Goal: Task Accomplishment & Management: Complete application form

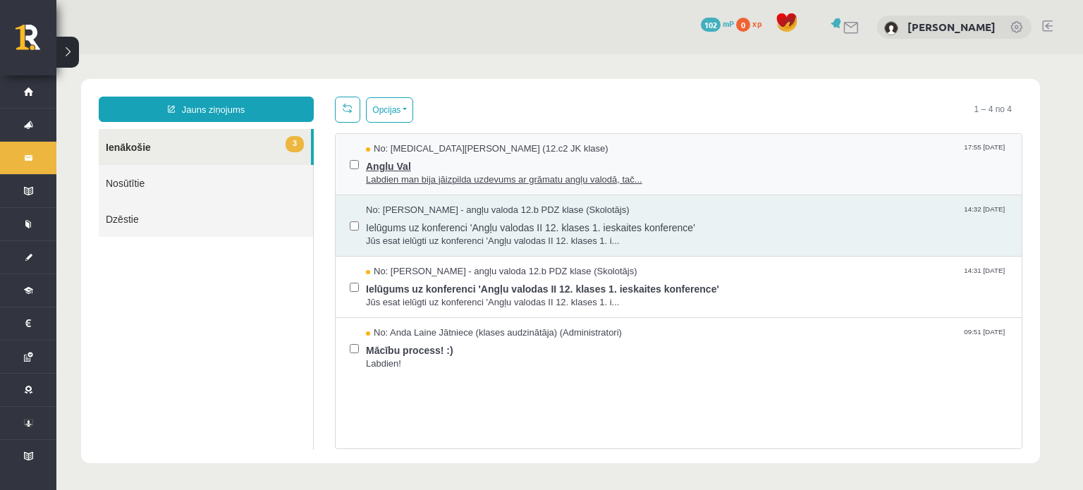
click at [576, 179] on span "Labdien man bija jāizpilda uzdevums ar grāmatu angļu valodā, tač..." at bounding box center [686, 179] width 641 height 13
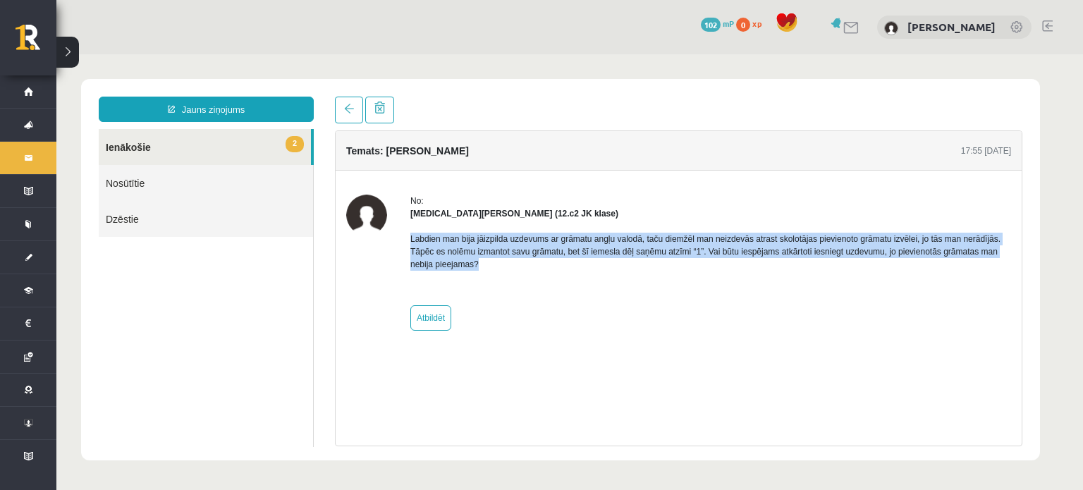
drag, startPoint x: 409, startPoint y: 240, endPoint x: 499, endPoint y: 265, distance: 93.7
click at [499, 265] on div "No: Nikita Ļahovs (12.c2 JK klase) Labdien man bija jāizpilda uzdevums ar grāma…" at bounding box center [678, 263] width 665 height 136
copy p "Labdien man bija jāizpilda uzdevums ar grāmatu angļu valodā, taču diemžēl man n…"
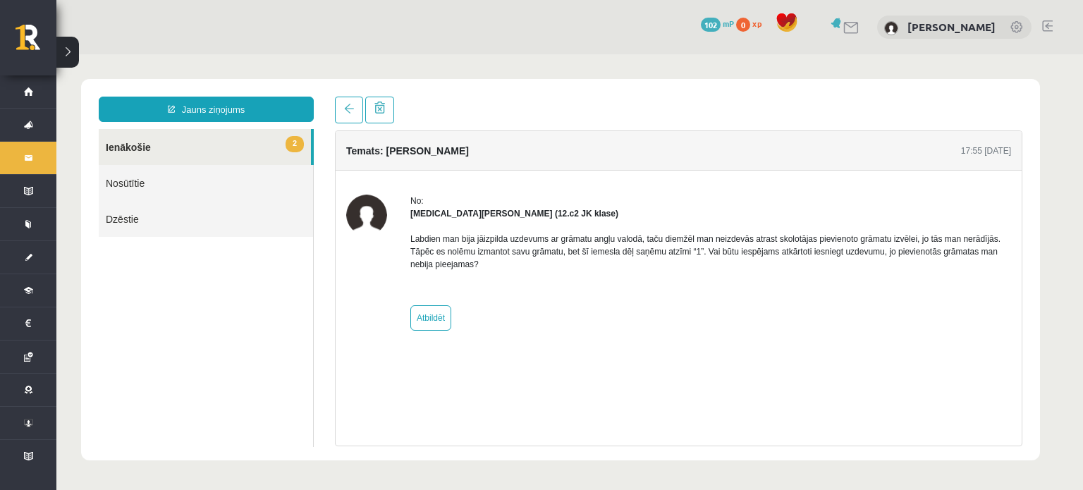
click at [922, 274] on div "Labdien man bija jāizpilda uzdevums ar grāmatu angļu valodā, taču diemžēl man n…" at bounding box center [710, 257] width 601 height 75
click at [336, 110] on link at bounding box center [349, 110] width 28 height 27
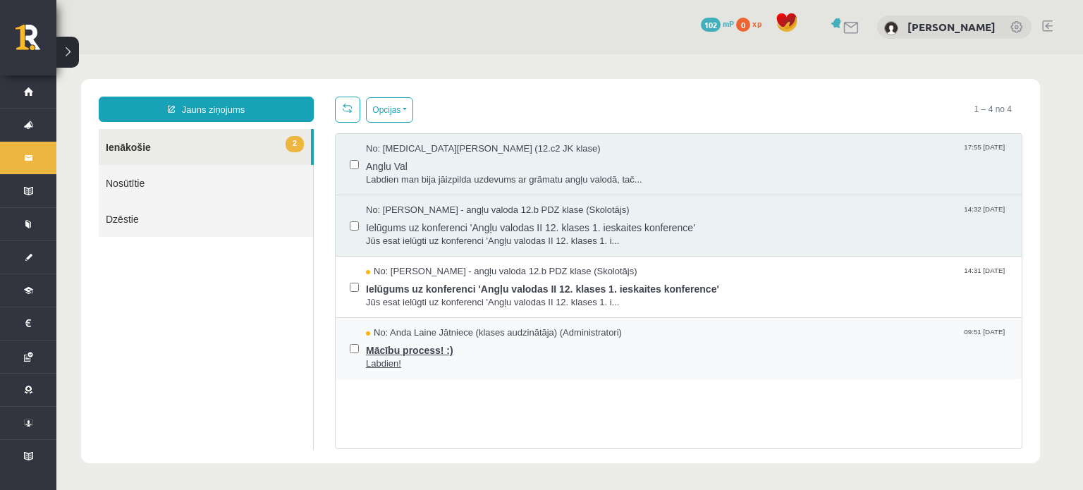
click at [426, 354] on span "Mācību process! :)" at bounding box center [686, 349] width 641 height 18
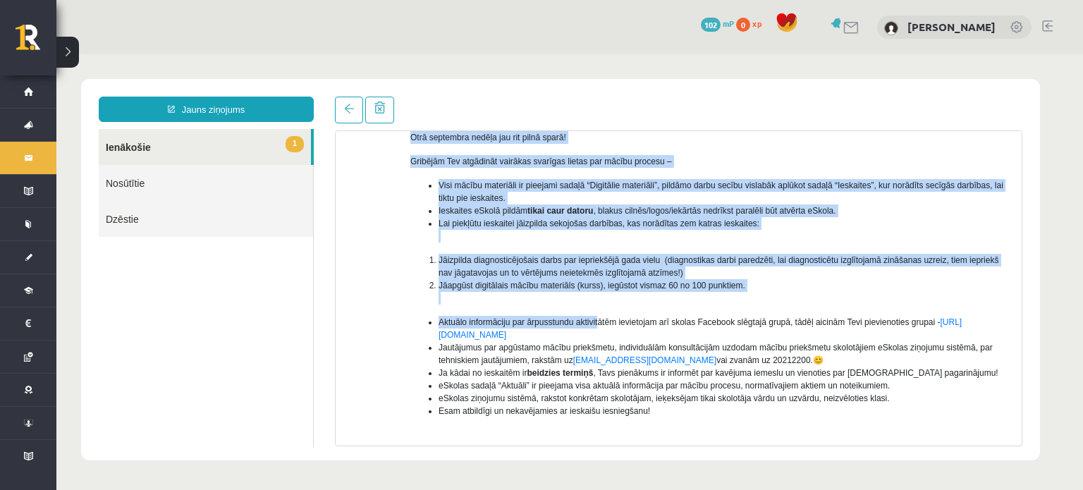
scroll to position [240, 0]
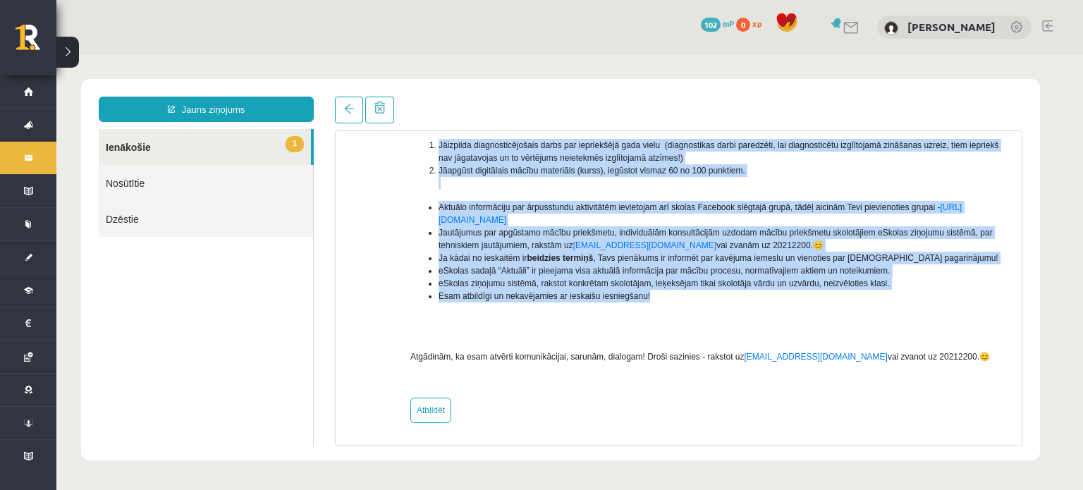
drag, startPoint x: 410, startPoint y: 236, endPoint x: 744, endPoint y: 301, distance: 341.1
click at [744, 301] on div "Labdien! Otrā septembra nedēļa jau rit pilnā sparā! Gribējām Tev atgādināt vair…" at bounding box center [710, 183] width 601 height 407
copy div "Labdien! Otrā septembra nedēļa jau rit pilnā sparā! Gribējām Tev atgādināt vair…"
click at [241, 144] on link "1 Ienākošie" at bounding box center [205, 147] width 212 height 36
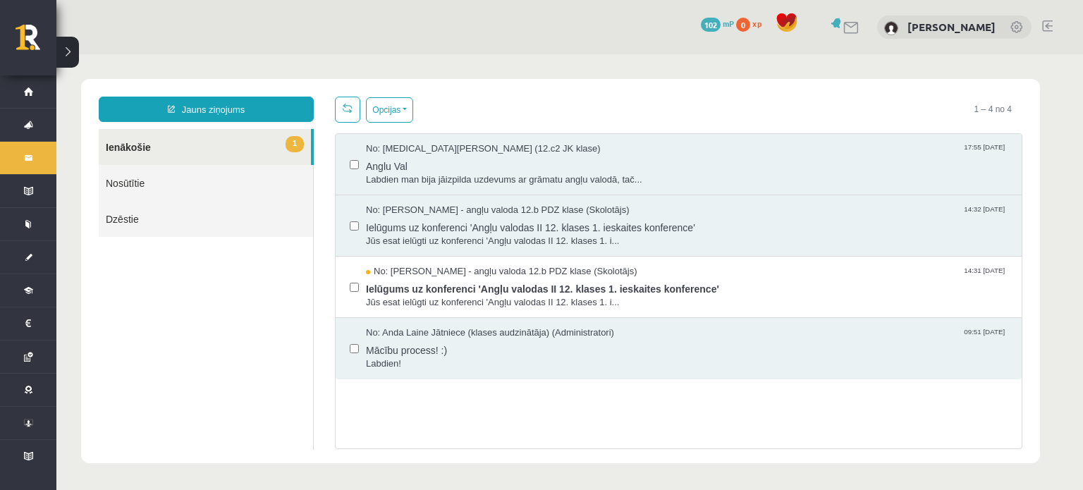
scroll to position [0, 0]
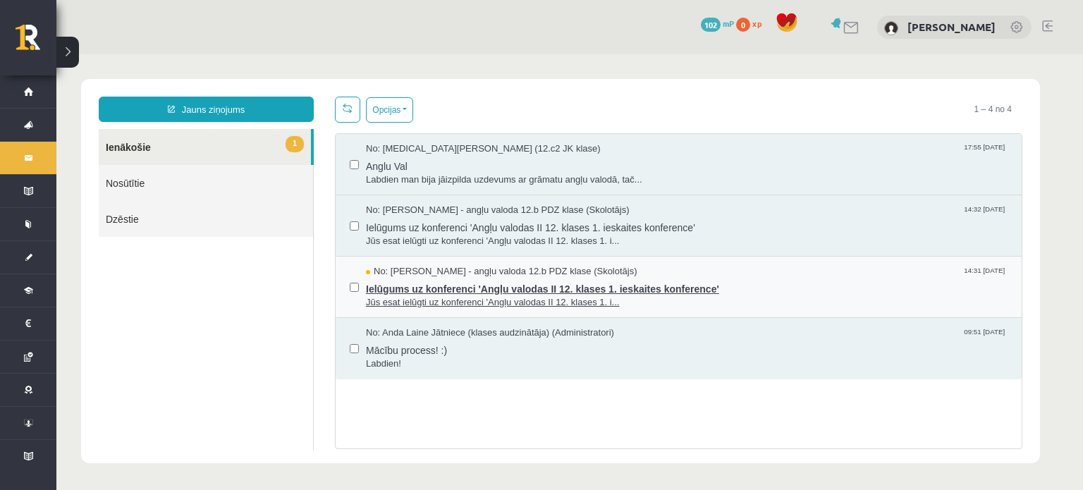
click at [462, 300] on span "Jūs esat ielūgti uz konferenci 'Angļu valodas II 12. klases 1. i..." at bounding box center [686, 302] width 641 height 13
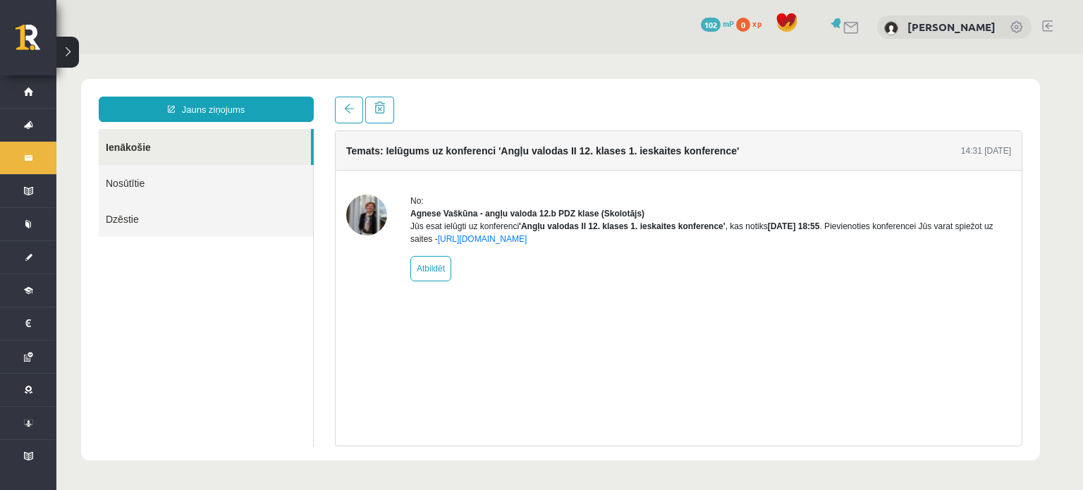
click at [110, 190] on link "Nosūtītie" at bounding box center [206, 183] width 214 height 36
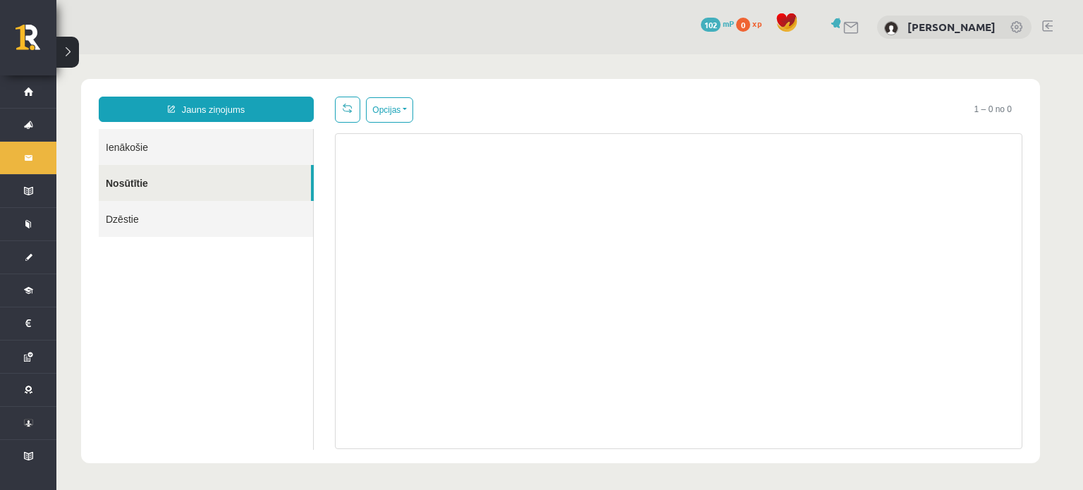
click at [130, 157] on link "Ienākošie" at bounding box center [206, 147] width 214 height 36
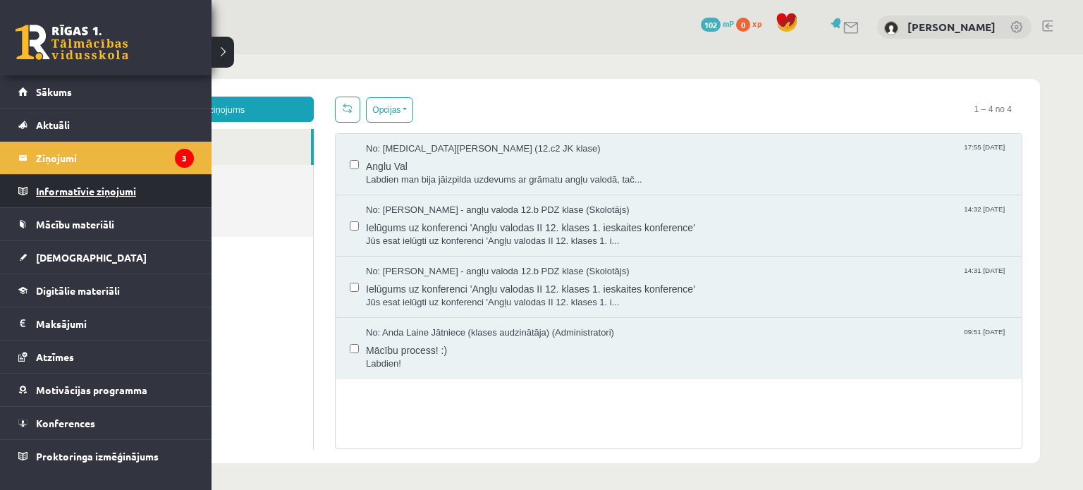
click at [20, 192] on link "Informatīvie ziņojumi 0" at bounding box center [106, 191] width 176 height 32
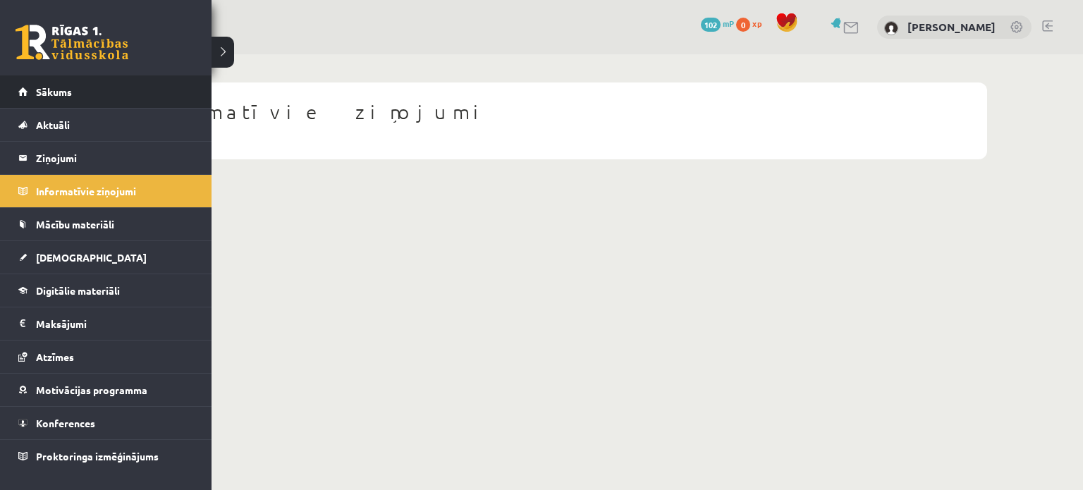
click at [9, 89] on li "Sākums" at bounding box center [105, 91] width 211 height 33
click at [32, 91] on link "Sākums" at bounding box center [106, 91] width 176 height 32
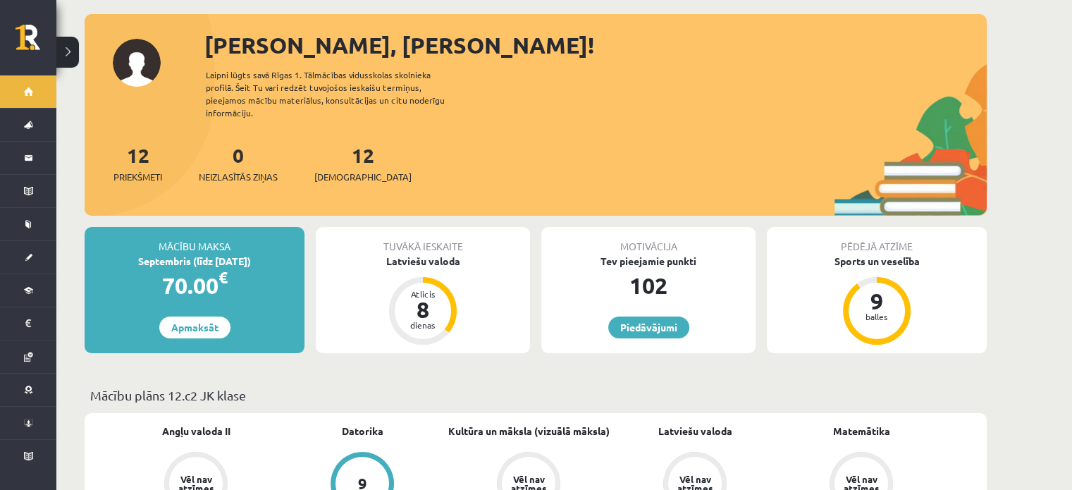
scroll to position [70, 0]
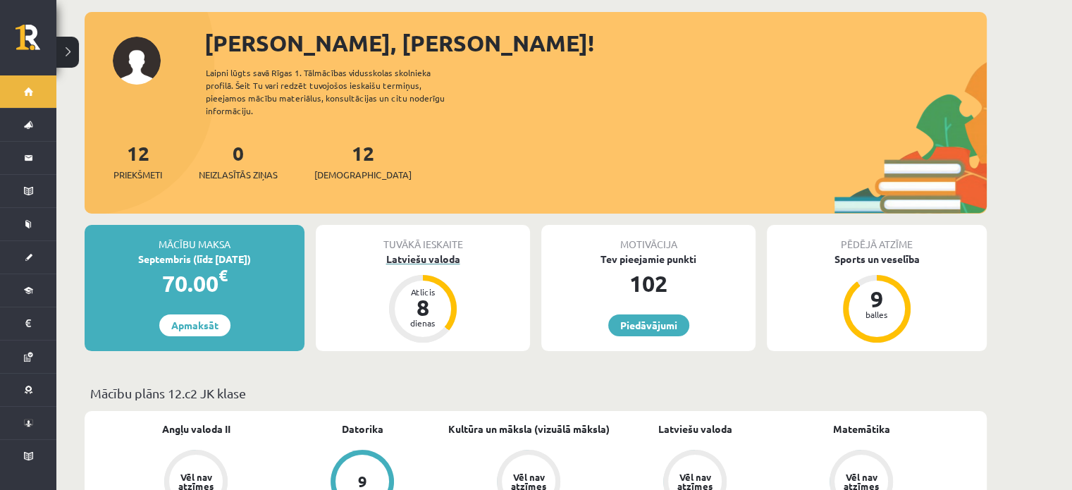
click at [421, 252] on div "Latviešu valoda" at bounding box center [423, 259] width 214 height 15
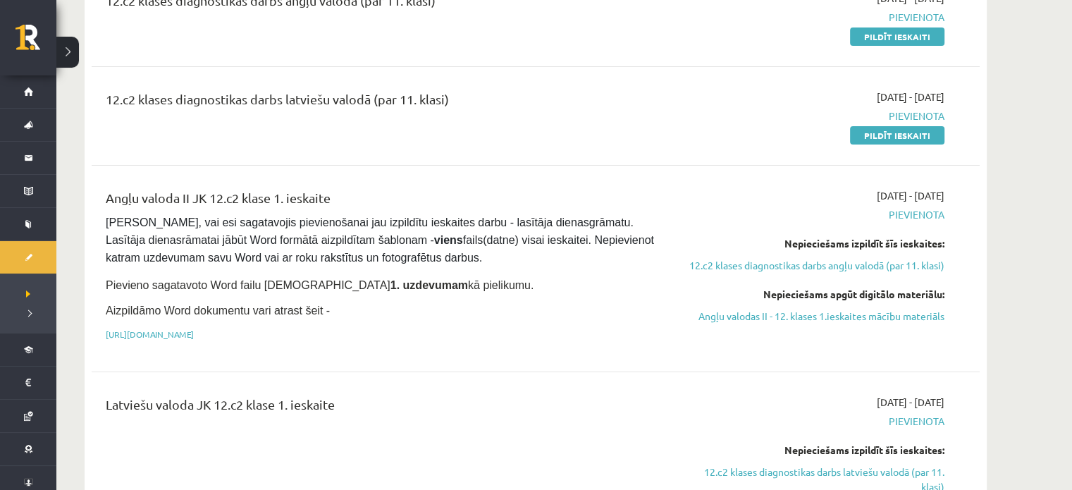
scroll to position [211, 0]
click at [788, 240] on div "Nepieciešams izpildīt šīs ieskaites:" at bounding box center [812, 242] width 266 height 15
click at [486, 235] on span "Pārliecinies, vai esi sagatavojis pievienošanai jau izpildītu ieskaites darbu -…" at bounding box center [381, 239] width 551 height 47
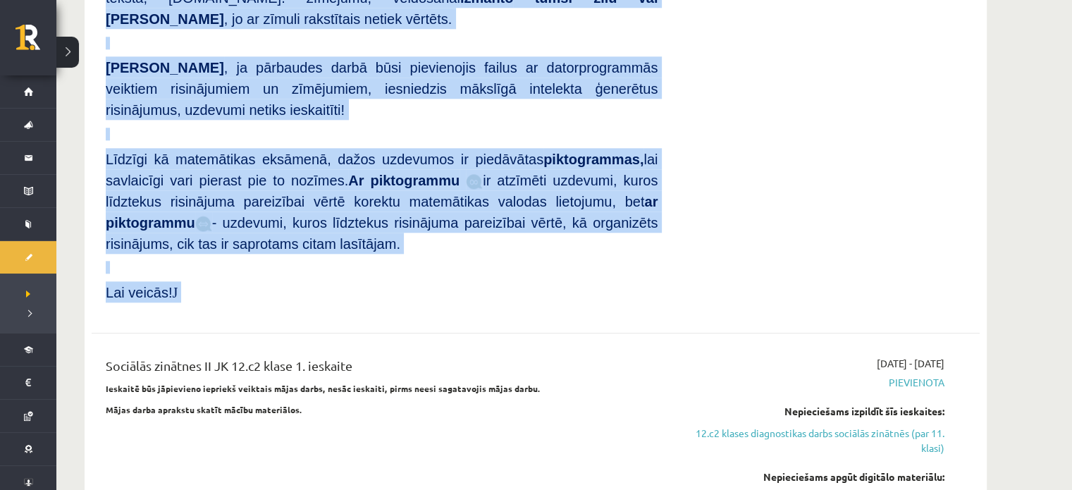
scroll to position [1551, 0]
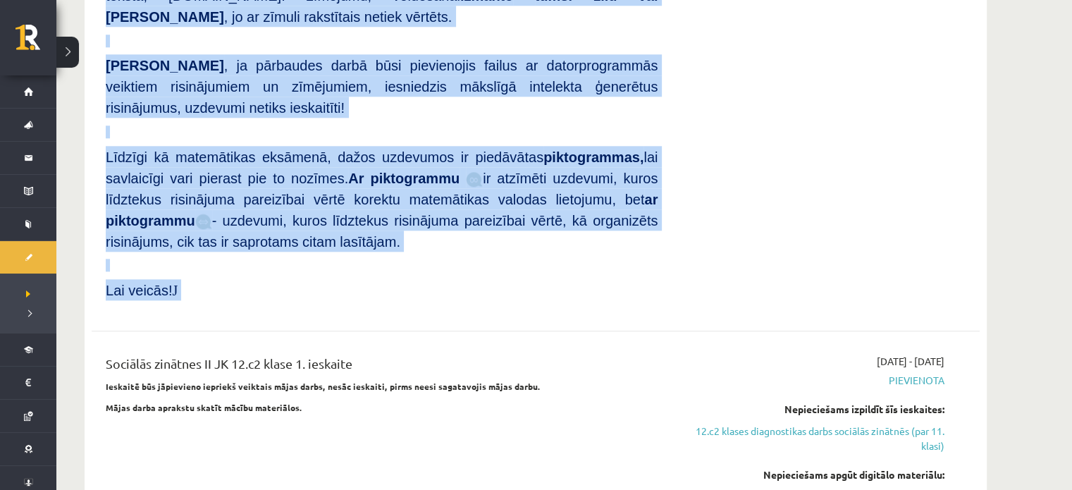
drag, startPoint x: 106, startPoint y: 50, endPoint x: 324, endPoint y: 279, distance: 316.6
click at [326, 278] on div "12.c2 klases diagnostikas darbs matemātikā (par 11. klasi) 2025-09-16 - 2025-09…" at bounding box center [536, 72] width 888 height 1427
copy div "Atbilžu izvēles uzdevumos atzīmē tavuprāt pareizo atbildi. Katram atbilžu izvēl…"
click at [345, 279] on p "Lai veicās! J" at bounding box center [382, 289] width 552 height 21
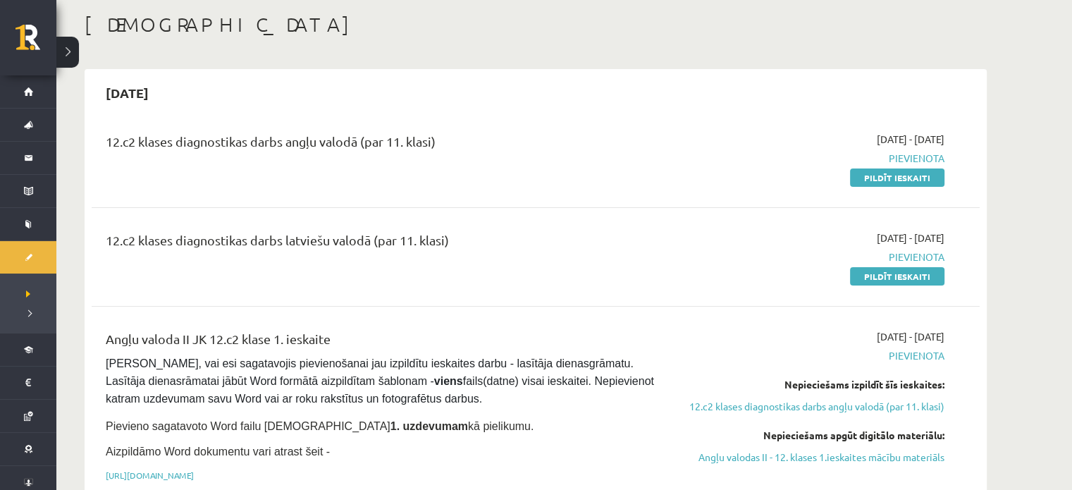
scroll to position [70, 0]
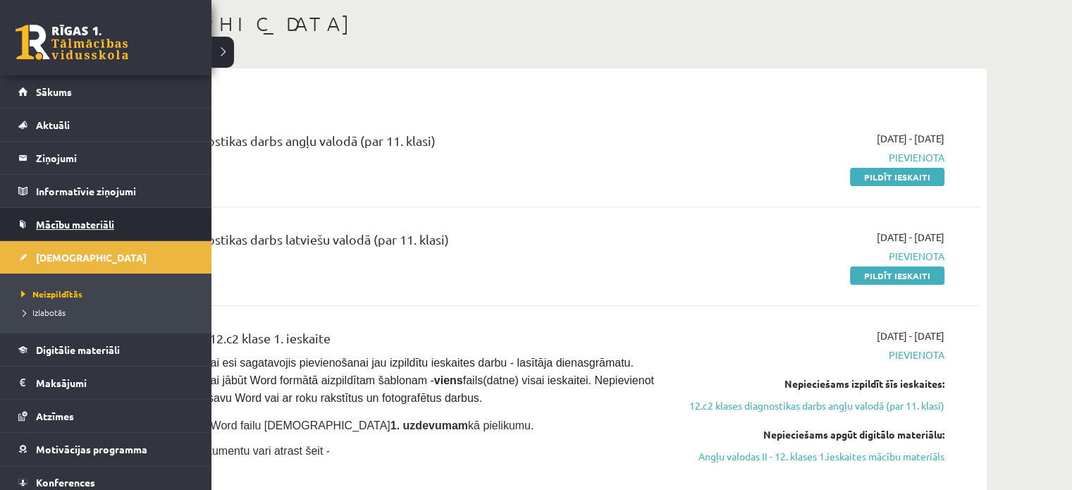
click at [25, 220] on link "Mācību materiāli" at bounding box center [106, 224] width 176 height 32
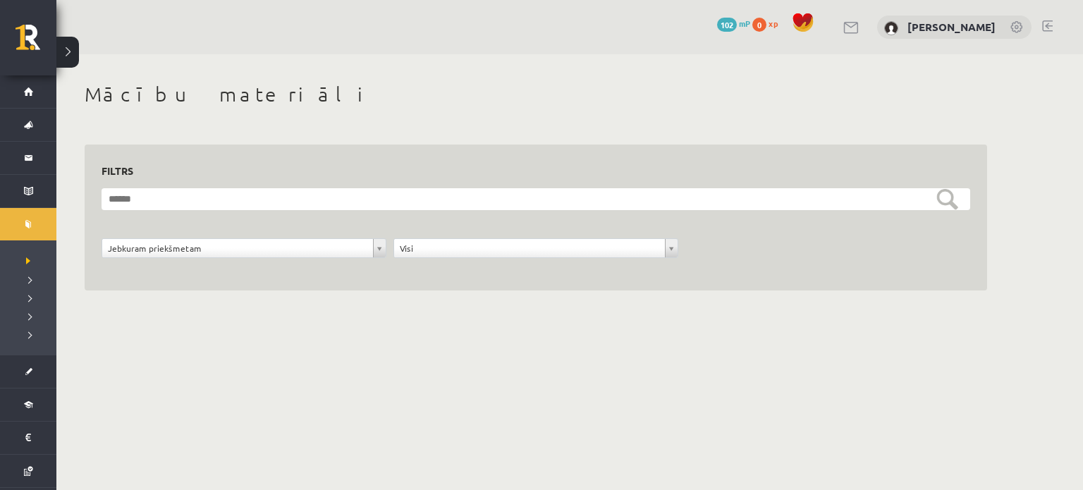
click at [301, 259] on div "**********" at bounding box center [244, 251] width 292 height 27
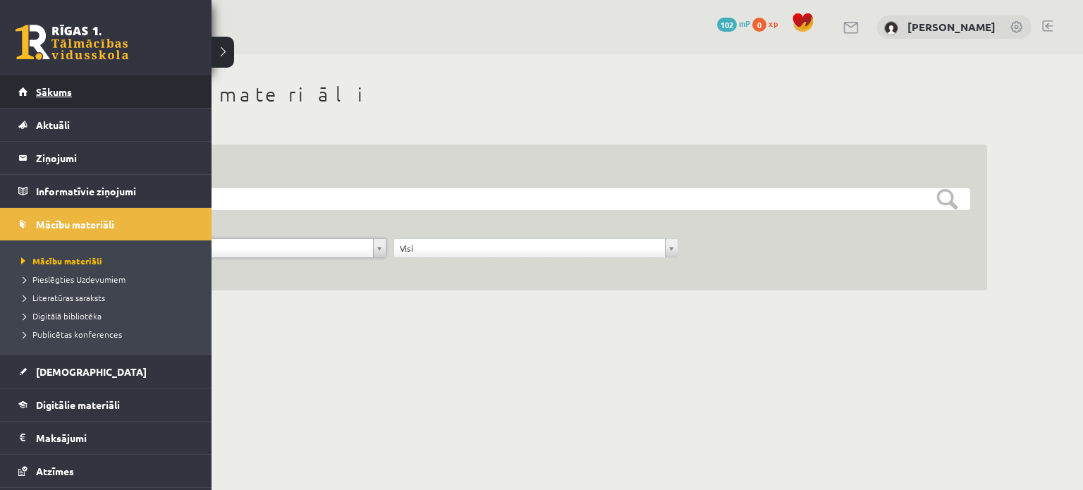
click at [49, 99] on link "Sākums" at bounding box center [106, 91] width 176 height 32
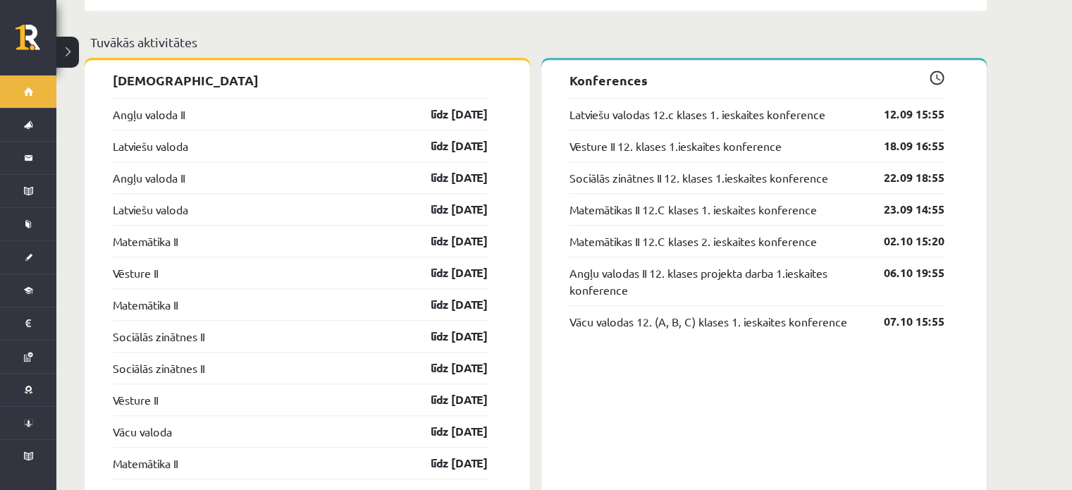
scroll to position [1269, 0]
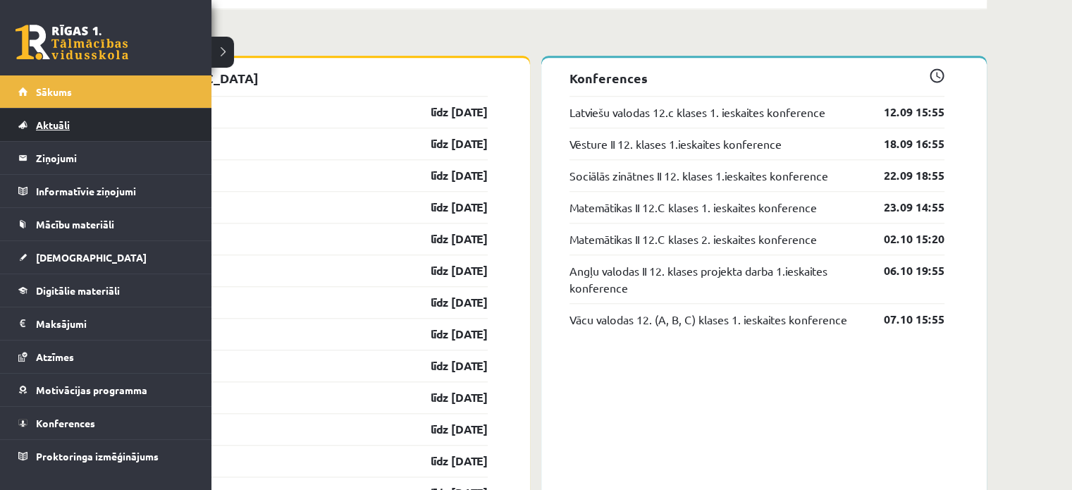
click at [33, 121] on link "Aktuāli" at bounding box center [106, 125] width 176 height 32
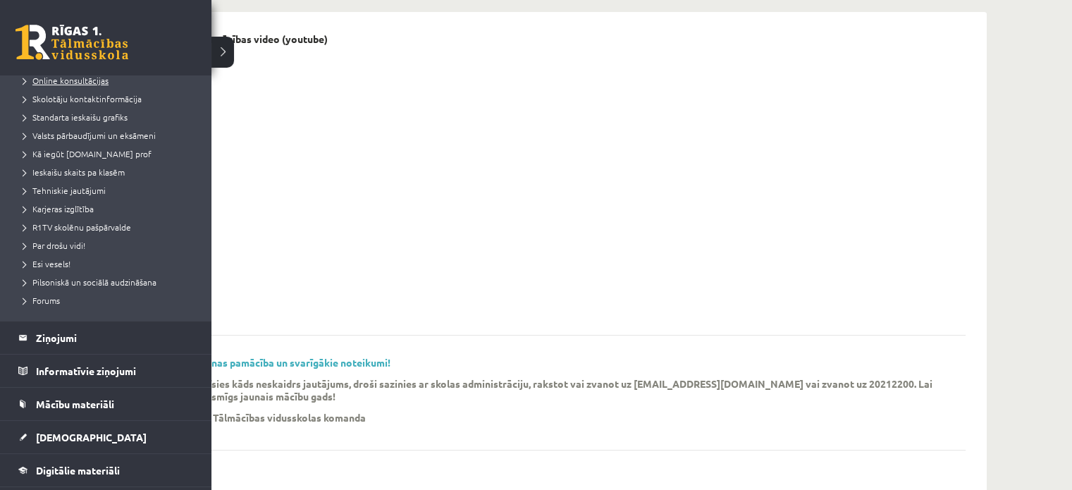
scroll to position [141, 0]
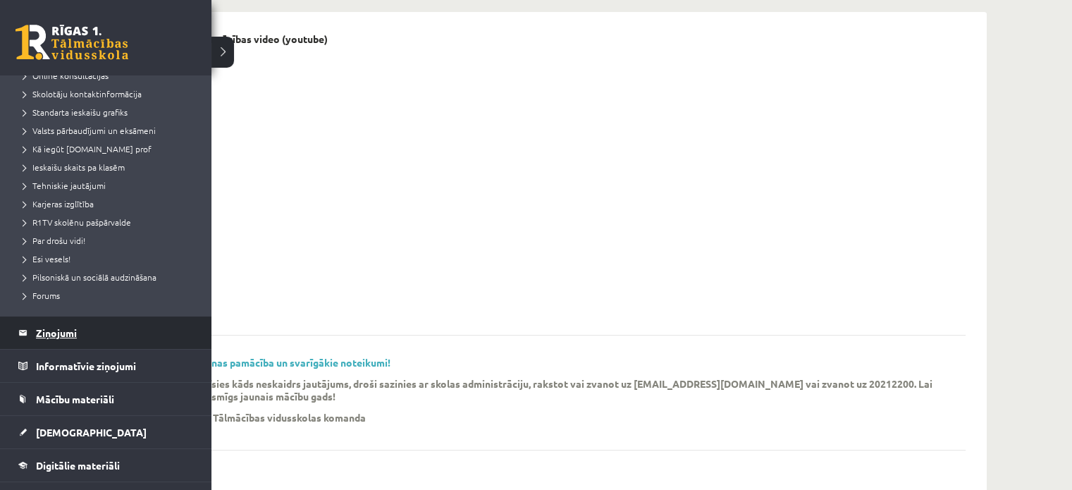
click at [65, 329] on legend "Ziņojumi 0" at bounding box center [115, 333] width 158 height 32
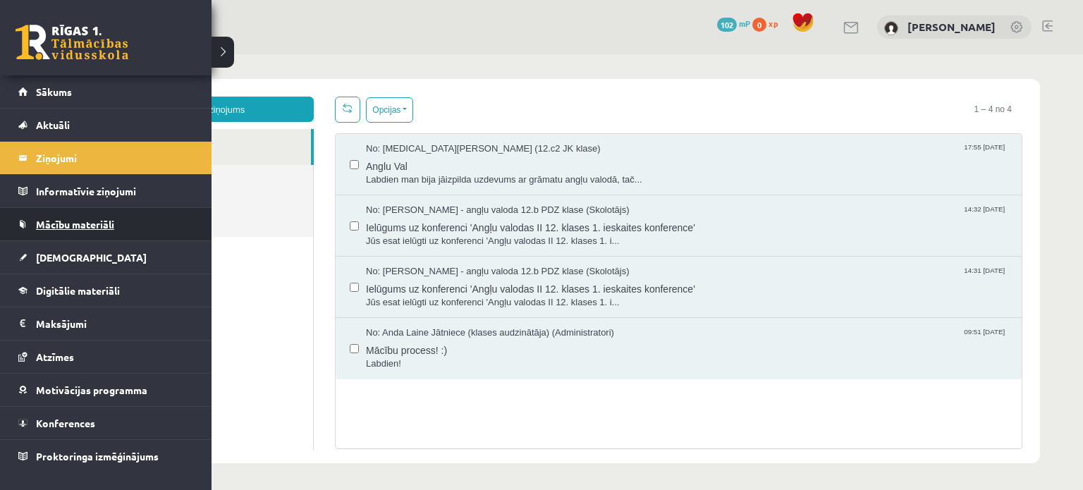
click at [78, 221] on span "Mācību materiāli" at bounding box center [75, 224] width 78 height 13
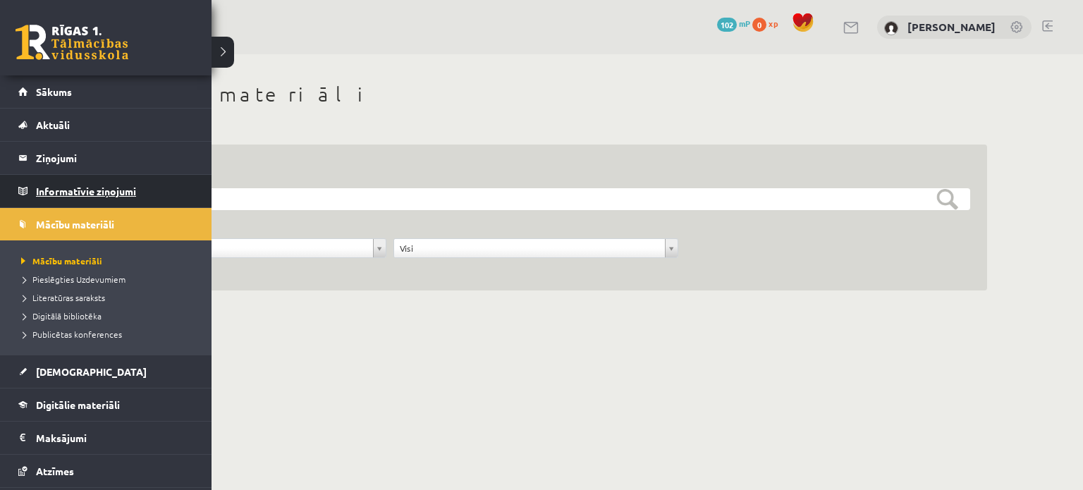
click at [36, 189] on legend "Informatīvie ziņojumi 0" at bounding box center [115, 191] width 158 height 32
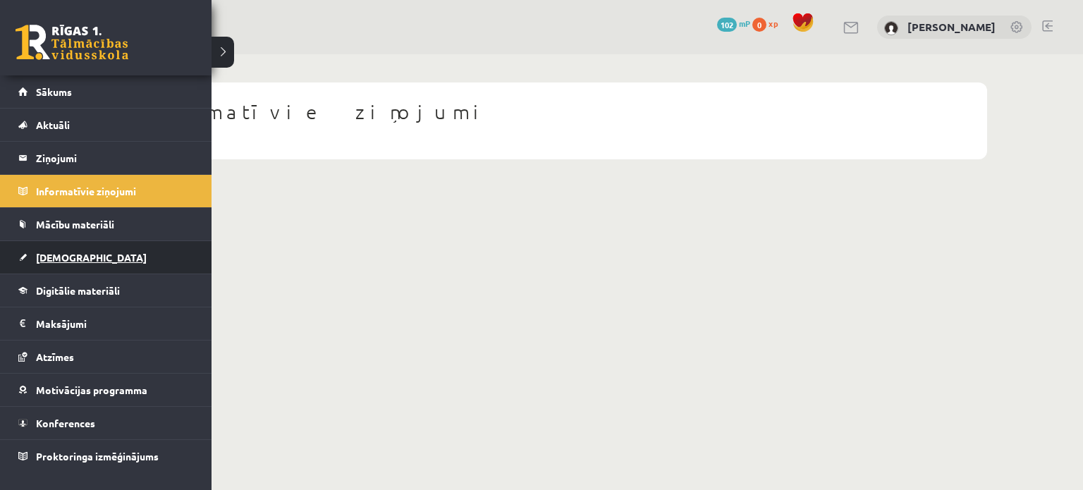
click at [76, 262] on span "[DEMOGRAPHIC_DATA]" at bounding box center [91, 257] width 111 height 13
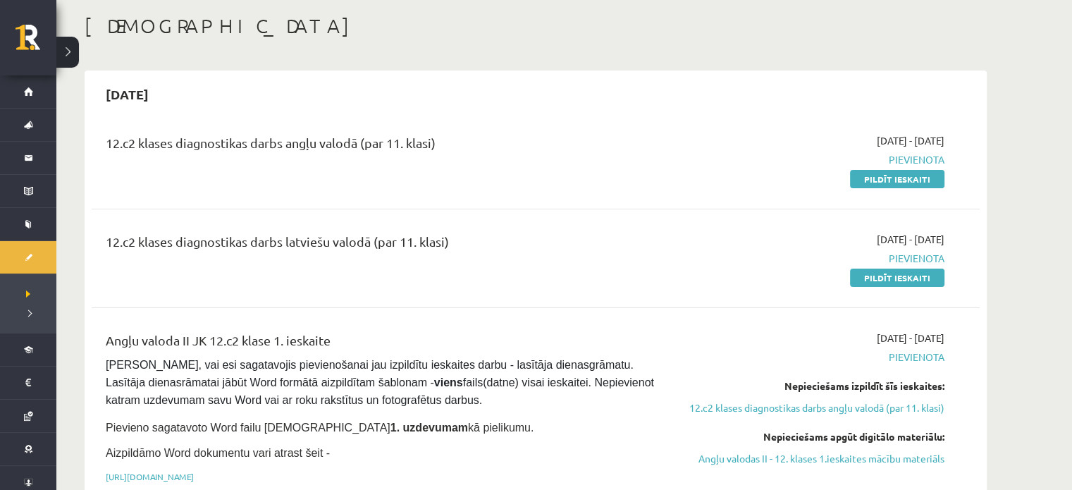
scroll to position [70, 0]
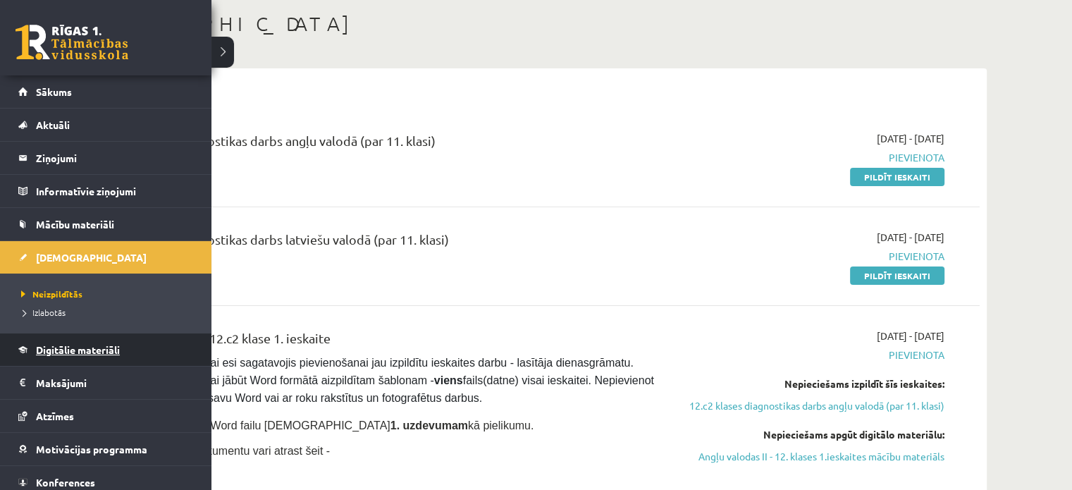
click at [64, 341] on link "Digitālie materiāli" at bounding box center [106, 349] width 176 height 32
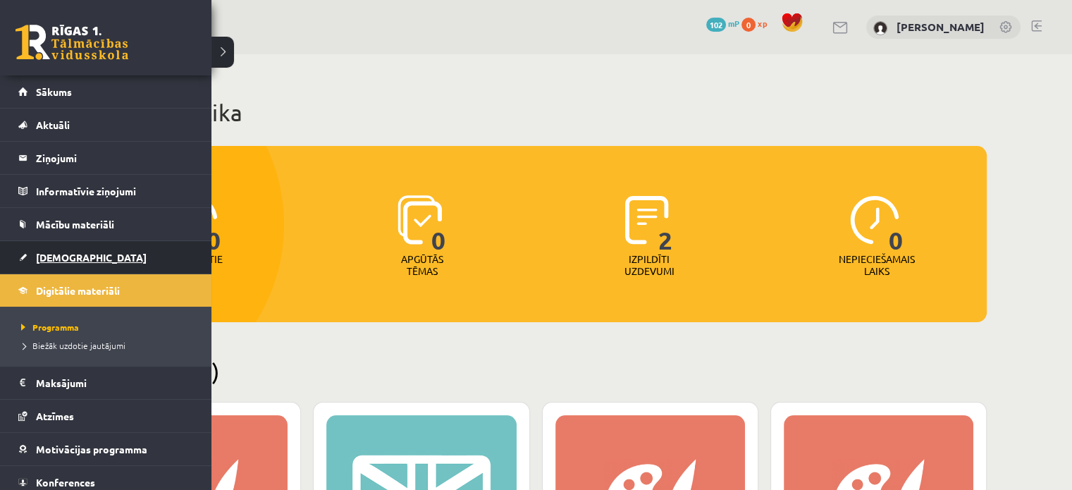
click at [61, 258] on span "[DEMOGRAPHIC_DATA]" at bounding box center [91, 257] width 111 height 13
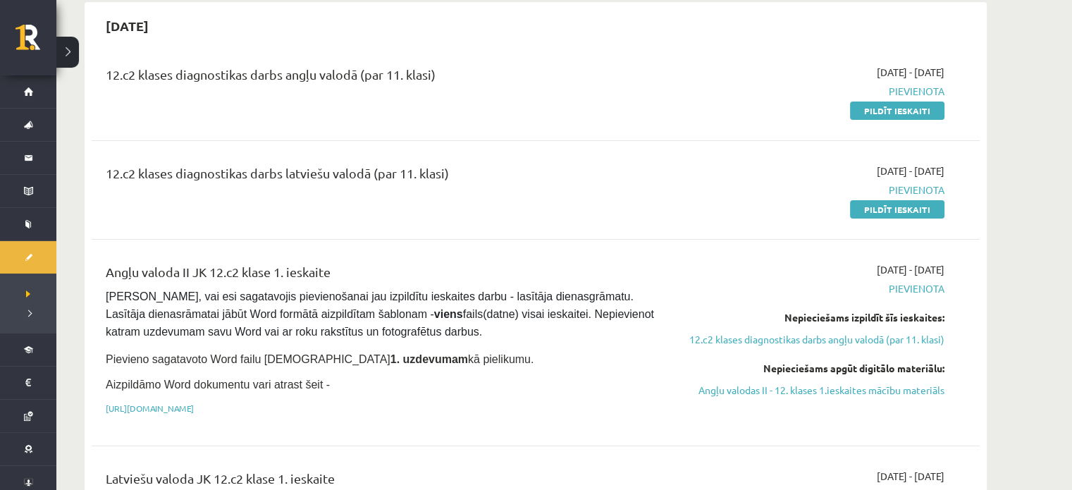
scroll to position [141, 0]
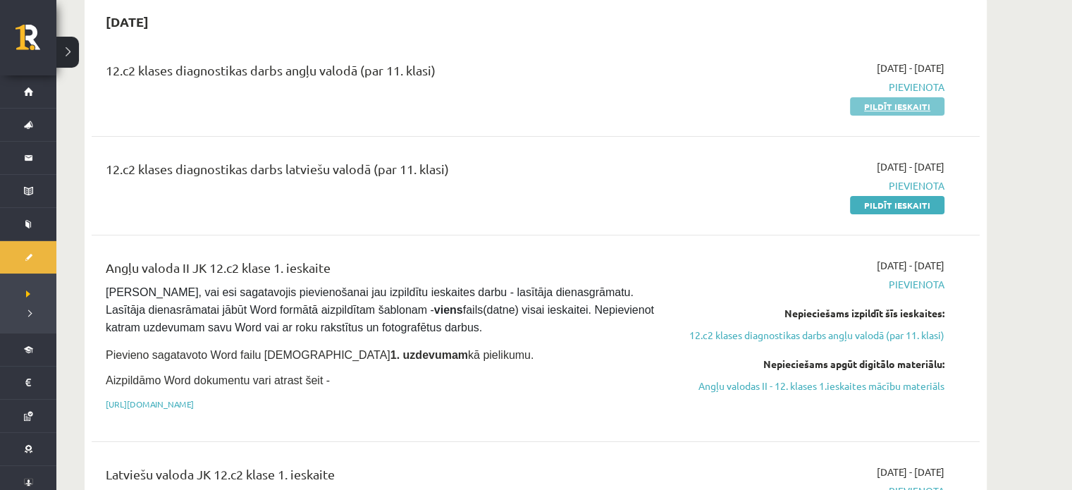
click at [911, 106] on link "Pildīt ieskaiti" at bounding box center [897, 106] width 94 height 18
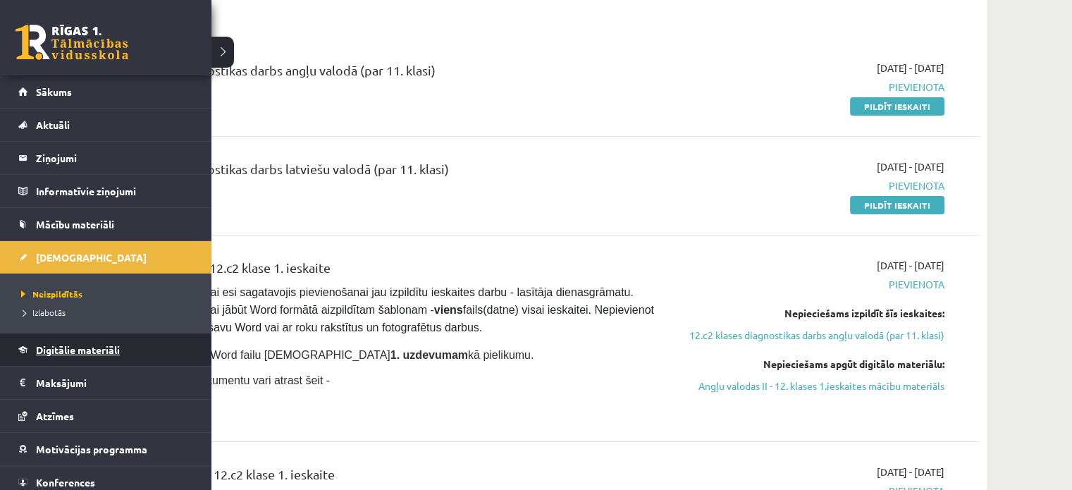
click at [79, 343] on span "Digitālie materiāli" at bounding box center [78, 349] width 84 height 13
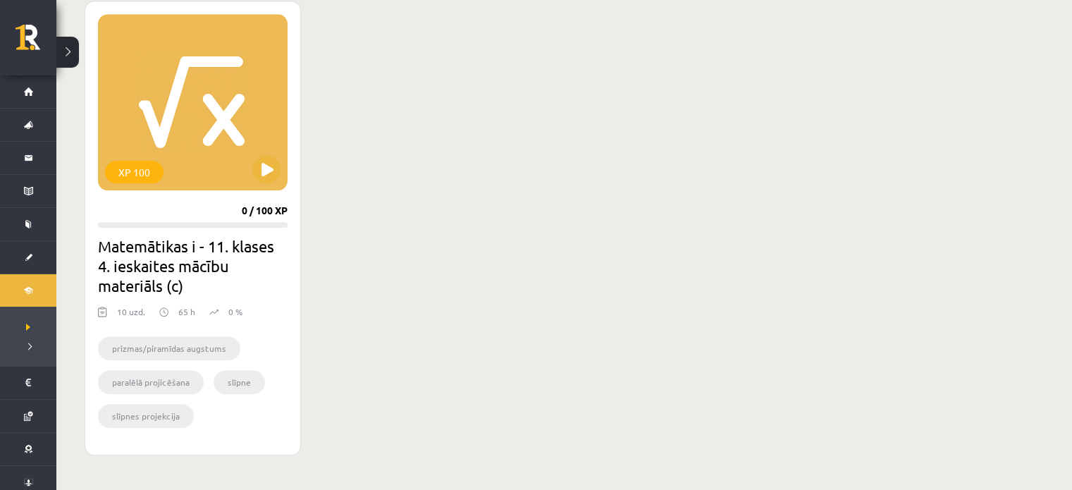
scroll to position [1447, 0]
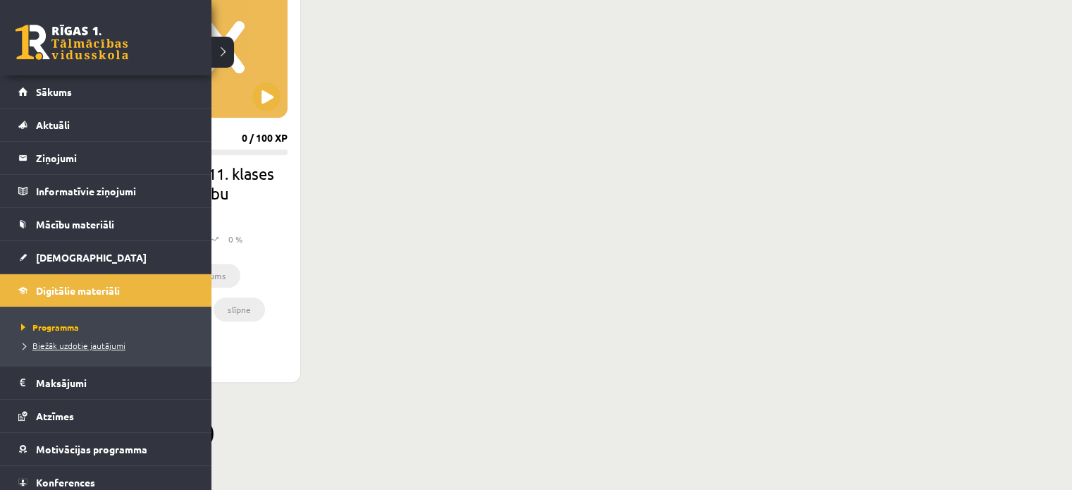
click at [31, 346] on span "Biežāk uzdotie jautājumi" at bounding box center [72, 345] width 108 height 11
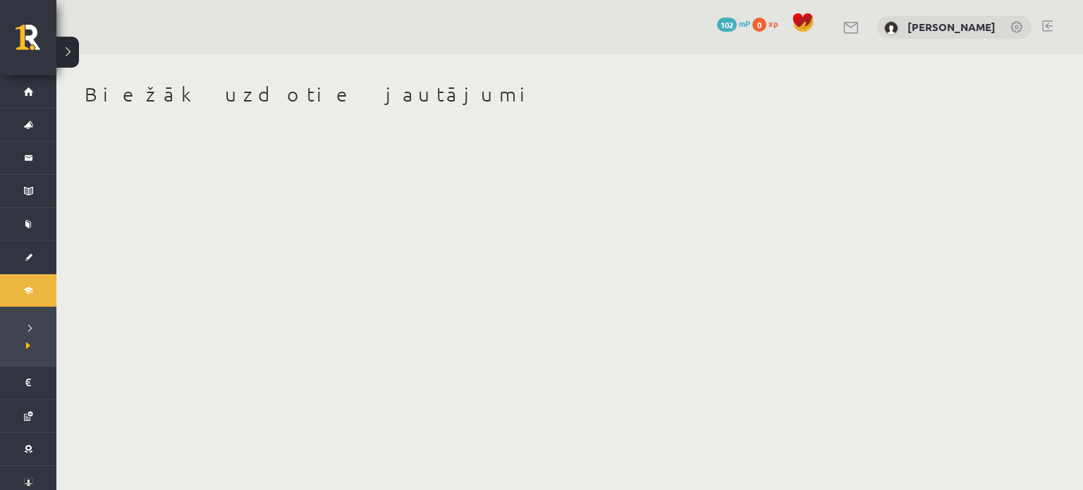
click at [347, 166] on body "0 Dāvanas 102 mP 0 xp Tuong Khang Nguyen Sākums Aktuāli Kā mācīties eSKOLĀ Kont…" at bounding box center [541, 245] width 1083 height 490
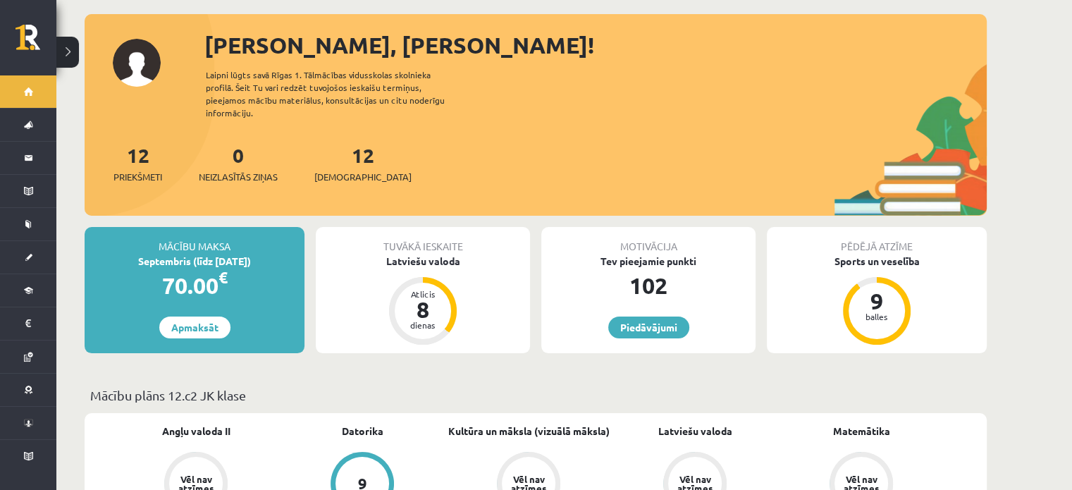
scroll to position [70, 0]
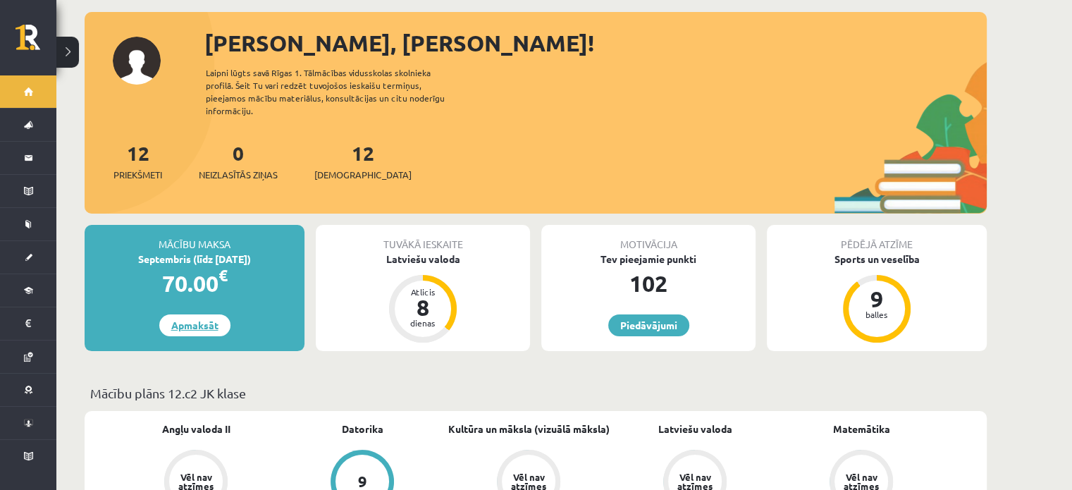
click at [180, 314] on link "Apmaksāt" at bounding box center [194, 325] width 71 height 22
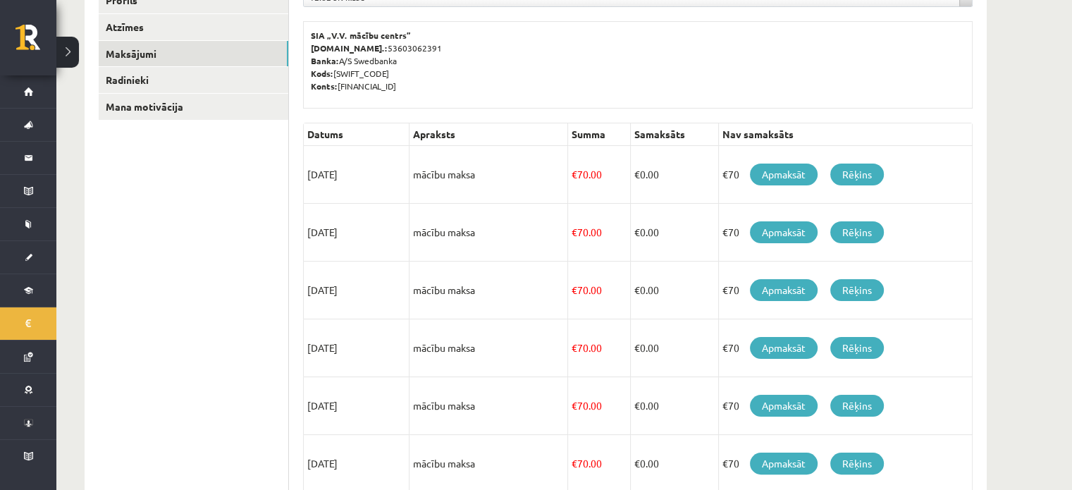
scroll to position [211, 0]
click at [787, 164] on link "Apmaksāt" at bounding box center [784, 174] width 68 height 22
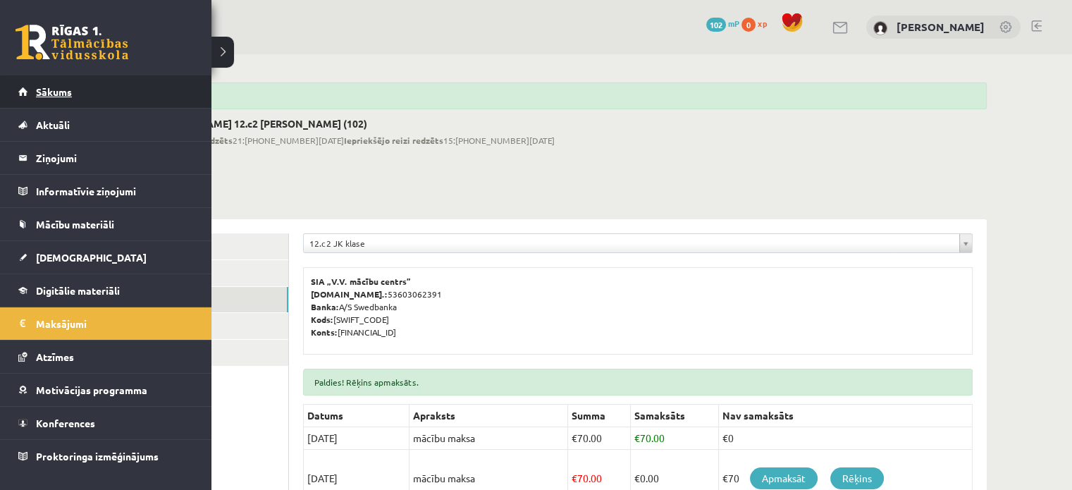
click at [54, 98] on link "Sākums" at bounding box center [106, 91] width 176 height 32
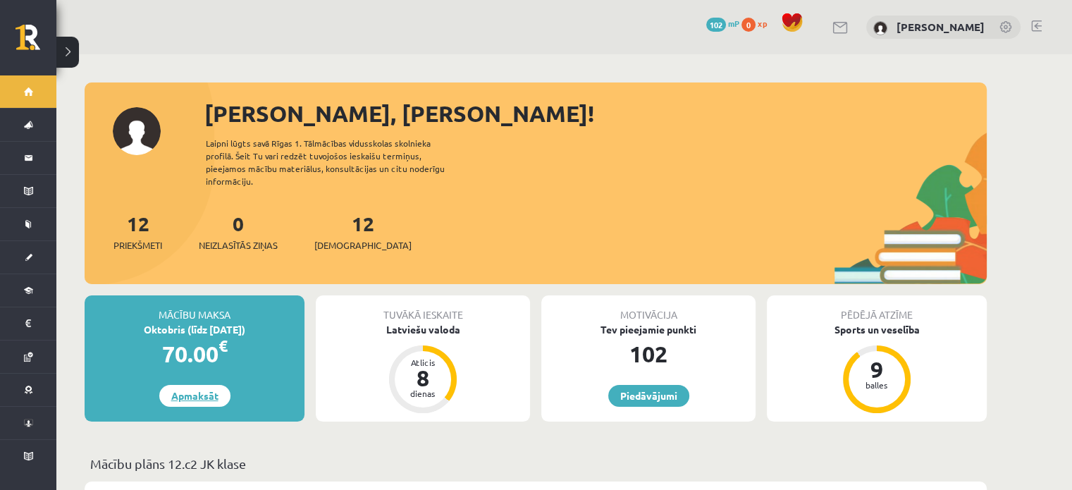
click at [182, 385] on link "Apmaksāt" at bounding box center [194, 396] width 71 height 22
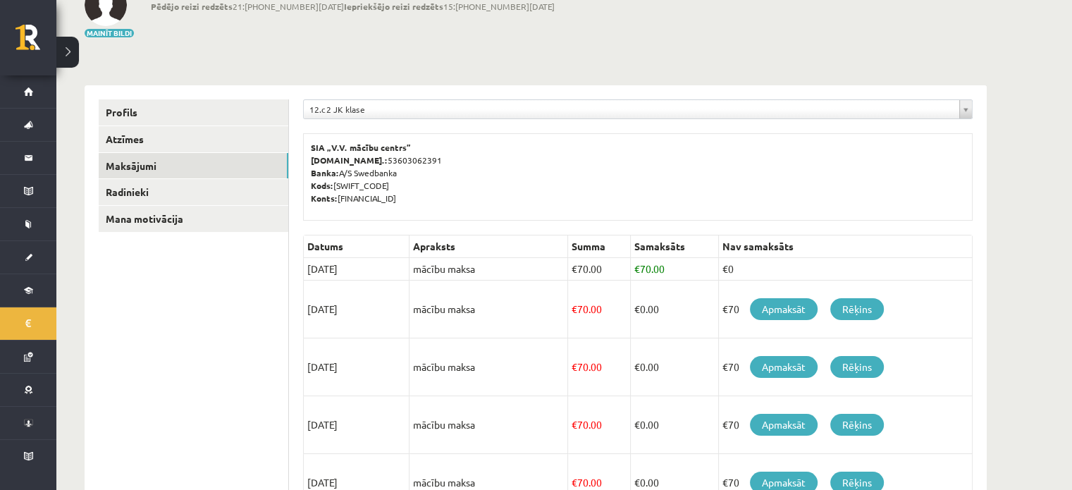
scroll to position [97, 0]
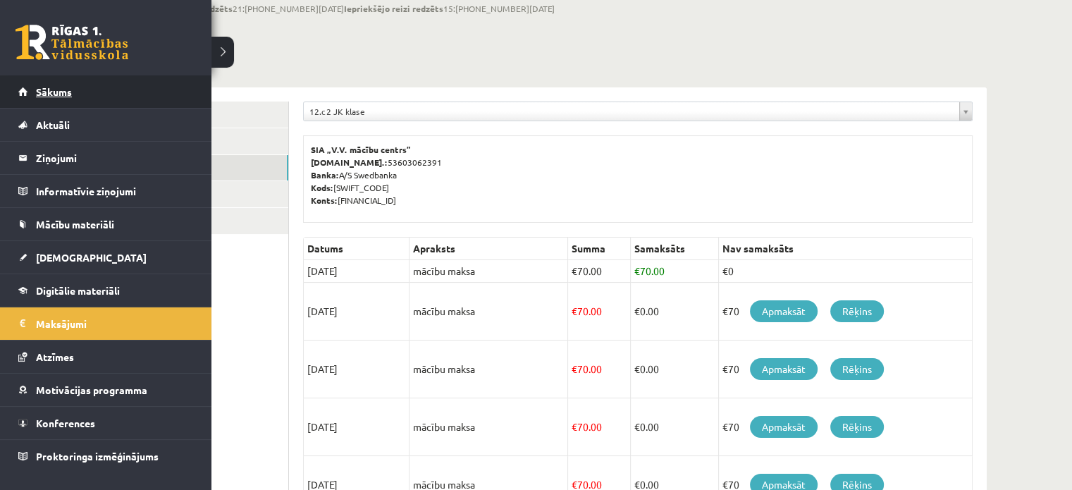
click at [20, 91] on link "Sākums" at bounding box center [106, 91] width 176 height 32
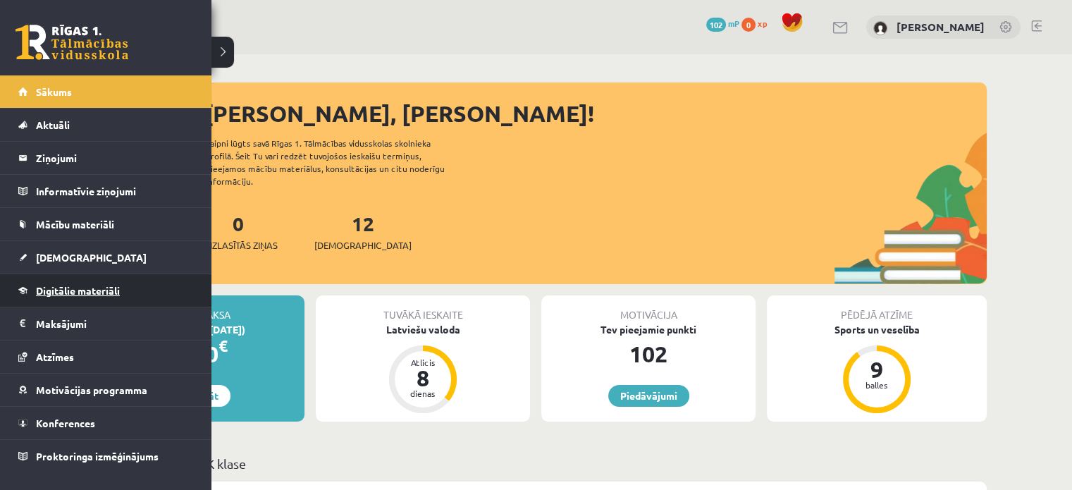
click at [33, 281] on link "Digitālie materiāli" at bounding box center [106, 290] width 176 height 32
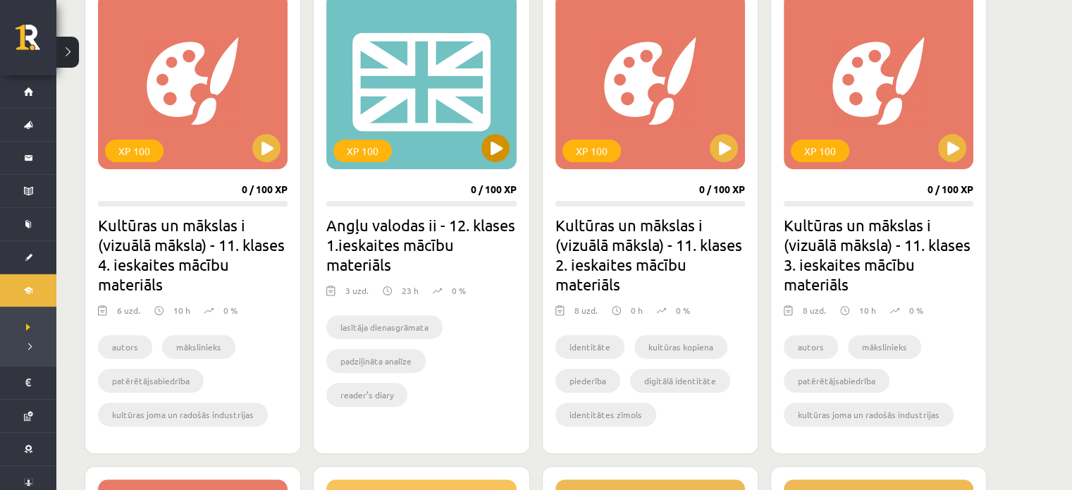
scroll to position [423, 0]
click at [494, 140] on button at bounding box center [495, 147] width 28 height 28
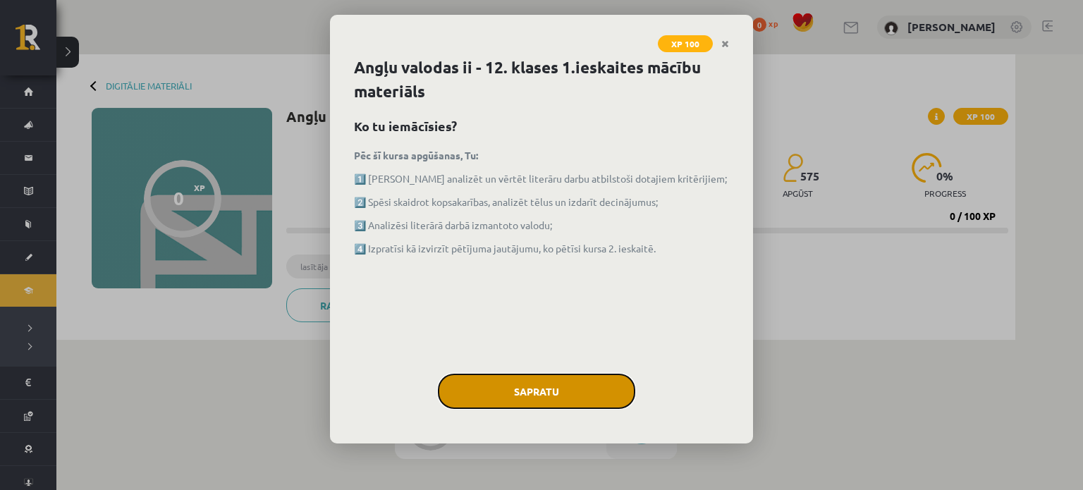
click at [513, 388] on button "Sapratu" at bounding box center [536, 391] width 197 height 35
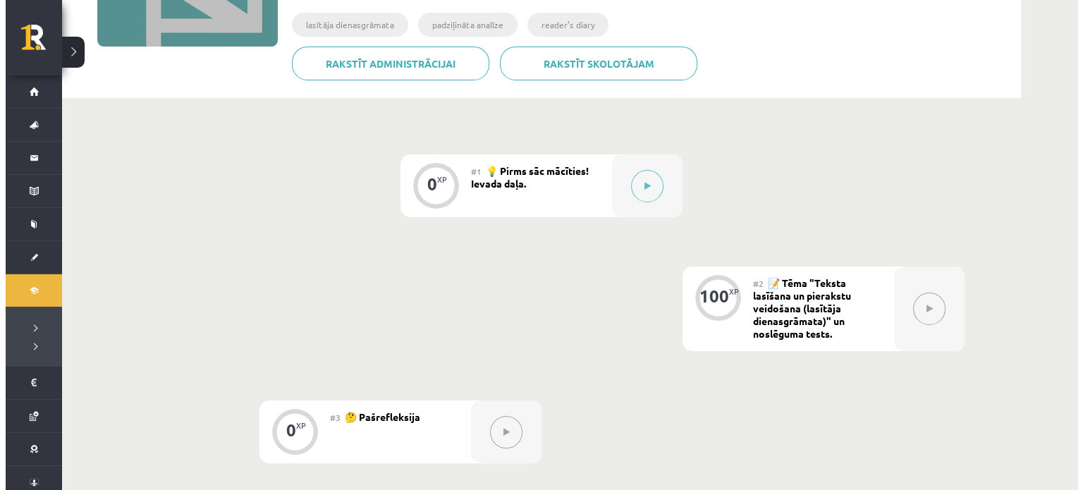
scroll to position [70, 0]
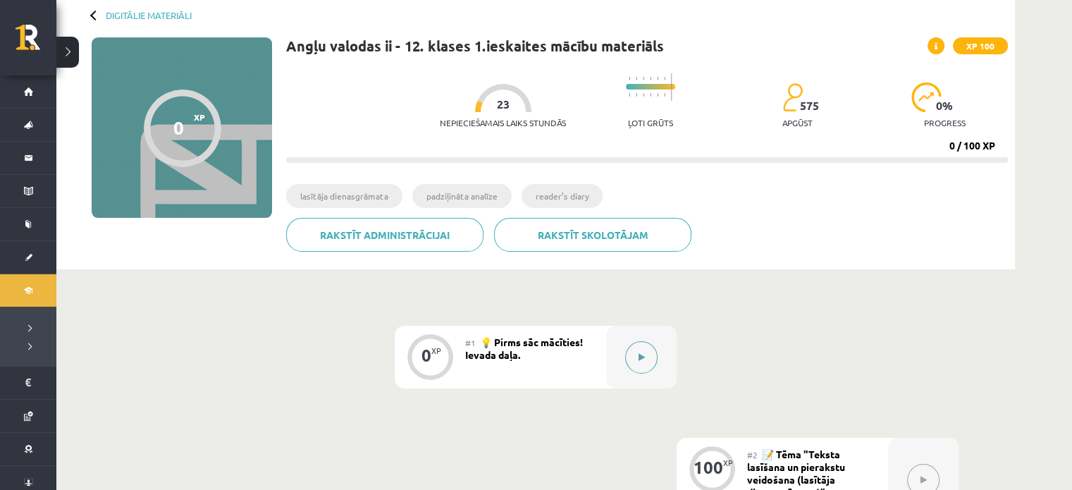
click at [636, 363] on button at bounding box center [641, 357] width 32 height 32
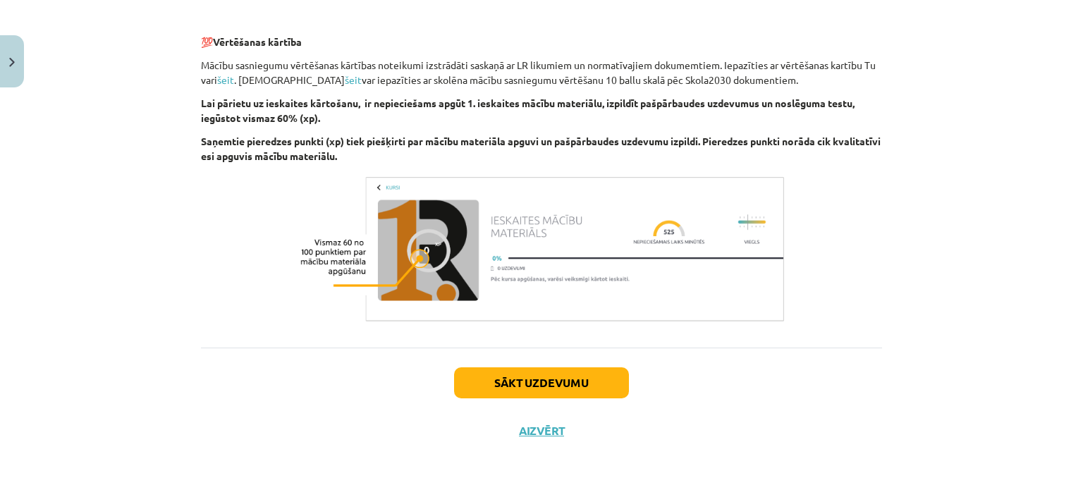
scroll to position [987, 0]
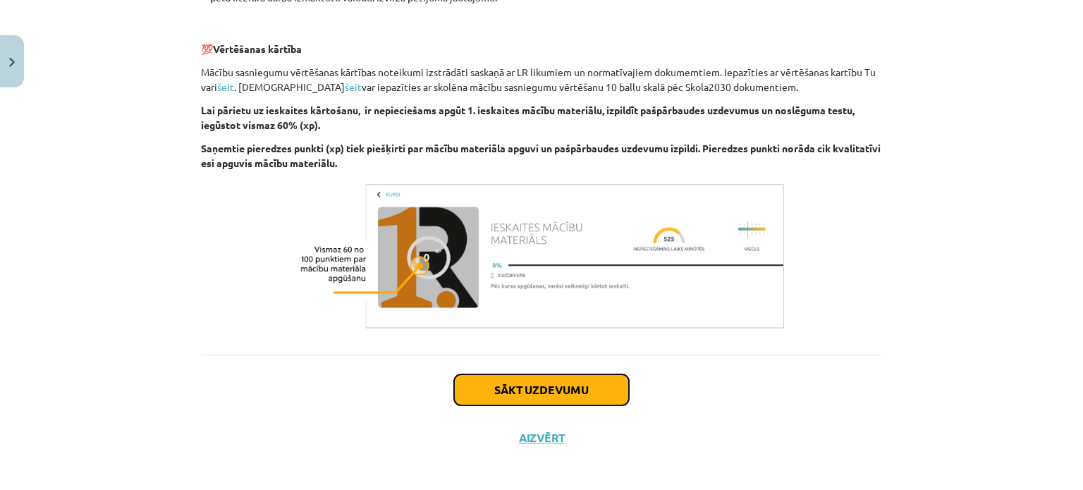
click at [496, 380] on button "Sākt uzdevumu" at bounding box center [541, 389] width 175 height 31
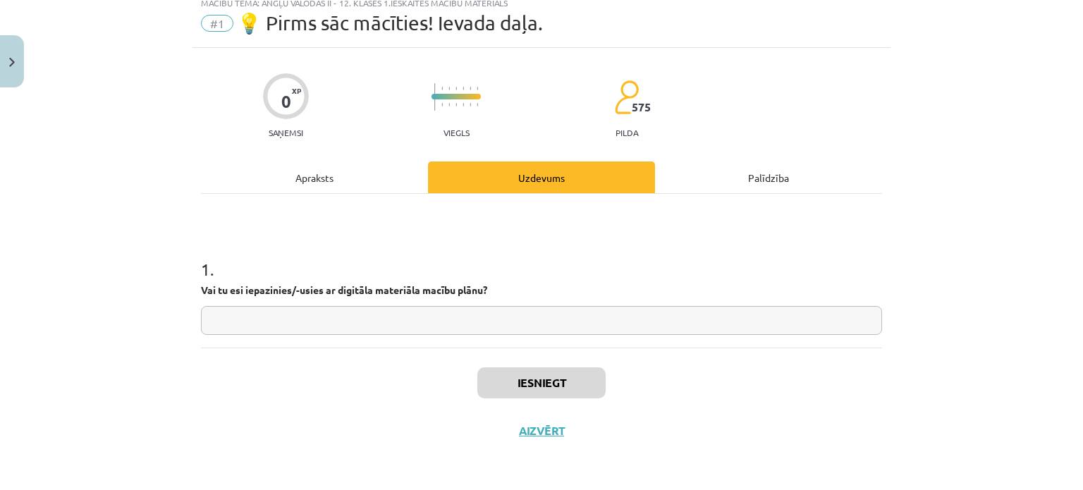
scroll to position [35, 0]
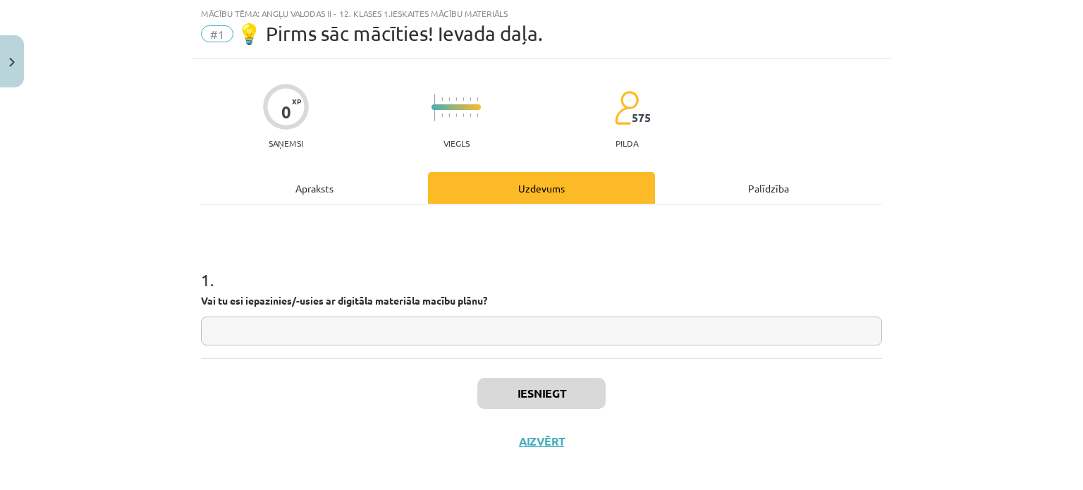
click at [387, 333] on input "text" at bounding box center [541, 331] width 681 height 29
type input "*"
type input "**"
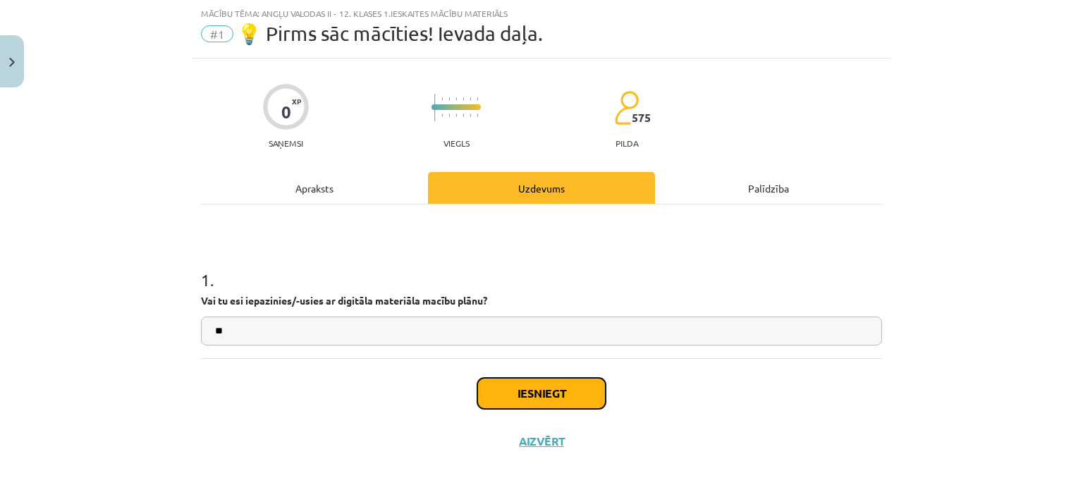
click at [519, 384] on button "Iesniegt" at bounding box center [541, 393] width 128 height 31
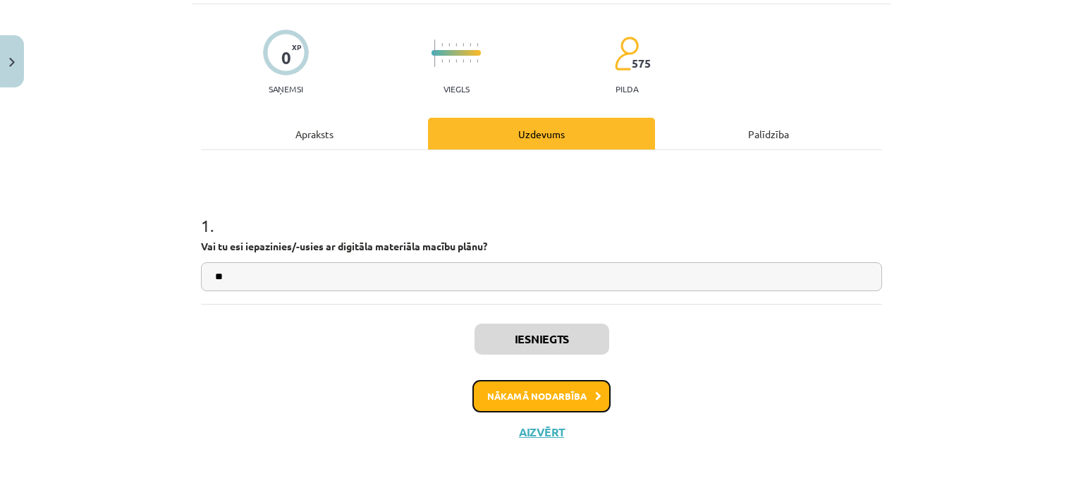
click at [536, 390] on button "Nākamā nodarbība" at bounding box center [541, 396] width 138 height 32
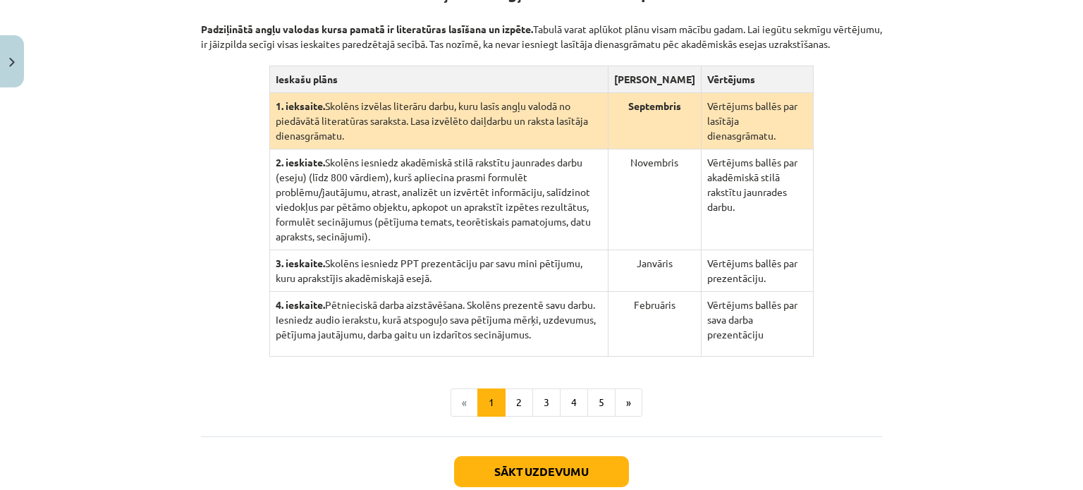
scroll to position [317, 0]
click at [516, 388] on button "2" at bounding box center [519, 402] width 28 height 28
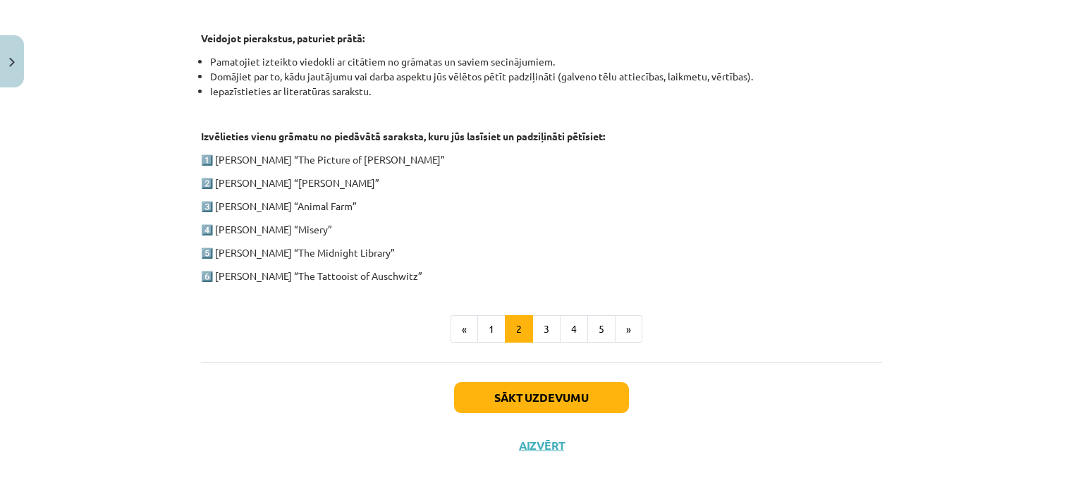
scroll to position [726, 0]
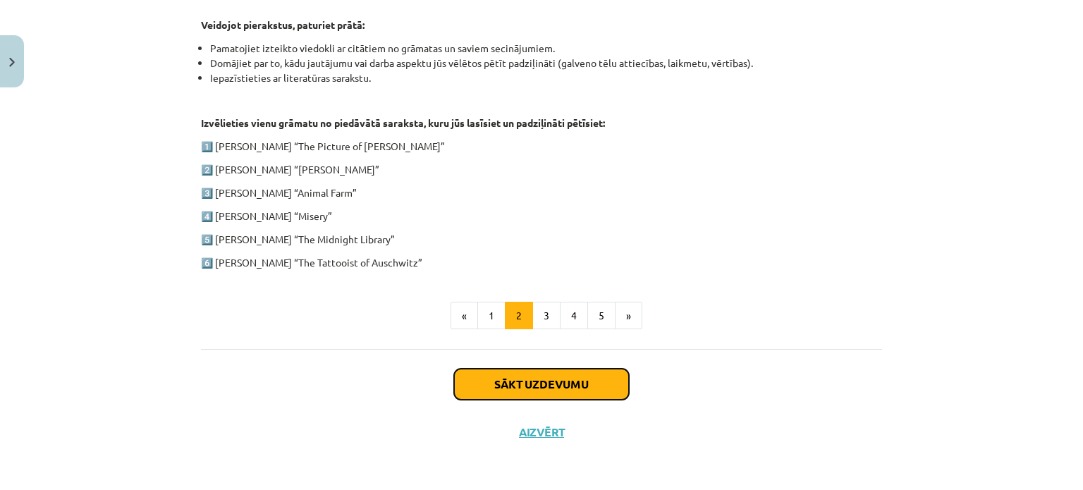
click at [512, 379] on button "Sākt uzdevumu" at bounding box center [541, 384] width 175 height 31
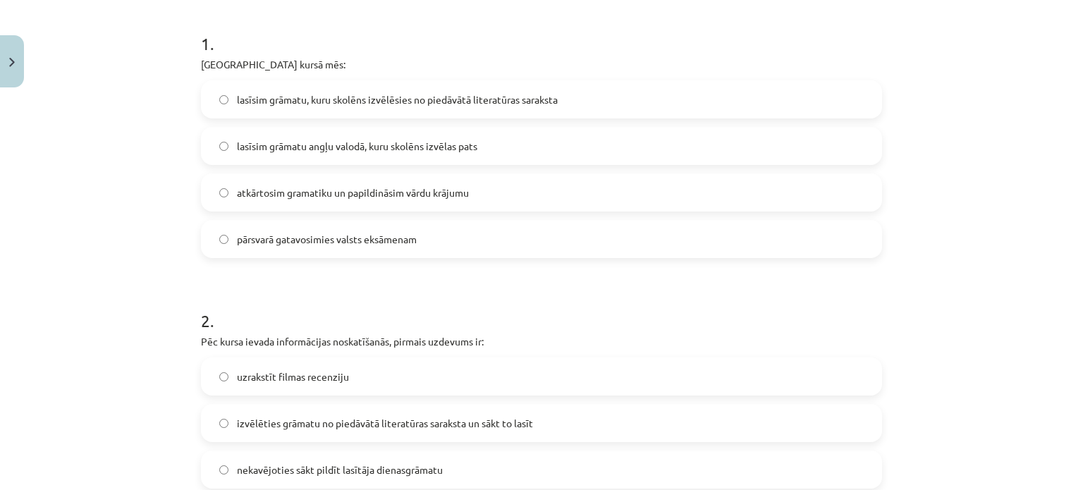
scroll to position [0, 0]
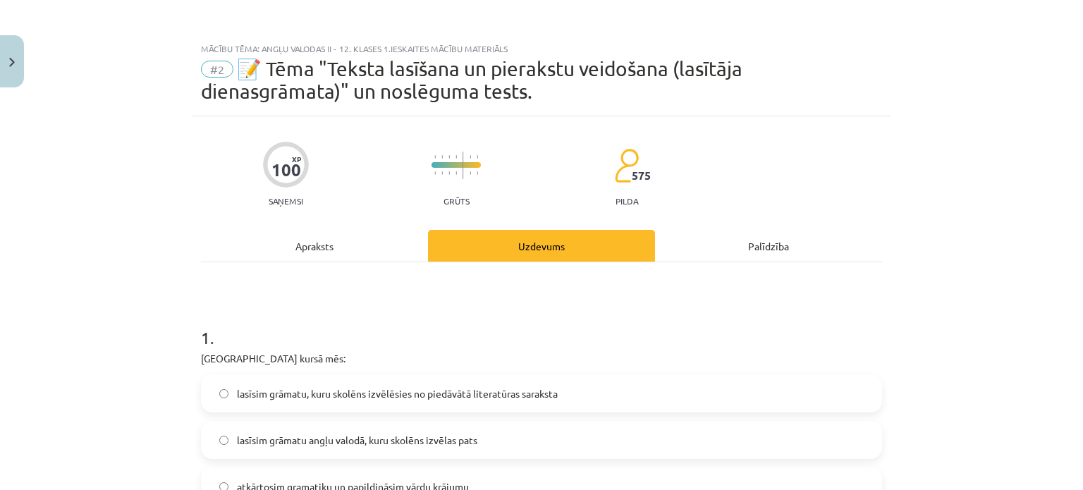
click at [343, 243] on div "Apraksts" at bounding box center [314, 246] width 227 height 32
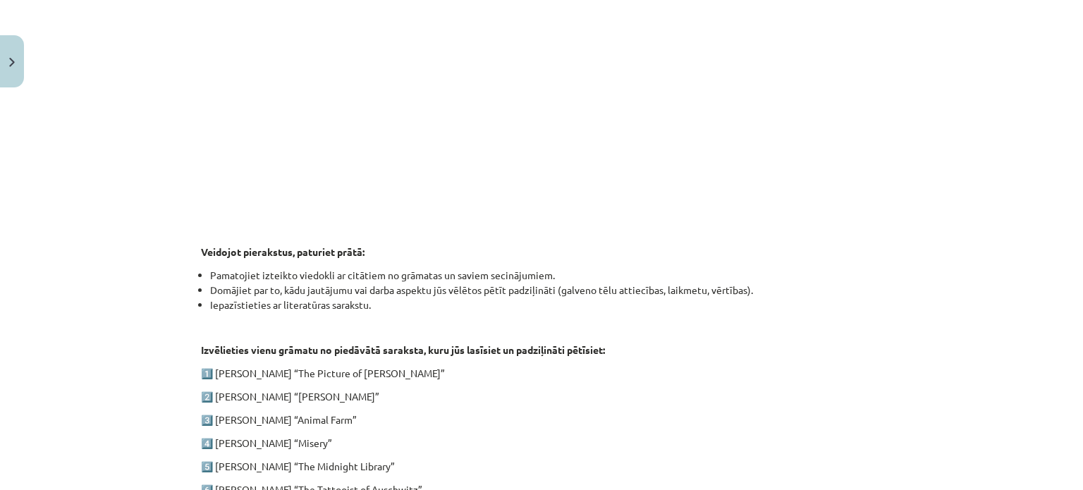
scroll to position [670, 0]
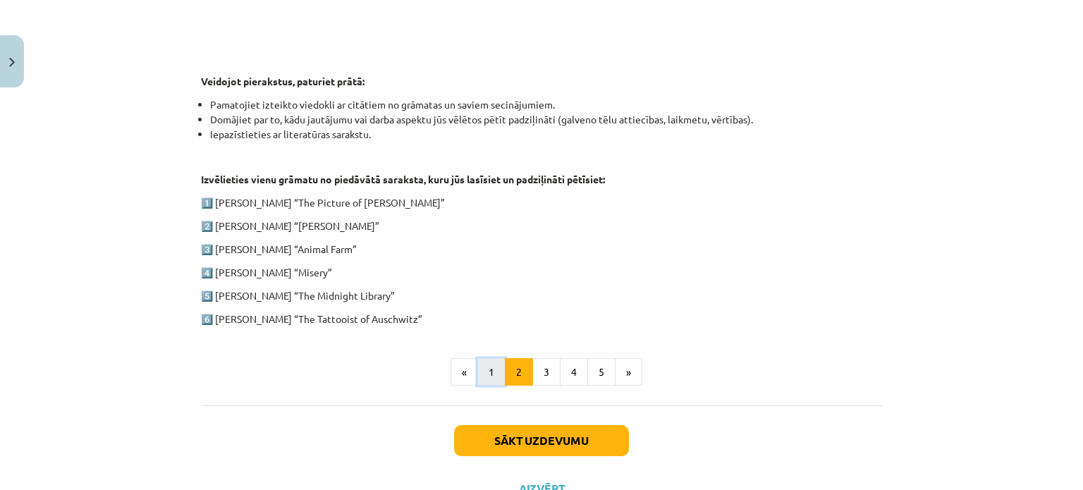
click at [486, 364] on button "1" at bounding box center [491, 372] width 28 height 28
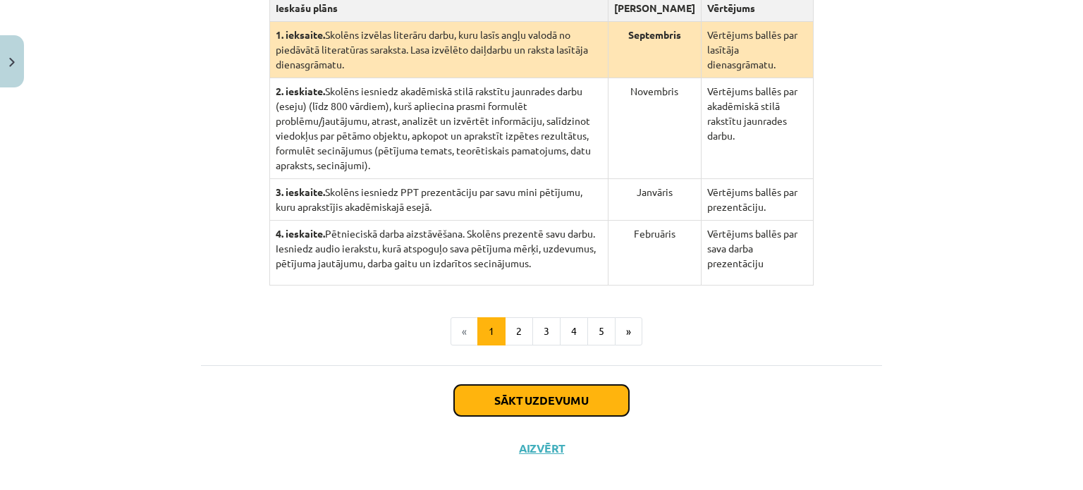
click at [508, 385] on button "Sākt uzdevumu" at bounding box center [541, 400] width 175 height 31
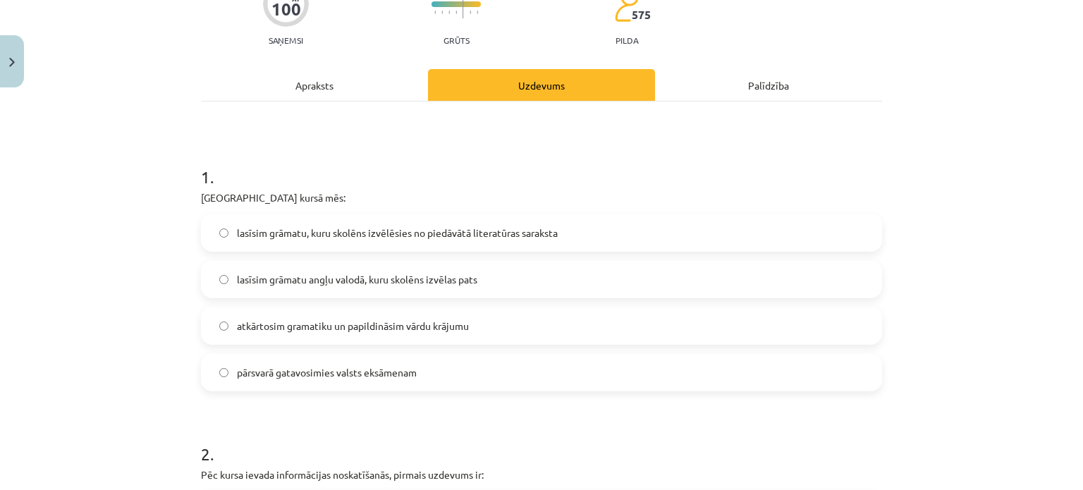
scroll to position [0, 0]
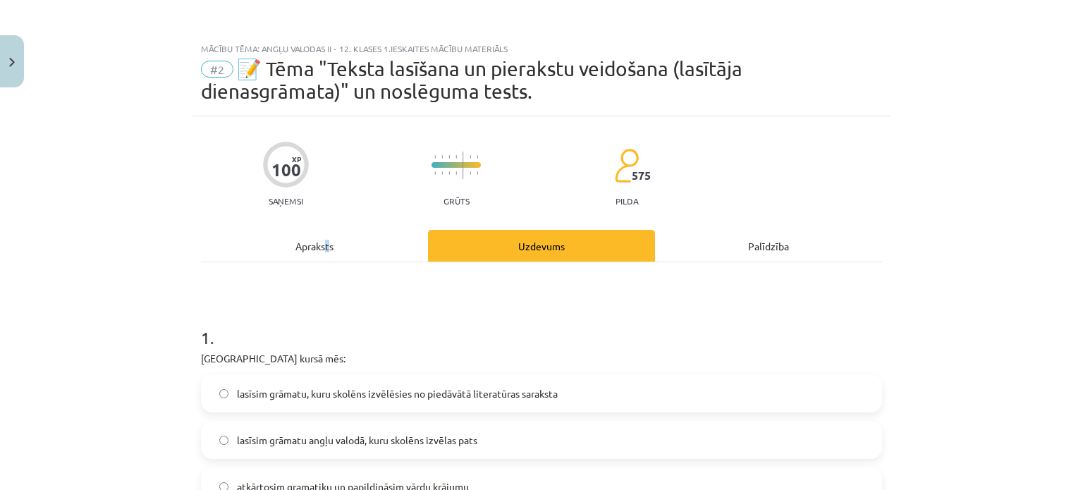
click at [321, 245] on div "Apraksts" at bounding box center [314, 246] width 227 height 32
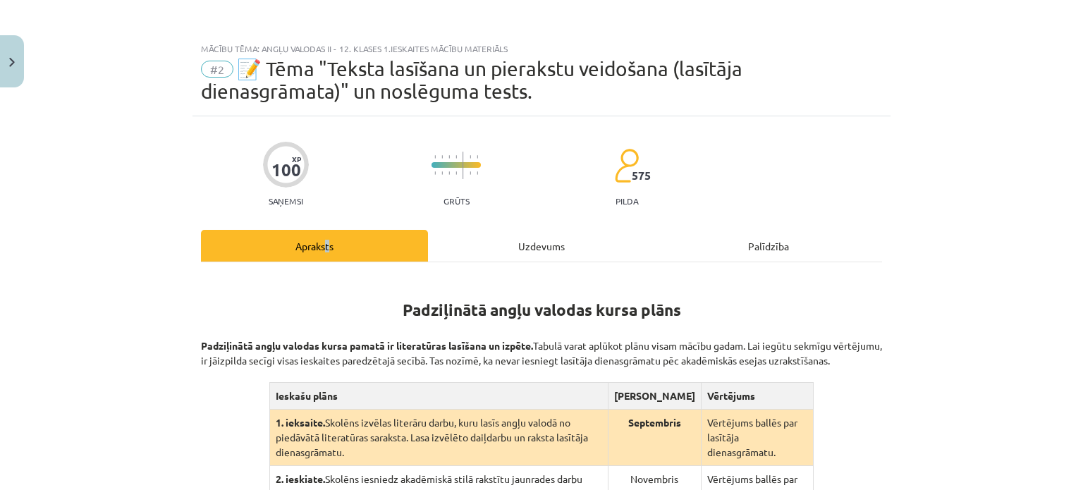
scroll to position [35, 0]
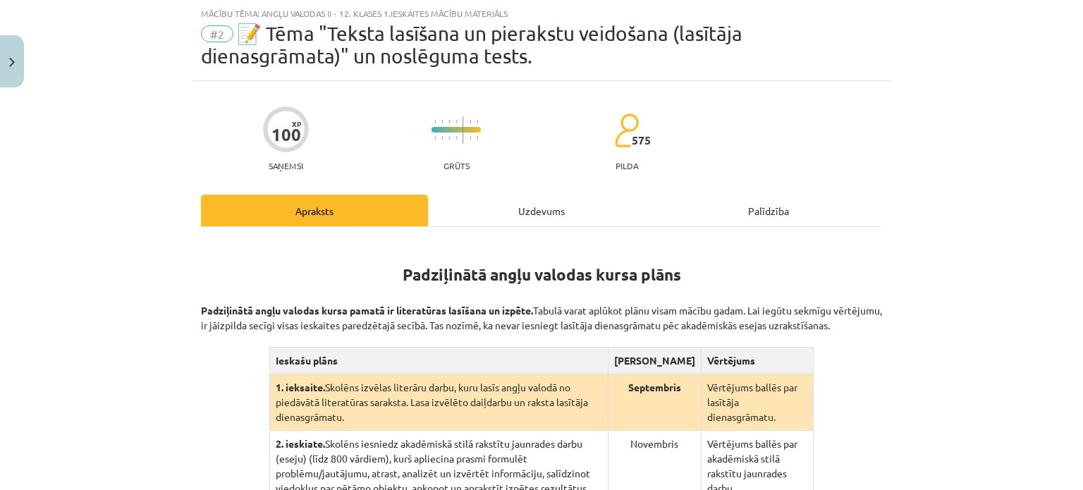
click at [477, 290] on p "Padziļinātā angļu valodas kursa pamatā ir literatūras lasīšana un izpēte. Tabul…" at bounding box center [541, 310] width 681 height 44
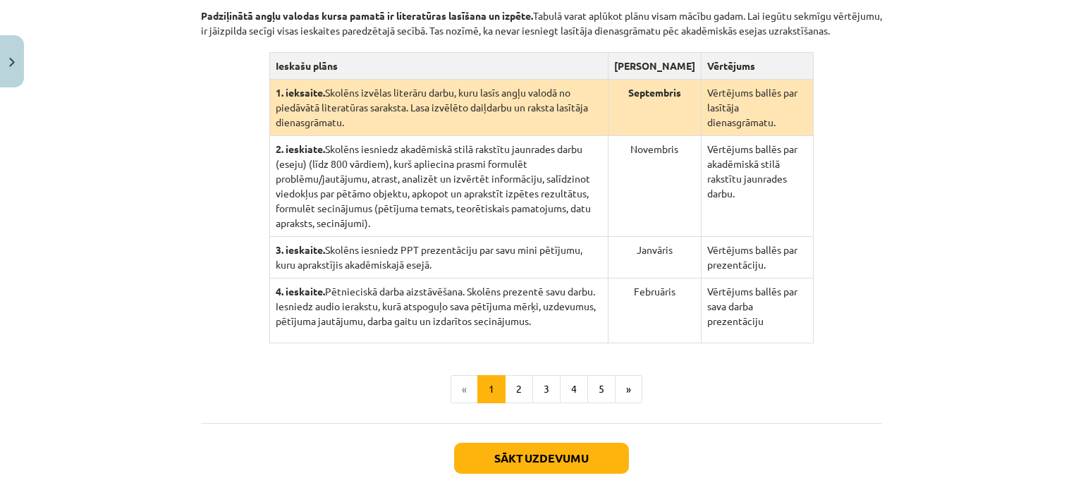
scroll to position [388, 0]
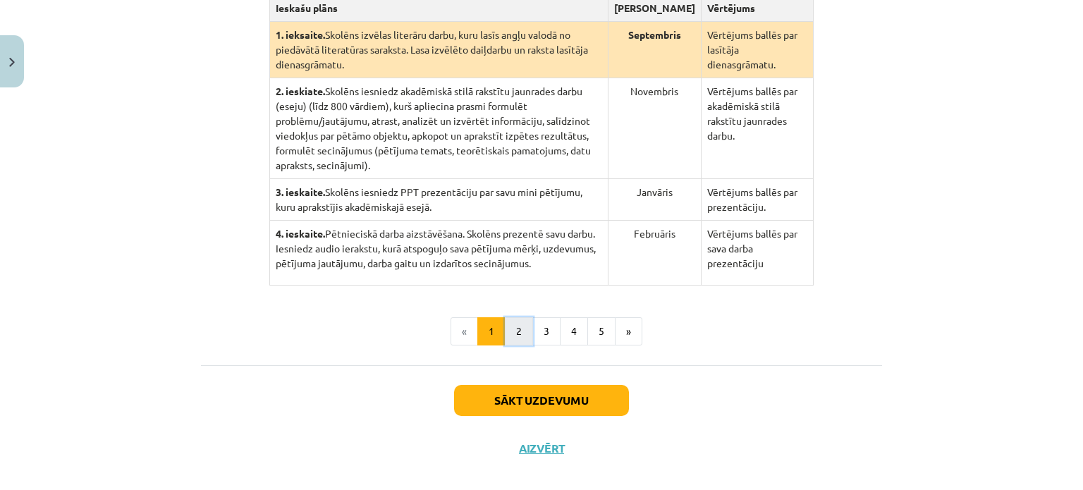
click at [505, 321] on button "2" at bounding box center [519, 331] width 28 height 28
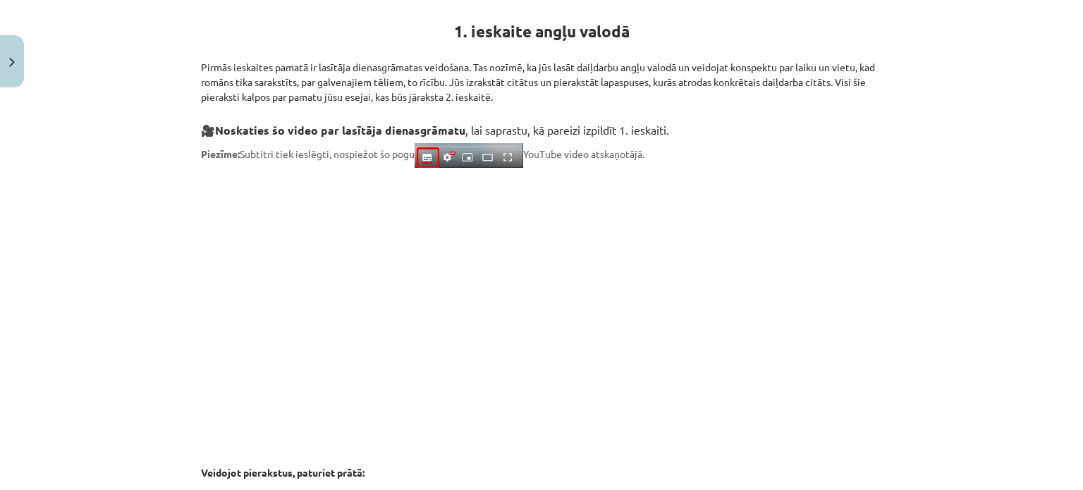
scroll to position [274, 0]
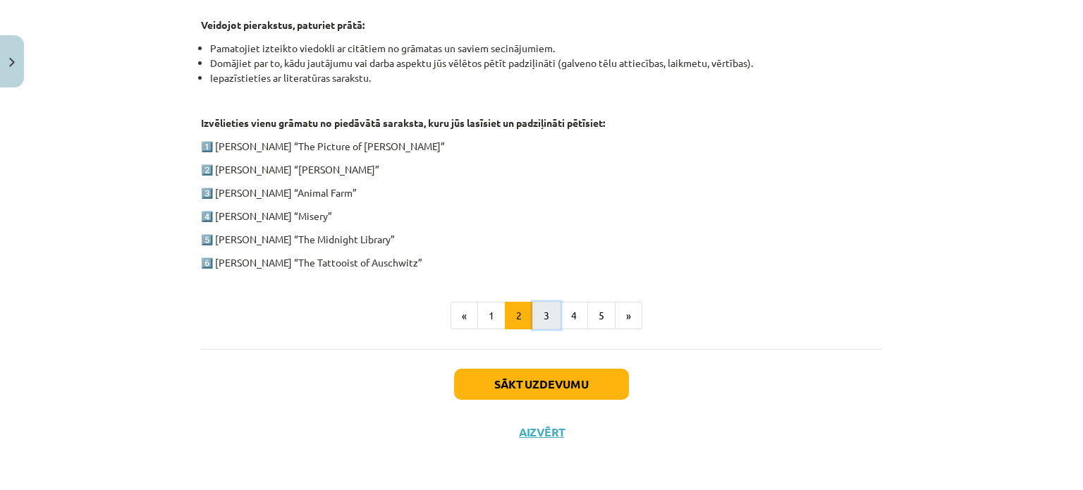
click at [532, 319] on button "3" at bounding box center [546, 316] width 28 height 28
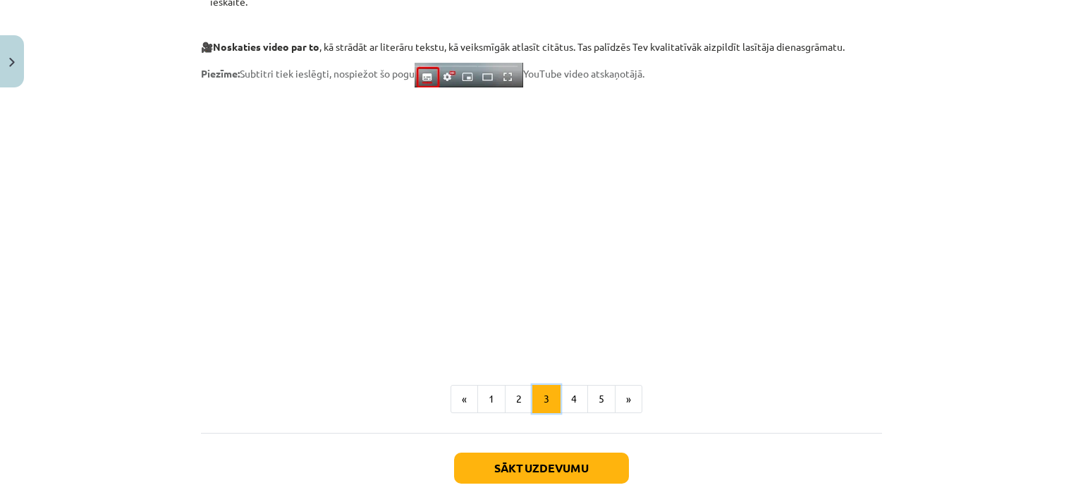
scroll to position [1124, 0]
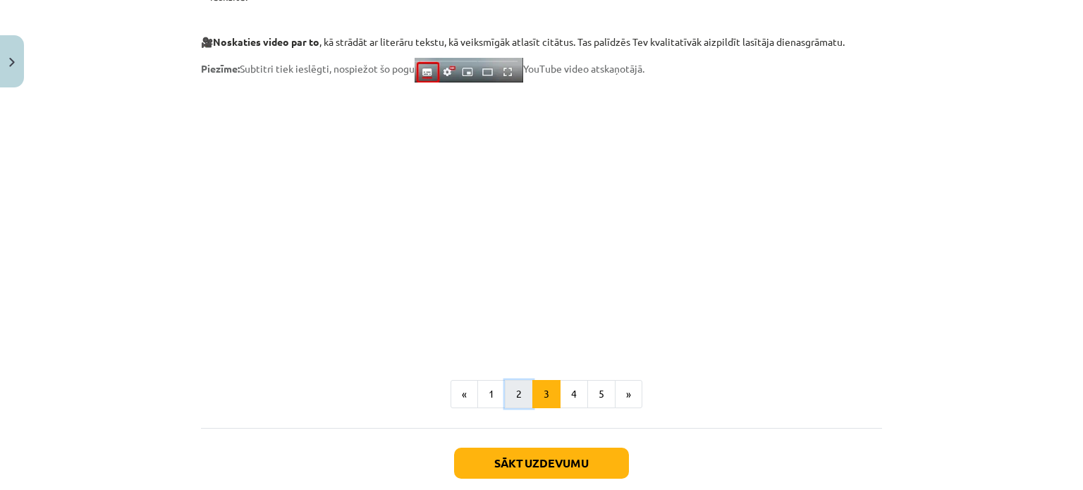
click at [507, 390] on button "2" at bounding box center [519, 394] width 28 height 28
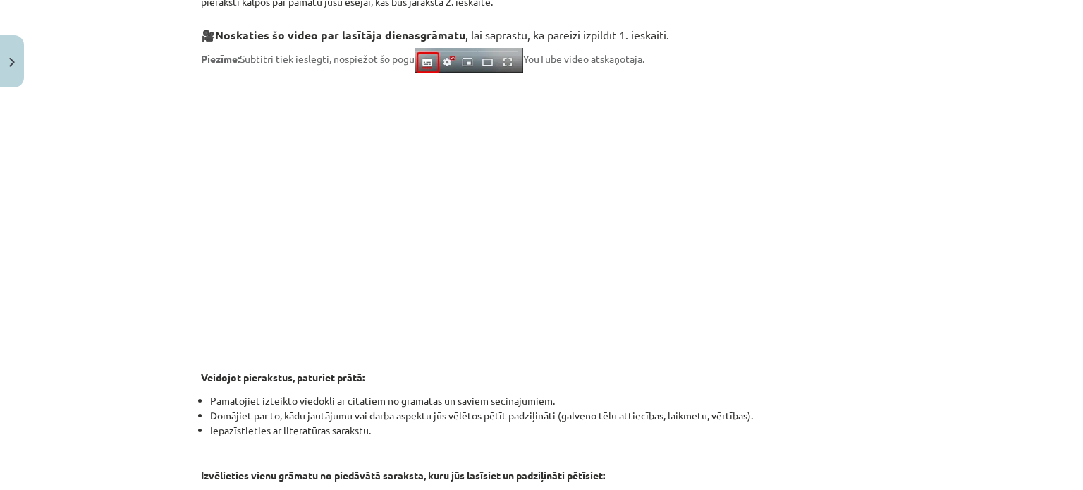
scroll to position [340, 0]
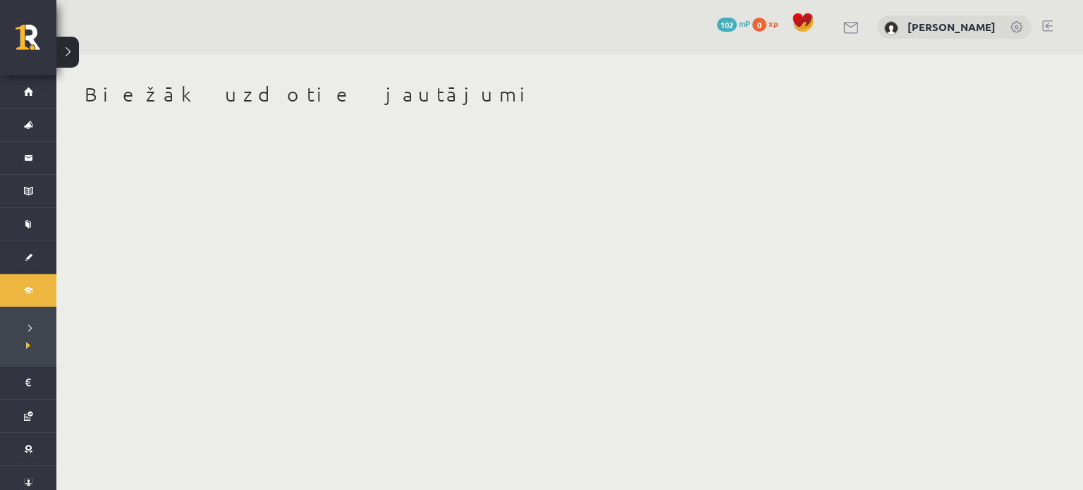
click at [717, 21] on span "102" at bounding box center [727, 25] width 20 height 14
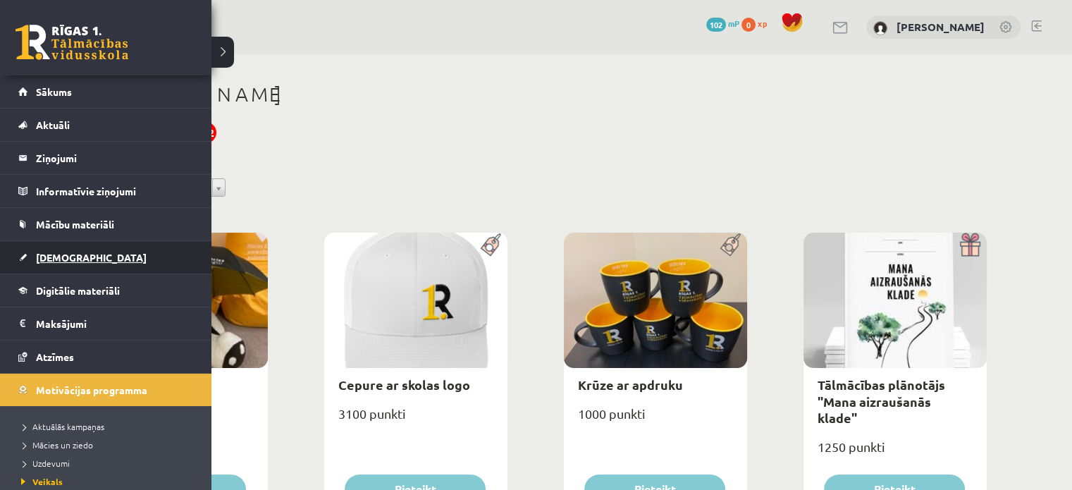
click at [54, 269] on link "[DEMOGRAPHIC_DATA]" at bounding box center [106, 257] width 176 height 32
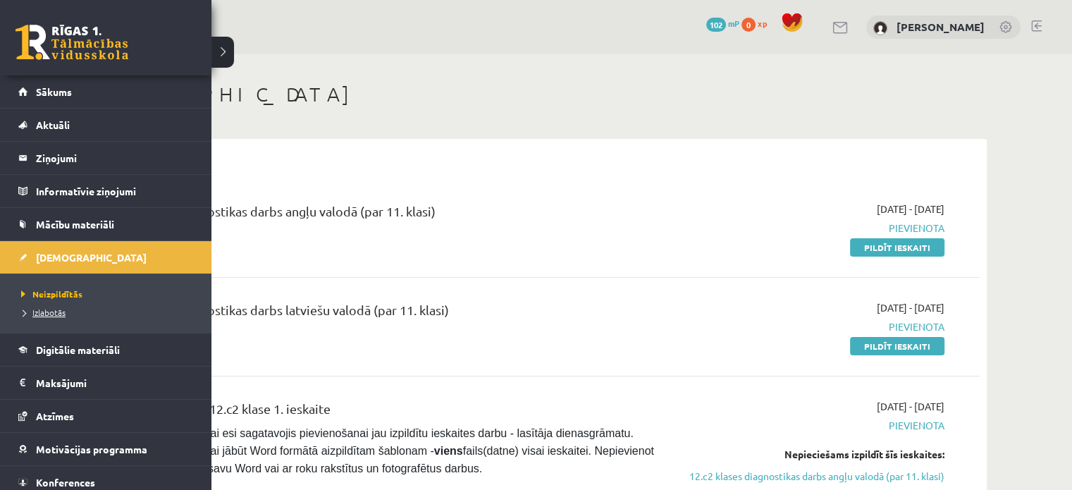
click at [43, 312] on span "Izlabotās" at bounding box center [42, 312] width 48 height 11
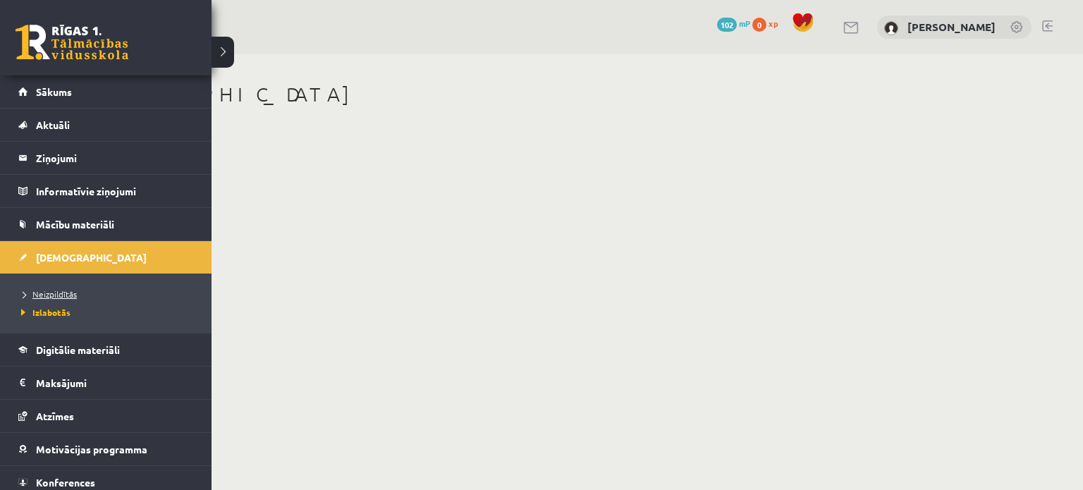
click at [37, 290] on span "Neizpildītās" at bounding box center [47, 293] width 59 height 11
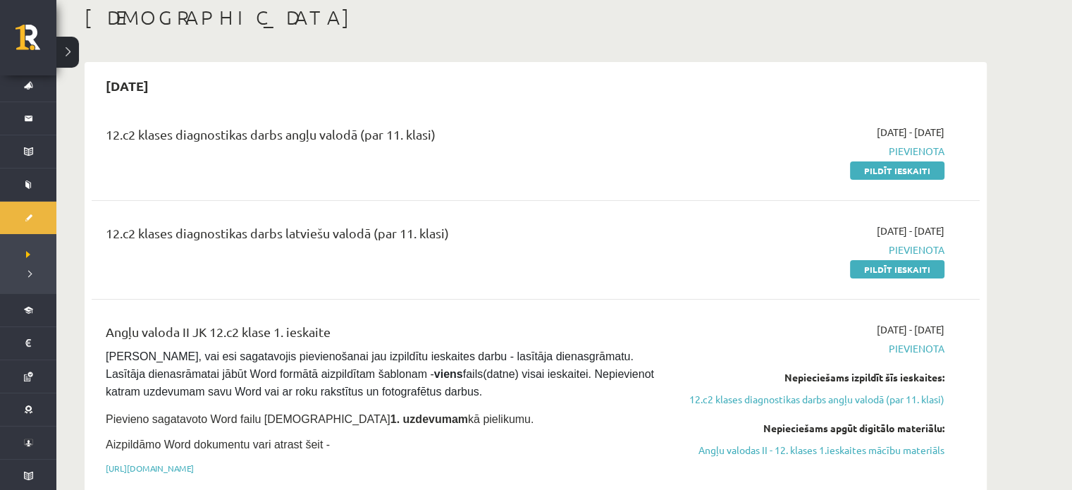
scroll to position [70, 0]
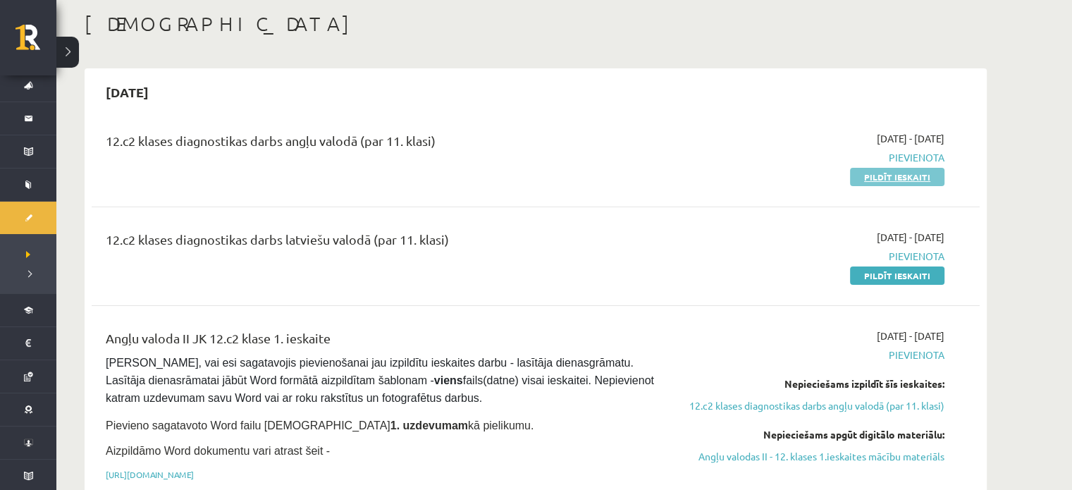
click at [888, 170] on link "Pildīt ieskaiti" at bounding box center [897, 177] width 94 height 18
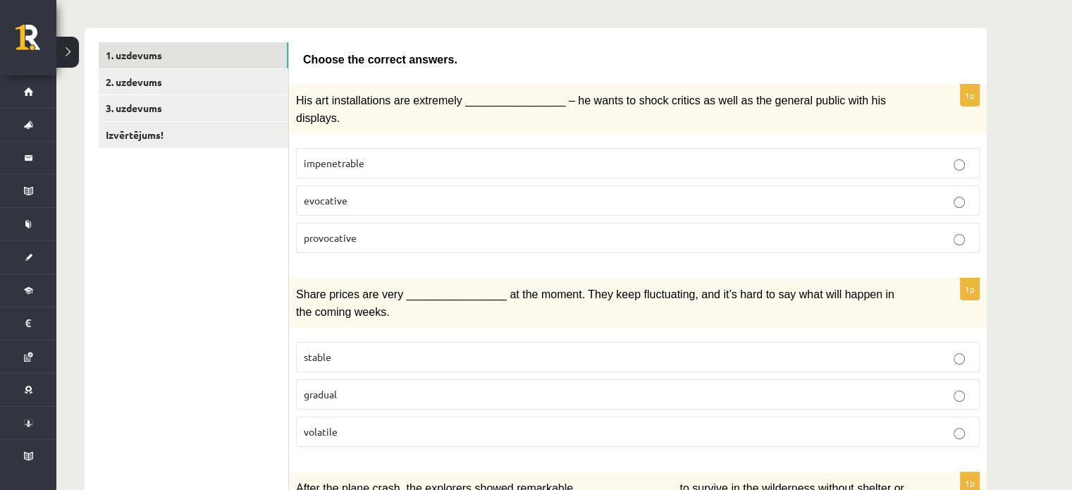
scroll to position [211, 0]
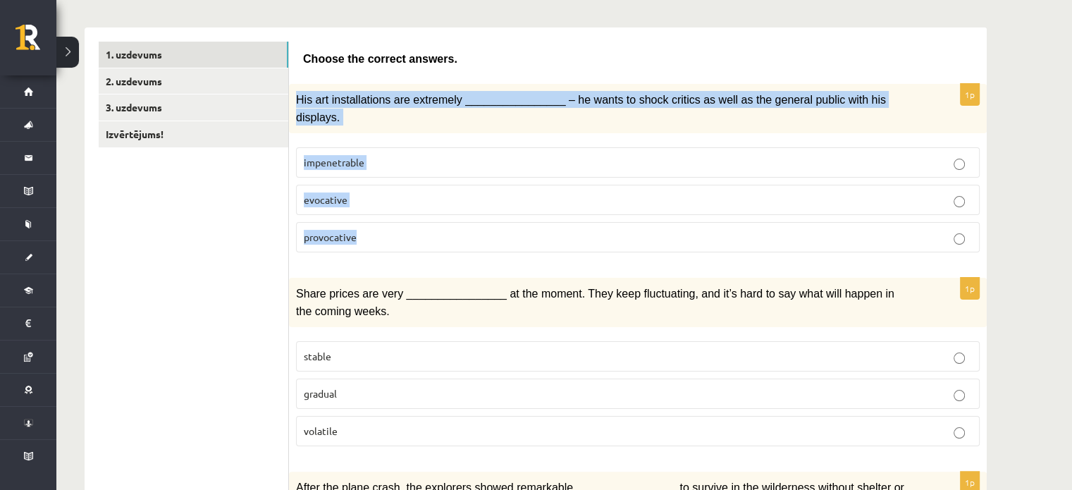
drag, startPoint x: 293, startPoint y: 97, endPoint x: 378, endPoint y: 204, distance: 136.0
click at [378, 204] on div "1p His art installations are extremely ________________ – he wants to shock cri…" at bounding box center [638, 174] width 698 height 180
copy div "His art installations are extremely ________________ – he wants to shock critic…"
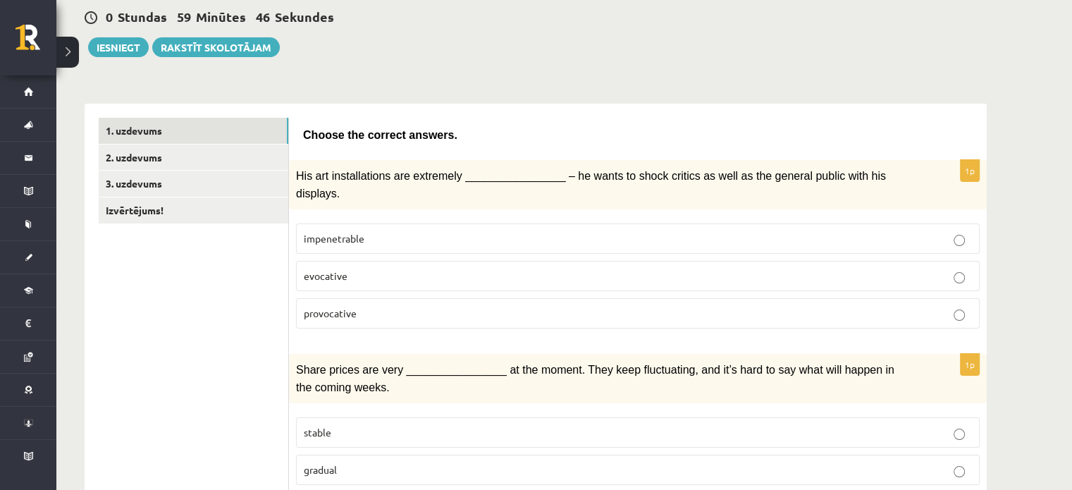
scroll to position [141, 0]
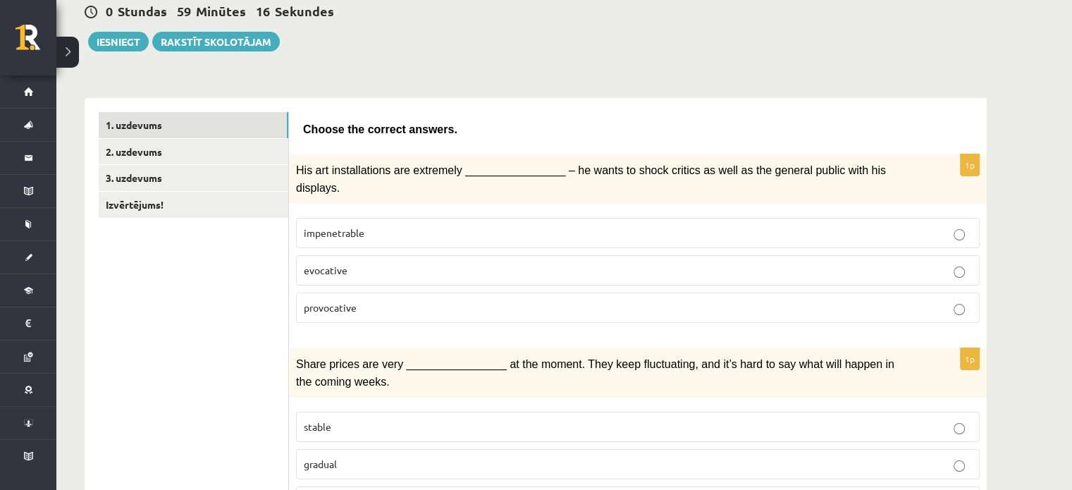
click at [391, 300] on p "provocative" at bounding box center [638, 307] width 668 height 15
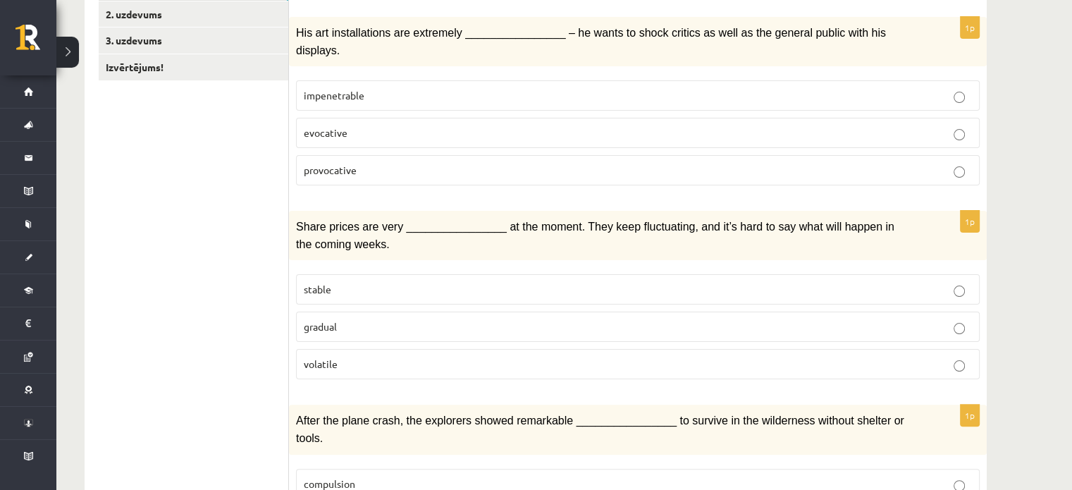
scroll to position [282, 0]
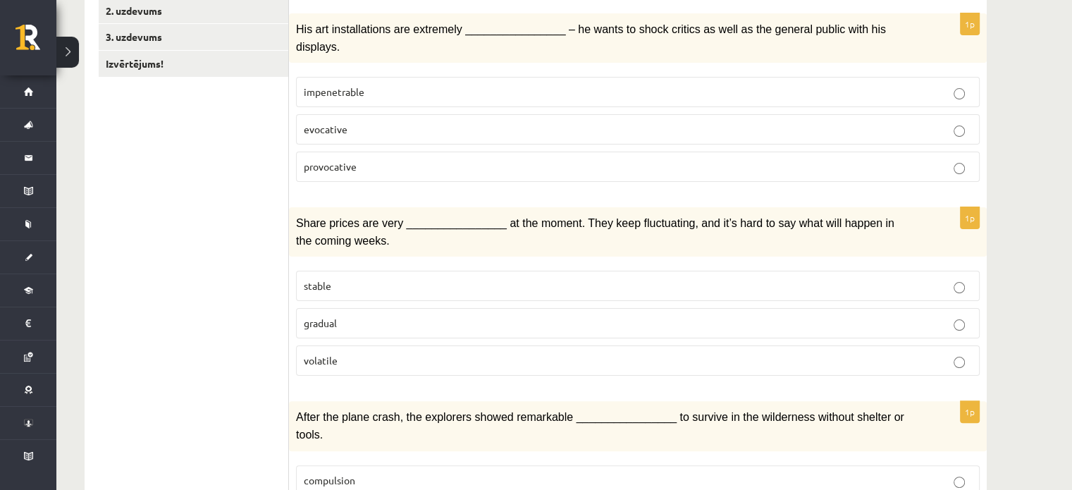
click at [389, 353] on p "volatile" at bounding box center [638, 360] width 668 height 15
click at [386, 308] on label "gradual" at bounding box center [638, 323] width 684 height 30
click at [390, 278] on p "stable" at bounding box center [638, 285] width 668 height 15
click at [385, 316] on p "gradual" at bounding box center [638, 323] width 668 height 15
click at [399, 353] on p "volatile" at bounding box center [638, 360] width 668 height 15
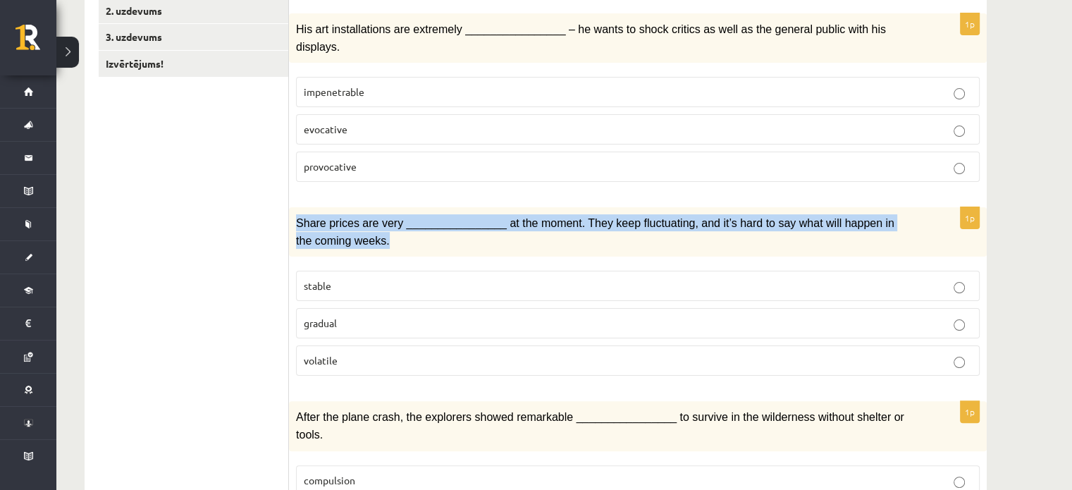
drag, startPoint x: 293, startPoint y: 200, endPoint x: 345, endPoint y: 216, distance: 53.7
click at [345, 216] on div "Share prices are very ________________ at the moment. They keep fluctuating, an…" at bounding box center [638, 231] width 698 height 49
copy span "Share prices are very ________________ at the moment. They keep fluctuating, an…"
click at [496, 217] on span "Share prices are very ________________ at the moment. They keep fluctuating, an…" at bounding box center [595, 231] width 598 height 29
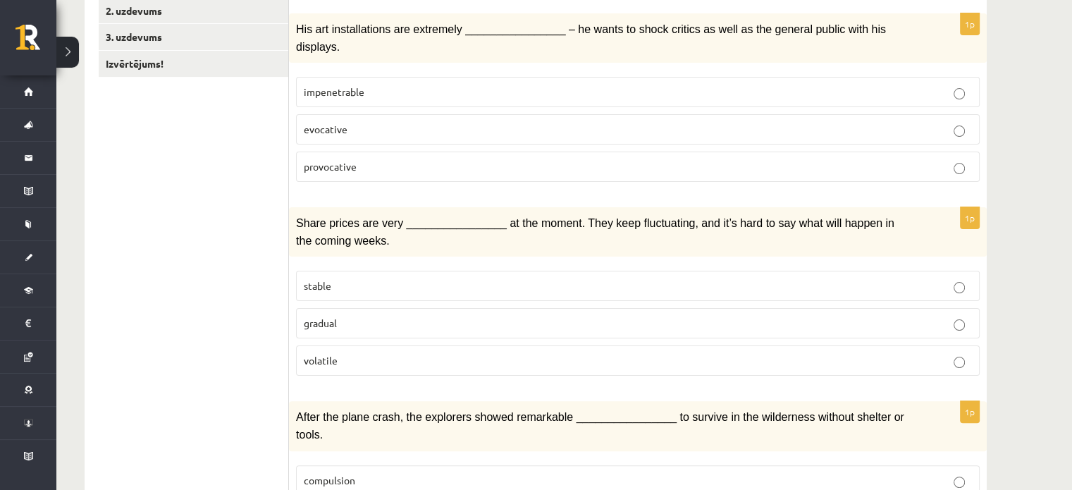
click at [307, 354] on span "volatile" at bounding box center [321, 360] width 34 height 13
click at [381, 353] on p "volatile" at bounding box center [638, 360] width 668 height 15
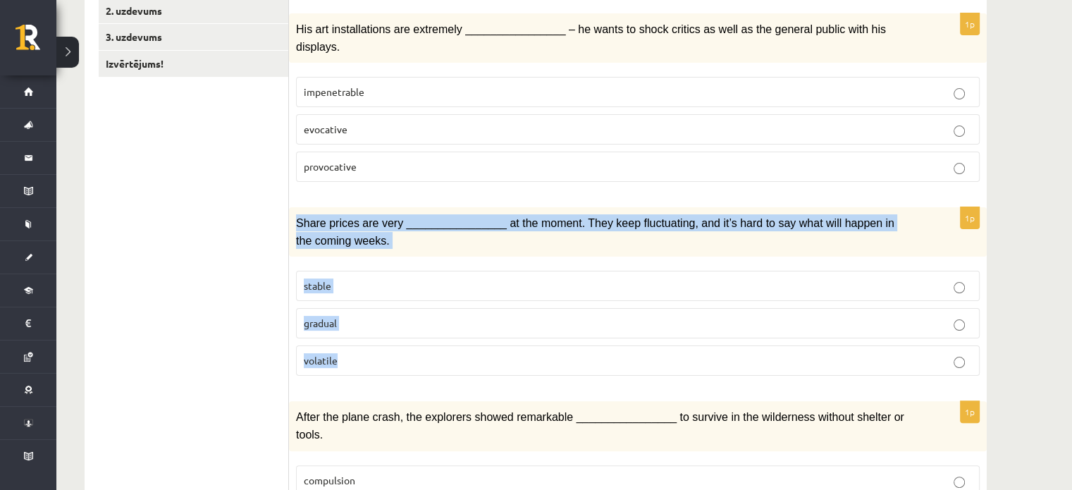
drag, startPoint x: 288, startPoint y: 202, endPoint x: 361, endPoint y: 324, distance: 141.9
click at [361, 324] on div "1p Share prices are very ________________ at the moment. They keep fluctuating,…" at bounding box center [638, 297] width 698 height 180
copy div "Share prices are very ________________ at the moment. They keep fluctuating, an…"
click at [396, 280] on fieldset "stable gradual volatile" at bounding box center [638, 322] width 684 height 116
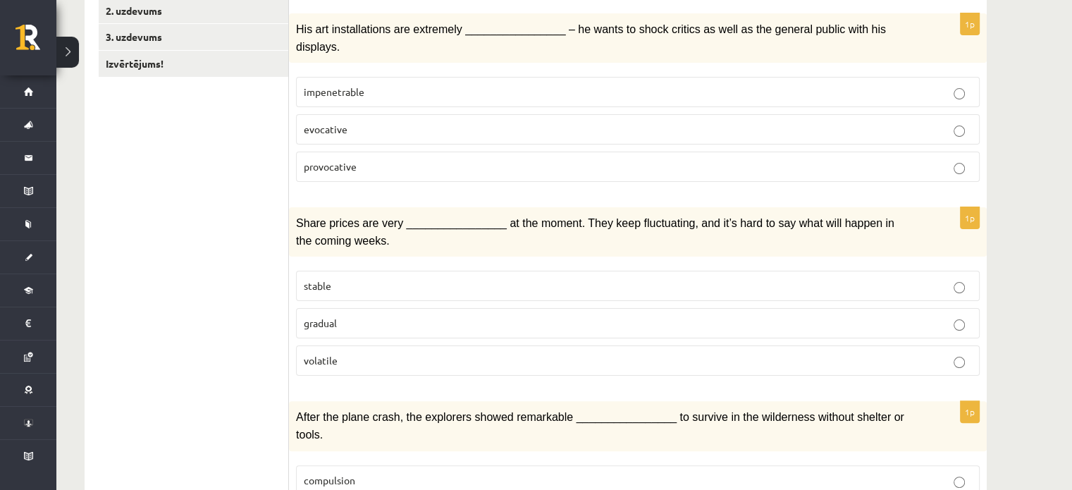
click at [391, 316] on p "gradual" at bounding box center [638, 323] width 668 height 15
click at [383, 353] on p "volatile" at bounding box center [638, 360] width 668 height 15
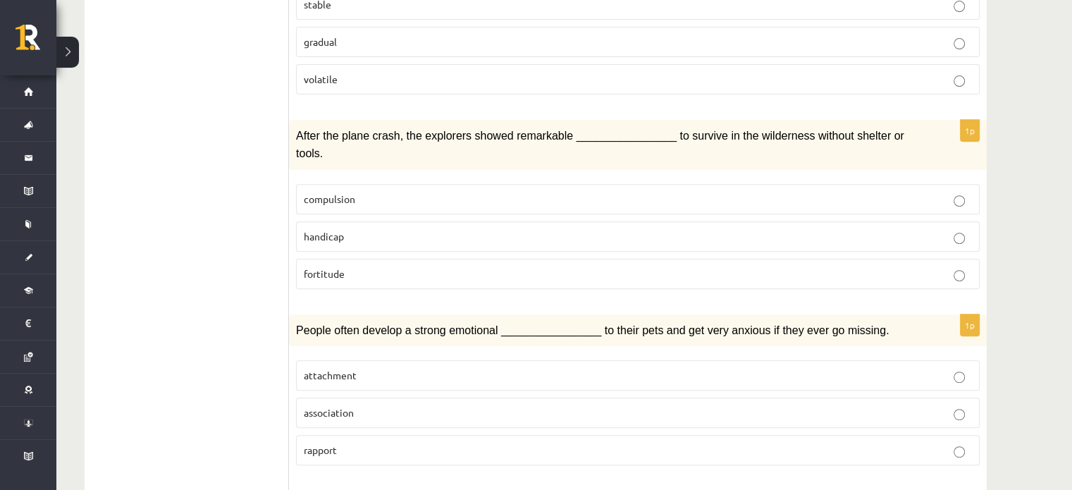
scroll to position [564, 0]
drag, startPoint x: 302, startPoint y: 156, endPoint x: 367, endPoint y: 225, distance: 94.8
click at [367, 225] on fieldset "compulsion handicap fortitude" at bounding box center [638, 234] width 684 height 116
copy fieldset "compulsion handicap fortitude"
click at [615, 74] on div "1p Share prices are very ________________ at the moment. They keep fluctuating,…" at bounding box center [638, 15] width 698 height 180
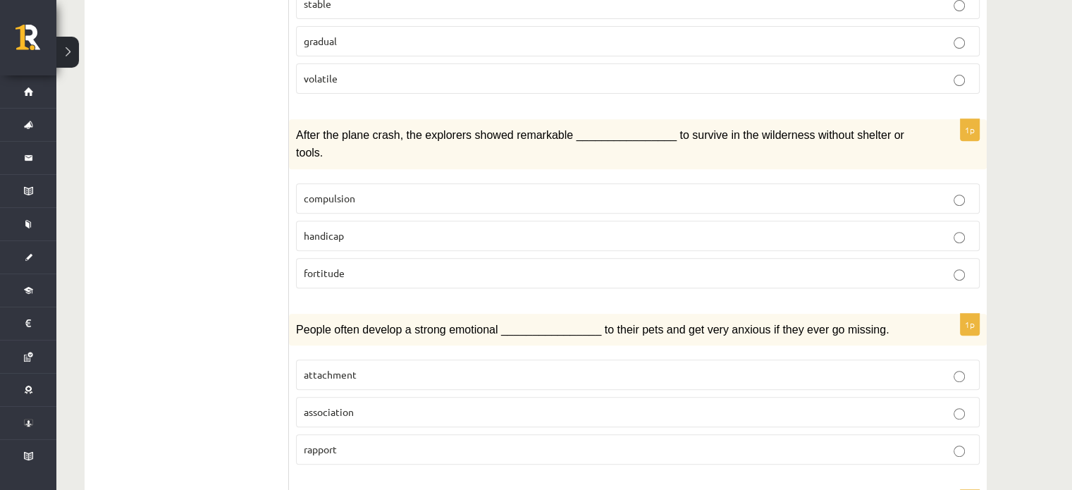
click at [343, 266] on p "fortitude" at bounding box center [638, 273] width 668 height 15
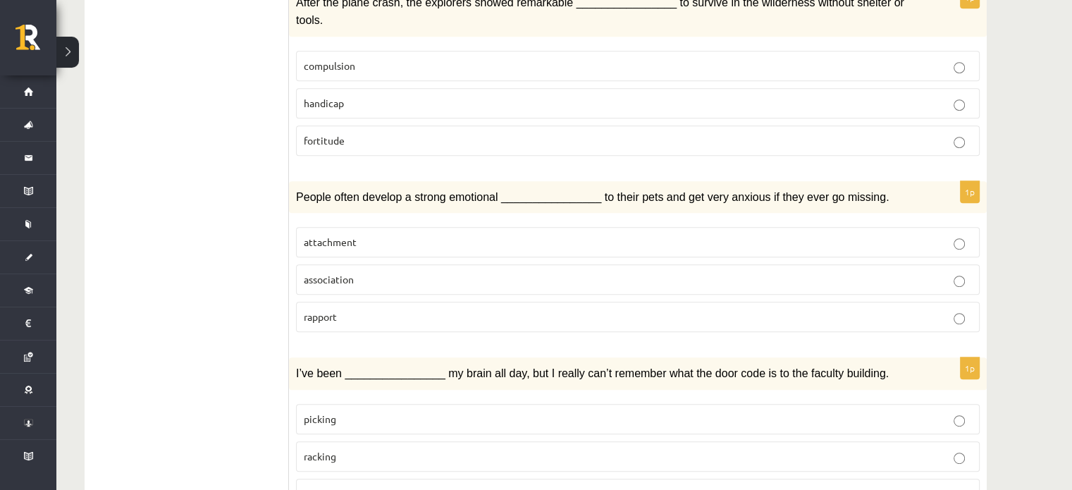
scroll to position [705, 0]
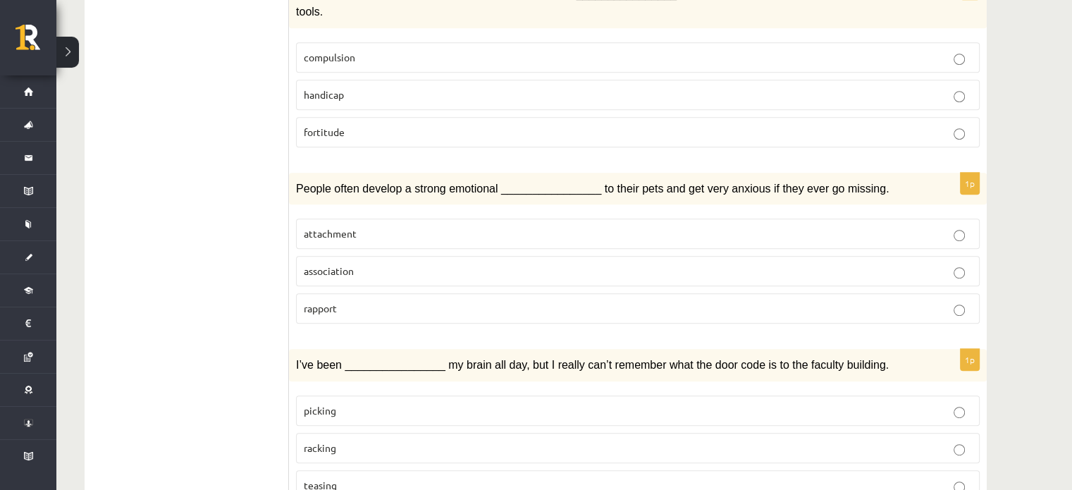
click at [321, 256] on label "association" at bounding box center [638, 271] width 684 height 30
drag, startPoint x: 302, startPoint y: 185, endPoint x: 354, endPoint y: 257, distance: 87.8
click at [354, 257] on fieldset "attachment association rapport" at bounding box center [638, 269] width 684 height 116
copy fieldset "attachment association rapport"
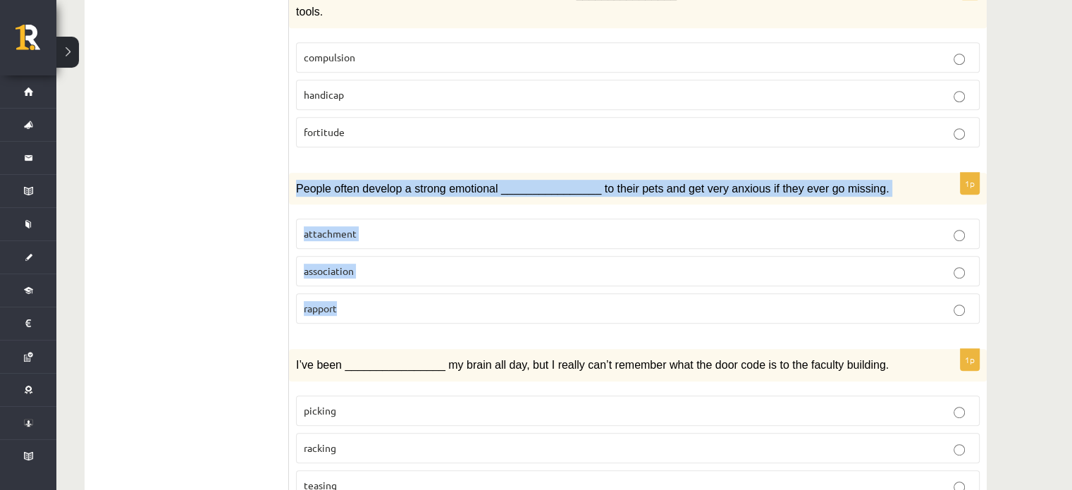
drag, startPoint x: 297, startPoint y: 142, endPoint x: 351, endPoint y: 247, distance: 118.9
click at [352, 247] on div "1p People often develop a strong emotional ________________ to their pets and g…" at bounding box center [638, 254] width 698 height 163
copy div "People often develop a strong emotional ________________ to their pets and get …"
click at [361, 226] on p "attachment" at bounding box center [638, 233] width 668 height 15
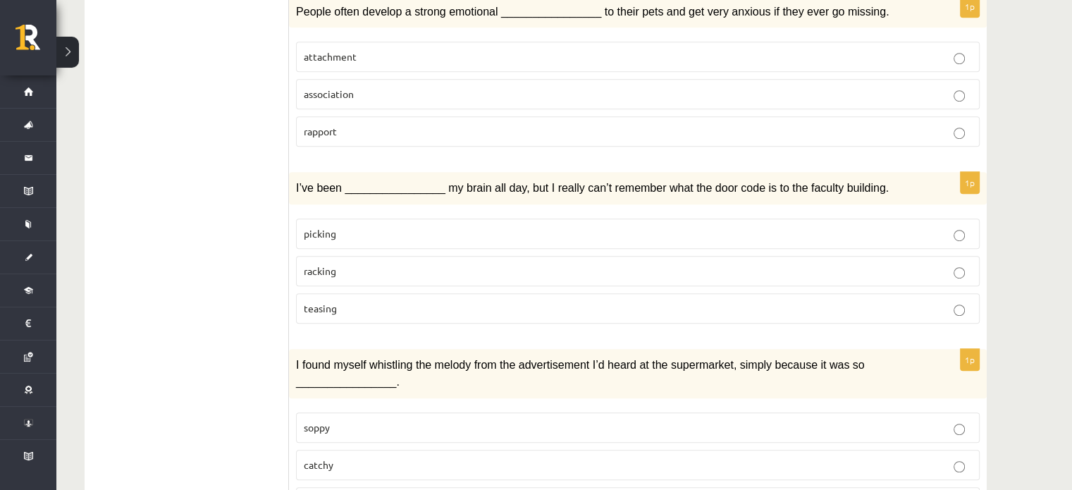
scroll to position [916, 0]
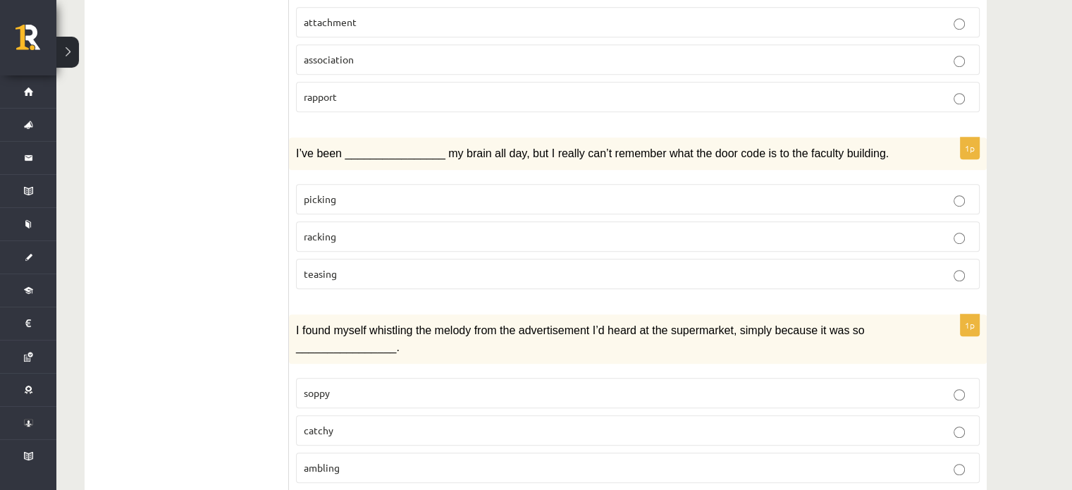
click at [319, 267] on span "teasing" at bounding box center [320, 273] width 33 height 13
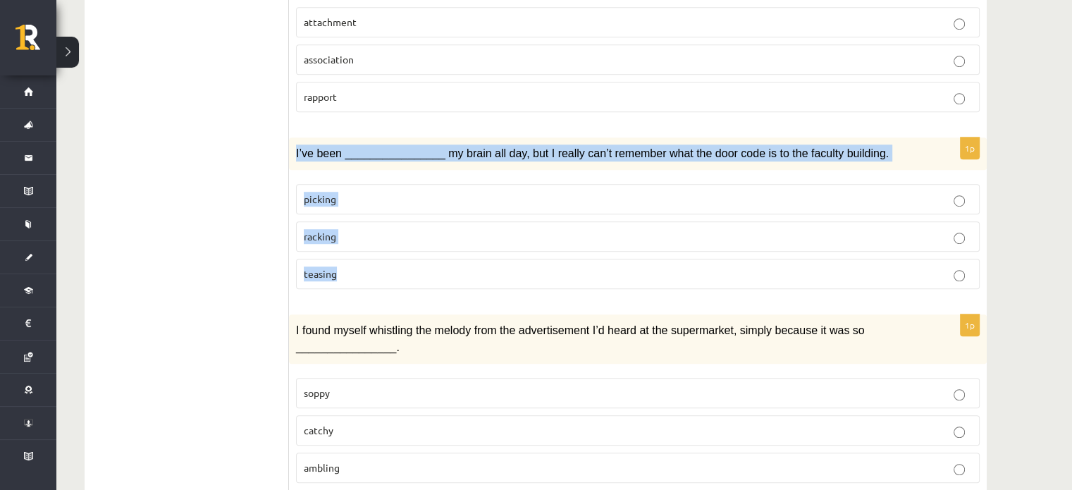
drag, startPoint x: 293, startPoint y: 106, endPoint x: 357, endPoint y: 216, distance: 126.3
click at [357, 216] on div "1p I’ve been ________________ my brain all day, but I really can’t remember wha…" at bounding box center [638, 218] width 698 height 163
copy div "I’ve been ________________ my brain all day, but I really can’t remember what t…"
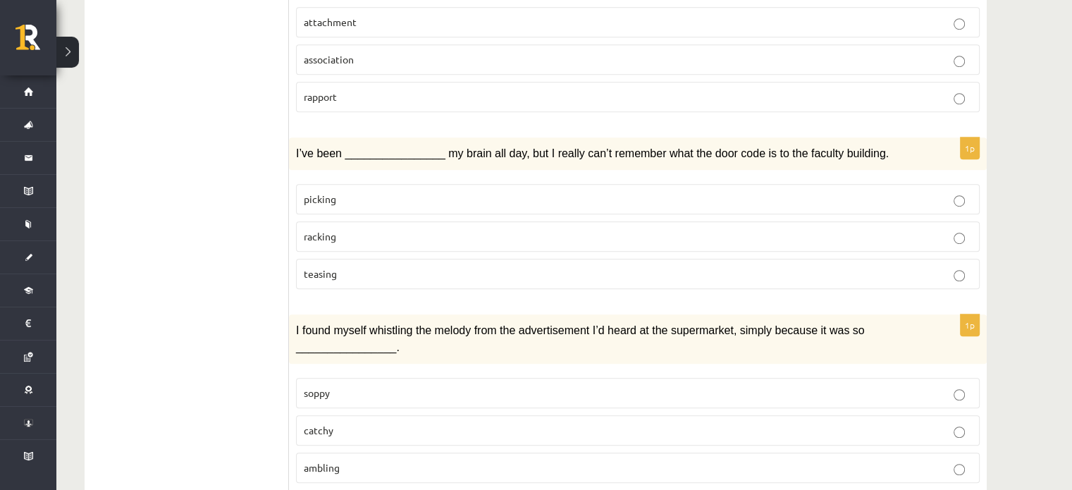
click at [360, 229] on p "racking" at bounding box center [638, 236] width 668 height 15
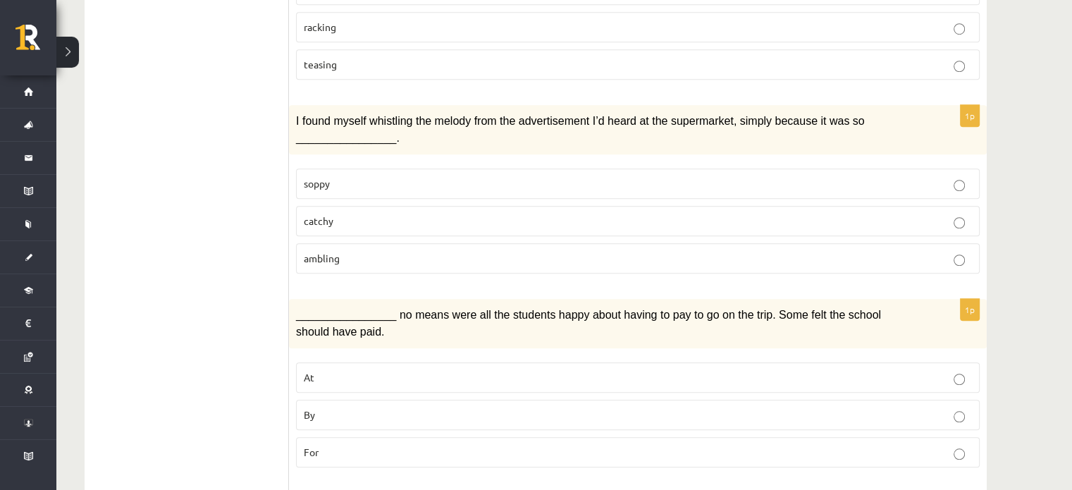
scroll to position [1128, 0]
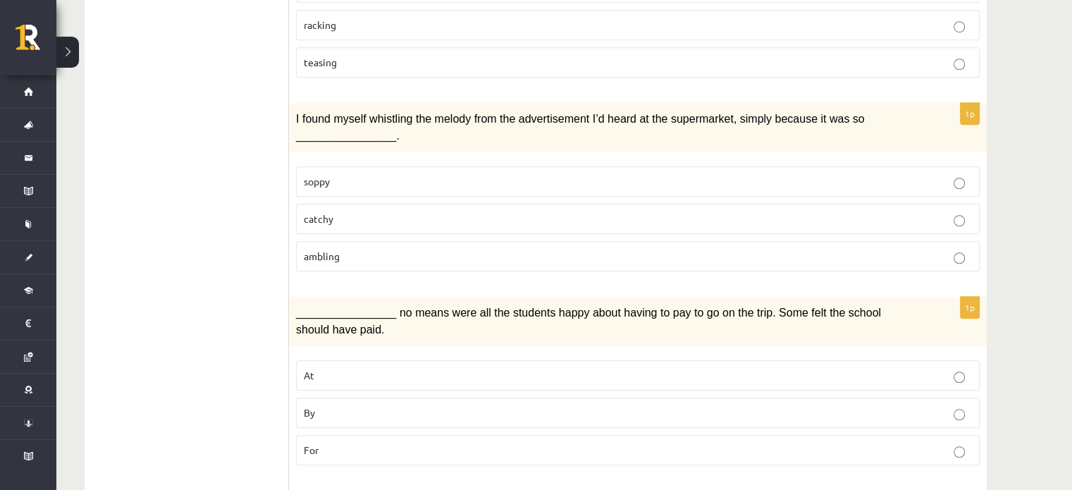
click at [350, 211] on p "catchy" at bounding box center [638, 218] width 668 height 15
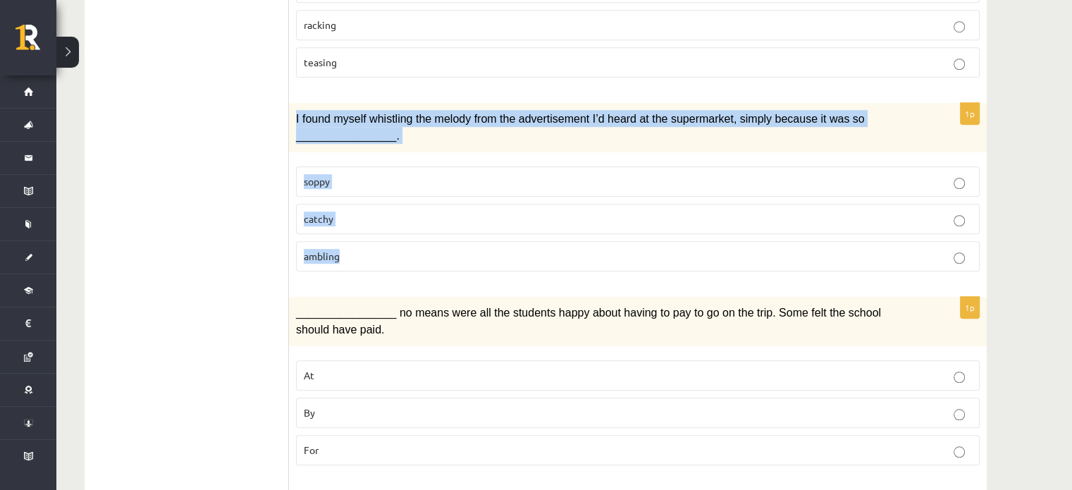
drag, startPoint x: 294, startPoint y: 70, endPoint x: 348, endPoint y: 204, distance: 144.9
click at [348, 204] on div "1p I found myself whistling the melody from the advertisement I’d heard at the …" at bounding box center [638, 193] width 698 height 180
copy div "I found myself whistling the melody from the advertisement I’d heard at the sup…"
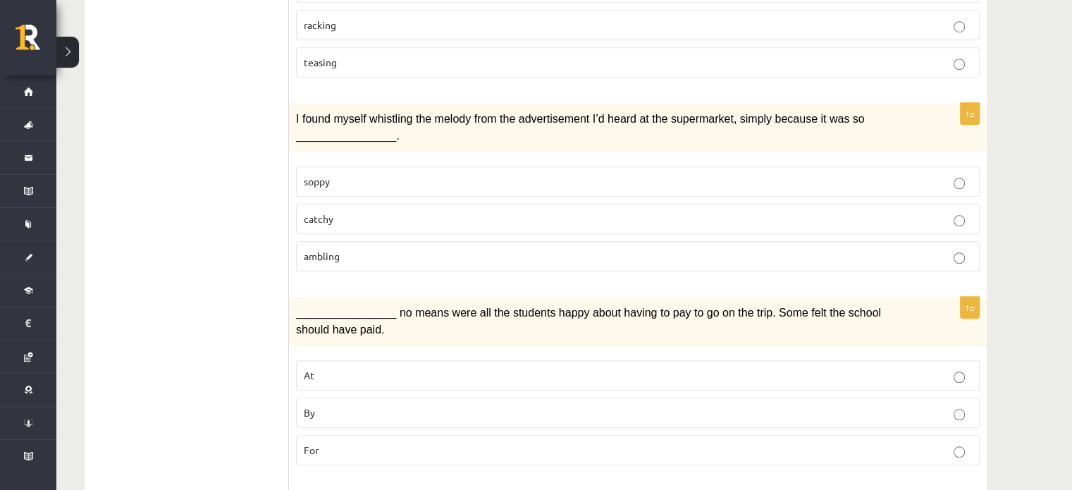
click at [158, 157] on ul "1. uzdevums 2. uzdevums 3. uzdevums Izvērtējums!" at bounding box center [194, 295] width 190 height 2340
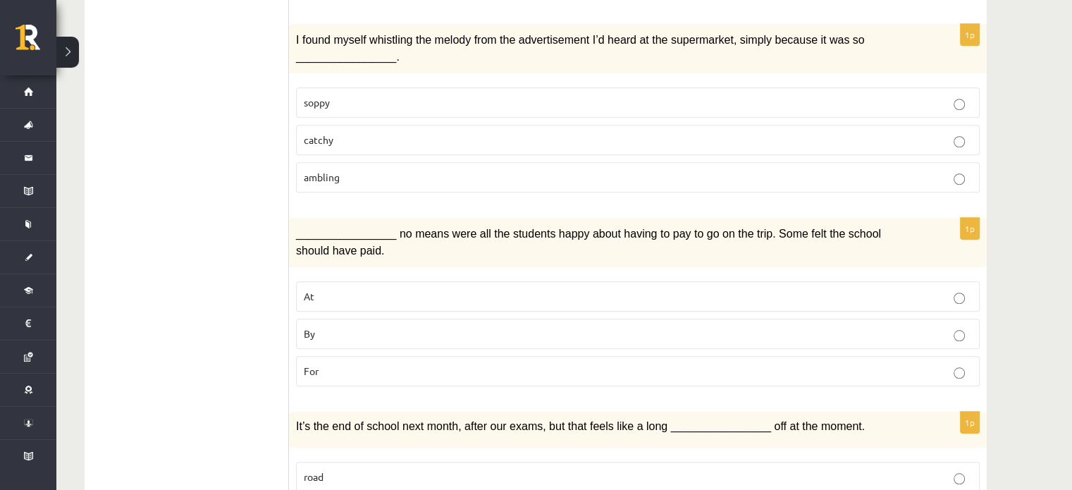
scroll to position [1269, 0]
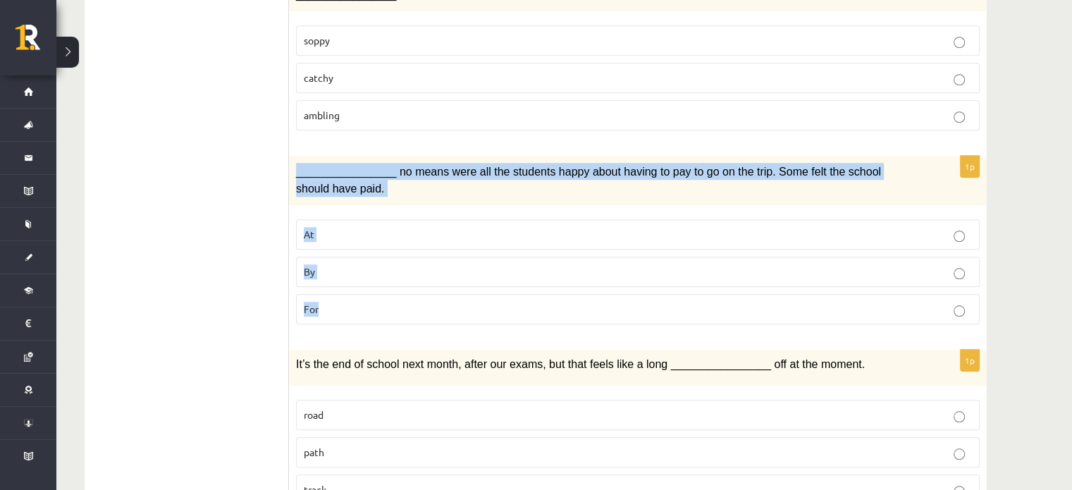
drag, startPoint x: 290, startPoint y: 117, endPoint x: 356, endPoint y: 250, distance: 147.9
click at [357, 250] on div "1p ________________ no means were all the students happy about having to pay to…" at bounding box center [638, 246] width 698 height 180
copy div "________________ no means were all the students happy about having to pay to go…"
click at [377, 264] on p "By" at bounding box center [638, 271] width 668 height 15
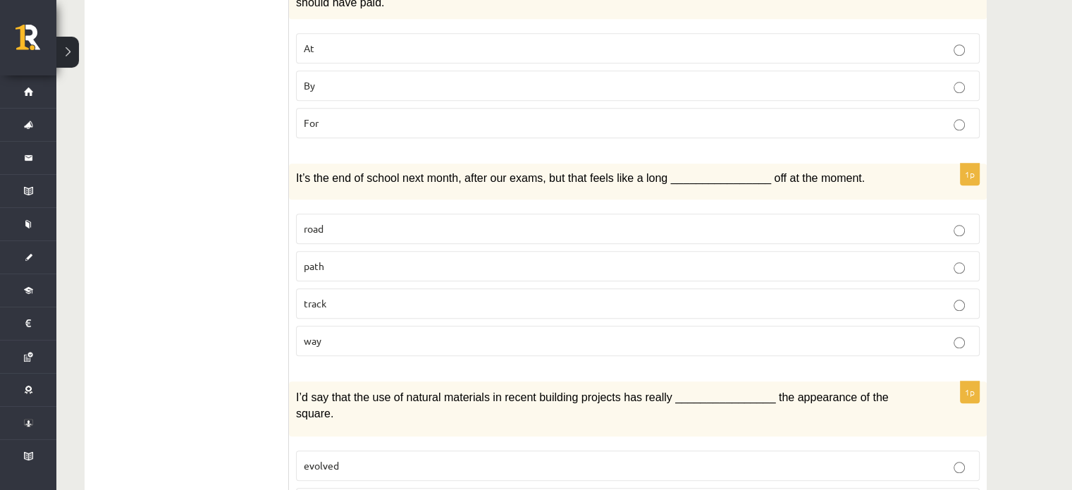
scroll to position [1480, 0]
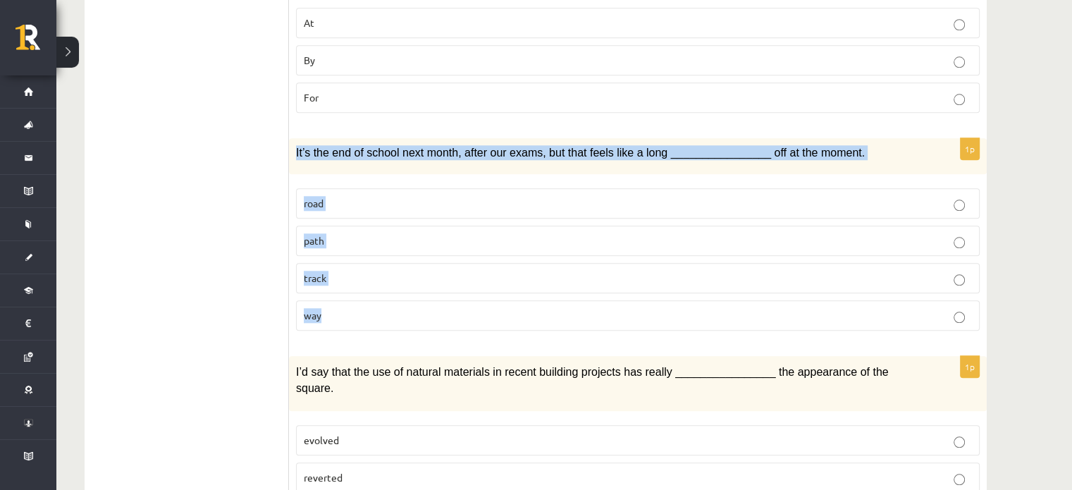
drag, startPoint x: 290, startPoint y: 92, endPoint x: 333, endPoint y: 250, distance: 163.7
click at [336, 248] on div "1p It’s the end of school next month, after our exams, but that feels like a lo…" at bounding box center [638, 240] width 698 height 204
copy div "It’s the end of school next month, after our exams, but that feels like a long …"
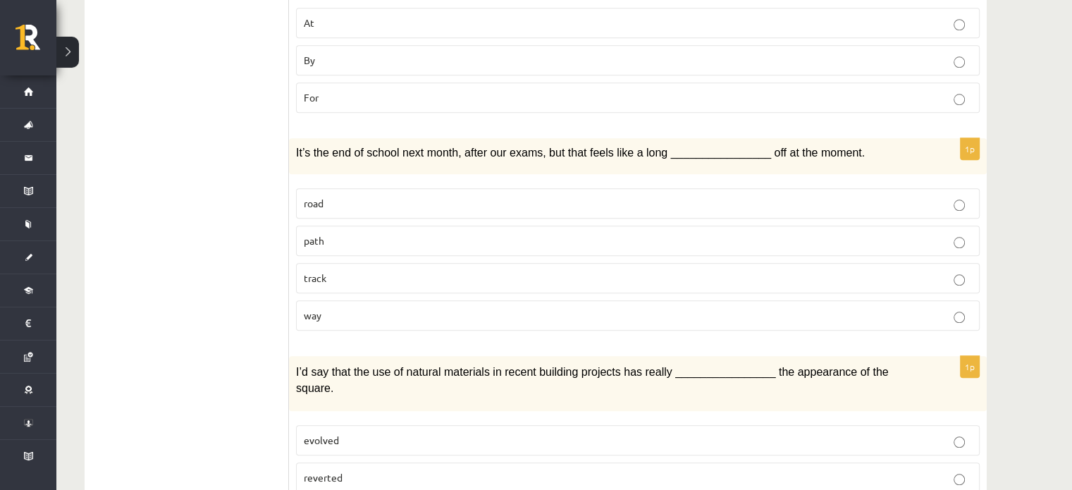
click at [355, 308] on p "way" at bounding box center [638, 315] width 668 height 15
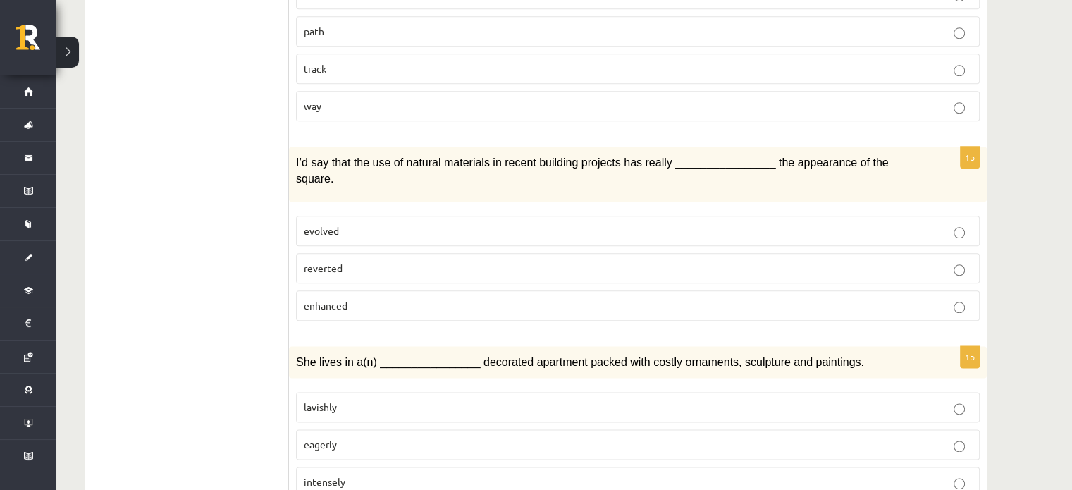
scroll to position [1692, 0]
drag, startPoint x: 291, startPoint y: 102, endPoint x: 293, endPoint y: 115, distance: 12.8
click at [293, 145] on div "I’d say that the use of natural materials in recent building projects has reall…" at bounding box center [638, 172] width 698 height 54
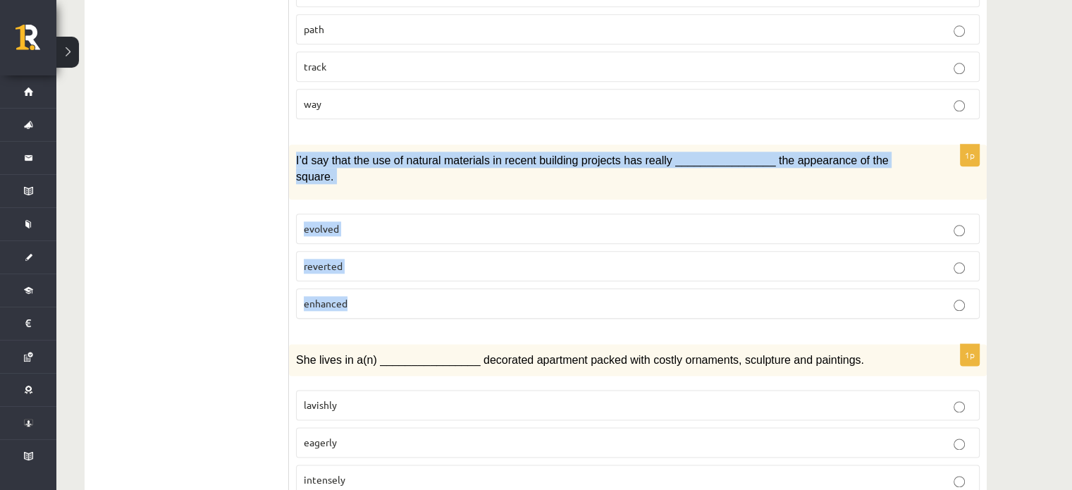
drag, startPoint x: 290, startPoint y: 102, endPoint x: 367, endPoint y: 221, distance: 140.8
click at [367, 221] on div "1p I’d say that the use of natural materials in recent building projects has re…" at bounding box center [638, 237] width 698 height 185
click at [368, 207] on fieldset "evolved reverted enhanced" at bounding box center [638, 265] width 684 height 116
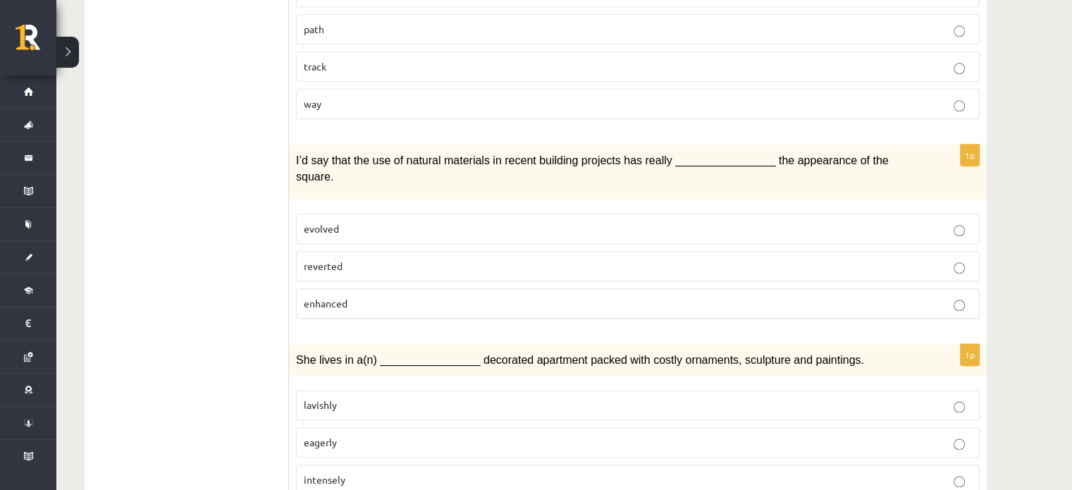
click at [375, 288] on label "enhanced" at bounding box center [638, 303] width 684 height 30
click at [374, 296] on p "enhanced" at bounding box center [638, 303] width 668 height 15
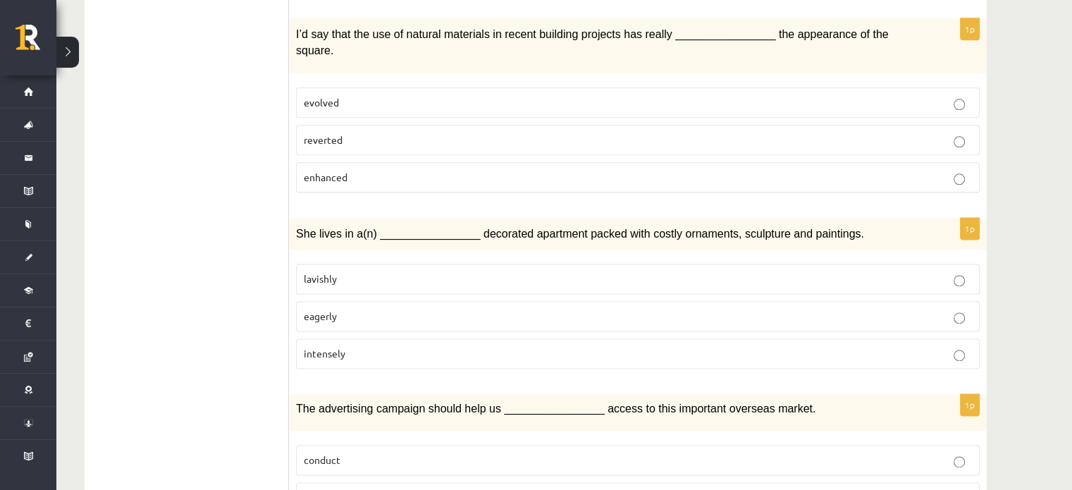
scroll to position [1833, 0]
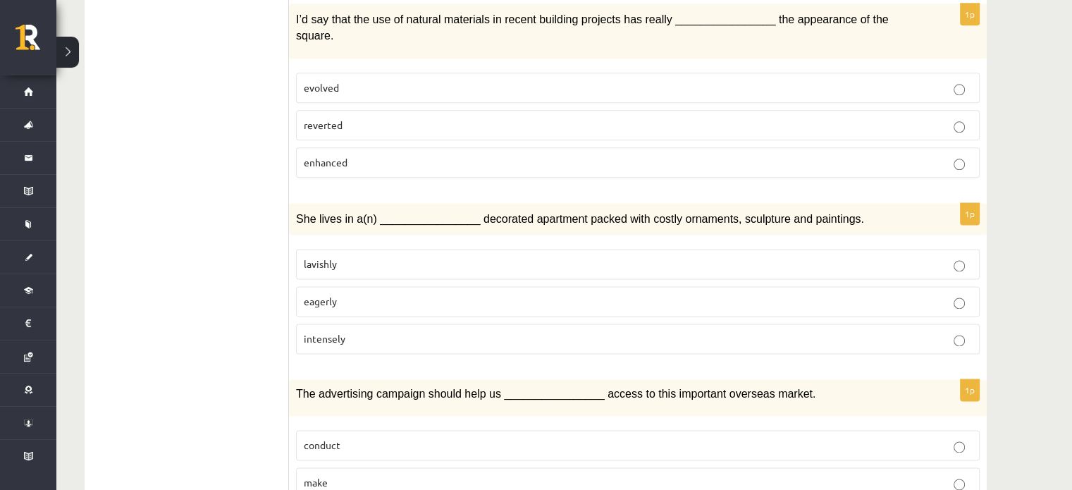
click at [356, 257] on p "lavishly" at bounding box center [638, 264] width 668 height 15
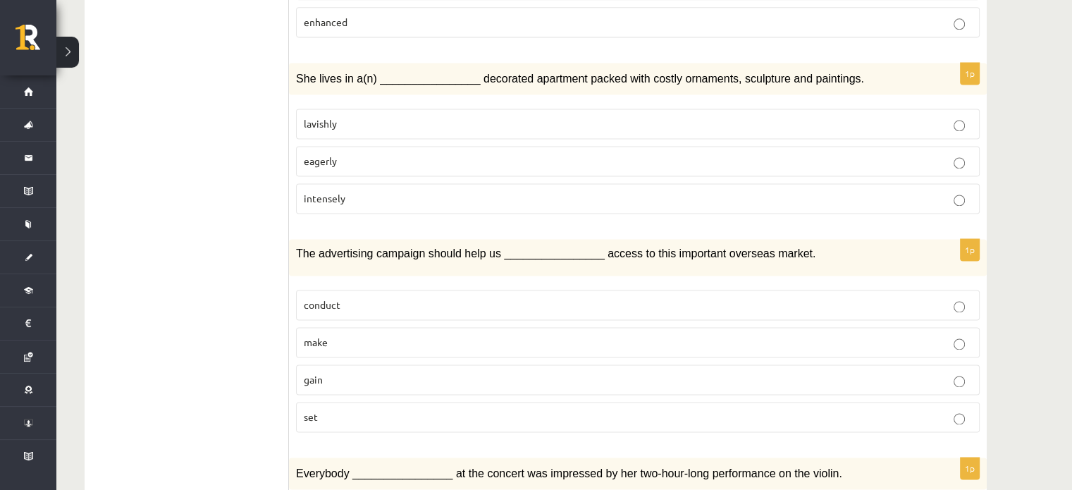
scroll to position [1974, 0]
click at [293, 238] on div "The advertising campaign should help us ________________ access to this importa…" at bounding box center [638, 256] width 698 height 36
click at [302, 289] on label "conduct" at bounding box center [638, 304] width 684 height 30
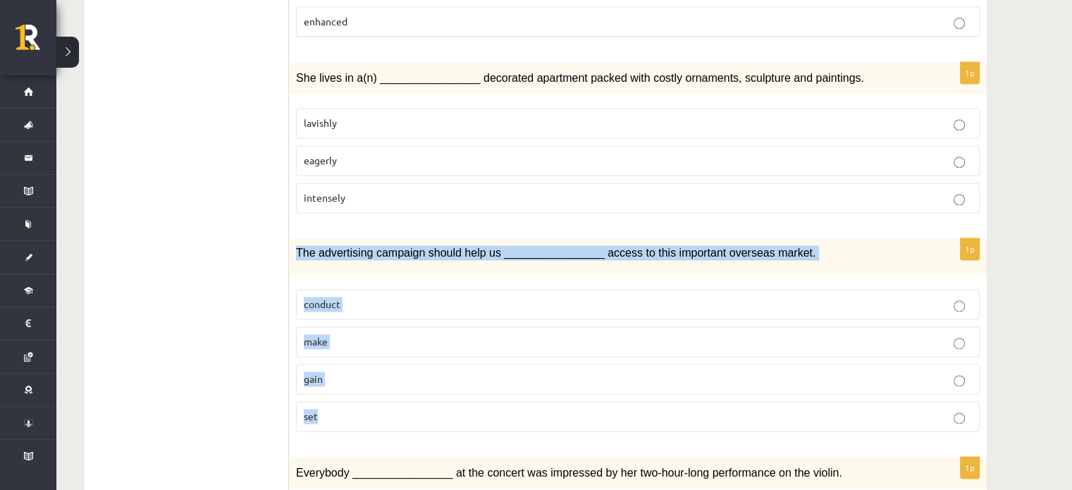
drag, startPoint x: 297, startPoint y: 175, endPoint x: 350, endPoint y: 338, distance: 171.9
click at [352, 338] on div "1p The advertising campaign should help us ________________ access to this impo…" at bounding box center [638, 340] width 698 height 204
click at [369, 372] on p "gain" at bounding box center [638, 379] width 668 height 15
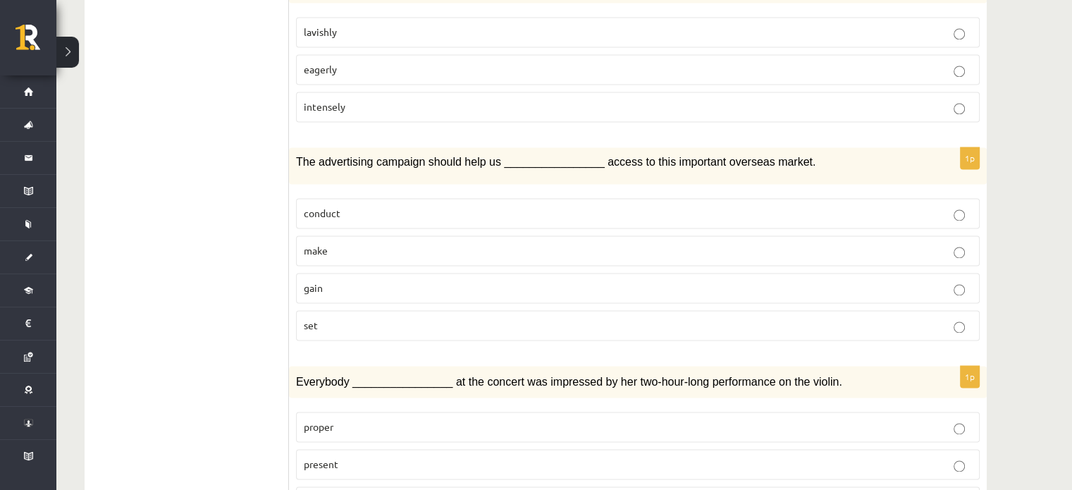
scroll to position [2065, 0]
click at [369, 456] on p "present" at bounding box center [638, 463] width 668 height 15
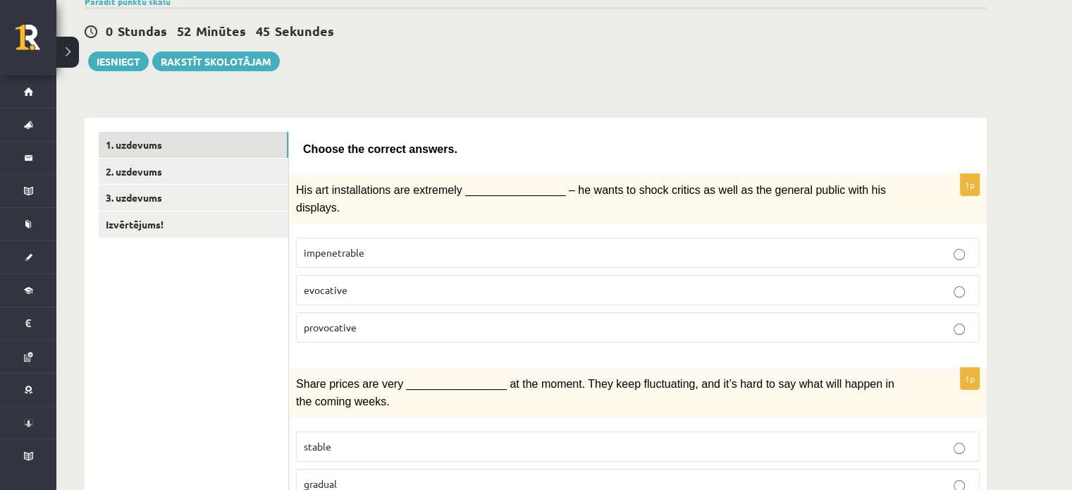
scroll to position [0, 0]
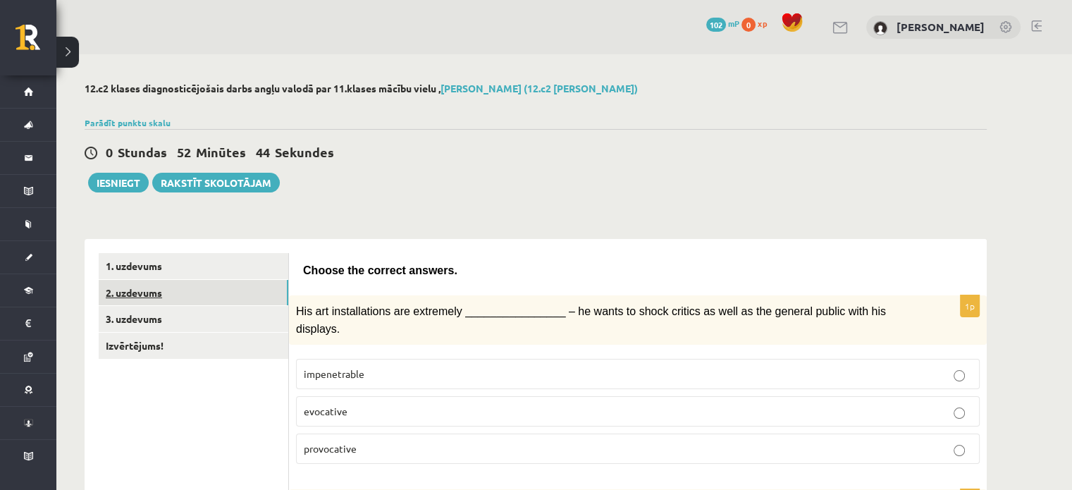
click at [195, 293] on link "2. uzdevums" at bounding box center [194, 293] width 190 height 26
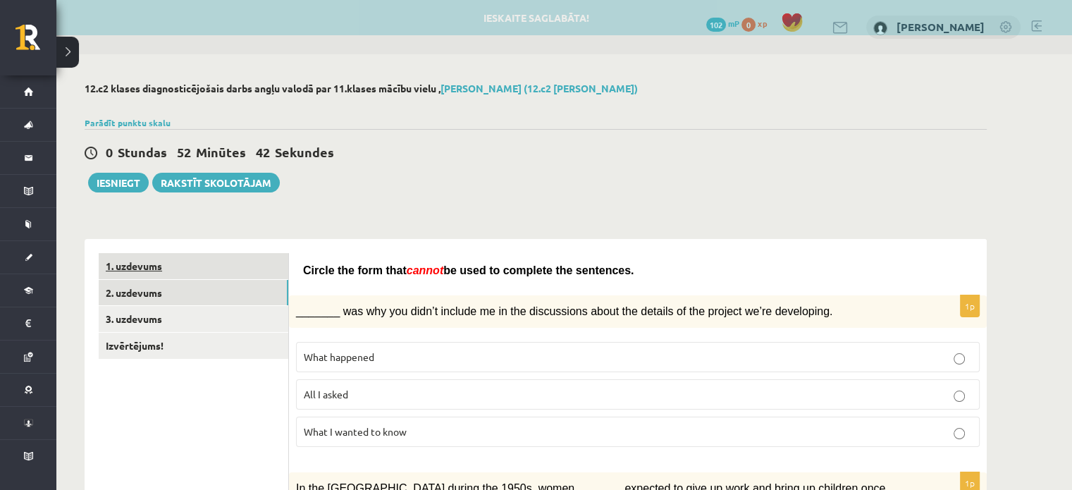
click at [199, 253] on link "1. uzdevums" at bounding box center [194, 266] width 190 height 26
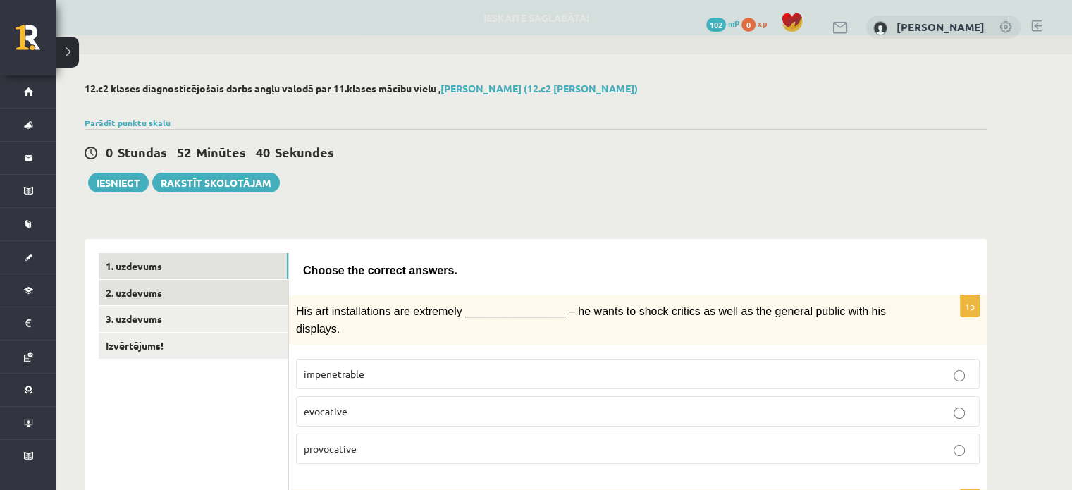
click at [200, 288] on link "2. uzdevums" at bounding box center [194, 293] width 190 height 26
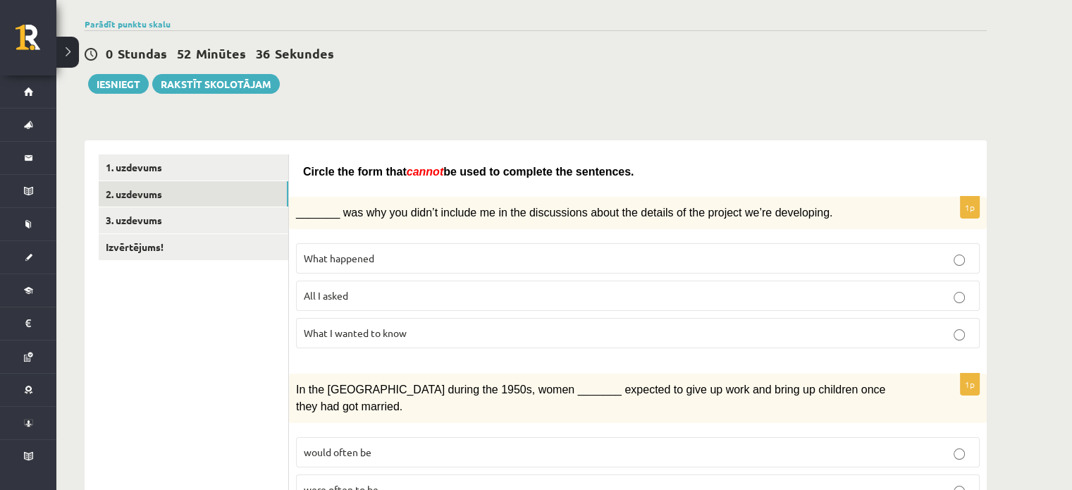
scroll to position [141, 0]
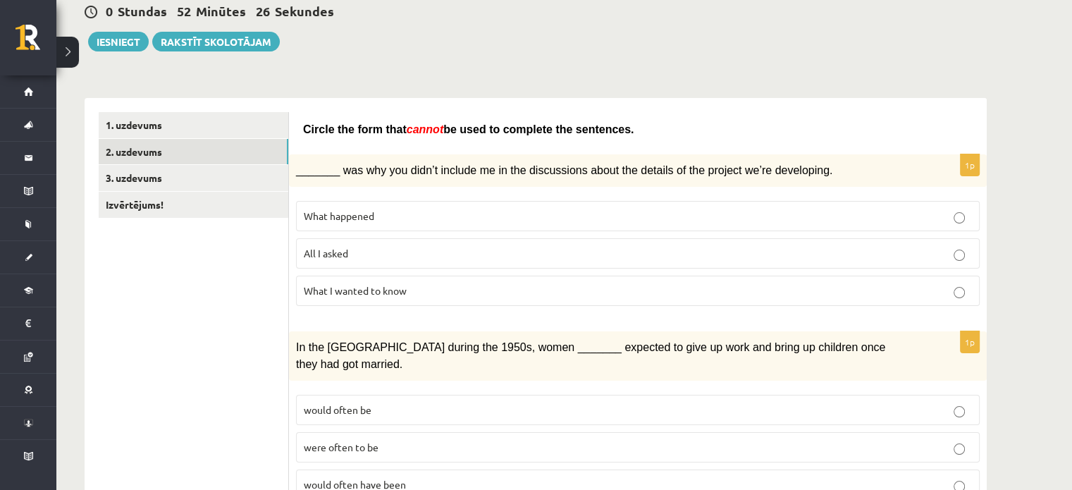
click at [378, 214] on p "What happened" at bounding box center [638, 216] width 668 height 15
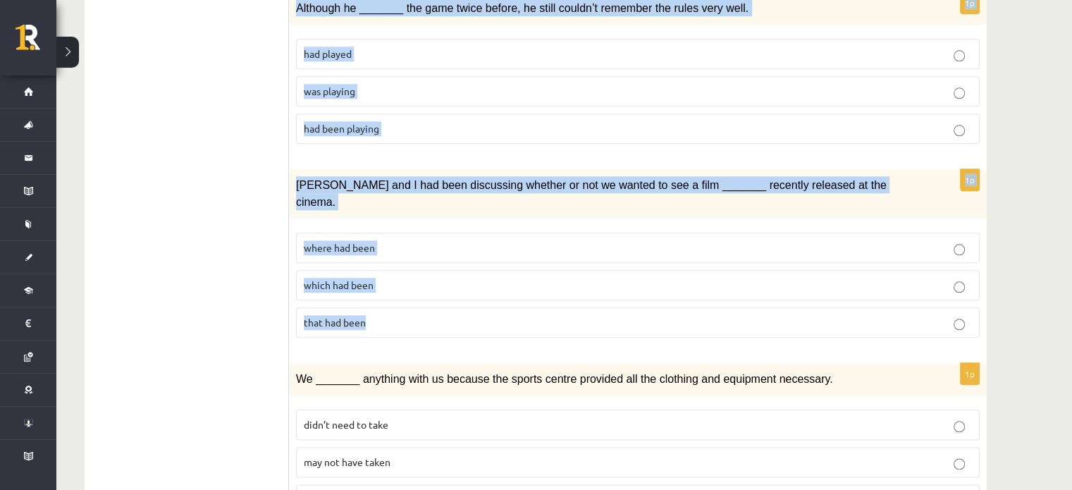
scroll to position [1577, 0]
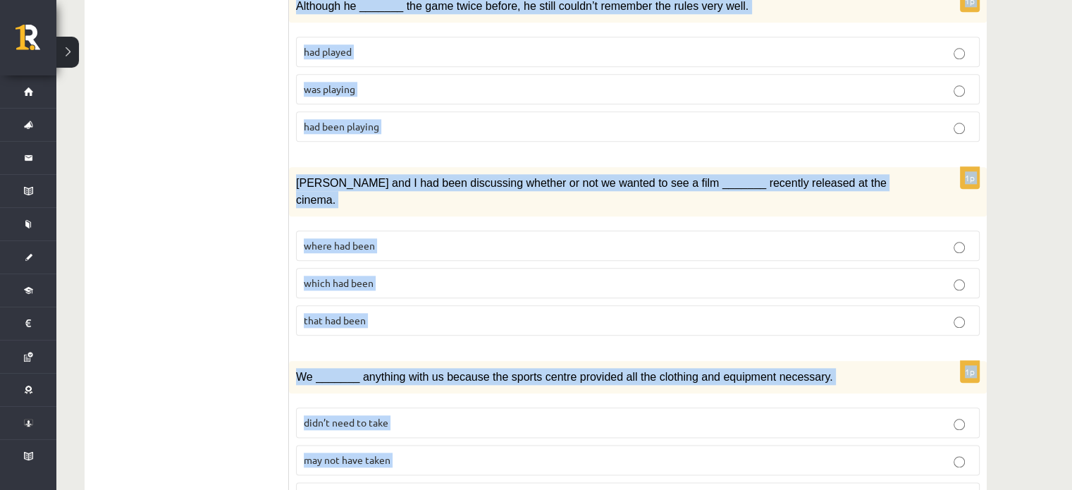
drag, startPoint x: 295, startPoint y: 240, endPoint x: 477, endPoint y: 417, distance: 252.7
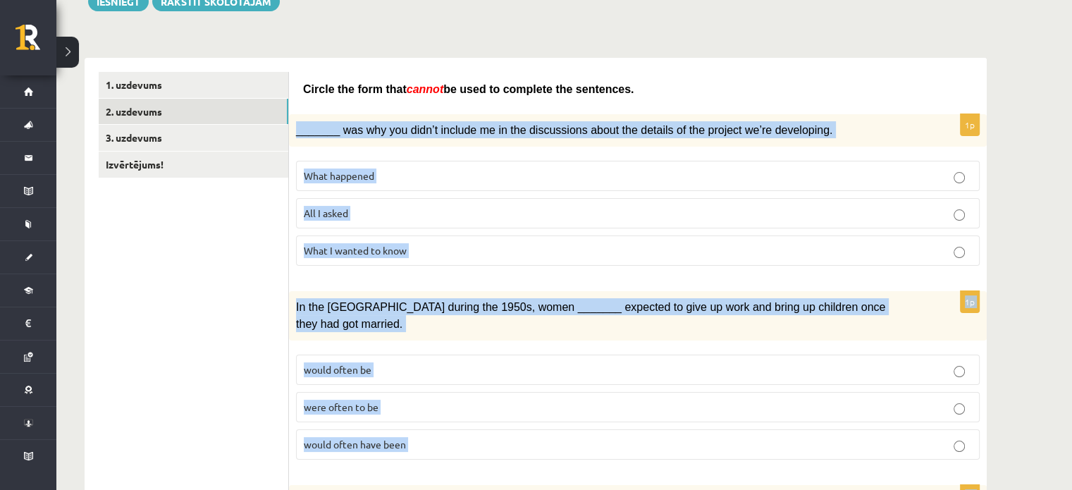
scroll to position [26, 0]
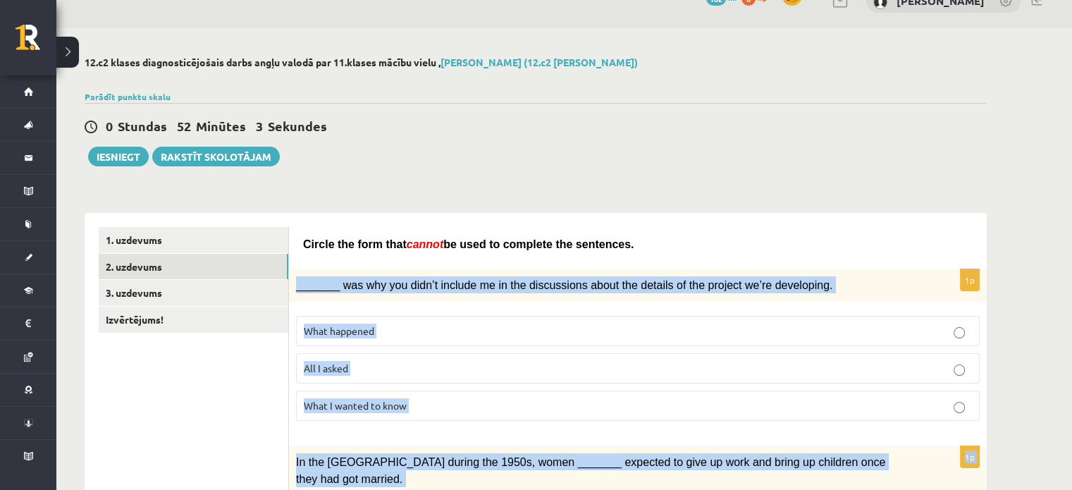
drag, startPoint x: 301, startPoint y: 244, endPoint x: 598, endPoint y: 240, distance: 296.8
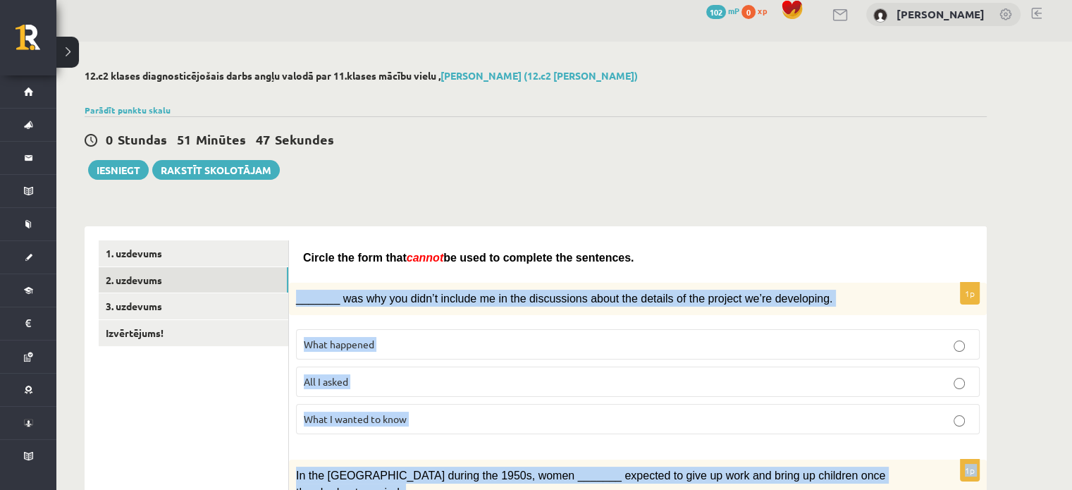
scroll to position [0, 0]
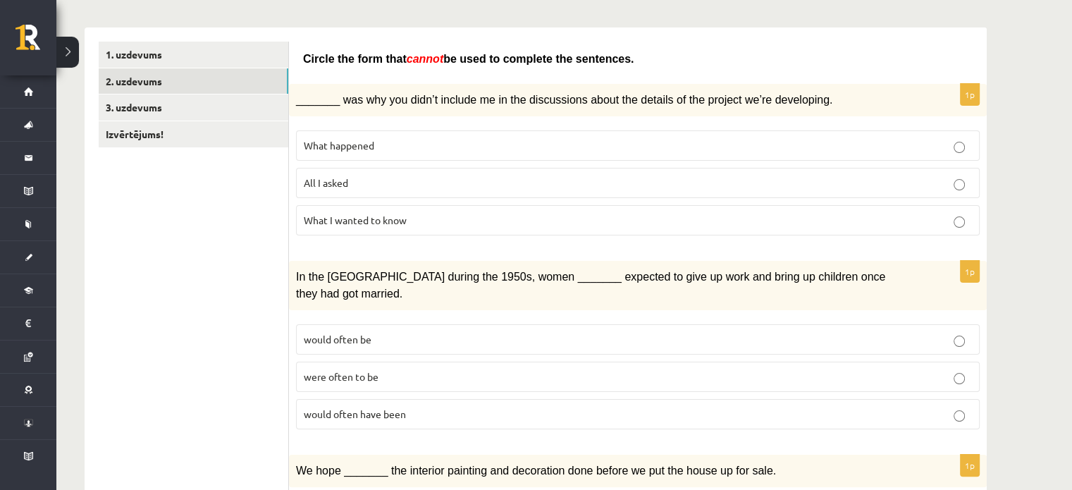
click at [385, 241] on div "1p _______ was why you didn’t include me in the discussions about the details o…" at bounding box center [638, 165] width 698 height 163
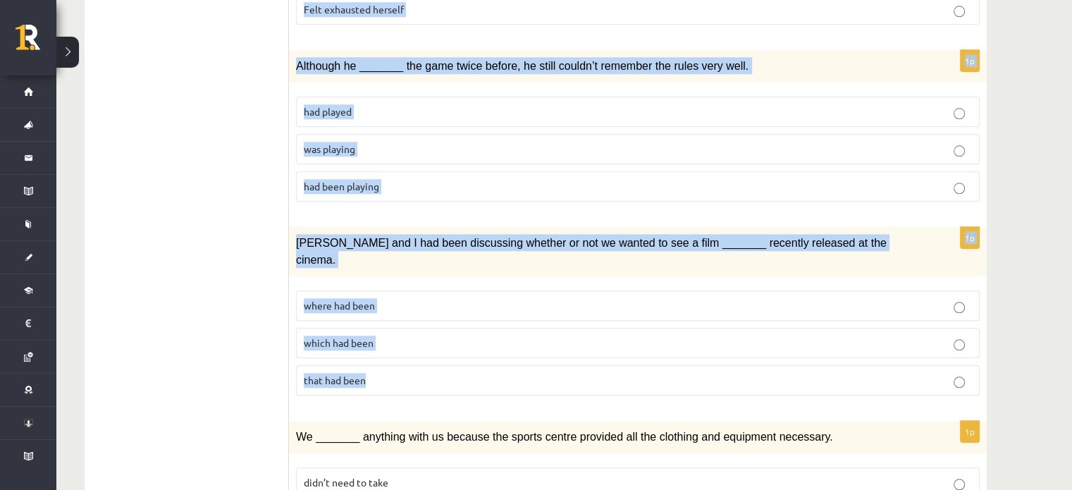
scroll to position [1577, 0]
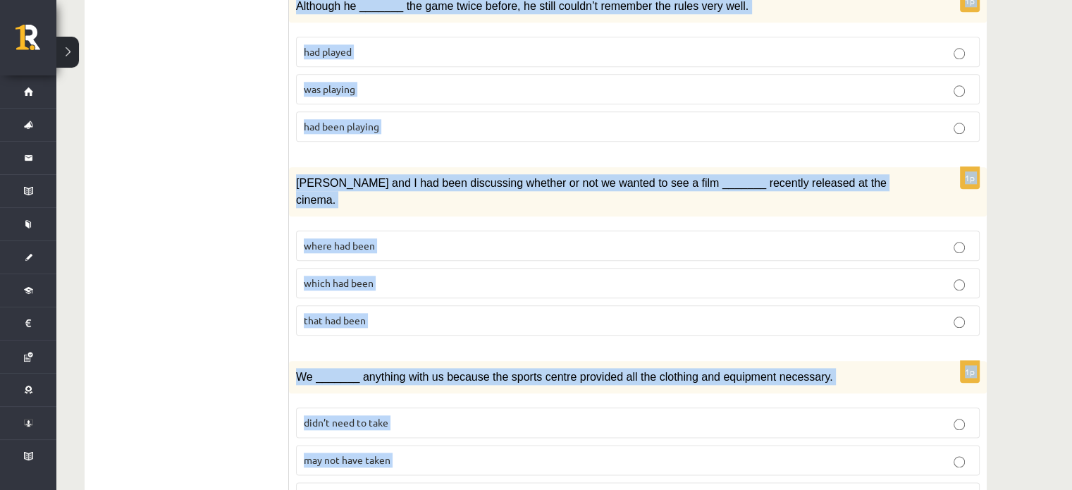
drag, startPoint x: 297, startPoint y: 266, endPoint x: 524, endPoint y: 414, distance: 271.0
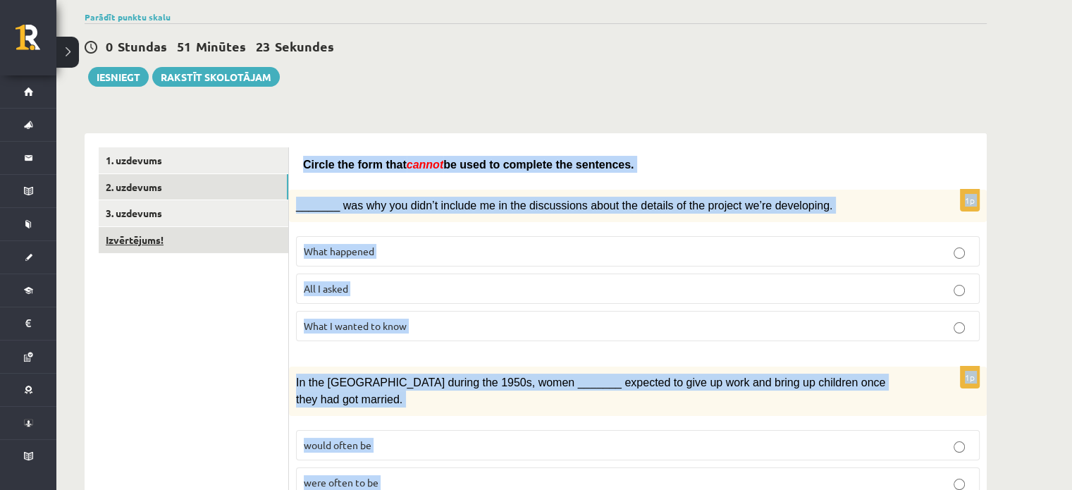
scroll to position [0, 0]
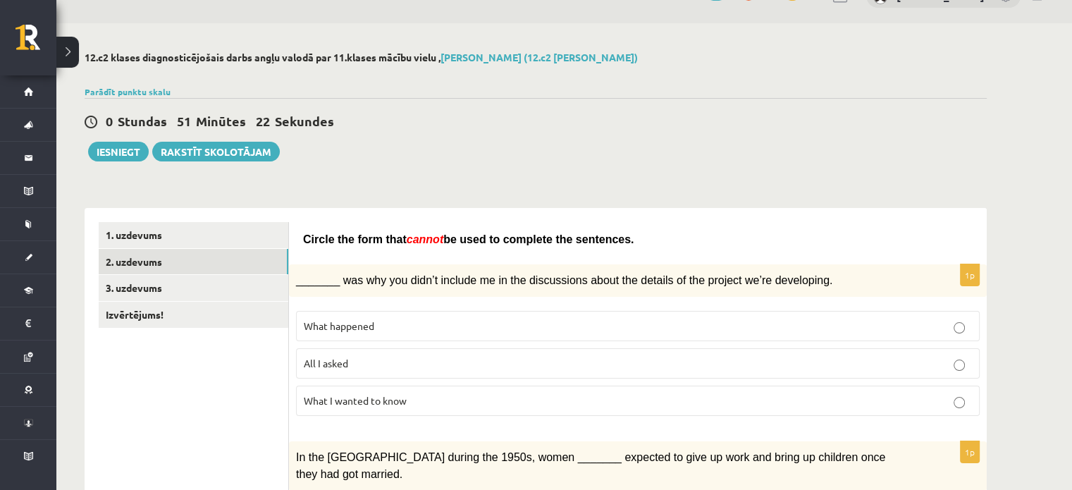
scroll to position [70, 0]
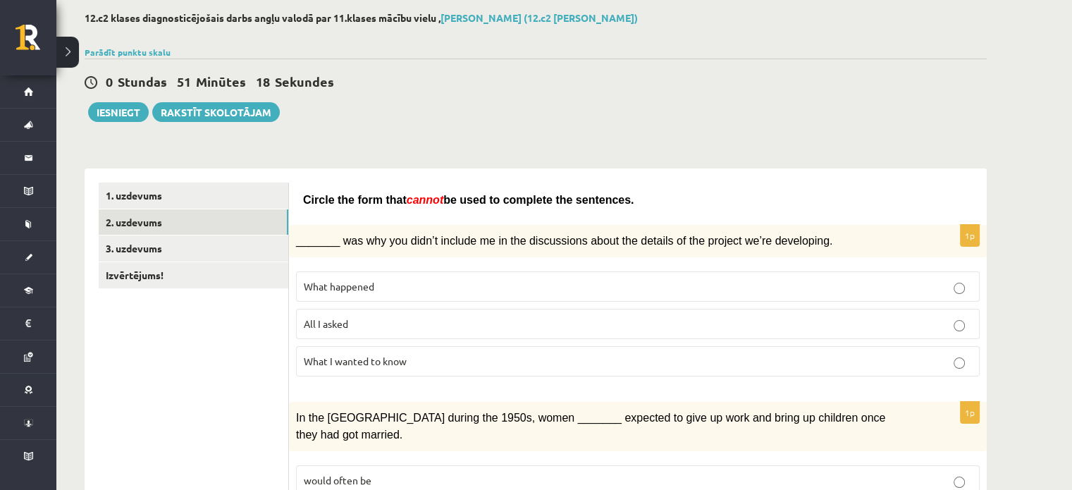
click at [422, 317] on p "All I asked" at bounding box center [638, 324] width 668 height 15
click at [415, 320] on p "All I asked" at bounding box center [638, 324] width 668 height 15
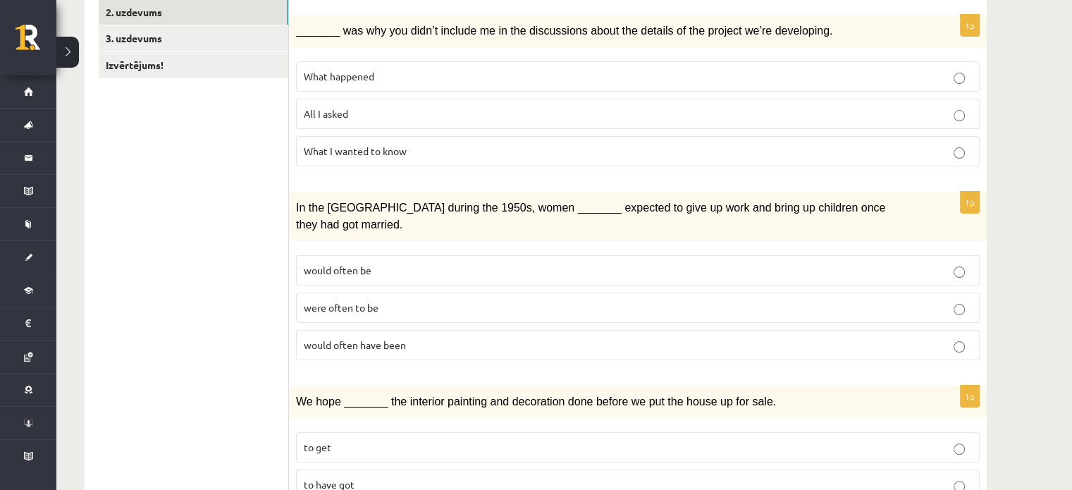
scroll to position [282, 0]
click at [411, 336] on p "would often have been" at bounding box center [638, 343] width 668 height 15
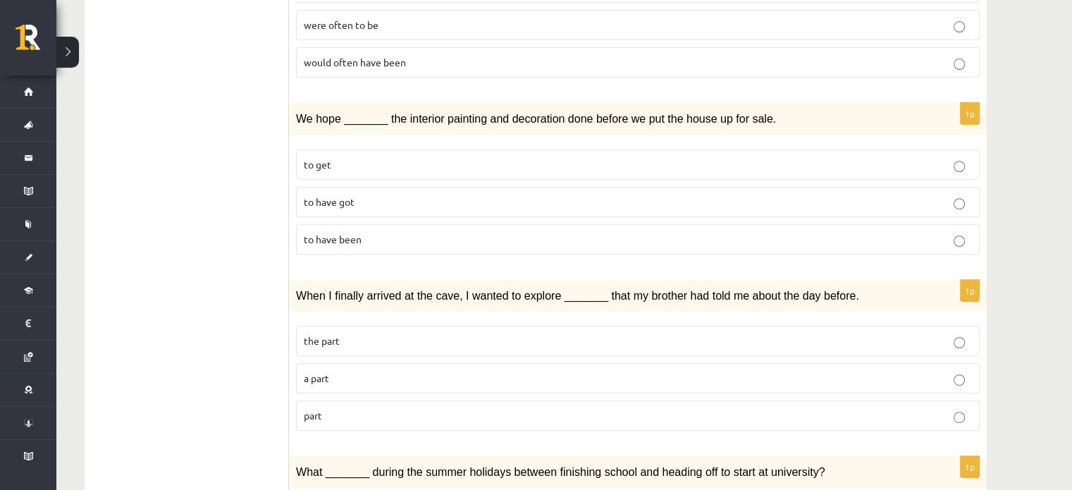
scroll to position [564, 0]
click at [340, 232] on span "to have been" at bounding box center [333, 238] width 58 height 13
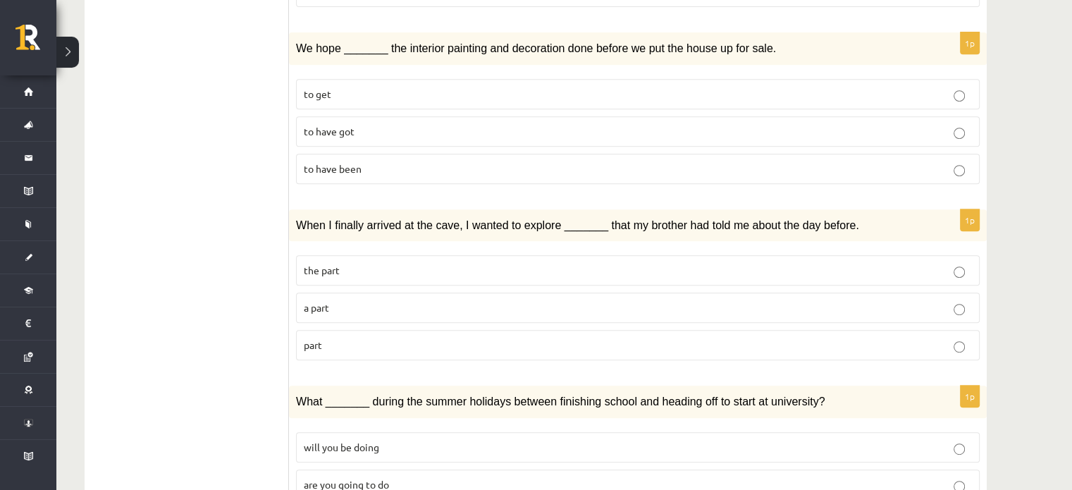
scroll to position [634, 0]
click at [376, 337] on p "part" at bounding box center [638, 344] width 668 height 15
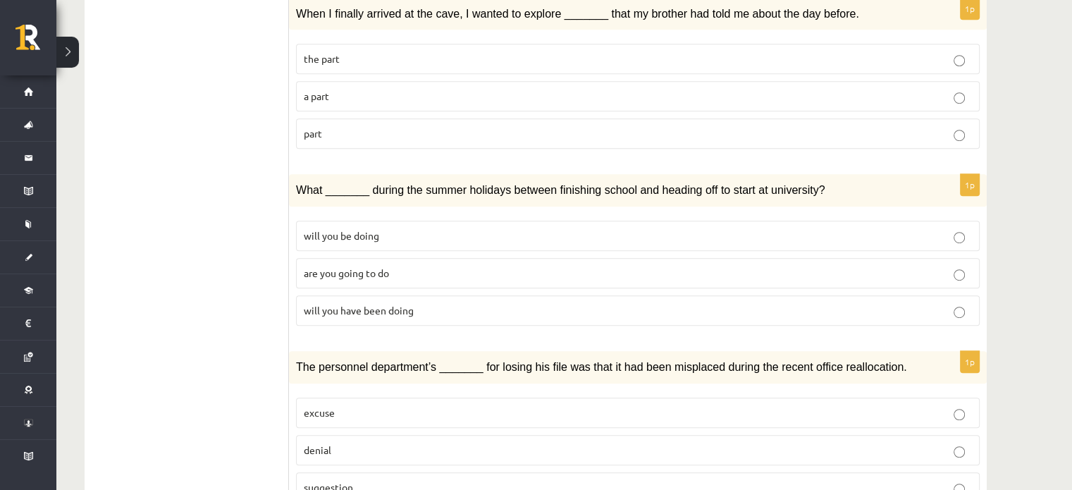
scroll to position [846, 0]
click at [416, 302] on p "will you have been doing" at bounding box center [638, 309] width 668 height 15
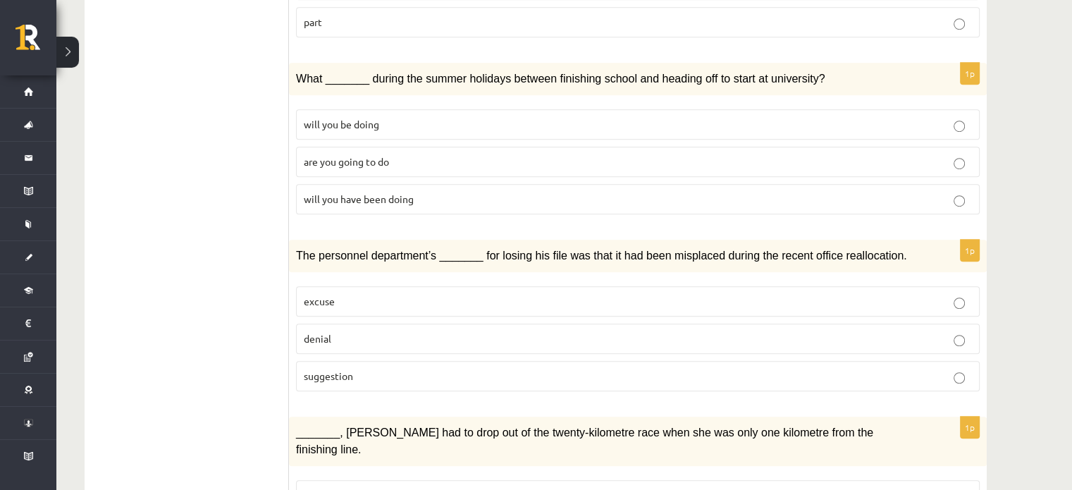
scroll to position [1057, 0]
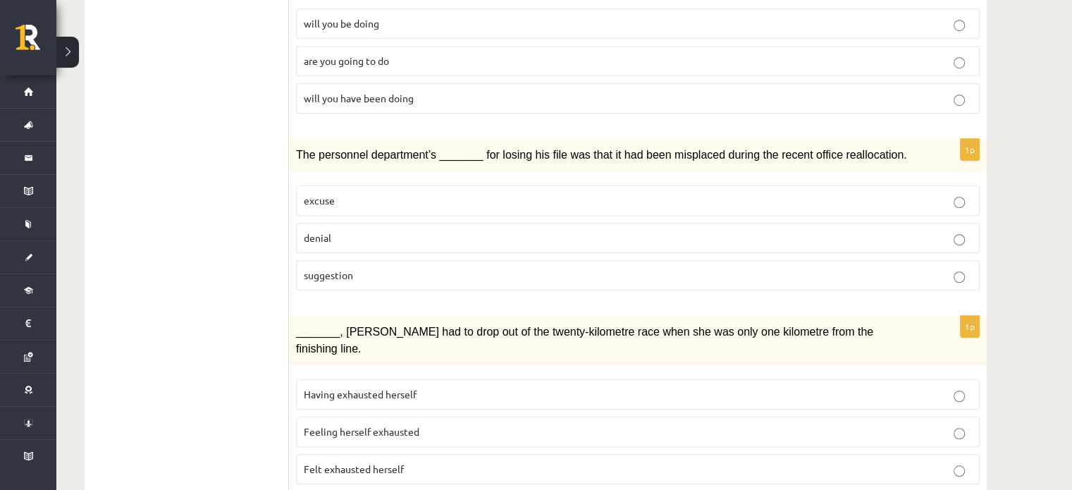
click at [362, 268] on p "suggestion" at bounding box center [638, 275] width 668 height 15
click at [491, 231] on p "denial" at bounding box center [638, 238] width 668 height 15
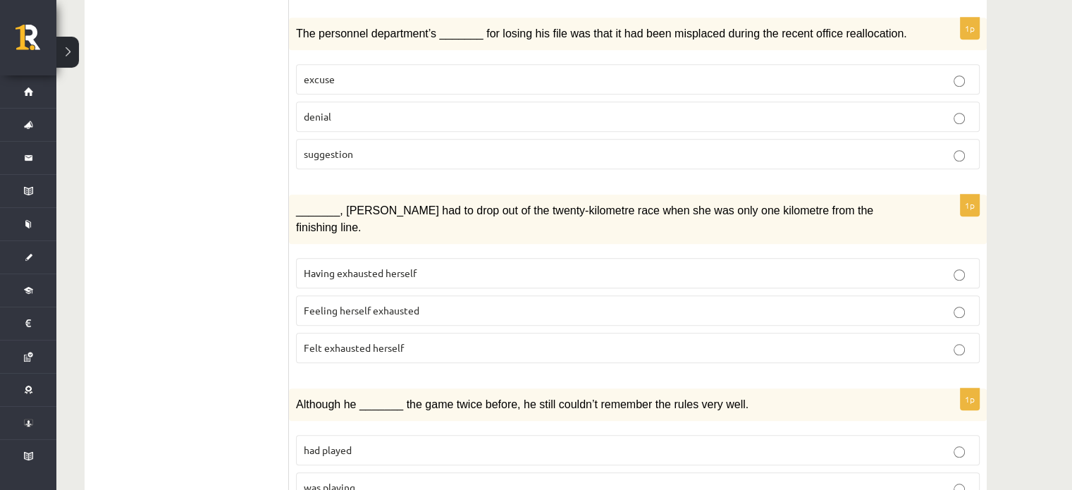
scroll to position [1198, 0]
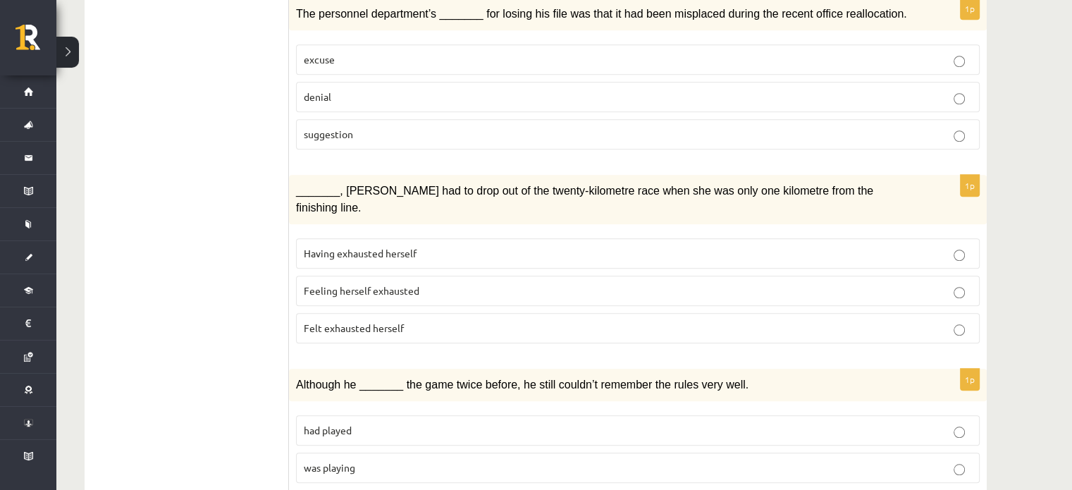
click at [416, 284] on span "Feeling herself exhausted" at bounding box center [362, 290] width 116 height 13
click at [466, 321] on p "Felt exhausted herself" at bounding box center [638, 328] width 668 height 15
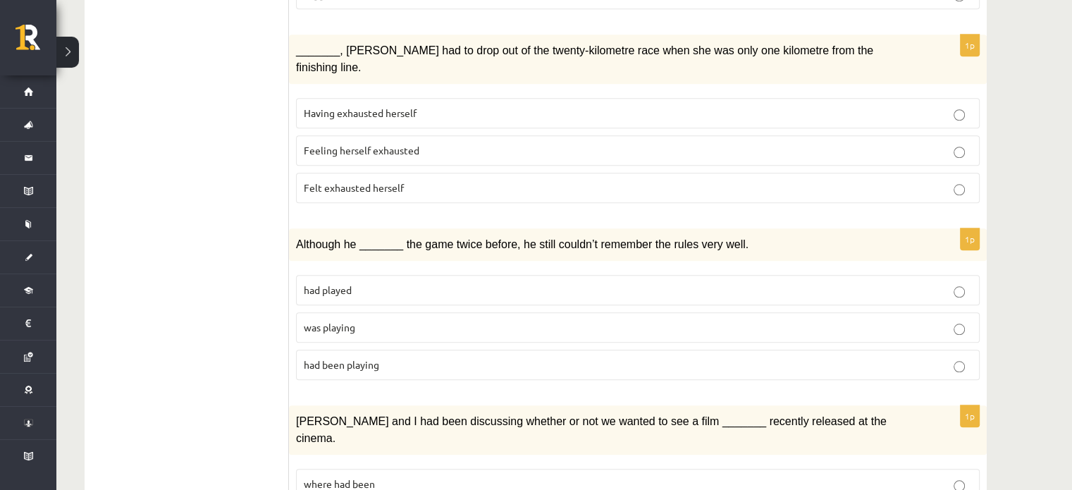
scroll to position [1339, 0]
click at [485, 319] on p "was playing" at bounding box center [638, 326] width 668 height 15
click at [467, 319] on p "was playing" at bounding box center [638, 326] width 668 height 15
click at [443, 274] on label "had played" at bounding box center [638, 289] width 684 height 30
click at [443, 282] on p "had played" at bounding box center [638, 289] width 668 height 15
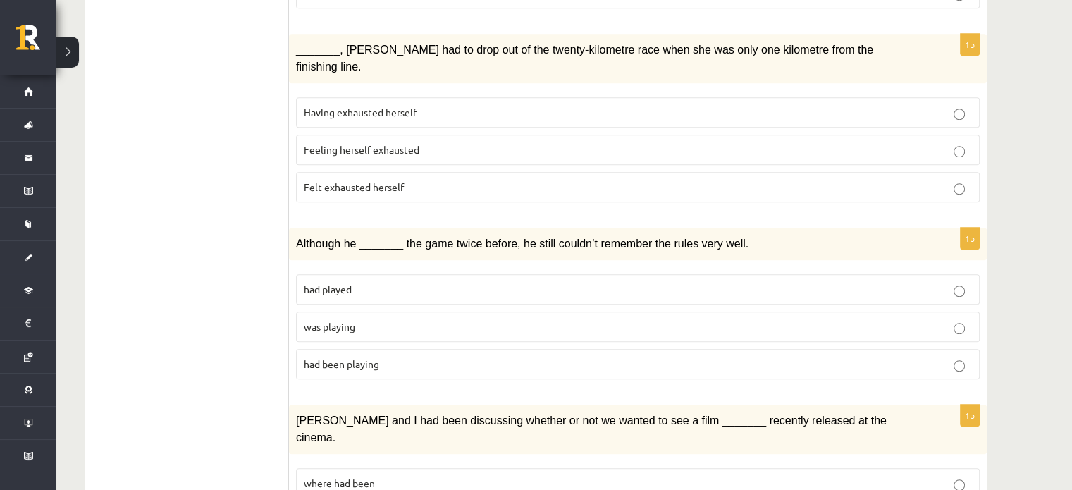
click at [443, 282] on p "had played" at bounding box center [638, 289] width 668 height 15
click at [434, 242] on div at bounding box center [434, 242] width 0 height 0
click at [443, 282] on p "had played" at bounding box center [638, 289] width 668 height 15
click at [434, 242] on div at bounding box center [434, 242] width 0 height 0
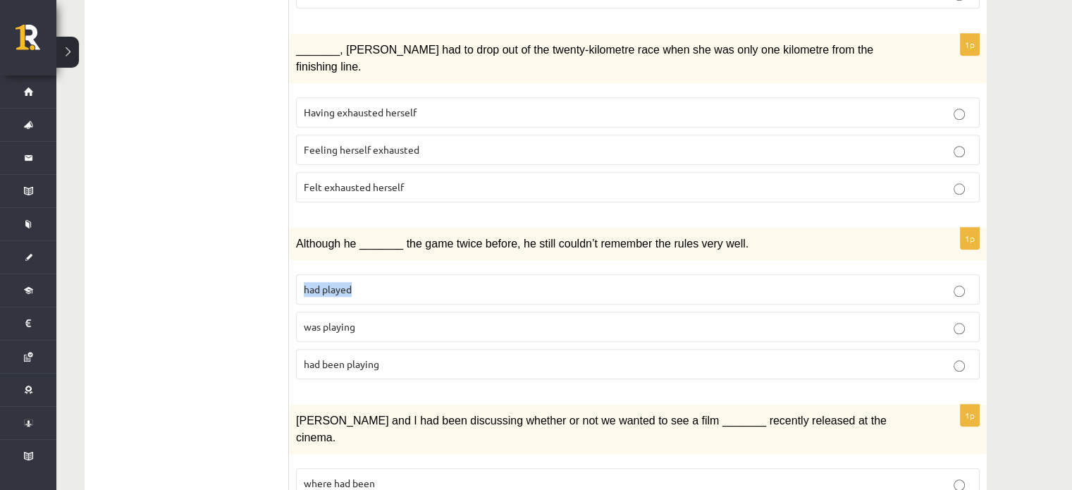
click at [443, 282] on p "had played" at bounding box center [638, 289] width 668 height 15
click at [530, 357] on p "had been playing" at bounding box center [638, 364] width 668 height 15
click at [441, 319] on p "was playing" at bounding box center [638, 326] width 668 height 15
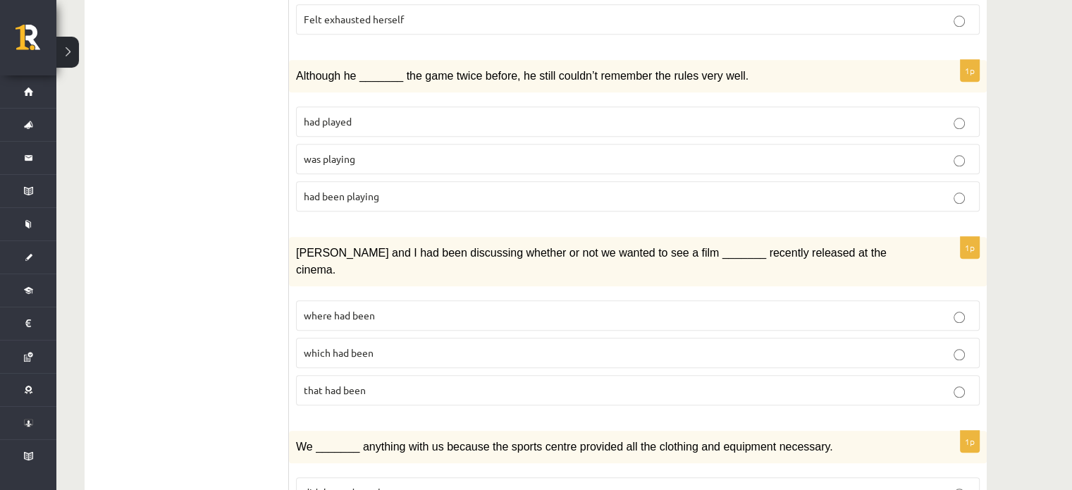
scroll to position [1551, 0]
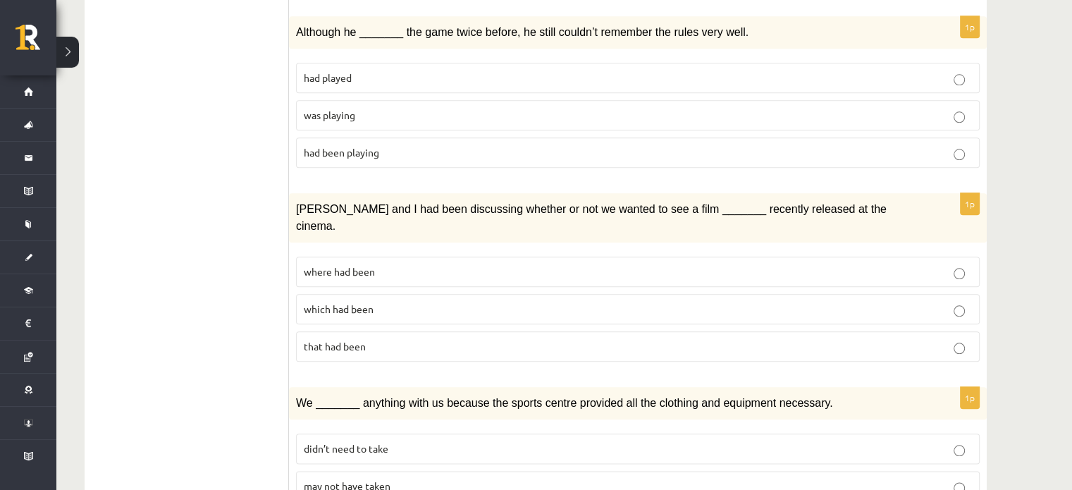
click at [420, 264] on p "where had been" at bounding box center [638, 271] width 668 height 15
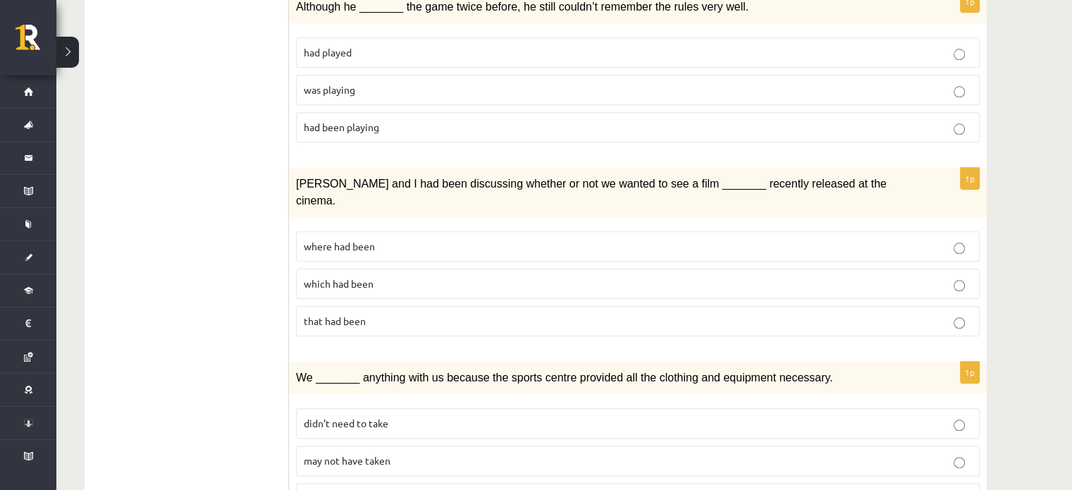
scroll to position [1577, 0]
click at [414, 453] on p "may not have taken" at bounding box center [638, 460] width 668 height 15
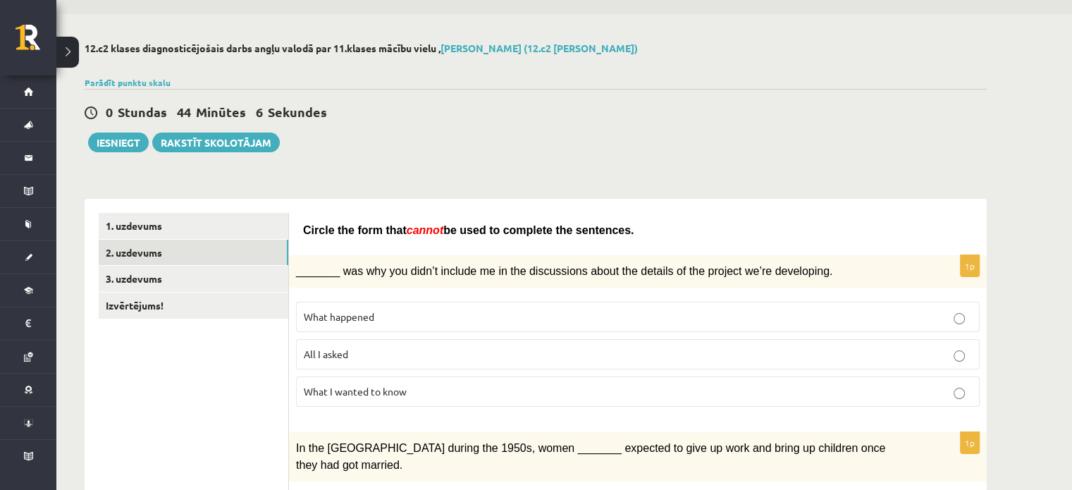
scroll to position [26, 0]
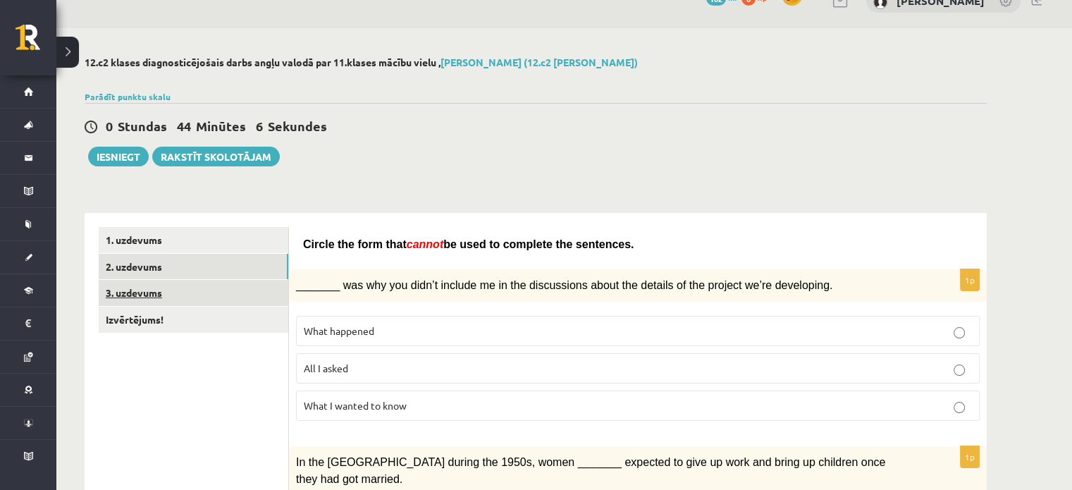
click at [155, 281] on link "3. uzdevums" at bounding box center [194, 293] width 190 height 26
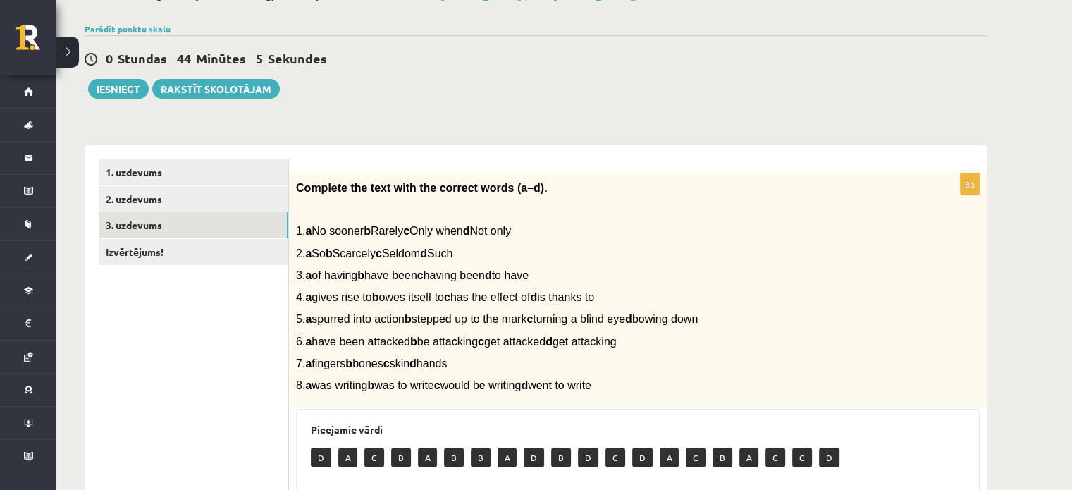
scroll to position [167, 0]
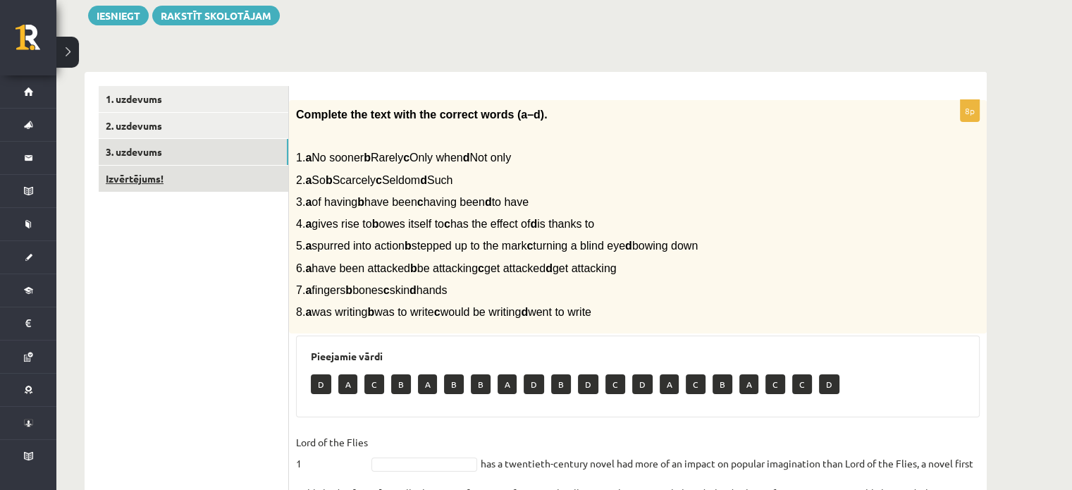
click at [134, 173] on link "Izvērtējums!" at bounding box center [194, 179] width 190 height 26
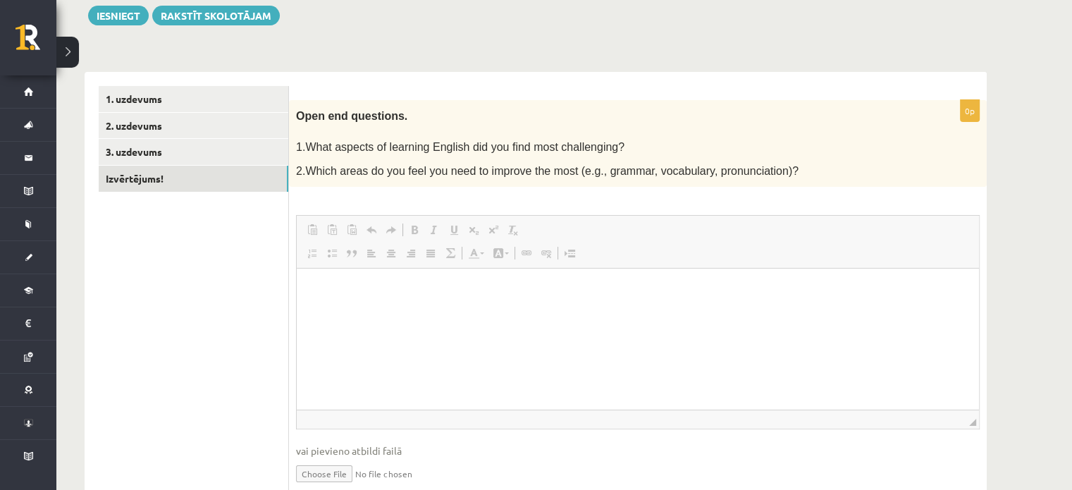
scroll to position [0, 0]
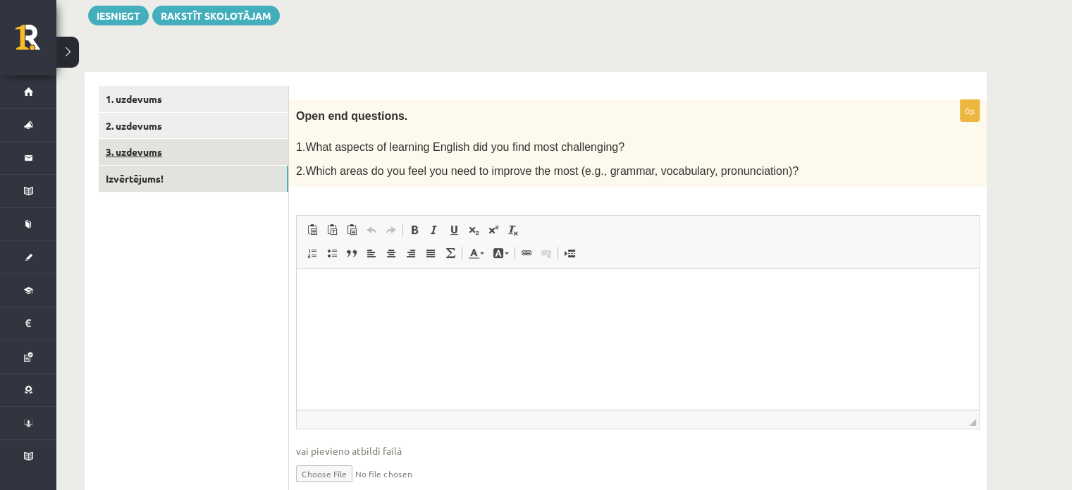
click at [141, 157] on link "3. uzdevums" at bounding box center [194, 152] width 190 height 26
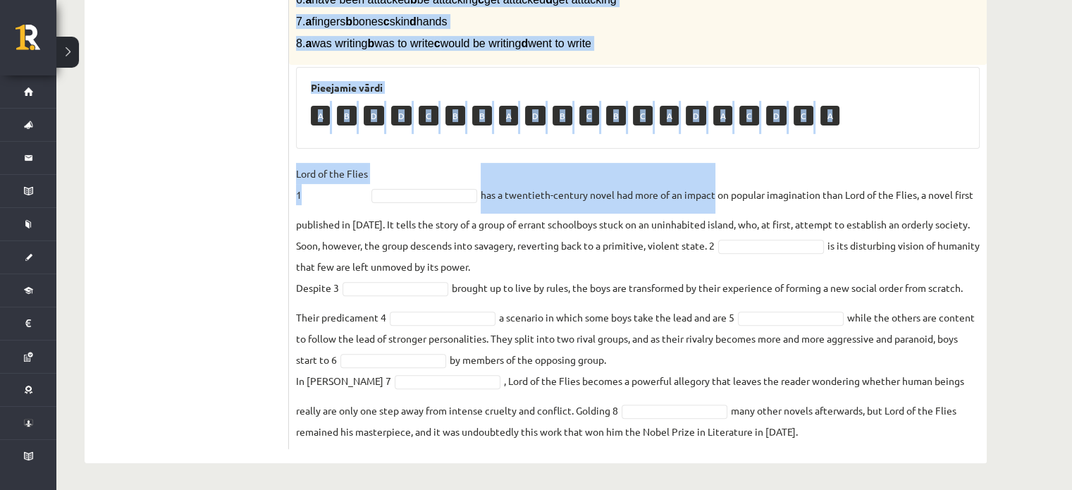
scroll to position [437, 0]
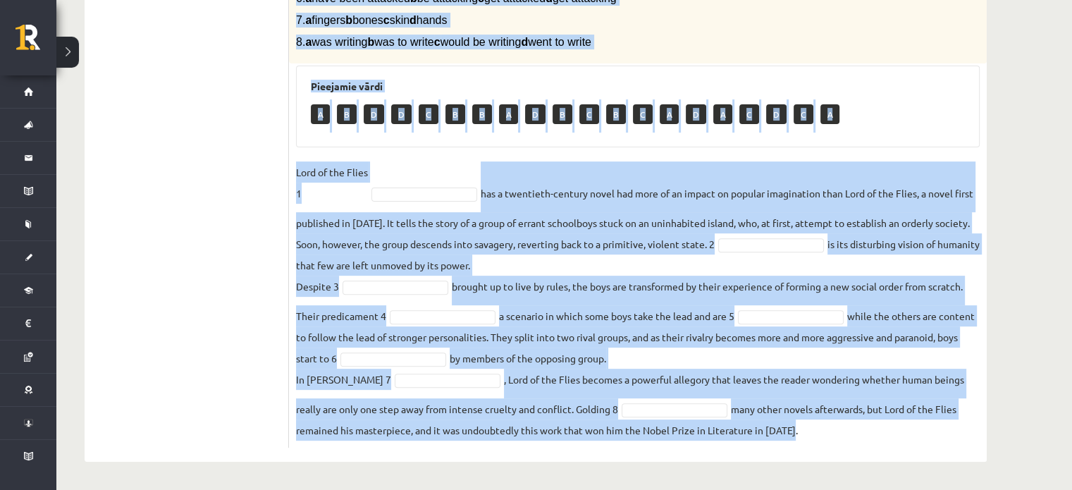
drag, startPoint x: 295, startPoint y: 67, endPoint x: 785, endPoint y: 434, distance: 611.9
click at [804, 436] on div "8p Complete the text with the correct words (a–d). 1. a No sooner b Rarely c On…" at bounding box center [638, 139] width 698 height 618
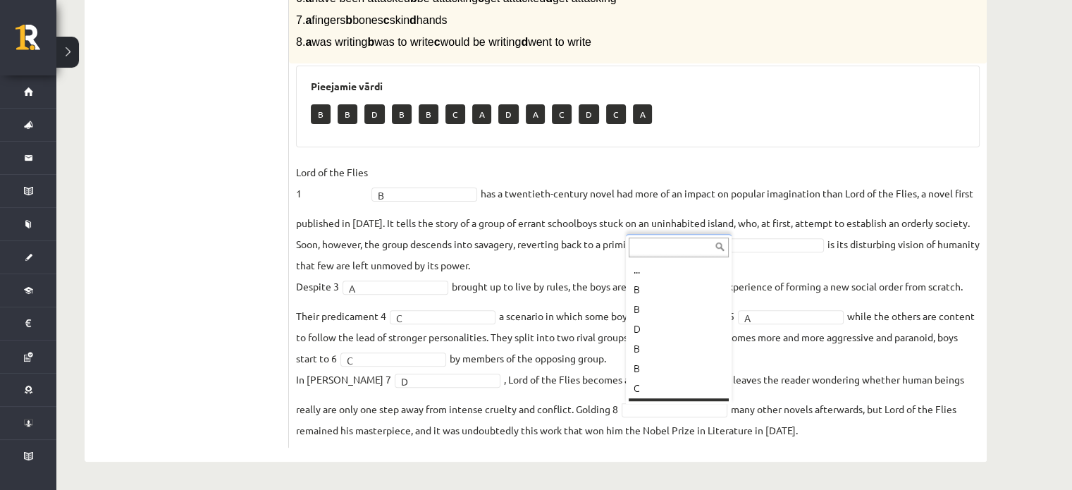
scroll to position [17, 0]
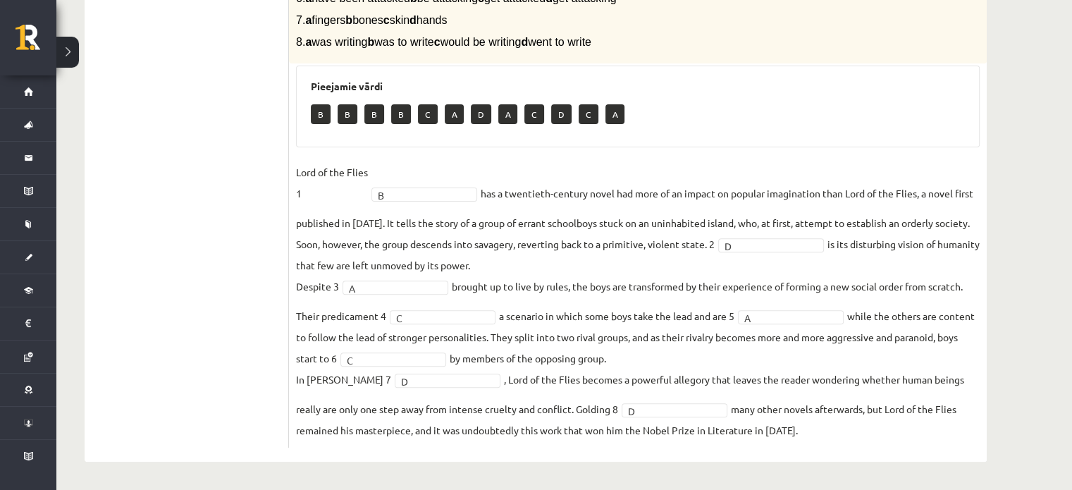
click at [395, 296] on fieldset "Lord of the Flies 1 B * has a twentieth-century novel had more of an impact on …" at bounding box center [638, 300] width 684 height 279
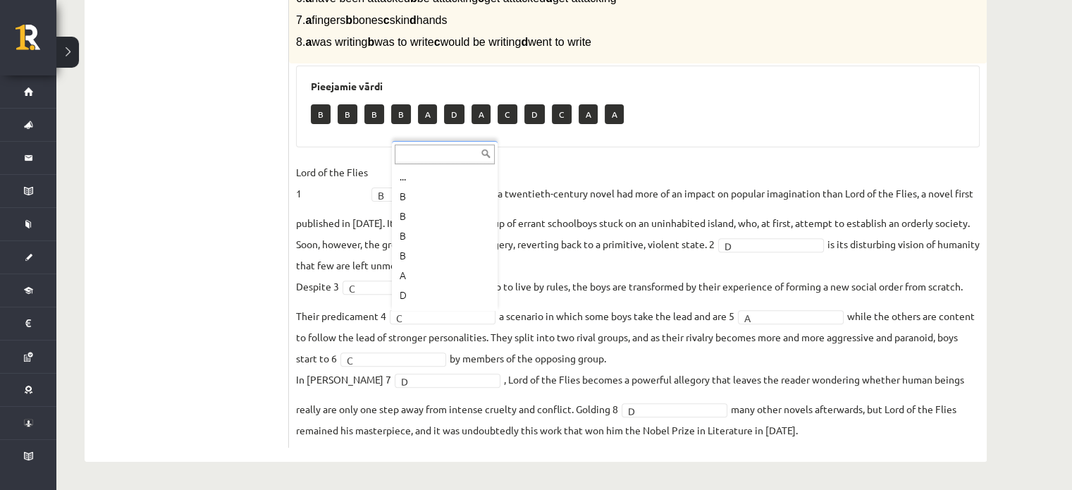
scroll to position [37, 0]
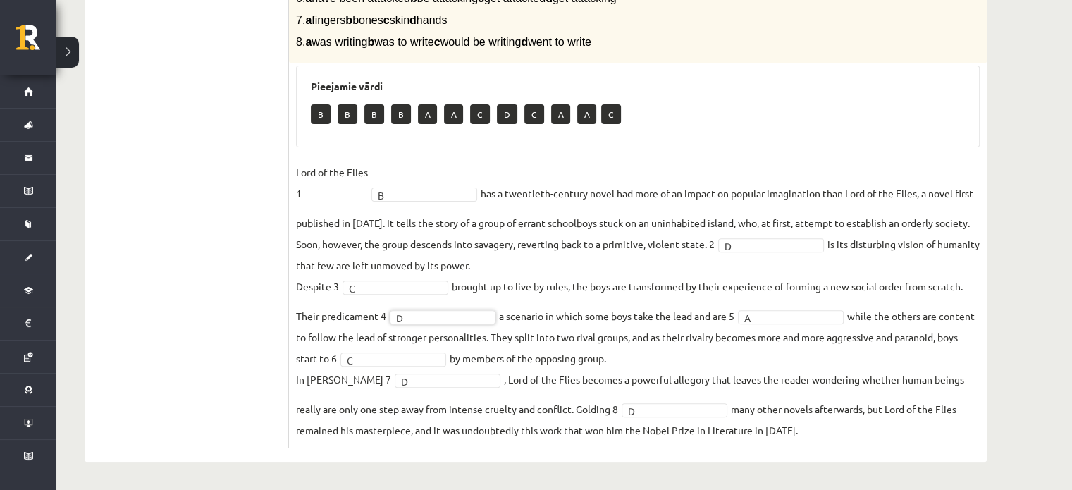
click at [443, 324] on fieldset "Lord of the Flies 1 B * has a twentieth-century novel had more of an impact on …" at bounding box center [638, 300] width 684 height 279
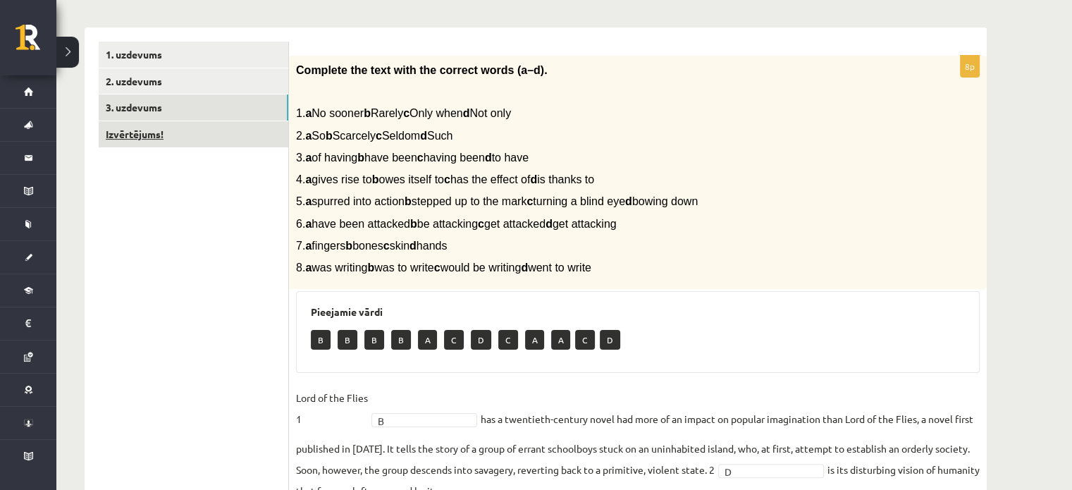
click at [159, 137] on link "Izvērtējums!" at bounding box center [194, 134] width 190 height 26
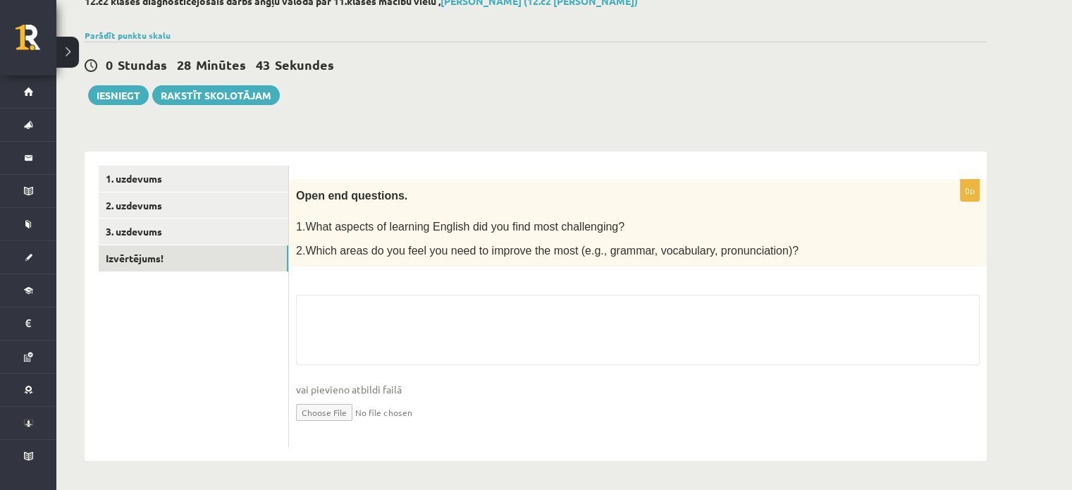
scroll to position [85, 0]
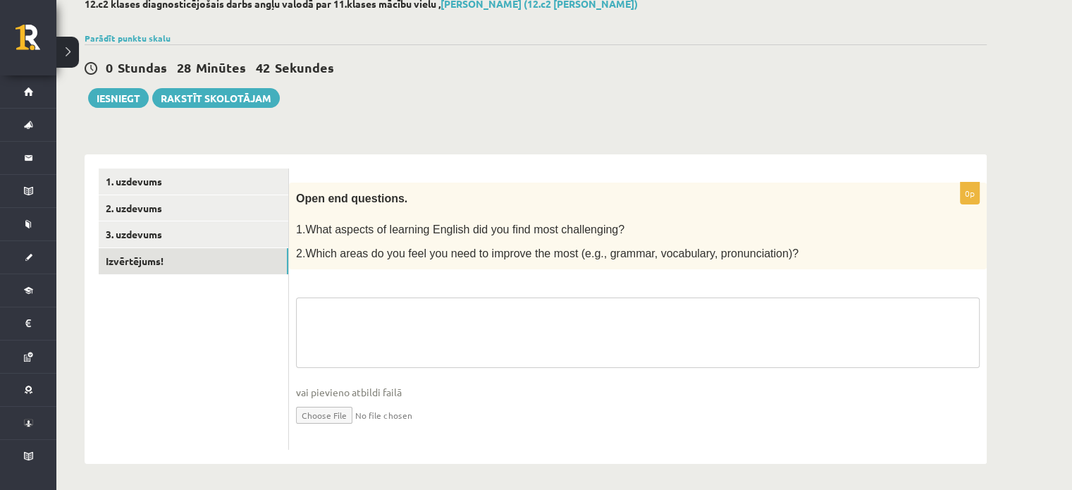
click at [374, 307] on textarea at bounding box center [638, 332] width 684 height 70
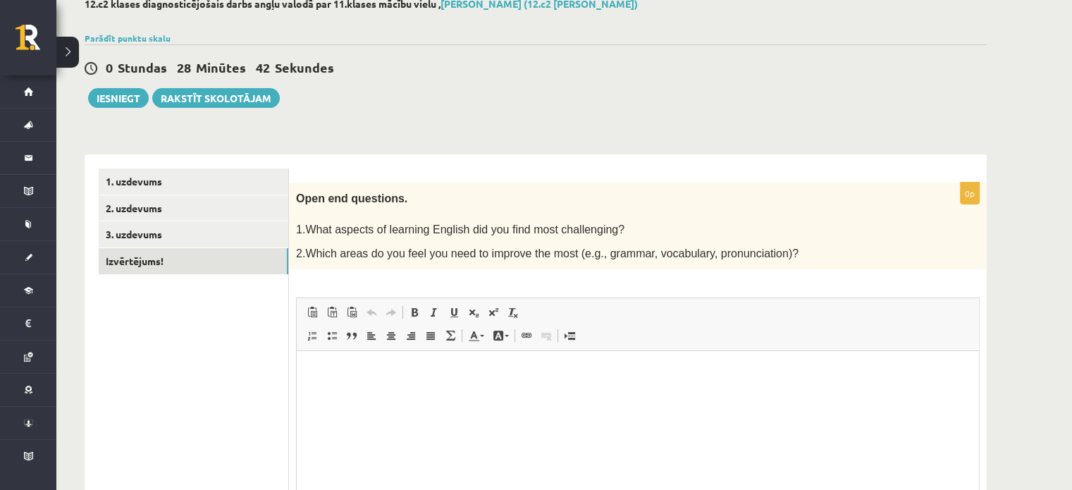
scroll to position [0, 0]
click at [394, 368] on p "Editor, wiswyg-editor-user-answer-47024780304000" at bounding box center [638, 372] width 654 height 15
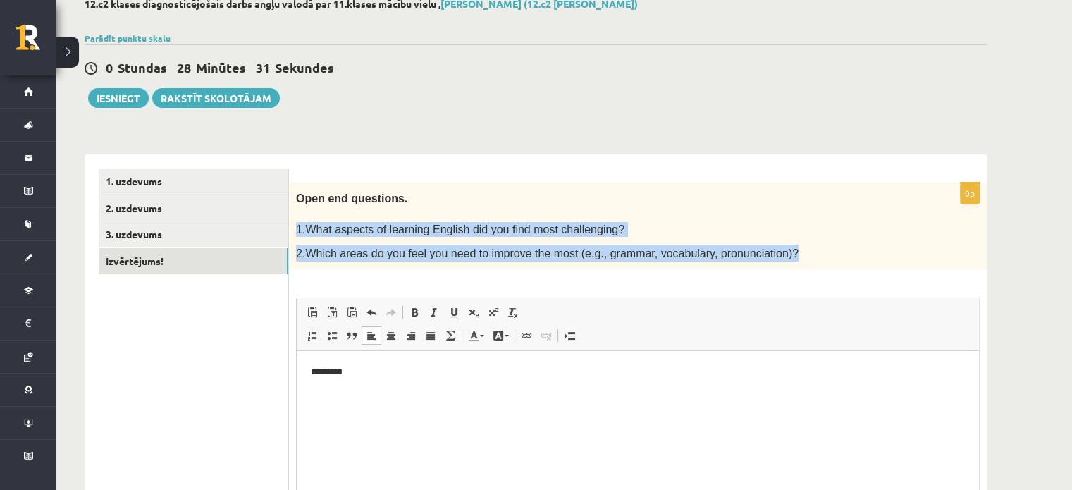
drag, startPoint x: 291, startPoint y: 226, endPoint x: 770, endPoint y: 240, distance: 478.9
click at [770, 240] on div "Open end questions. 1.What aspects of learning English did you find most challe…" at bounding box center [638, 226] width 698 height 87
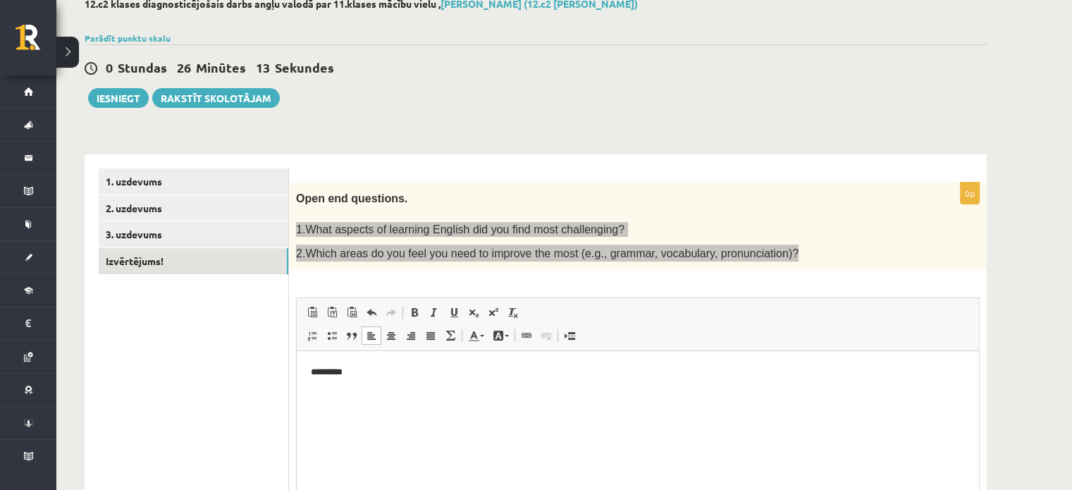
click at [385, 378] on p "*********" at bounding box center [638, 372] width 655 height 15
drag, startPoint x: 385, startPoint y: 378, endPoint x: 301, endPoint y: 380, distance: 83.9
click at [301, 380] on html "*********" at bounding box center [638, 372] width 682 height 43
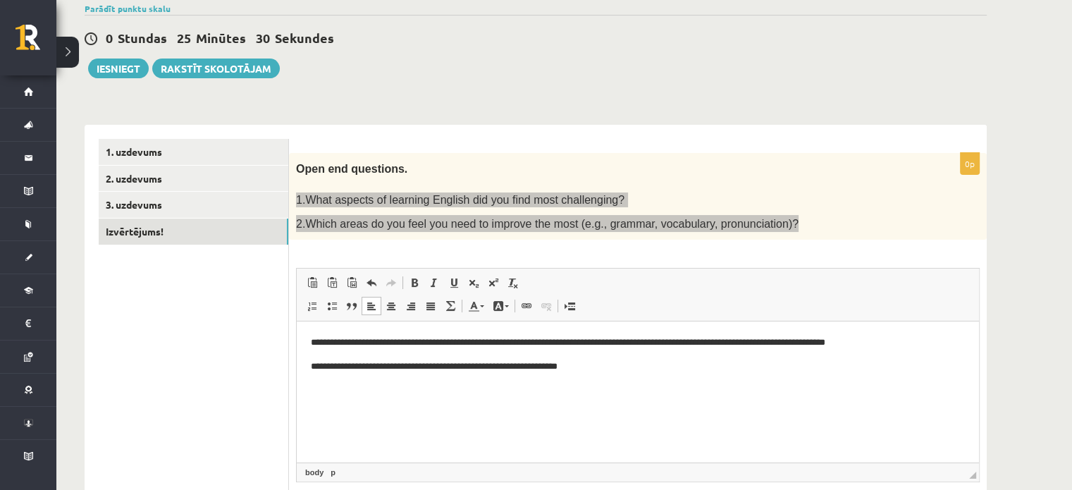
scroll to position [83, 0]
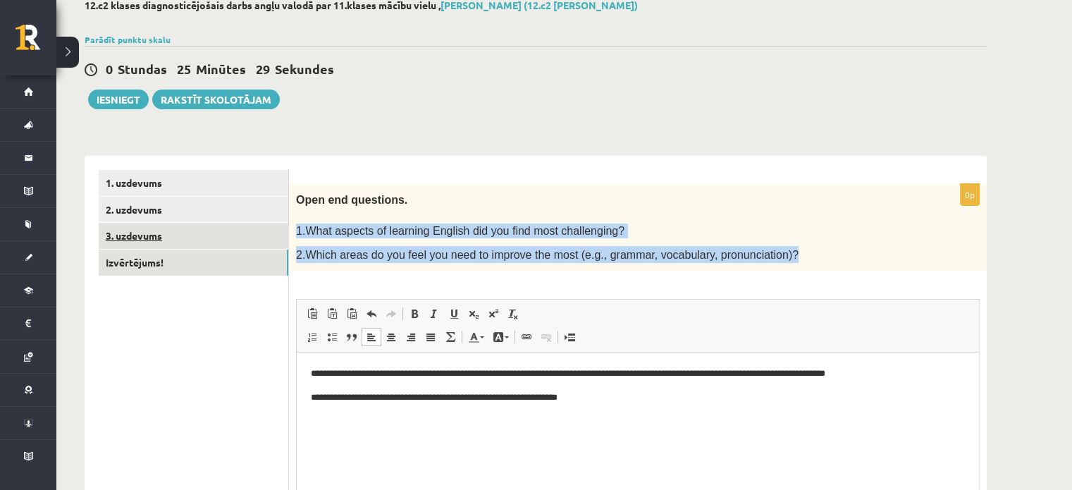
click at [274, 238] on link "3. uzdevums" at bounding box center [194, 236] width 190 height 26
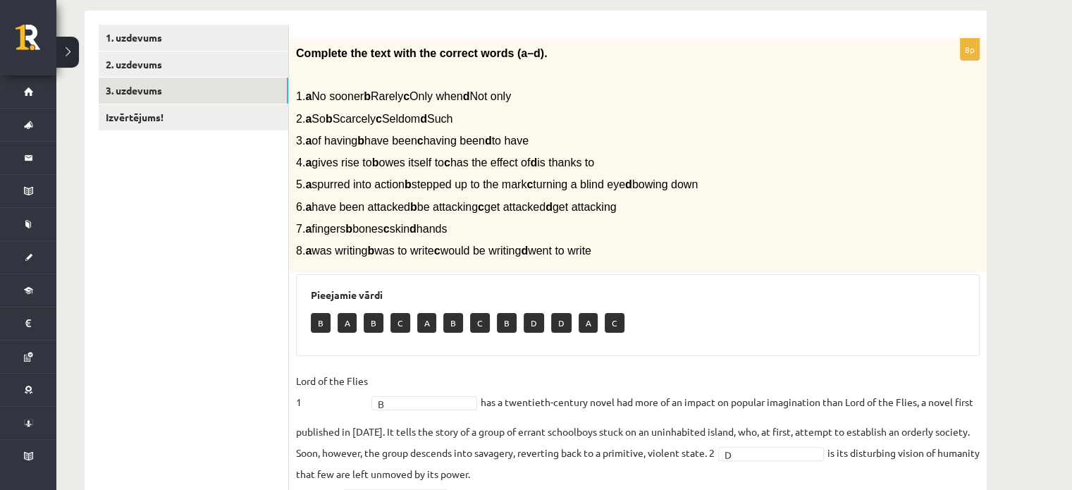
scroll to position [226, 0]
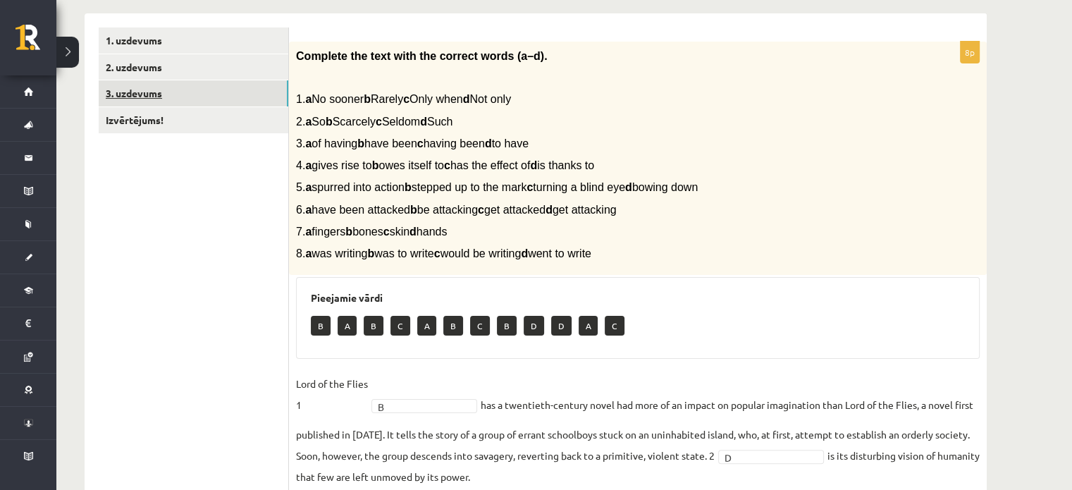
click at [185, 82] on link "3. uzdevums" at bounding box center [194, 93] width 190 height 26
click at [188, 72] on link "2. uzdevums" at bounding box center [194, 67] width 190 height 26
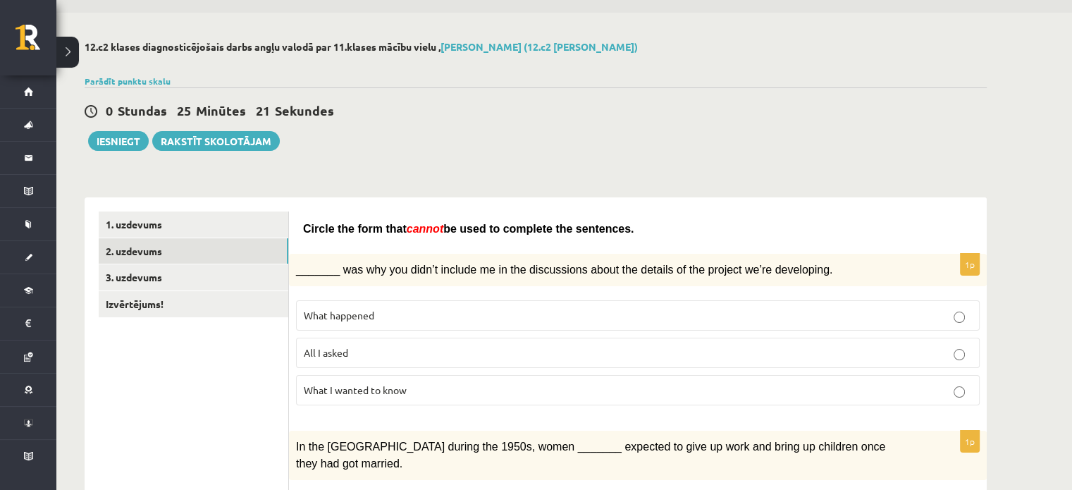
scroll to position [27, 0]
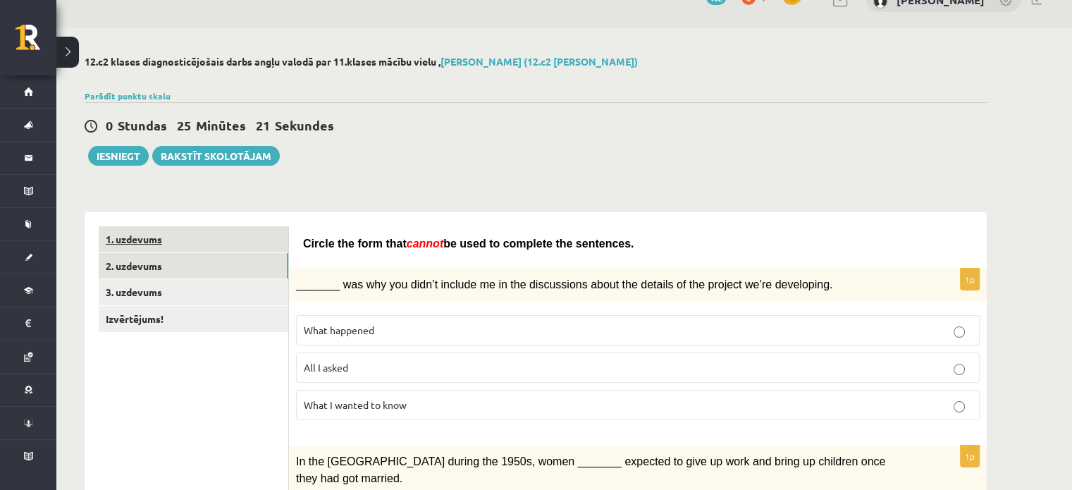
click at [137, 240] on link "1. uzdevums" at bounding box center [194, 239] width 190 height 26
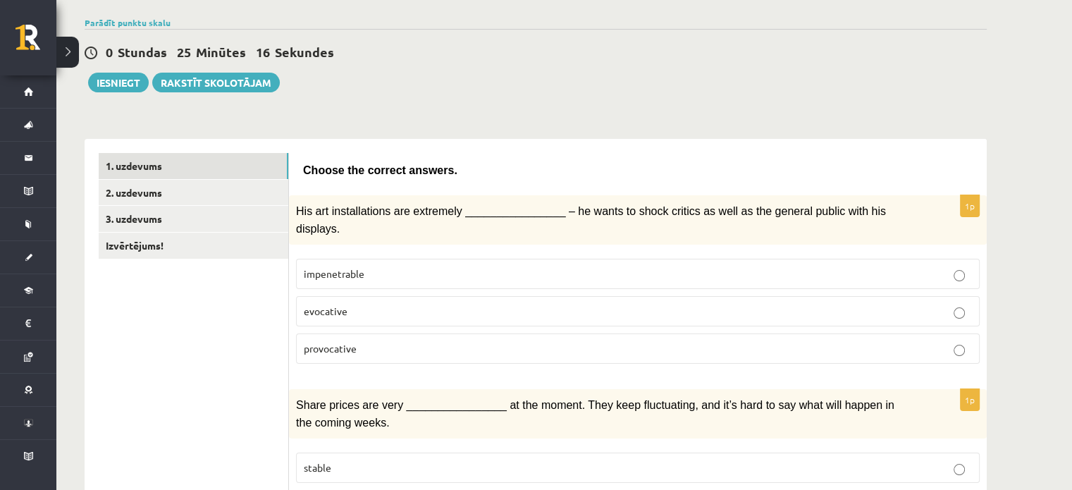
scroll to position [0, 0]
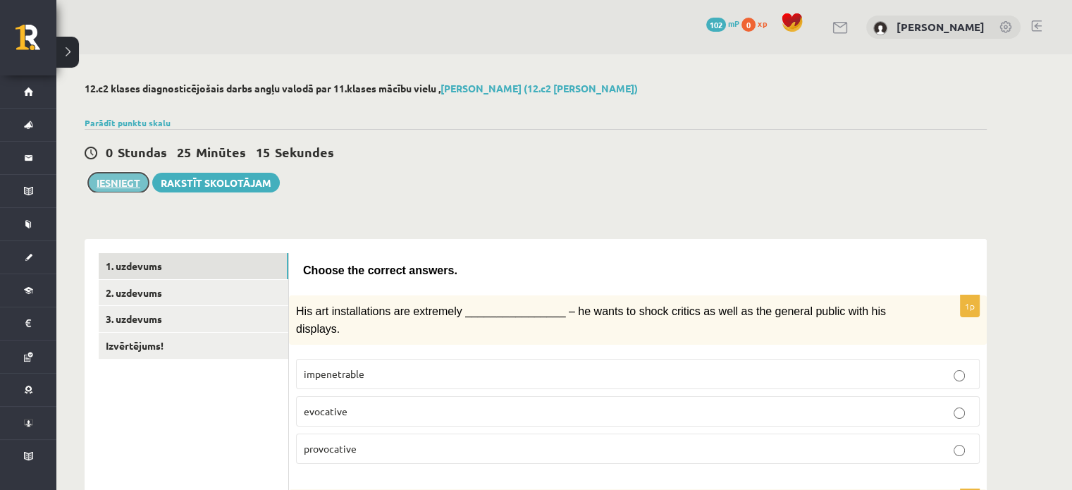
click at [125, 177] on button "Iesniegt" at bounding box center [118, 183] width 61 height 20
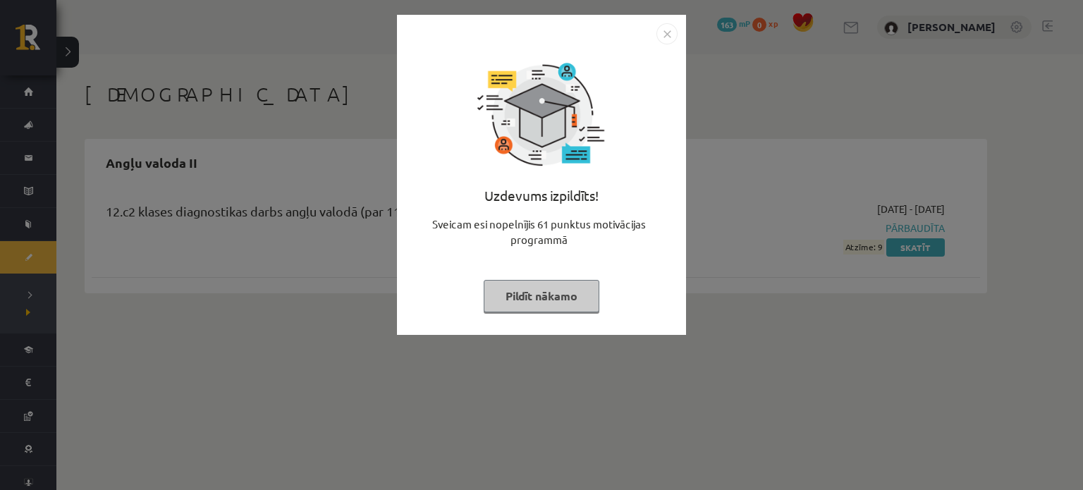
click at [664, 37] on img "Close" at bounding box center [666, 33] width 21 height 21
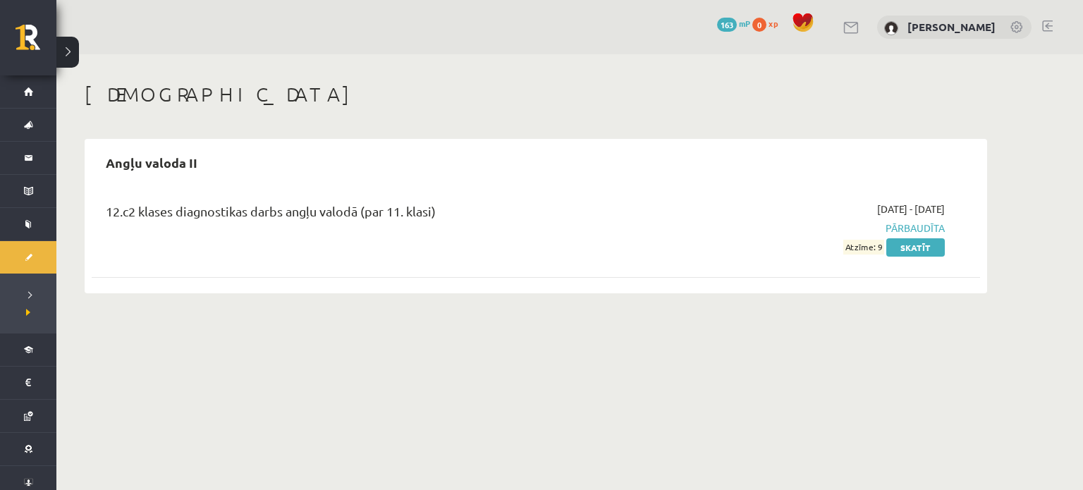
click at [897, 228] on span "Pārbaudīta" at bounding box center [812, 228] width 266 height 15
click at [909, 250] on link "Skatīt" at bounding box center [915, 247] width 59 height 18
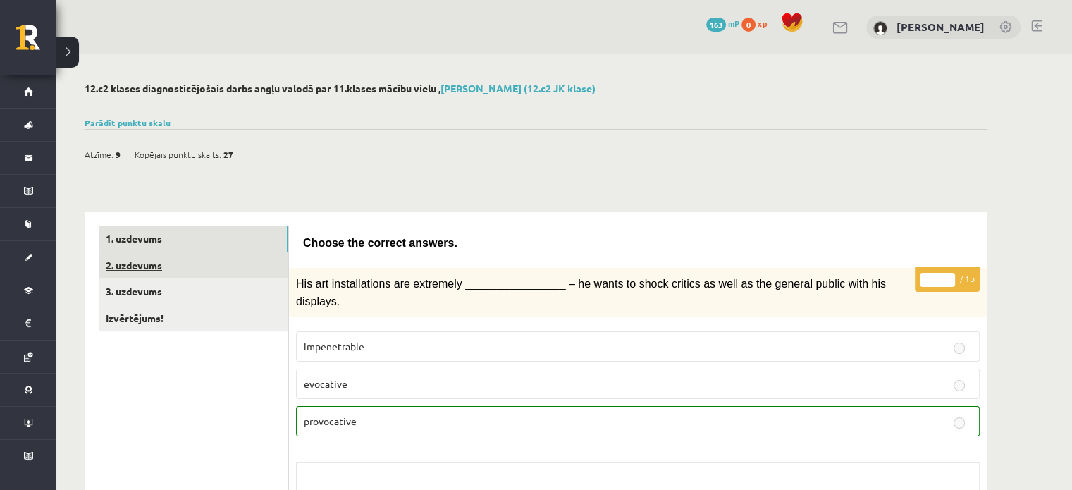
click at [215, 277] on link "2. uzdevums" at bounding box center [194, 265] width 190 height 26
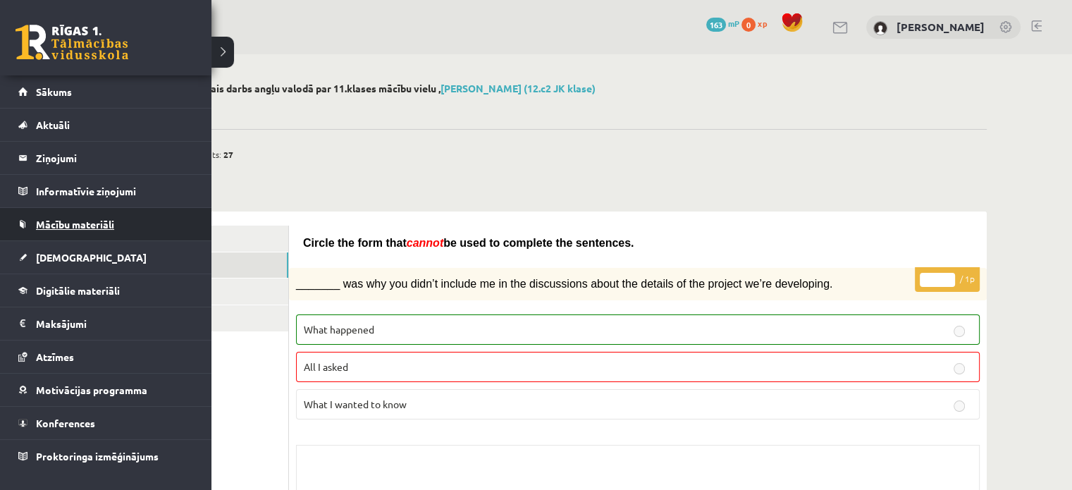
click at [58, 219] on span "Mācību materiāli" at bounding box center [75, 224] width 78 height 13
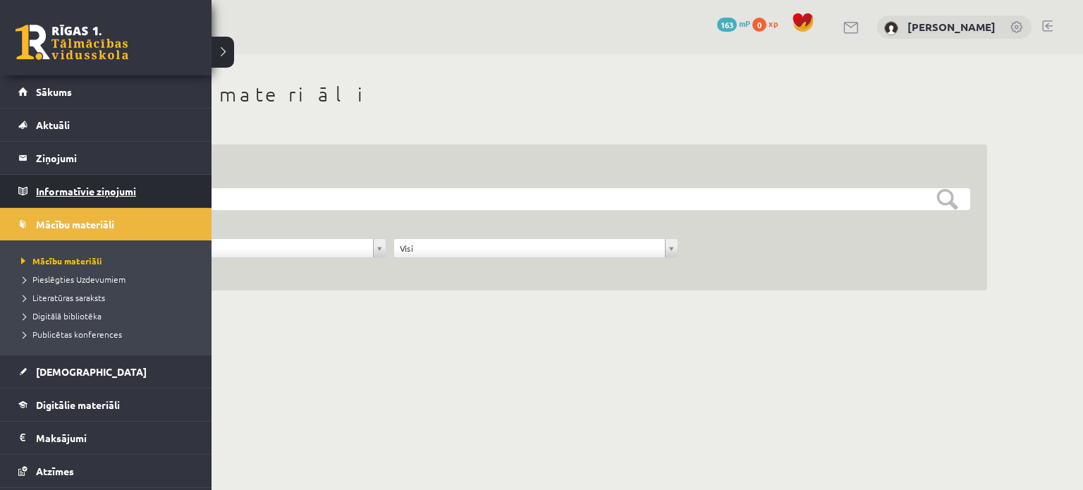
click at [47, 194] on legend "Informatīvie ziņojumi 0" at bounding box center [115, 191] width 158 height 32
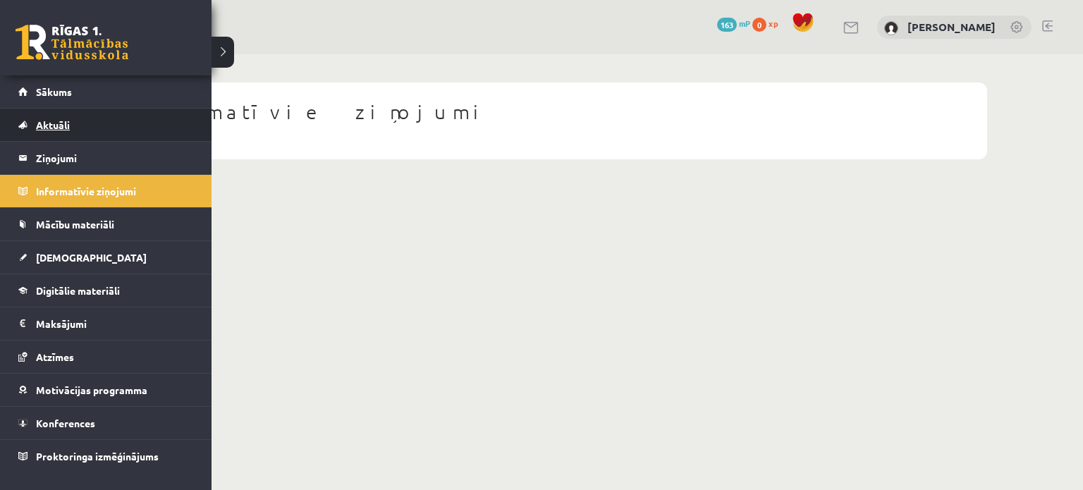
click at [80, 114] on link "Aktuāli" at bounding box center [106, 125] width 176 height 32
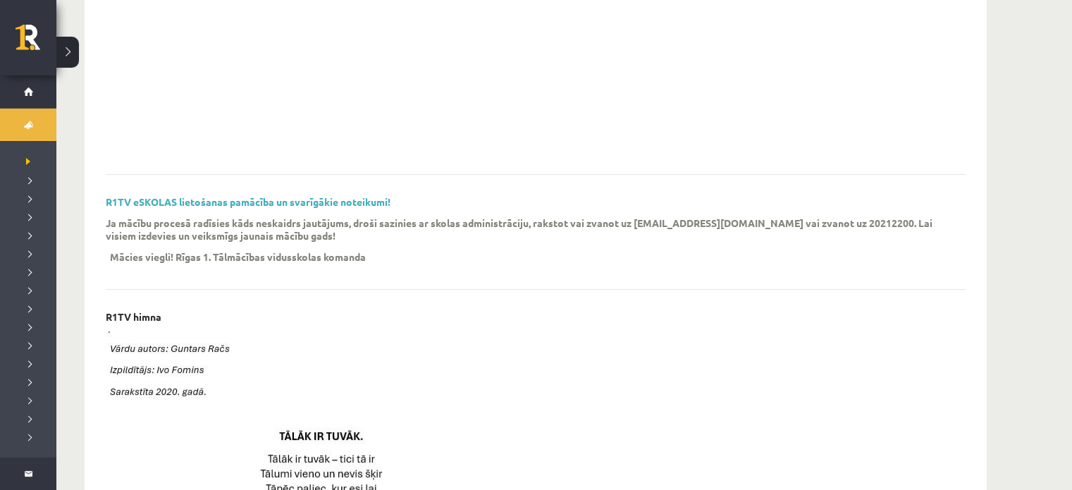
scroll to position [70, 0]
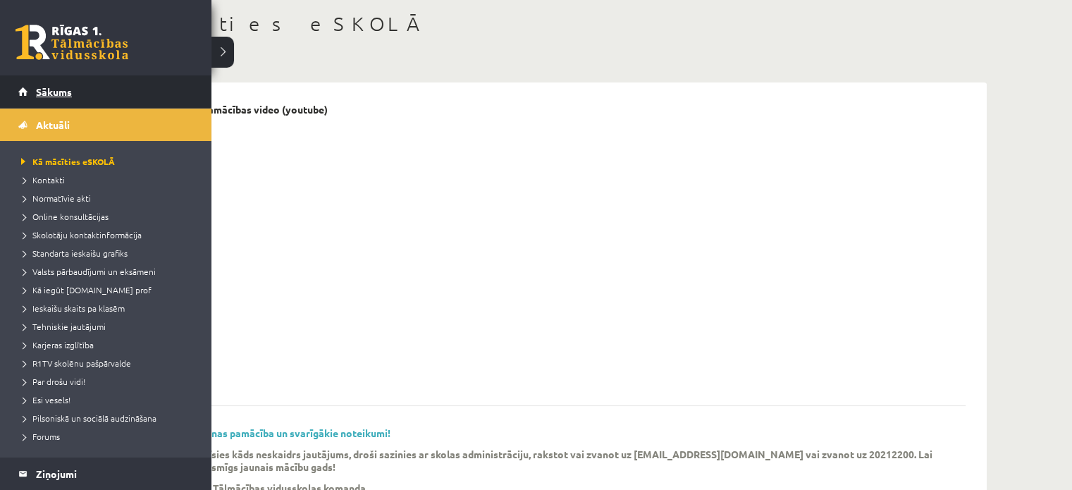
click at [42, 98] on link "Sākums" at bounding box center [106, 91] width 176 height 32
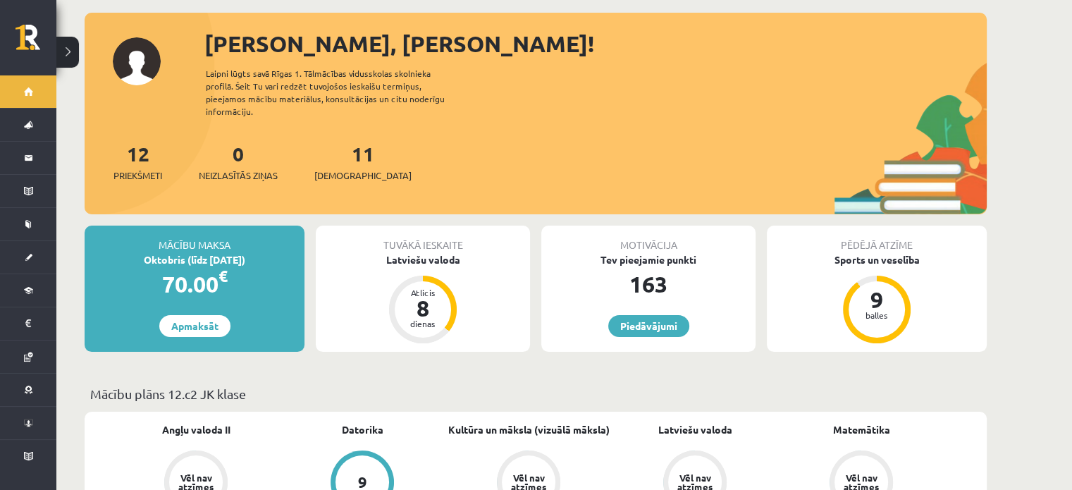
scroll to position [70, 0]
click at [348, 140] on link "11 Ieskaites" at bounding box center [362, 161] width 97 height 42
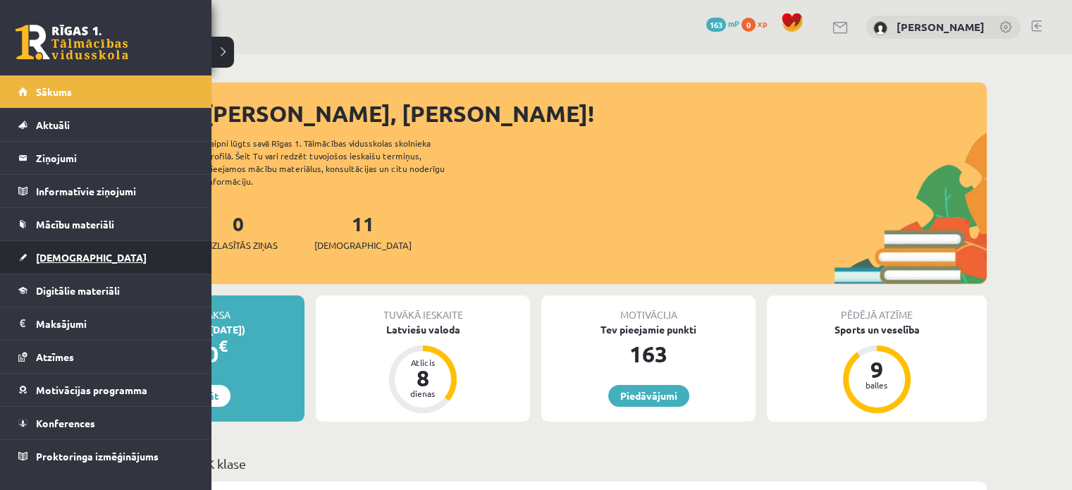
click at [78, 270] on link "[DEMOGRAPHIC_DATA]" at bounding box center [106, 257] width 176 height 32
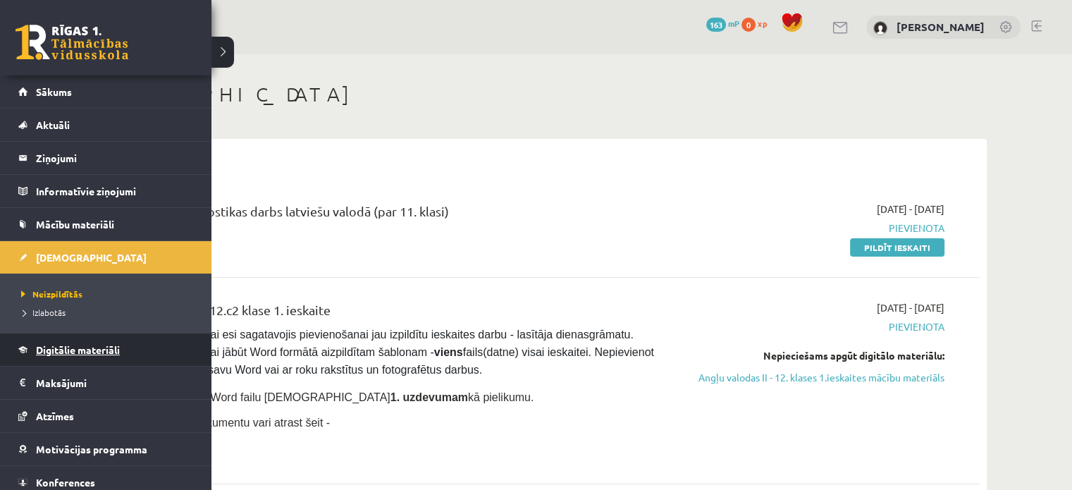
click at [57, 349] on span "Digitālie materiāli" at bounding box center [78, 349] width 84 height 13
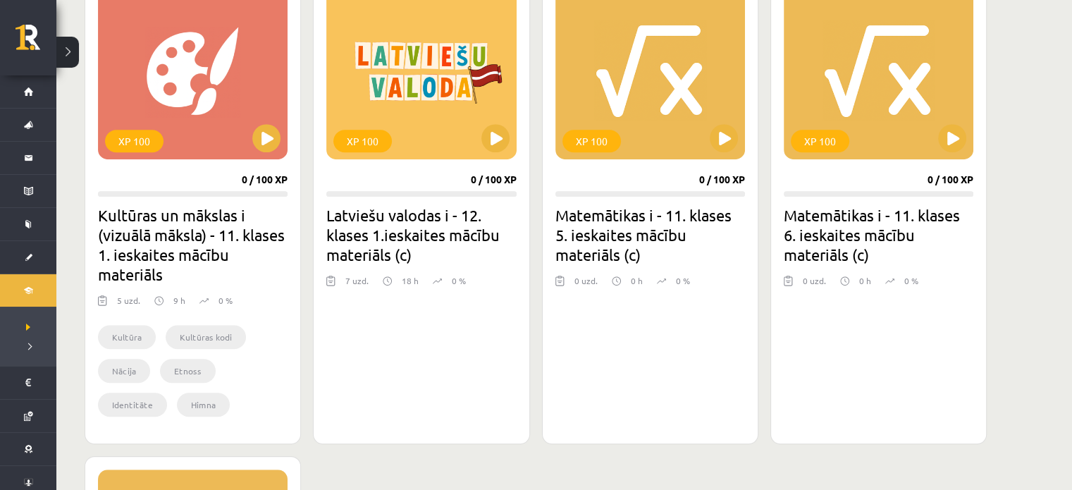
scroll to position [916, 0]
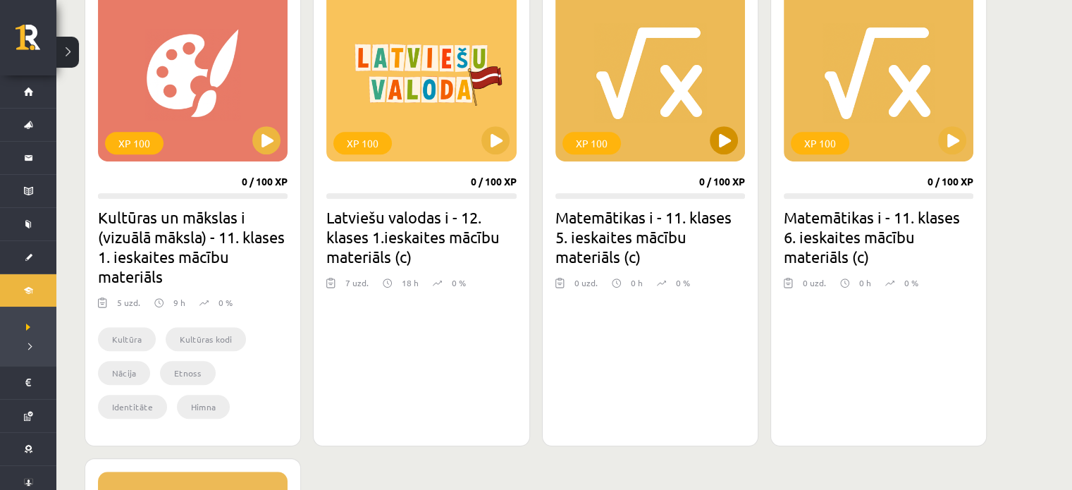
click at [637, 68] on div "XP 100" at bounding box center [650, 73] width 190 height 176
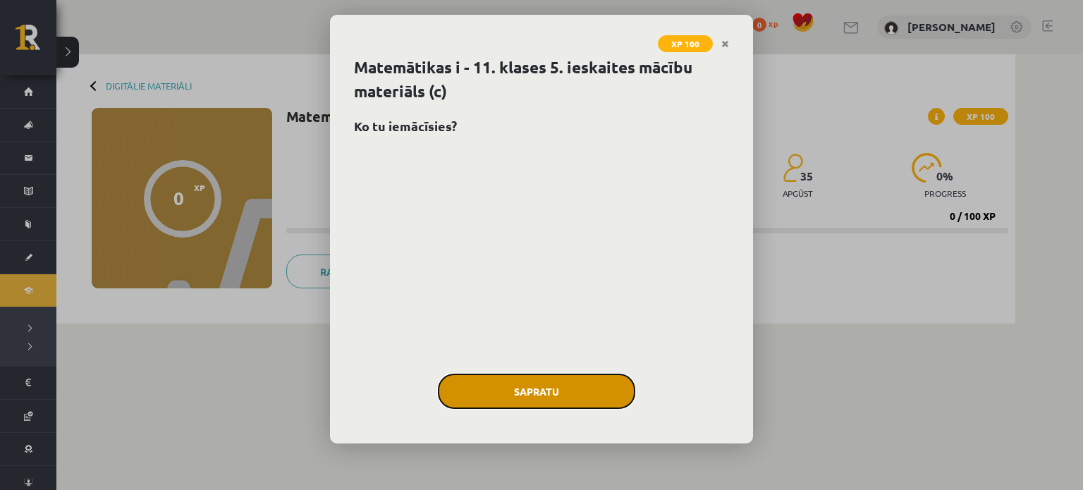
click at [513, 383] on button "Sapratu" at bounding box center [536, 391] width 197 height 35
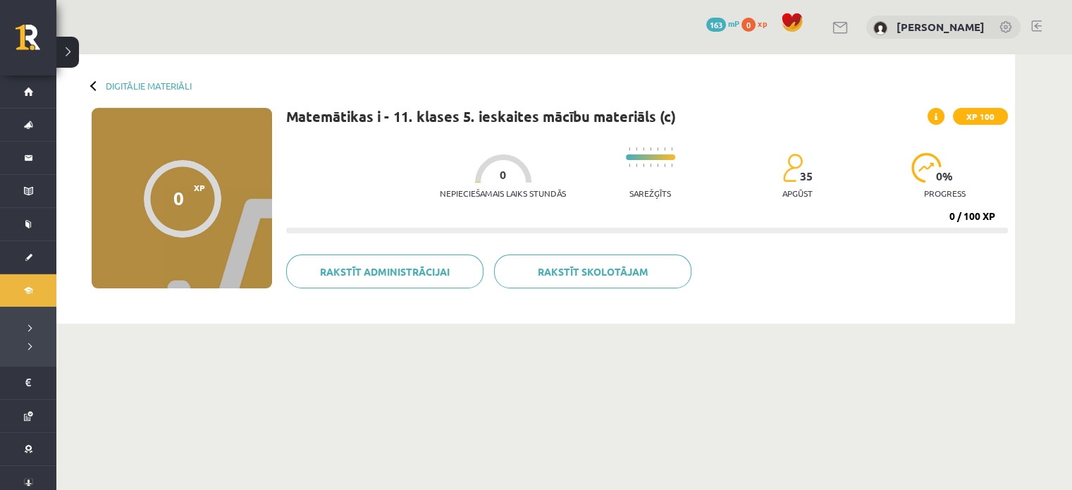
click at [509, 180] on div at bounding box center [503, 168] width 56 height 28
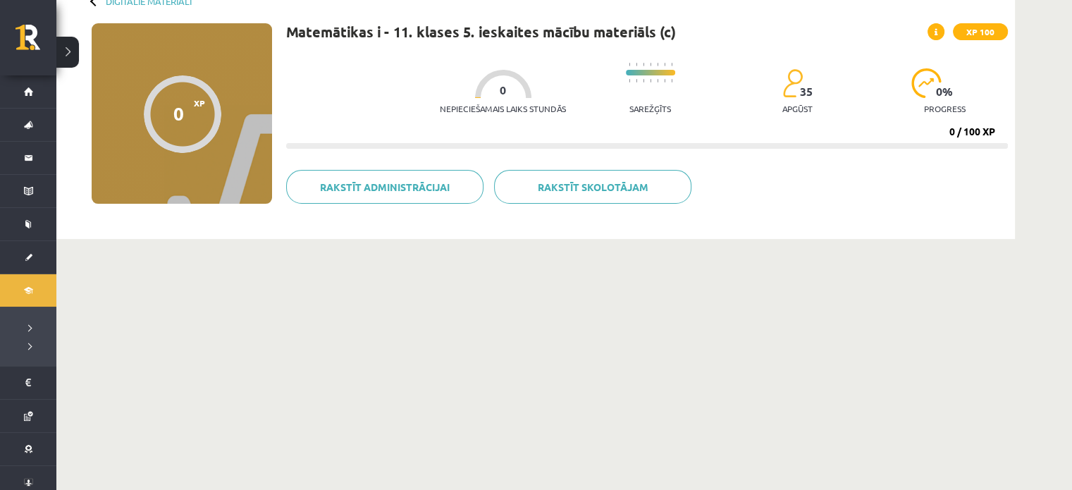
scroll to position [87, 0]
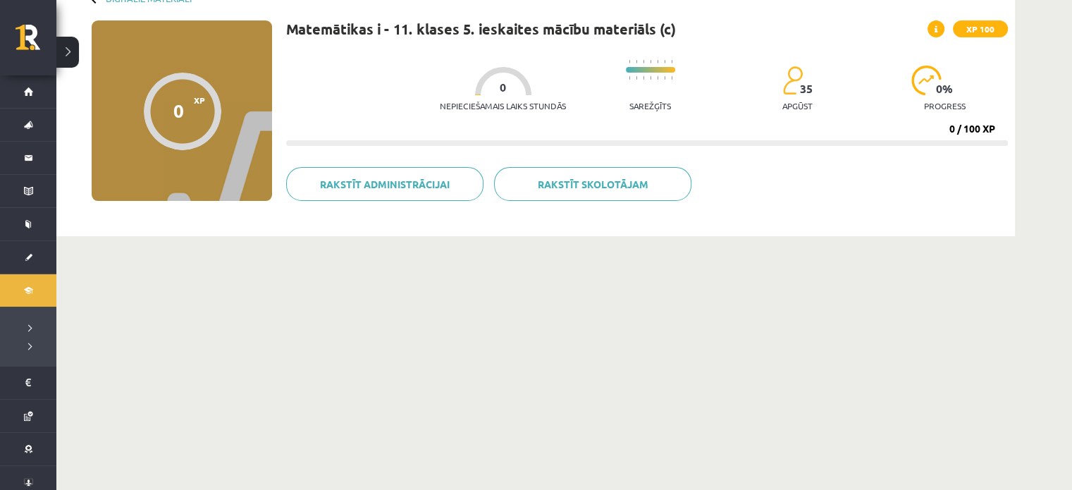
click at [491, 71] on div at bounding box center [503, 81] width 56 height 28
click at [405, 213] on div "Matemātikas i - 11. klases 5. ieskaites mācību materiāls (c) XP 100 Nepieciešam…" at bounding box center [647, 124] width 722 height 209
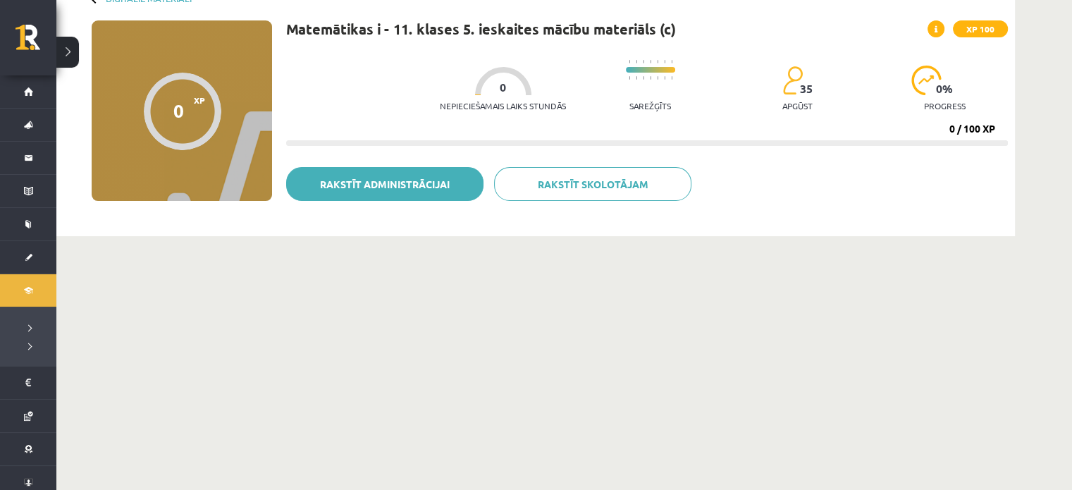
click at [410, 191] on link "Rakstīt administrācijai" at bounding box center [384, 184] width 197 height 34
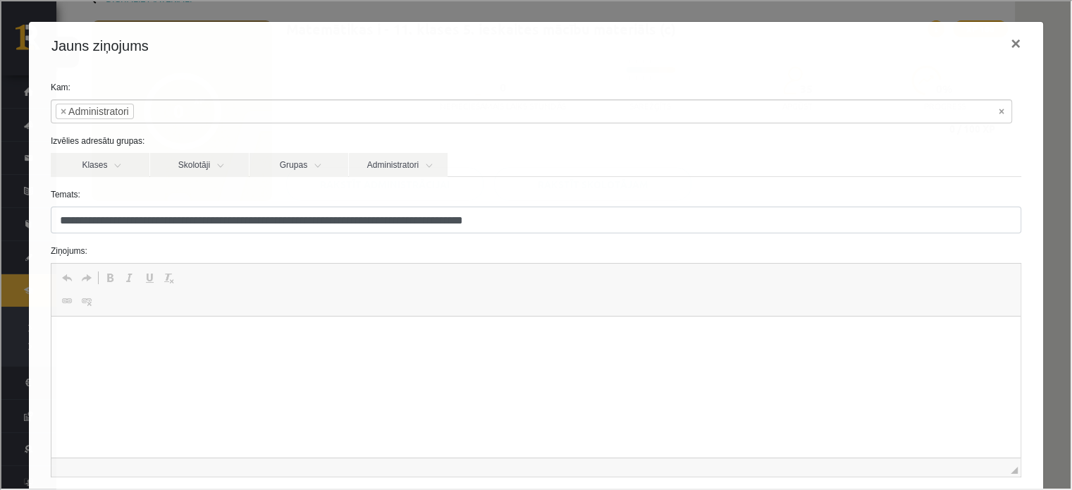
scroll to position [0, 0]
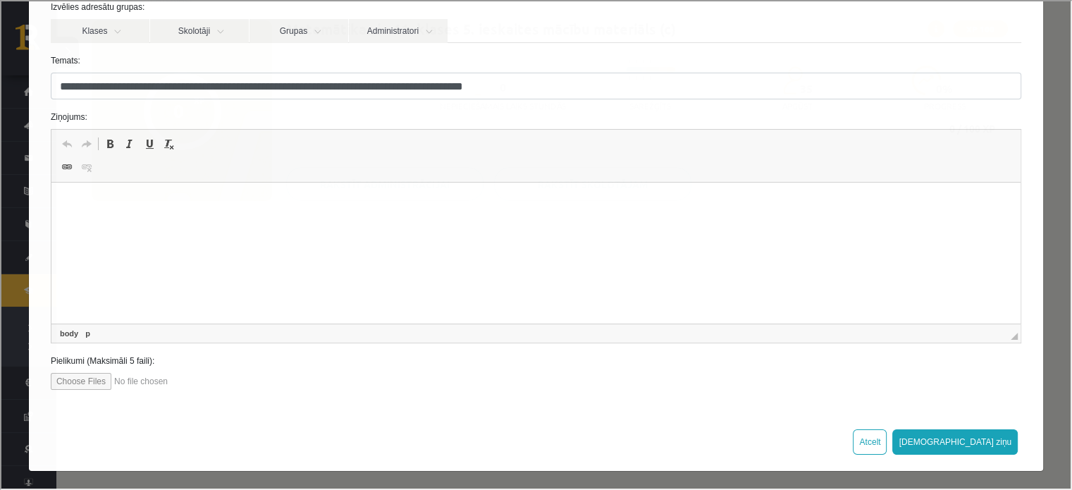
click at [190, 226] on html at bounding box center [535, 204] width 969 height 43
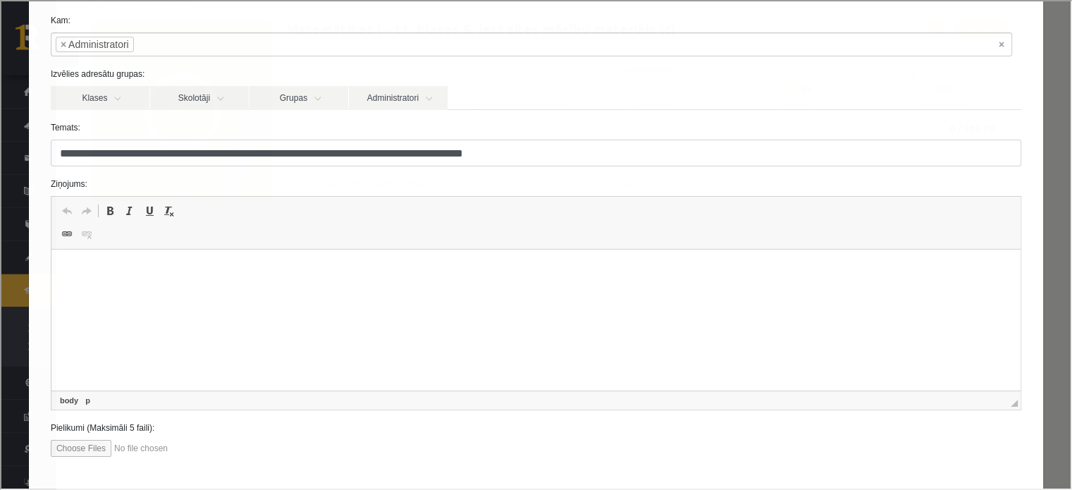
scroll to position [63, 0]
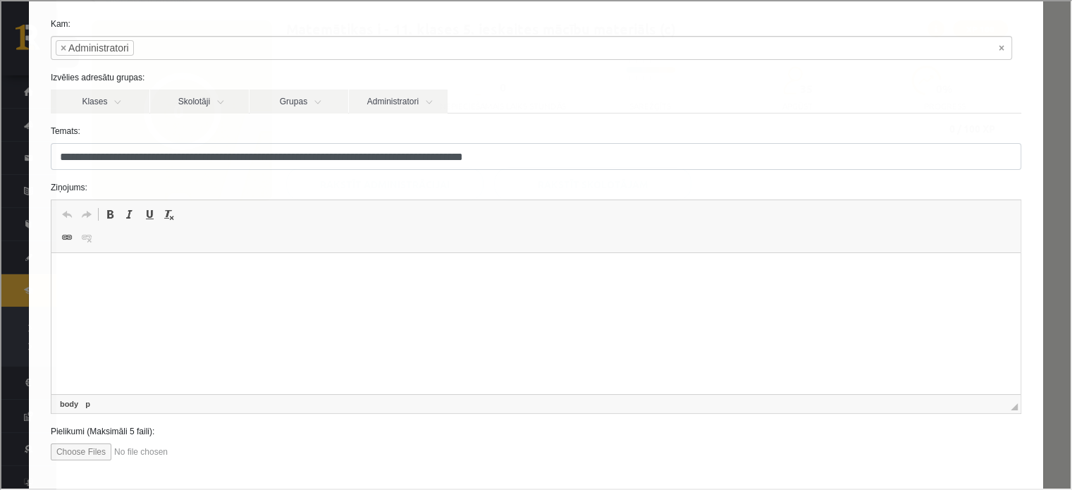
click at [235, 293] on html at bounding box center [535, 274] width 969 height 43
click at [106, 277] on p "**********" at bounding box center [531, 274] width 932 height 15
click at [309, 273] on p "**********" at bounding box center [531, 274] width 932 height 15
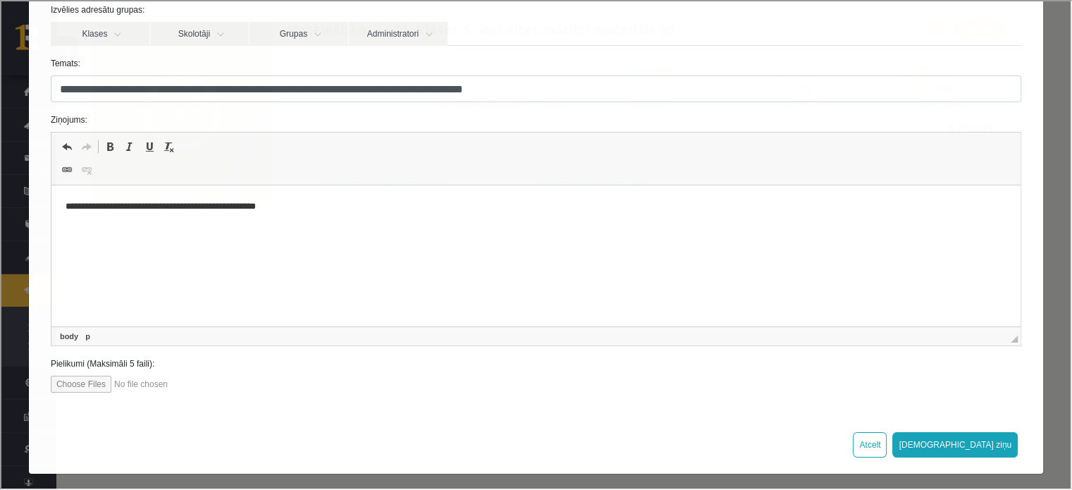
scroll to position [134, 0]
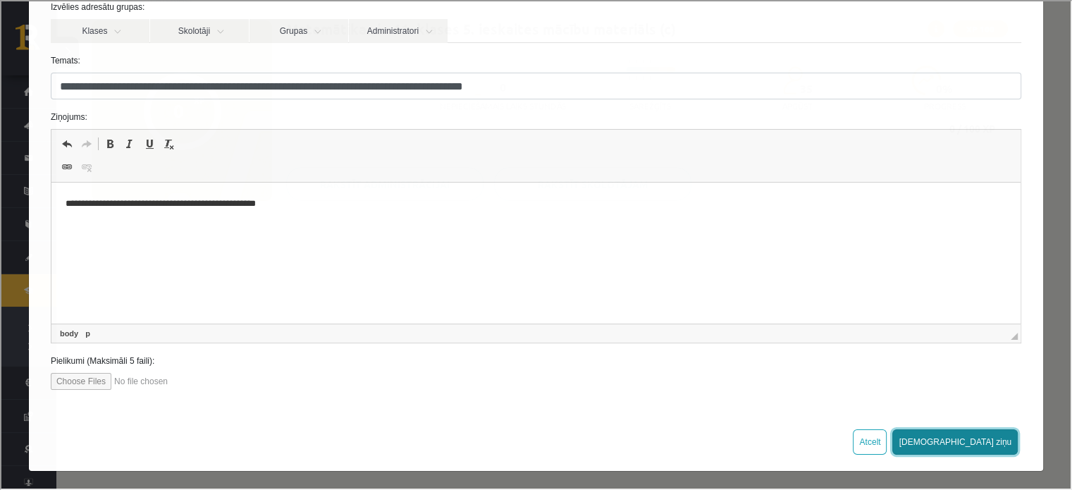
click at [981, 439] on button "Sūtīt ziņu" at bounding box center [953, 440] width 125 height 25
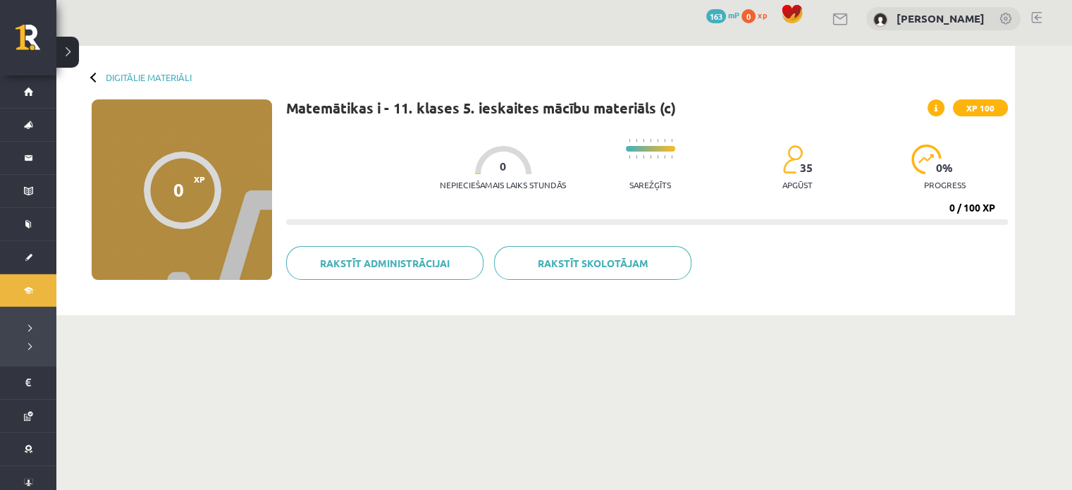
scroll to position [0, 0]
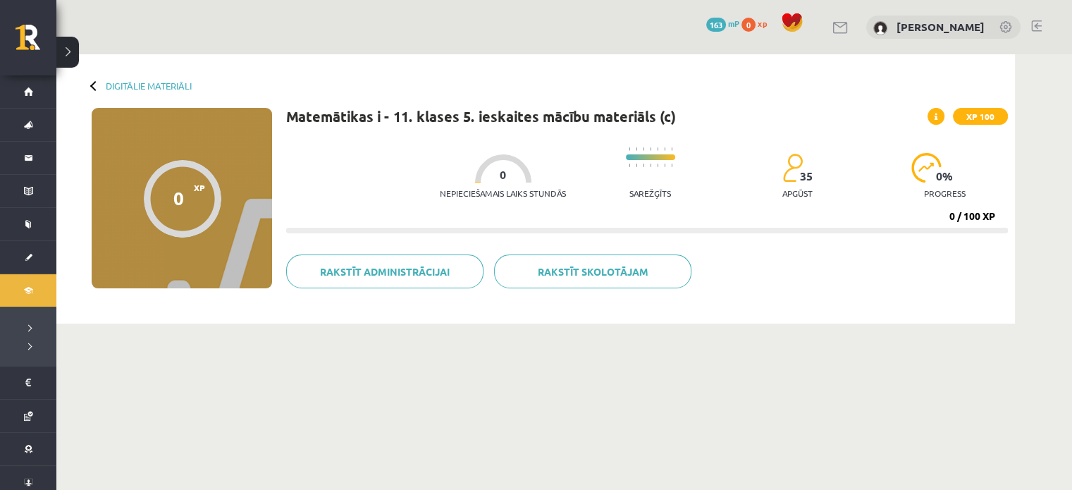
click at [101, 85] on div "Digitālie materiāli" at bounding box center [142, 85] width 100 height 11
click at [92, 83] on div at bounding box center [95, 85] width 10 height 10
click at [127, 85] on link "Digitālie materiāli" at bounding box center [149, 85] width 86 height 11
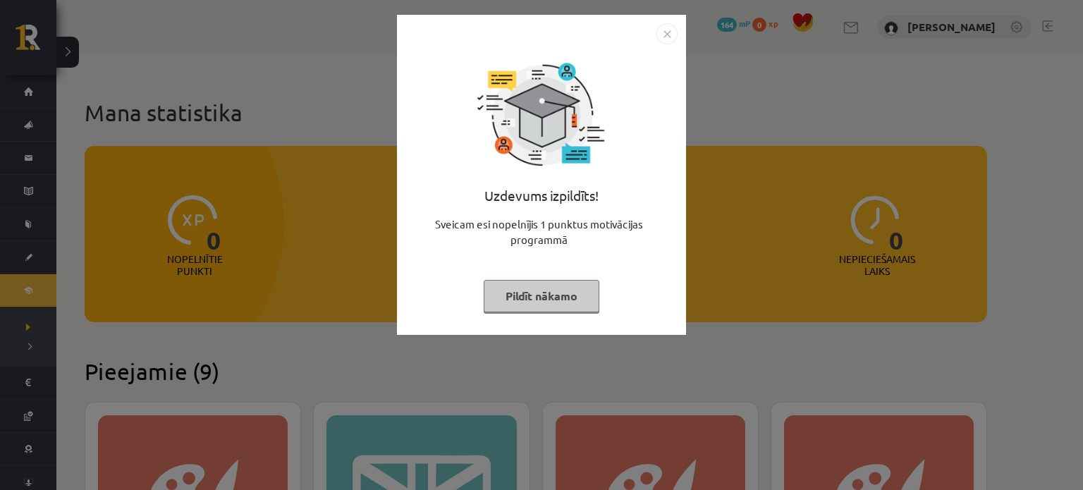
click at [668, 25] on img "Close" at bounding box center [666, 33] width 21 height 21
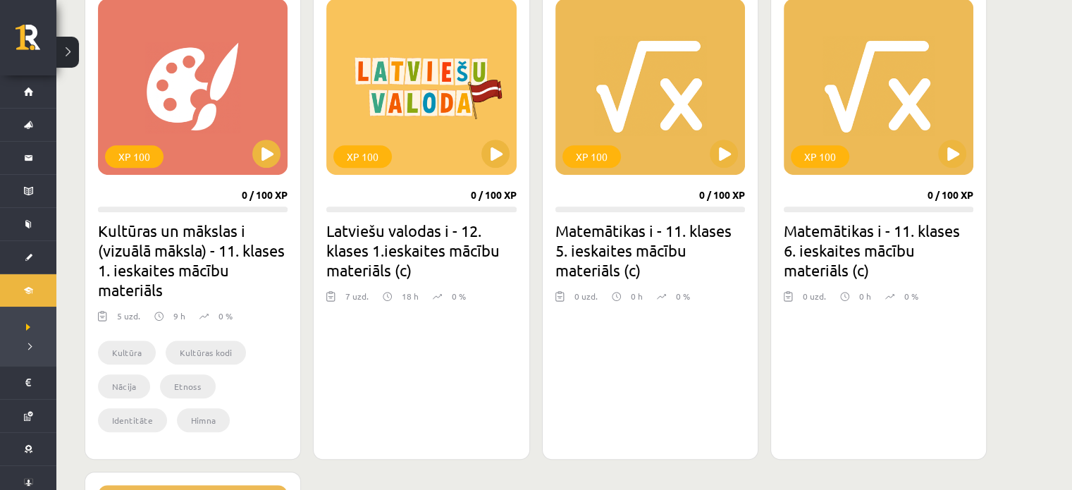
scroll to position [916, 0]
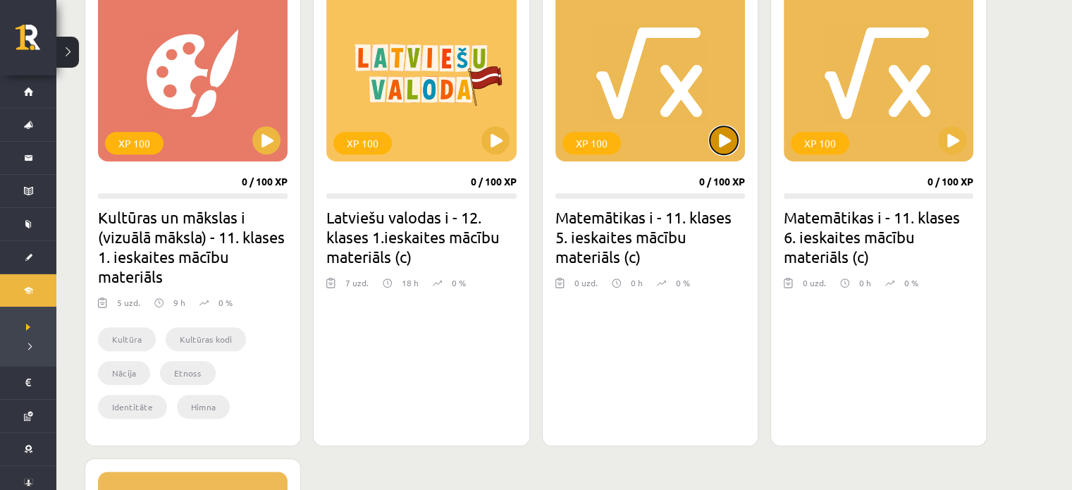
click at [730, 151] on button at bounding box center [724, 140] width 28 height 28
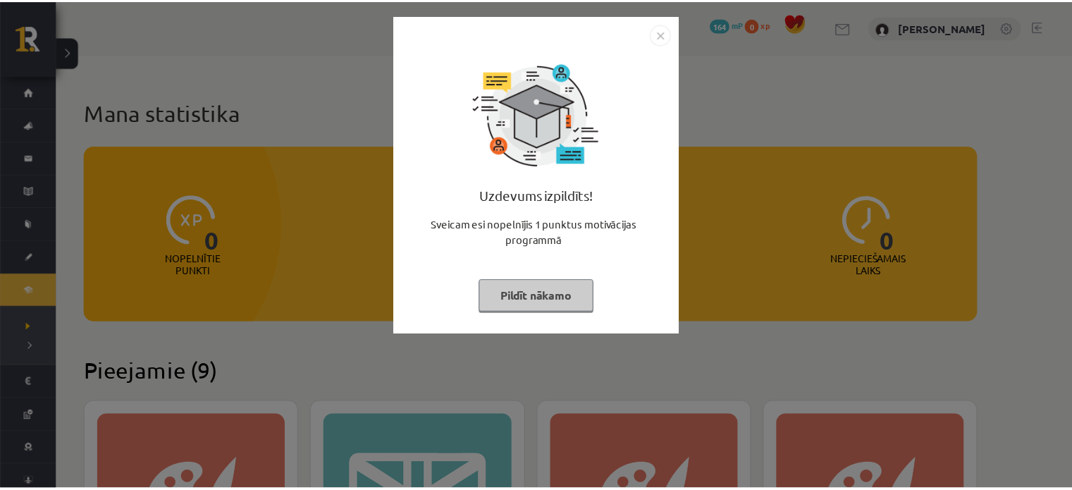
scroll to position [916, 0]
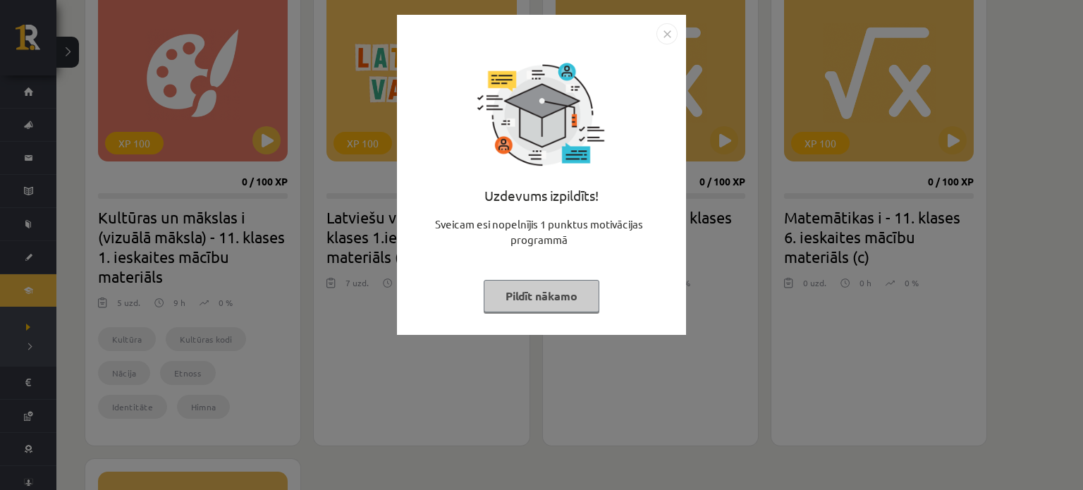
drag, startPoint x: 672, startPoint y: 27, endPoint x: 660, endPoint y: 28, distance: 12.0
click at [671, 27] on img "Close" at bounding box center [666, 33] width 21 height 21
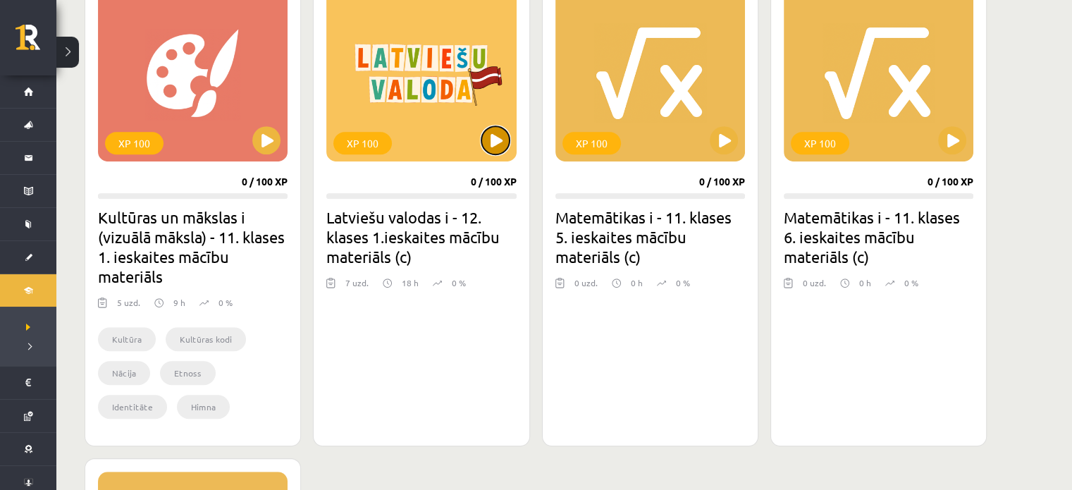
click at [491, 140] on button at bounding box center [495, 140] width 28 height 28
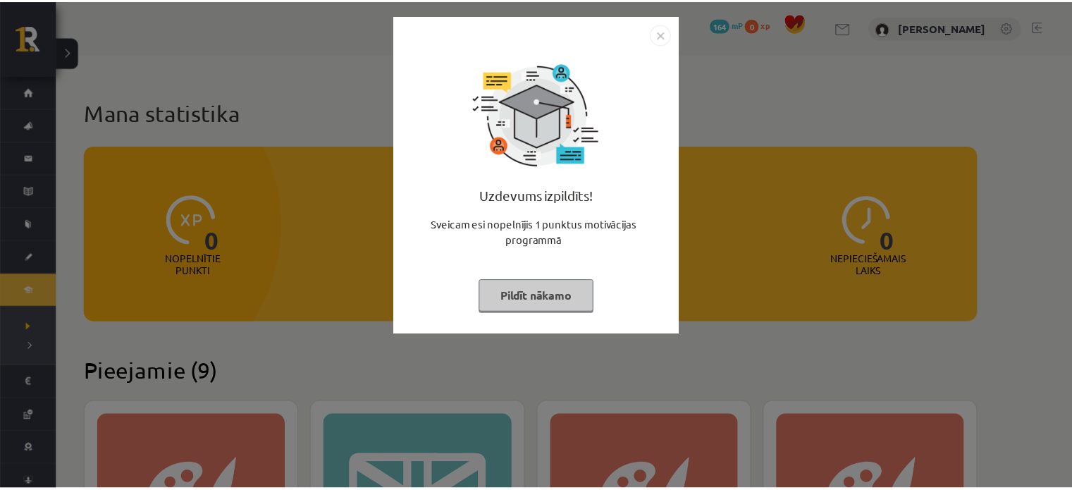
scroll to position [916, 0]
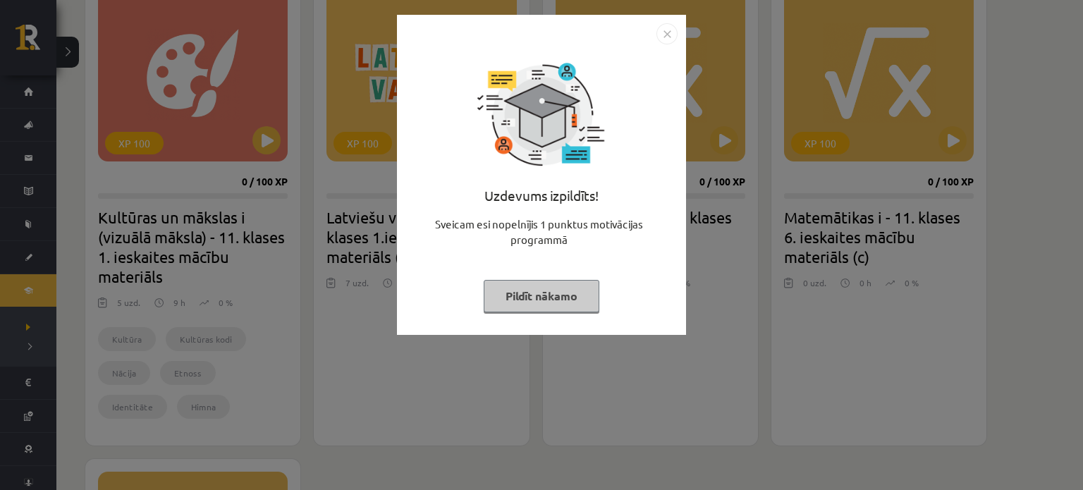
click at [656, 35] on img "Close" at bounding box center [666, 33] width 21 height 21
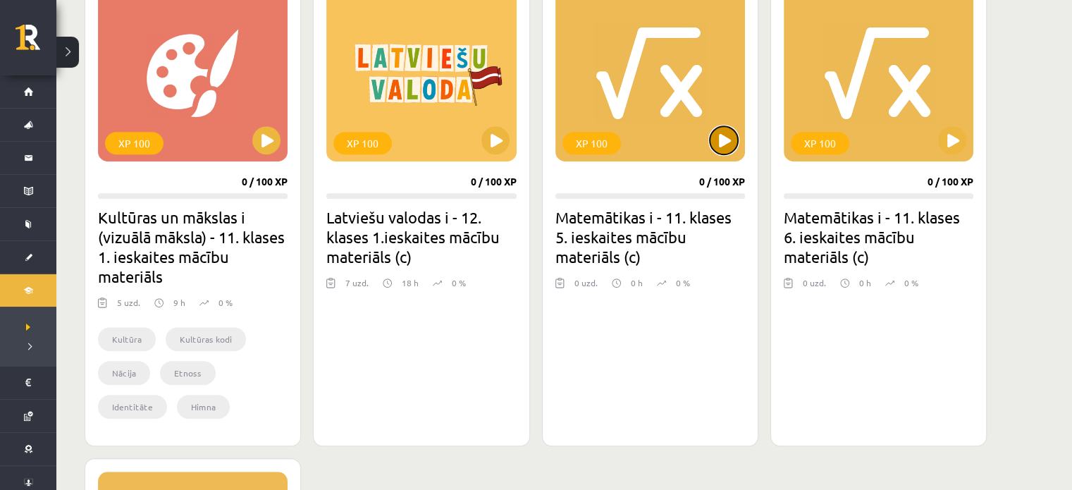
click at [725, 147] on button at bounding box center [724, 140] width 28 height 28
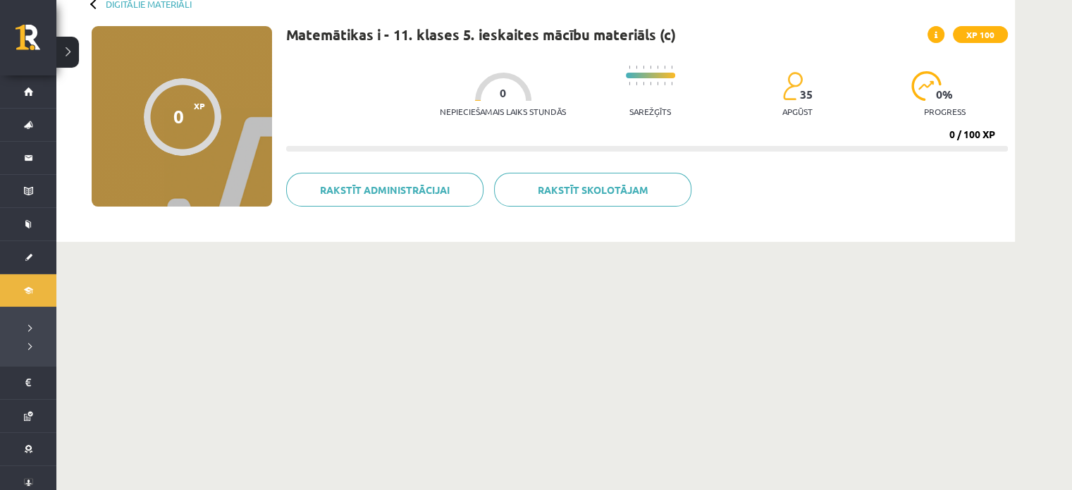
scroll to position [87, 0]
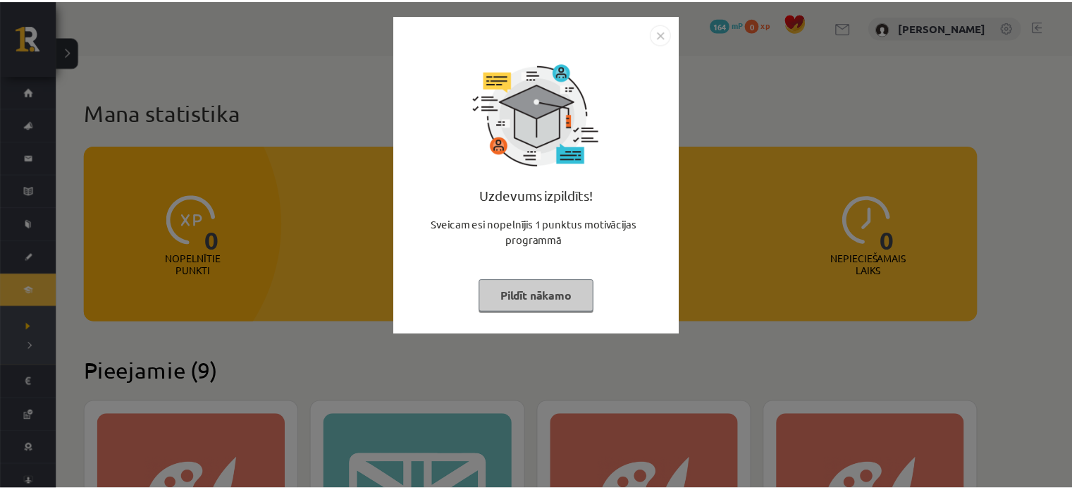
scroll to position [916, 0]
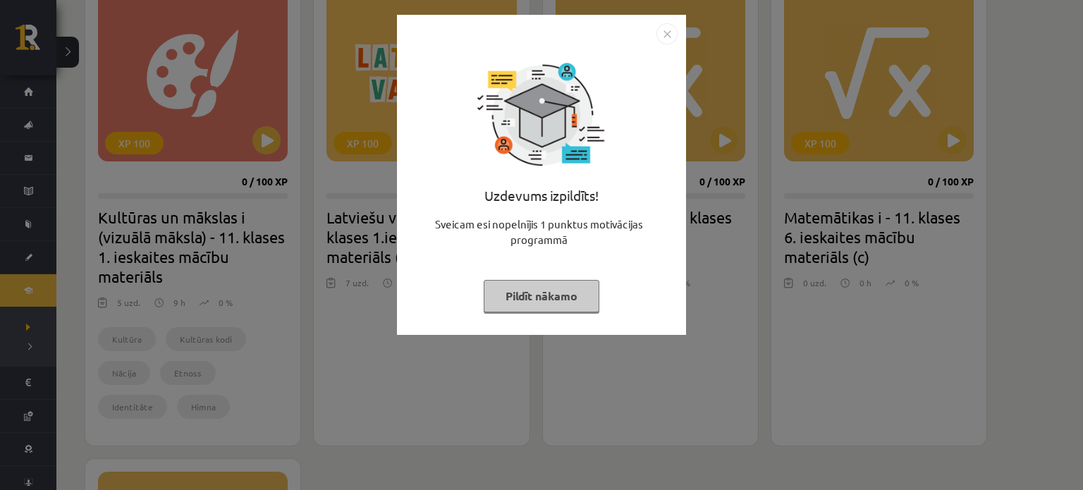
click at [977, 164] on div "Uzdevums izpildīts! Sveicam esi nopelnījis 1 punktus motivācijas programmā Pild…" at bounding box center [541, 245] width 1083 height 490
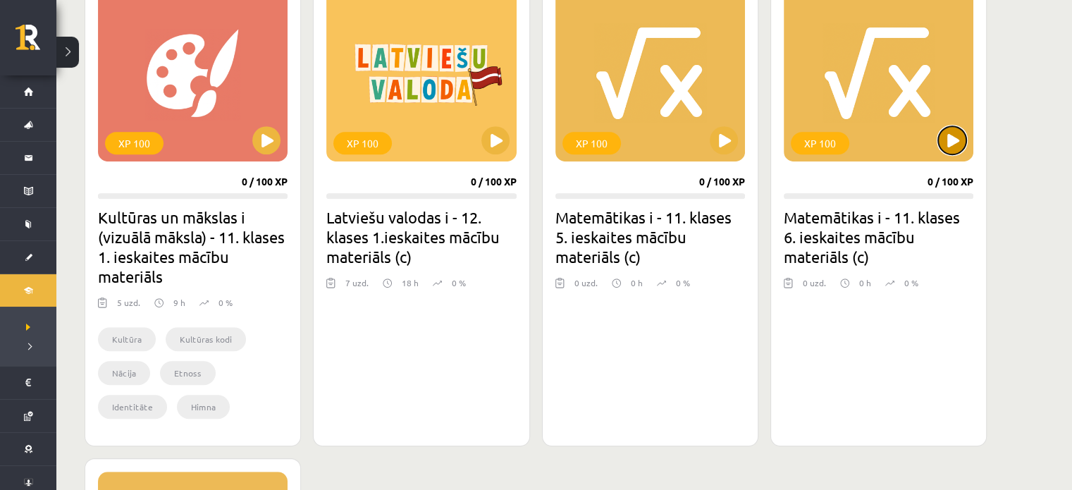
click at [950, 140] on button at bounding box center [952, 140] width 28 height 28
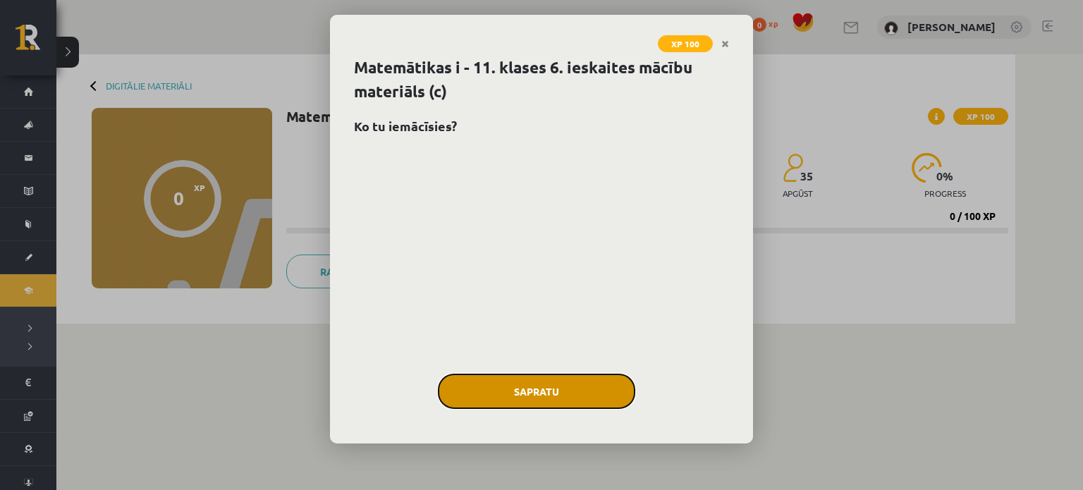
click at [536, 383] on button "Sapratu" at bounding box center [536, 391] width 197 height 35
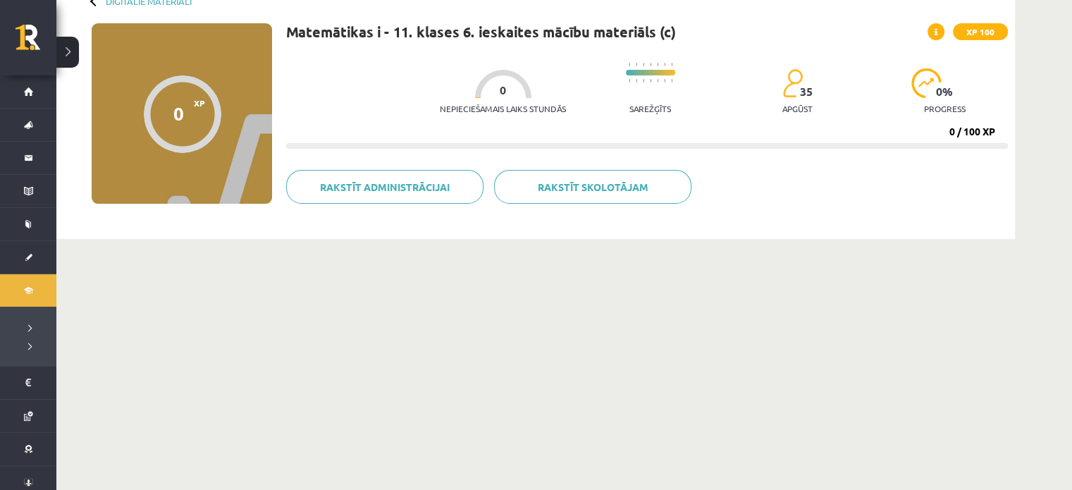
scroll to position [87, 0]
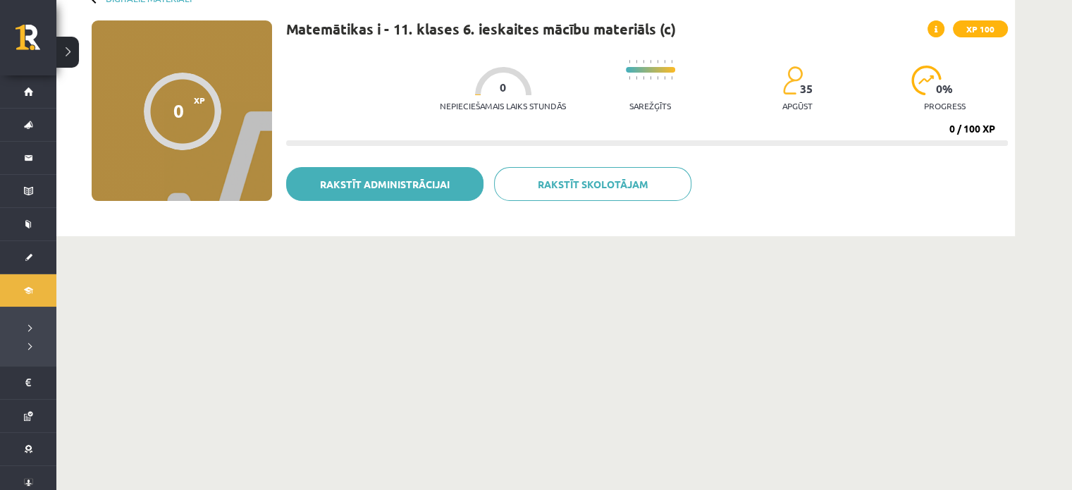
click at [417, 188] on link "Rakstīt administrācijai" at bounding box center [384, 184] width 197 height 34
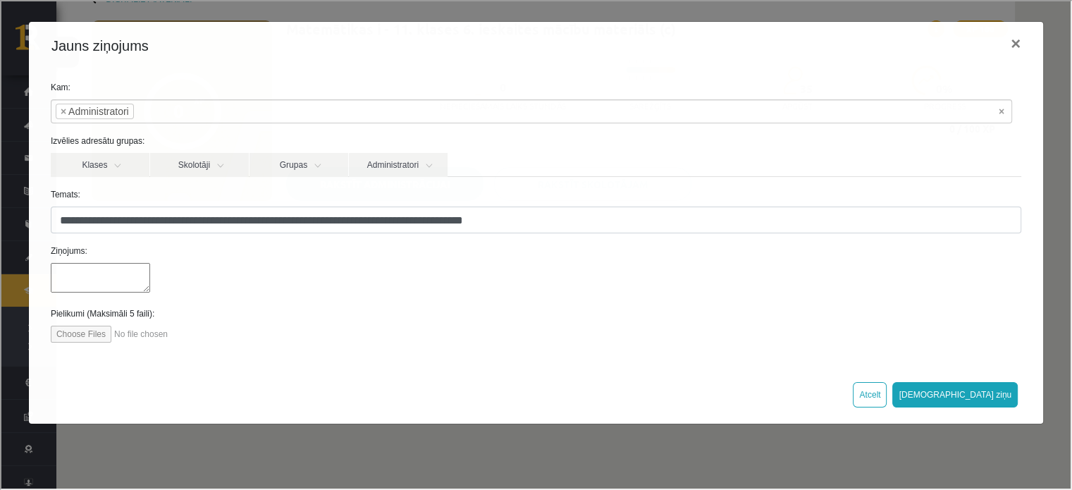
scroll to position [0, 0]
click at [100, 269] on div at bounding box center [535, 278] width 992 height 33
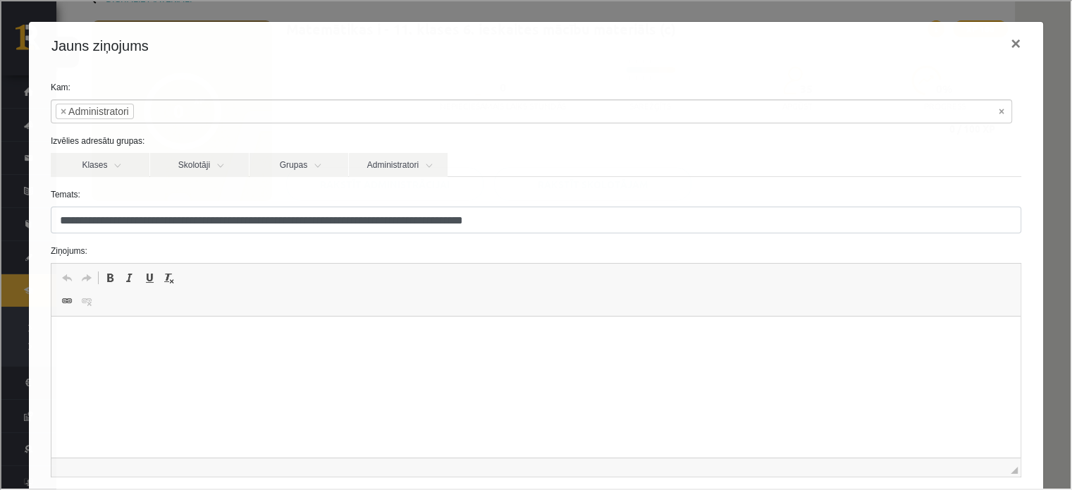
click at [280, 353] on html at bounding box center [535, 338] width 969 height 43
click at [139, 340] on p "**********" at bounding box center [531, 338] width 932 height 15
drag, startPoint x: 159, startPoint y: 338, endPoint x: 135, endPoint y: 339, distance: 23.3
click at [135, 339] on p "**********" at bounding box center [531, 338] width 932 height 15
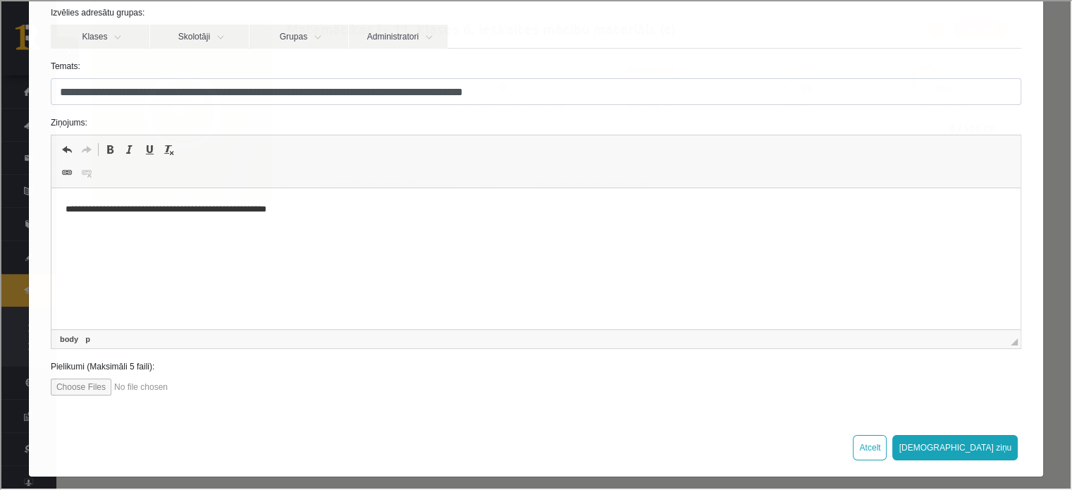
scroll to position [134, 0]
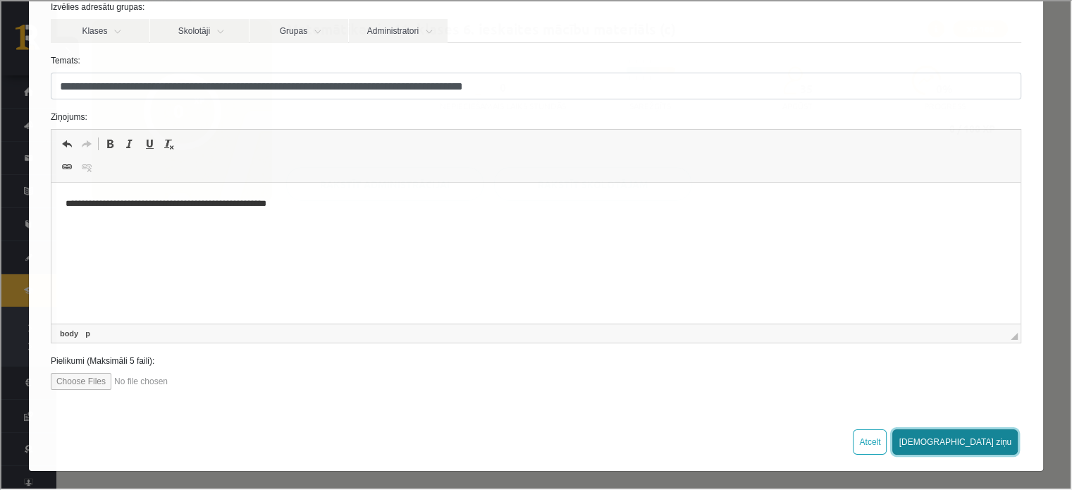
click at [968, 435] on button "[DEMOGRAPHIC_DATA] ziņu" at bounding box center [953, 440] width 125 height 25
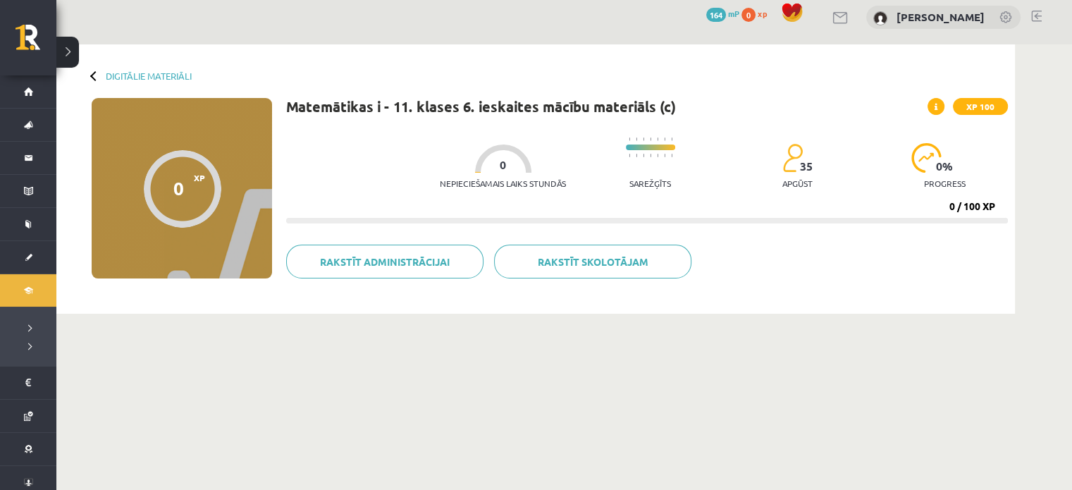
scroll to position [0, 0]
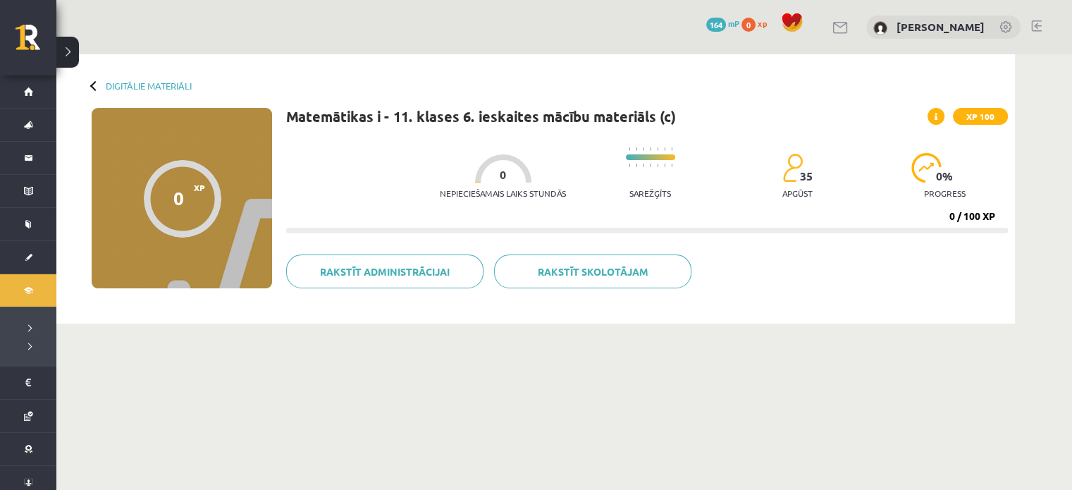
click at [102, 87] on div "Digitālie materiāli" at bounding box center [142, 85] width 100 height 11
click at [119, 82] on link "Digitālie materiāli" at bounding box center [149, 85] width 86 height 11
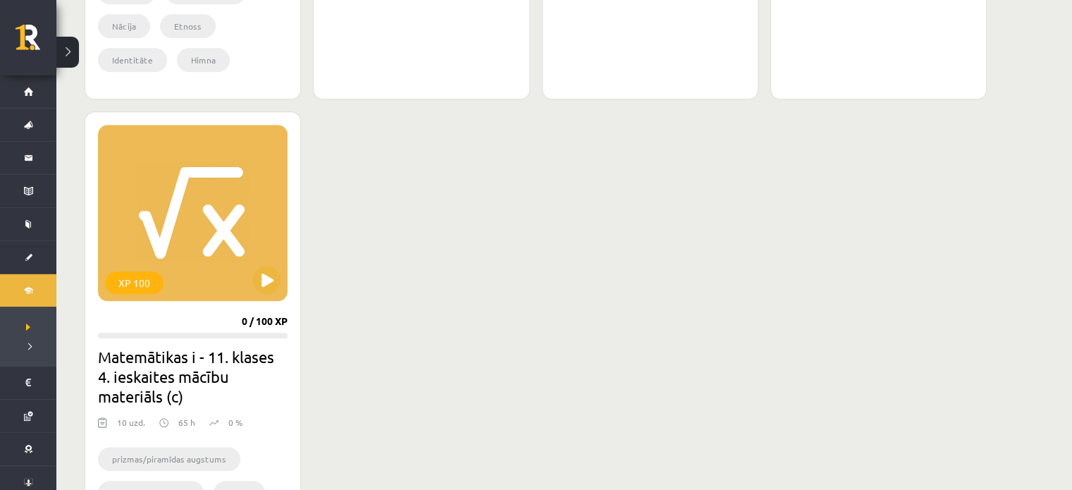
scroll to position [1269, 0]
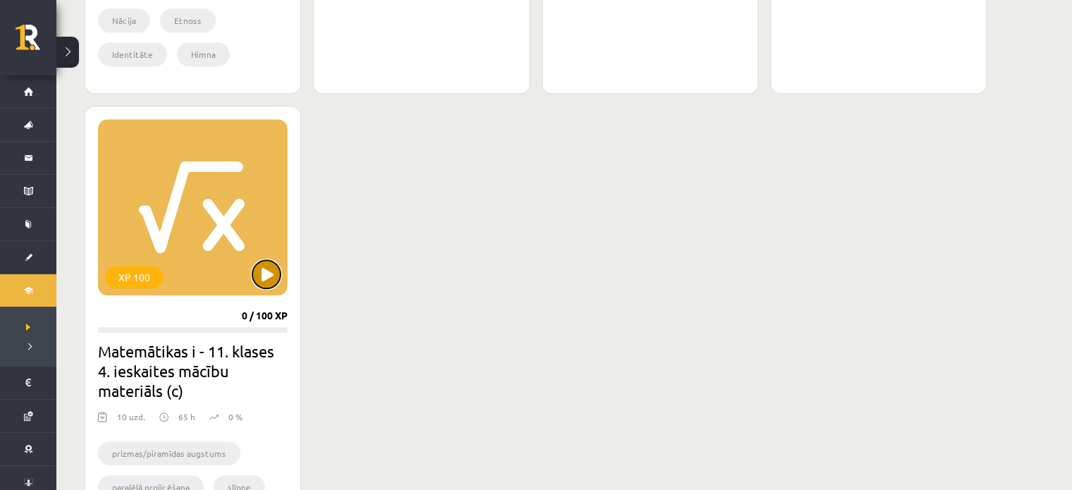
click at [254, 276] on button at bounding box center [266, 274] width 28 height 28
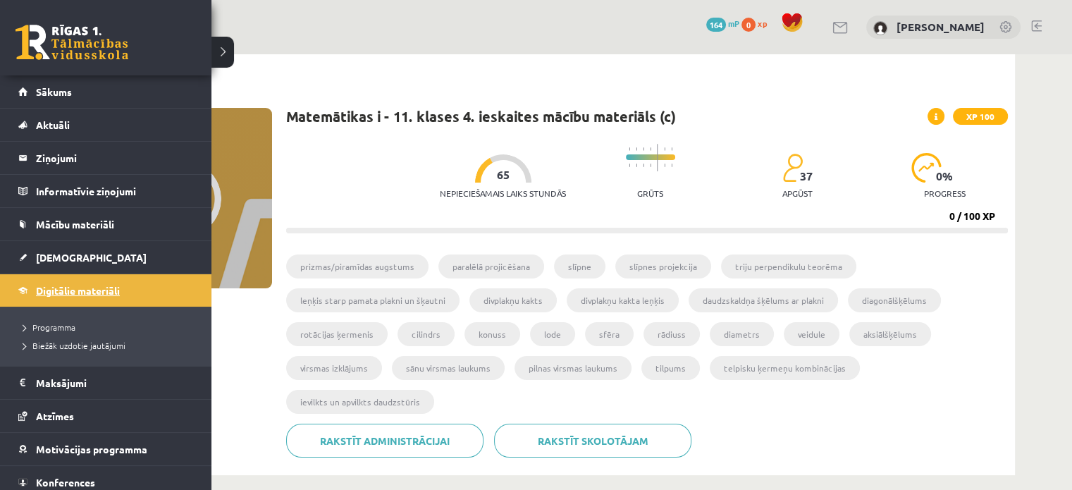
click at [74, 288] on span "Digitālie materiāli" at bounding box center [78, 290] width 84 height 13
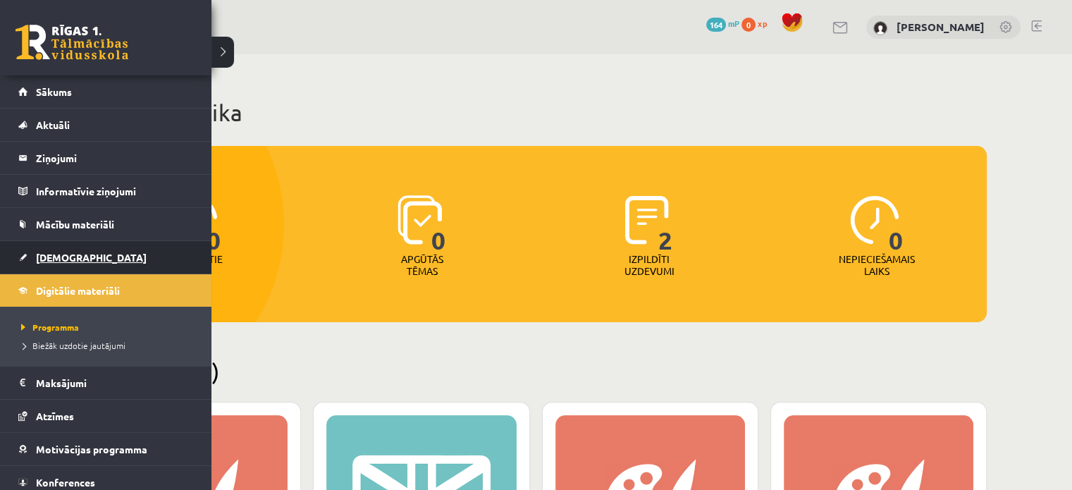
click at [38, 247] on link "[DEMOGRAPHIC_DATA]" at bounding box center [106, 257] width 176 height 32
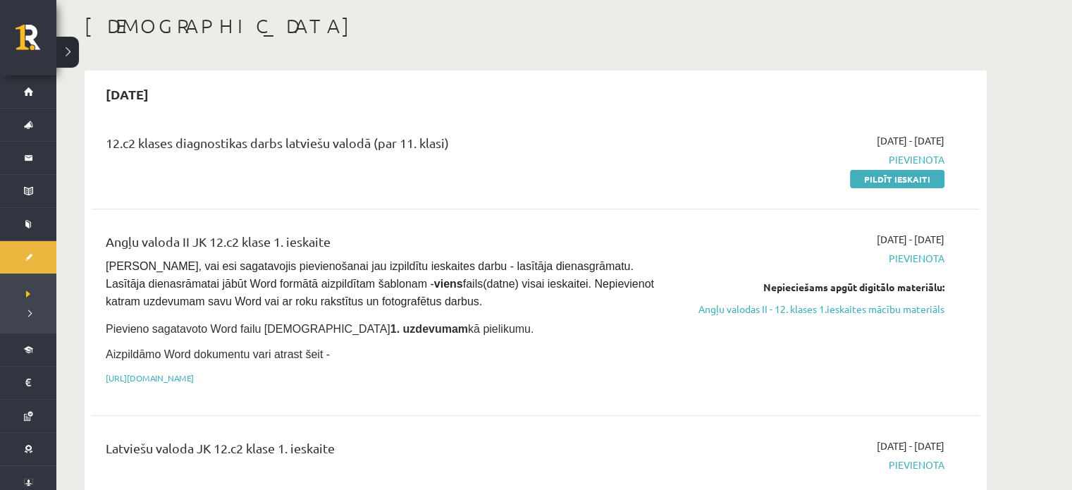
scroll to position [70, 0]
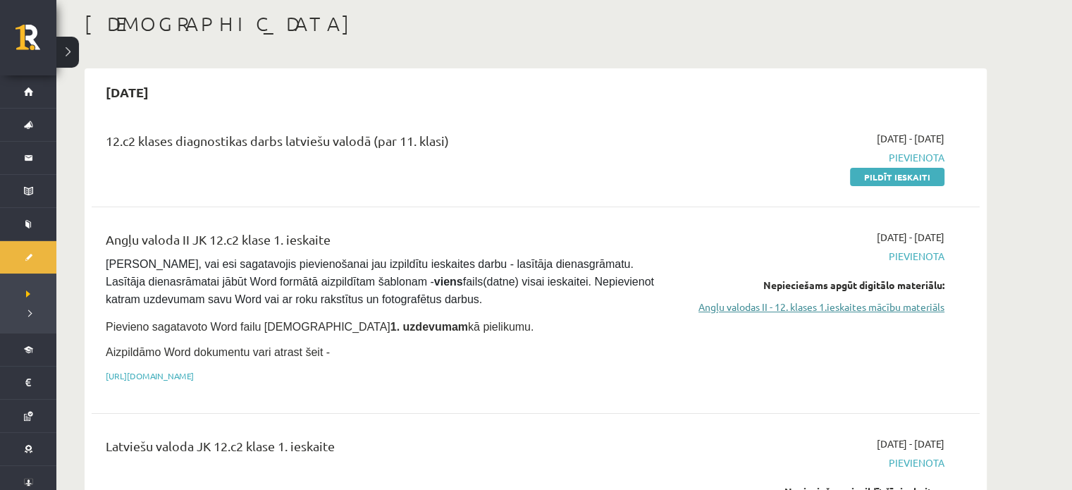
click at [704, 301] on link "Angļu valodas II - 12. klases 1.ieskaites mācību materiāls" at bounding box center [812, 307] width 266 height 15
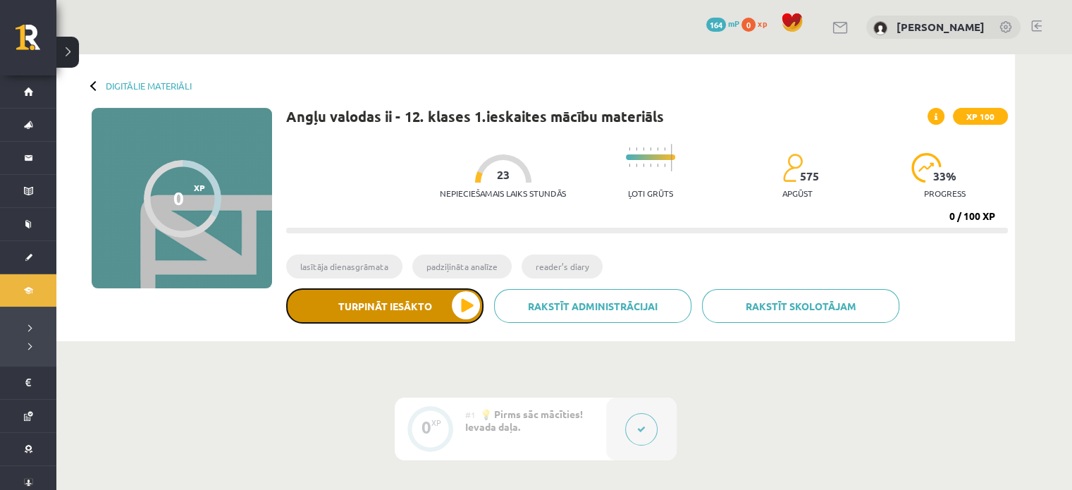
click at [459, 310] on button "Turpināt iesākto" at bounding box center [384, 305] width 197 height 35
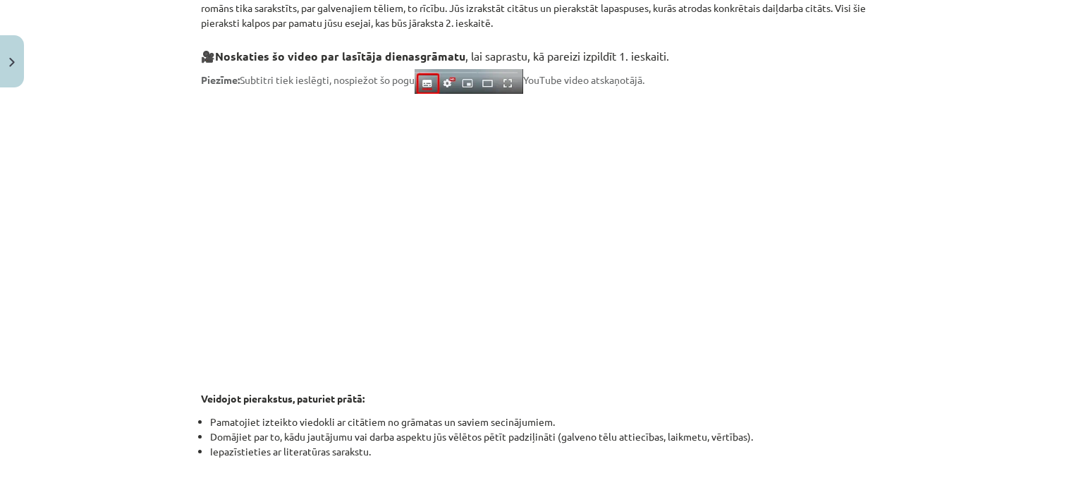
scroll to position [340, 0]
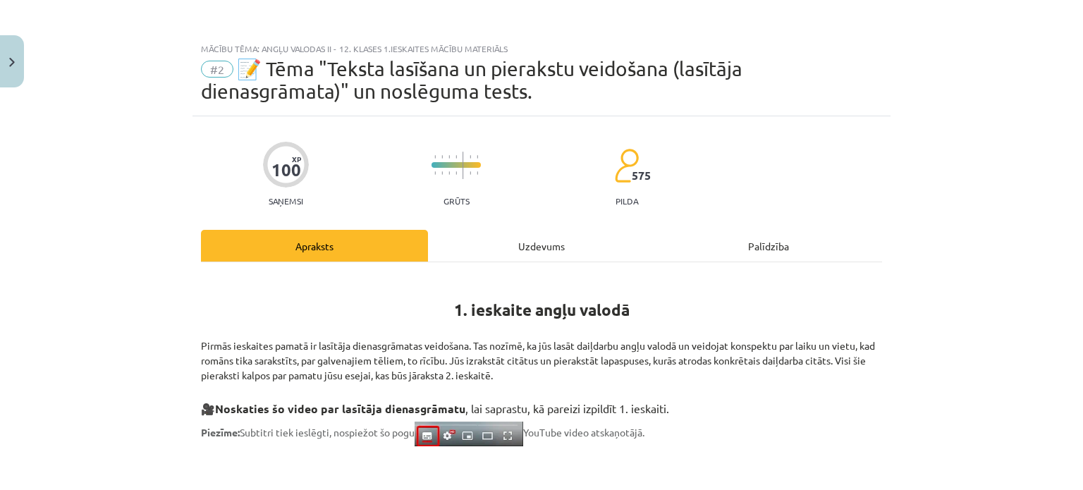
click at [33, 69] on div "Mācību tēma: Angļu valodas ii - 12. klases 1.ieskaites mācību materiāls #2 📝 Tē…" at bounding box center [541, 245] width 1083 height 490
click at [4, 84] on button "Close" at bounding box center [12, 61] width 24 height 52
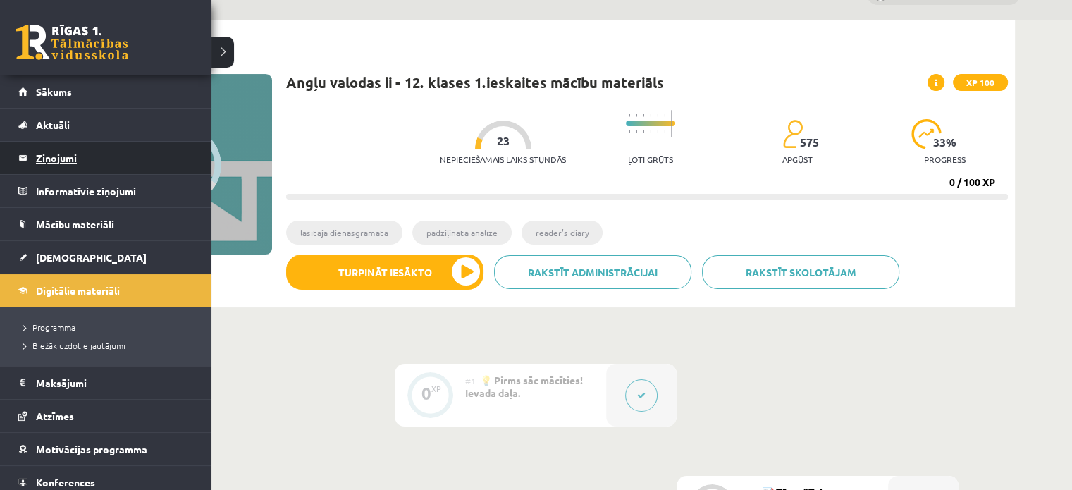
click at [76, 159] on legend "Ziņojumi 0" at bounding box center [115, 158] width 158 height 32
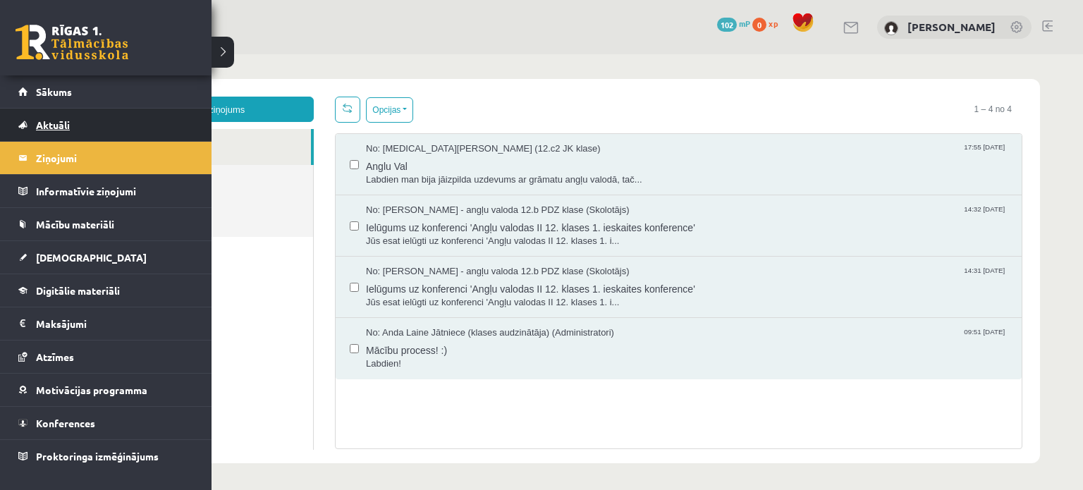
click at [34, 123] on link "Aktuāli" at bounding box center [106, 125] width 176 height 32
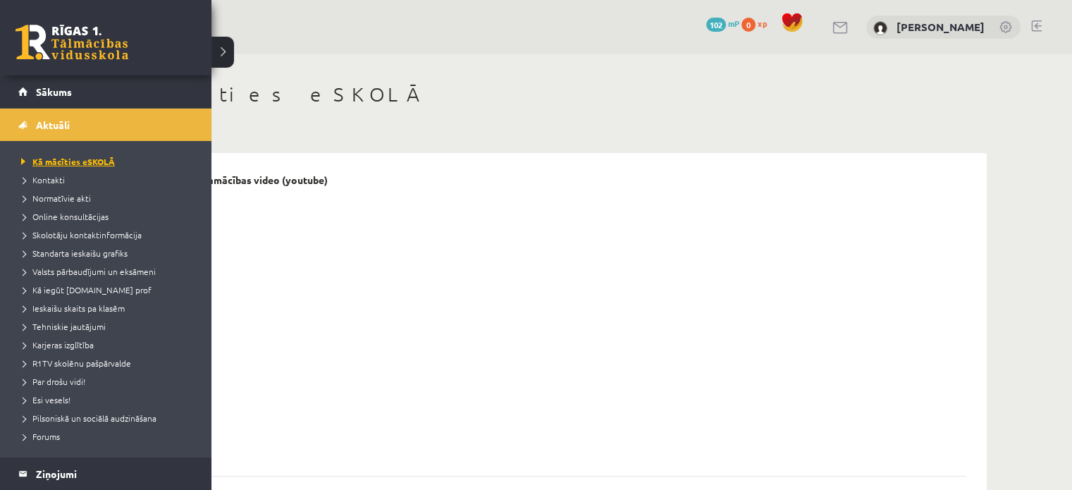
click at [105, 164] on span "Kā mācīties eSKOLĀ" at bounding box center [66, 161] width 97 height 11
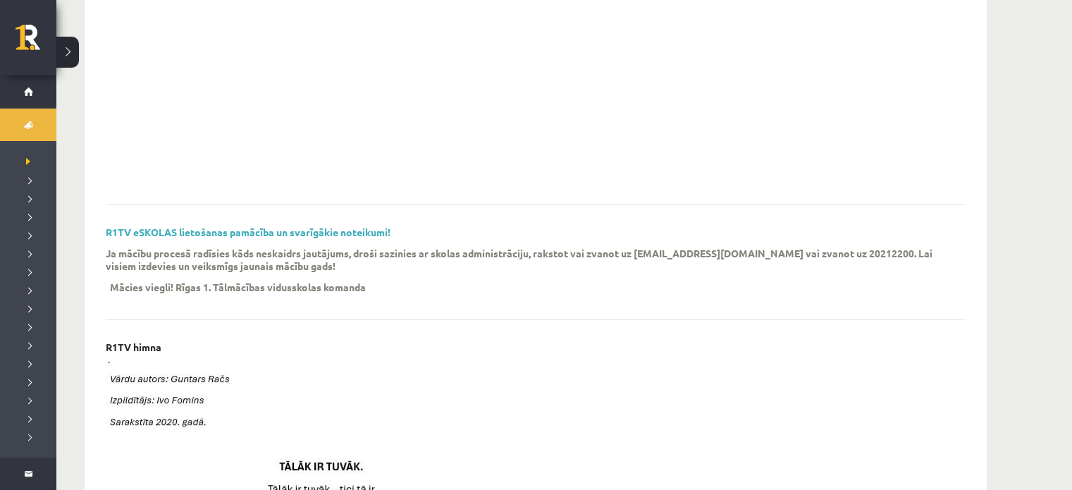
scroll to position [271, 0]
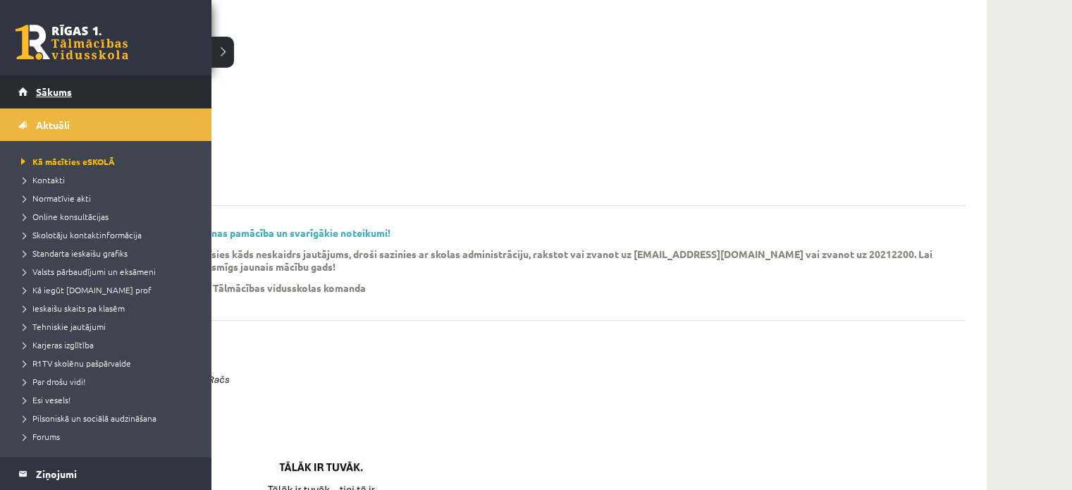
click at [68, 94] on span "Sākums" at bounding box center [54, 91] width 36 height 13
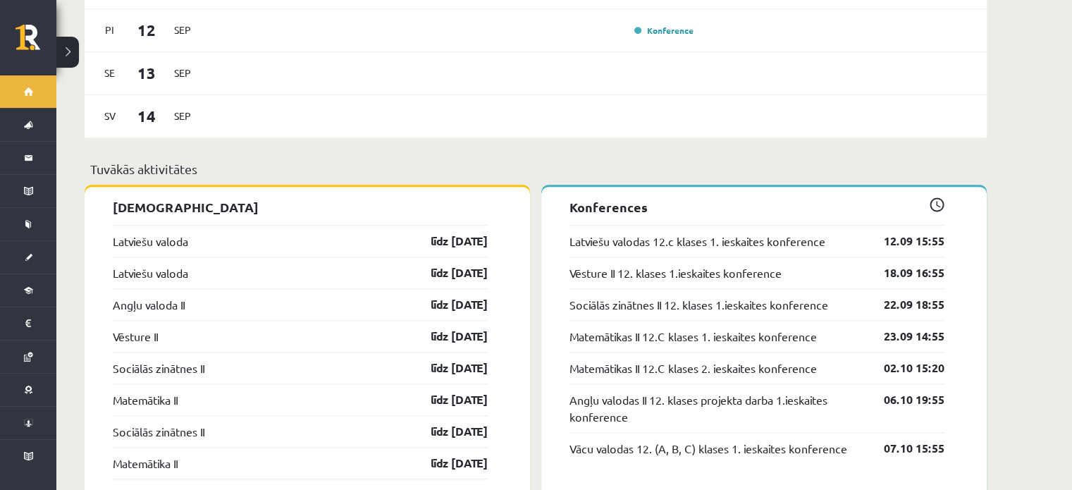
scroll to position [987, 0]
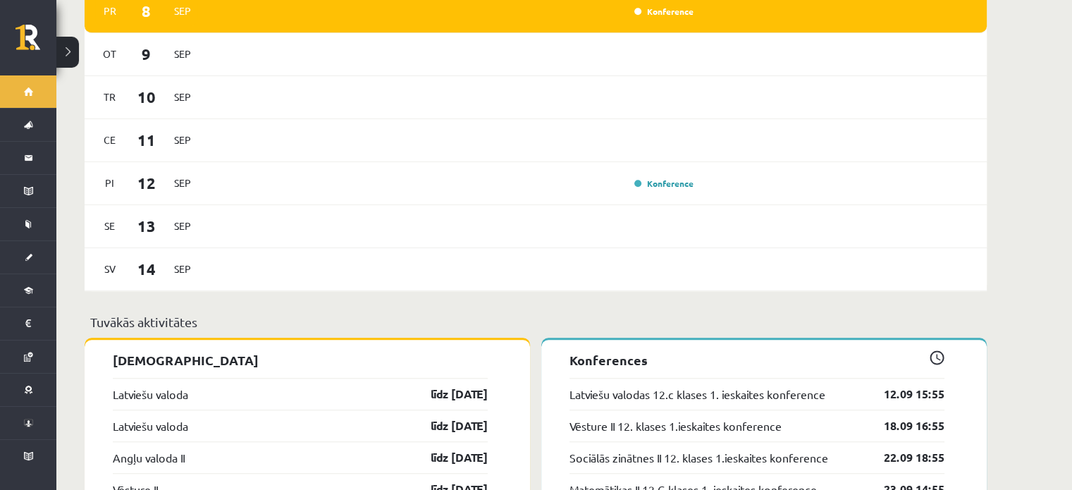
click at [938, 350] on span at bounding box center [937, 357] width 15 height 15
click at [629, 352] on p "Konferences" at bounding box center [757, 359] width 375 height 19
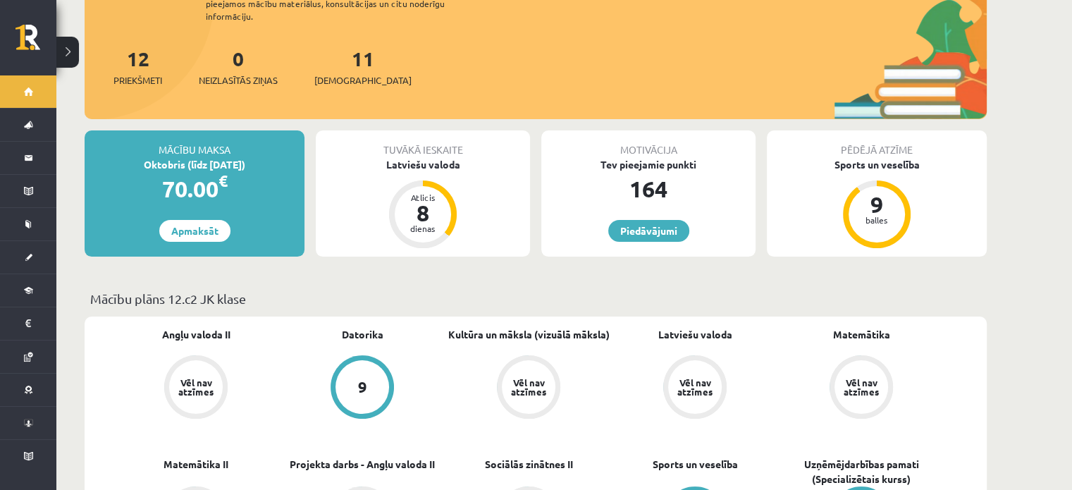
scroll to position [164, 0]
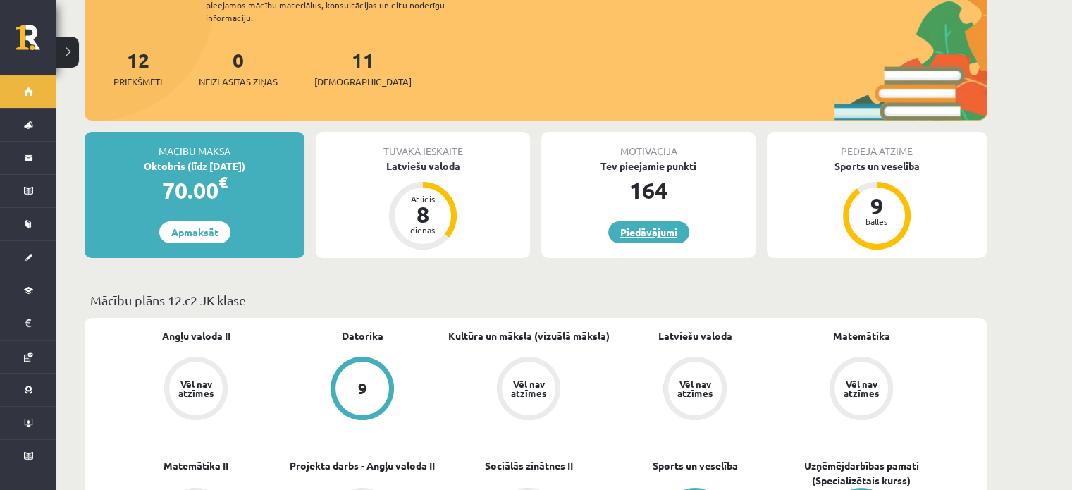
click at [611, 221] on link "Piedāvājumi" at bounding box center [648, 232] width 81 height 22
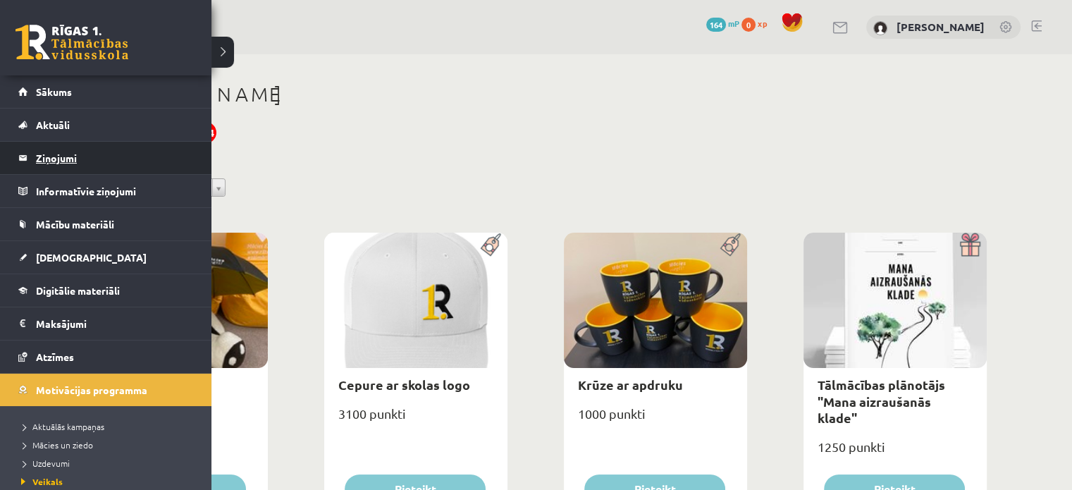
click at [37, 159] on legend "Ziņojumi 0" at bounding box center [115, 158] width 158 height 32
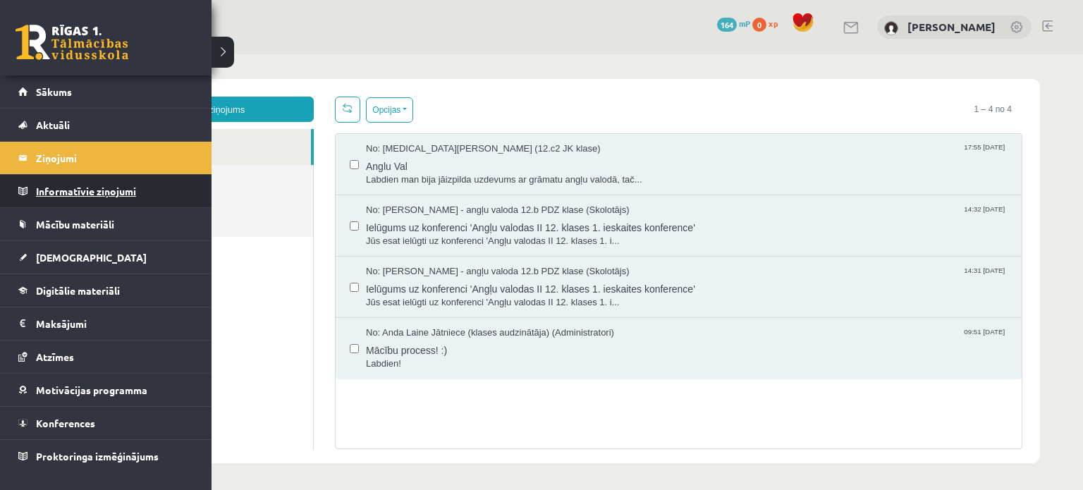
click at [58, 183] on legend "Informatīvie ziņojumi 0" at bounding box center [115, 191] width 158 height 32
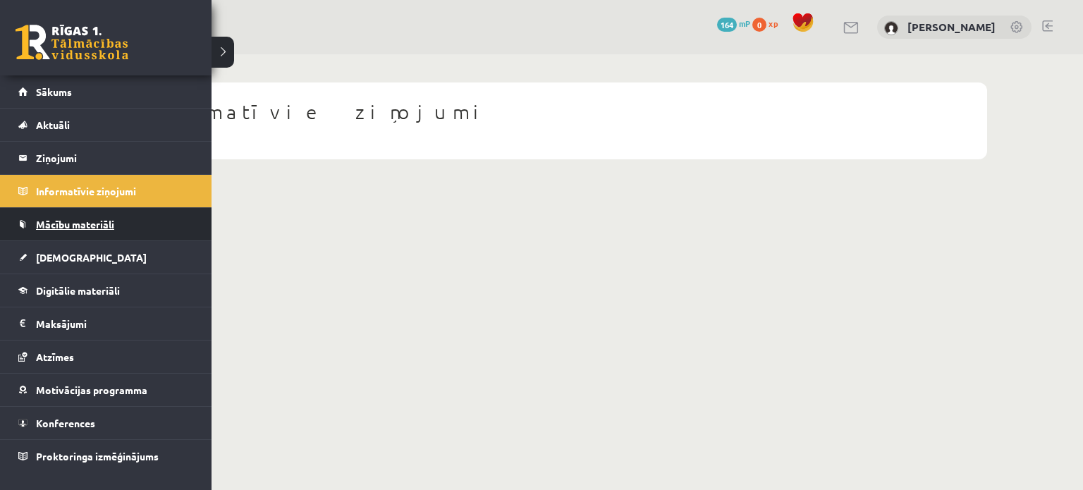
click at [42, 216] on link "Mācību materiāli" at bounding box center [106, 224] width 176 height 32
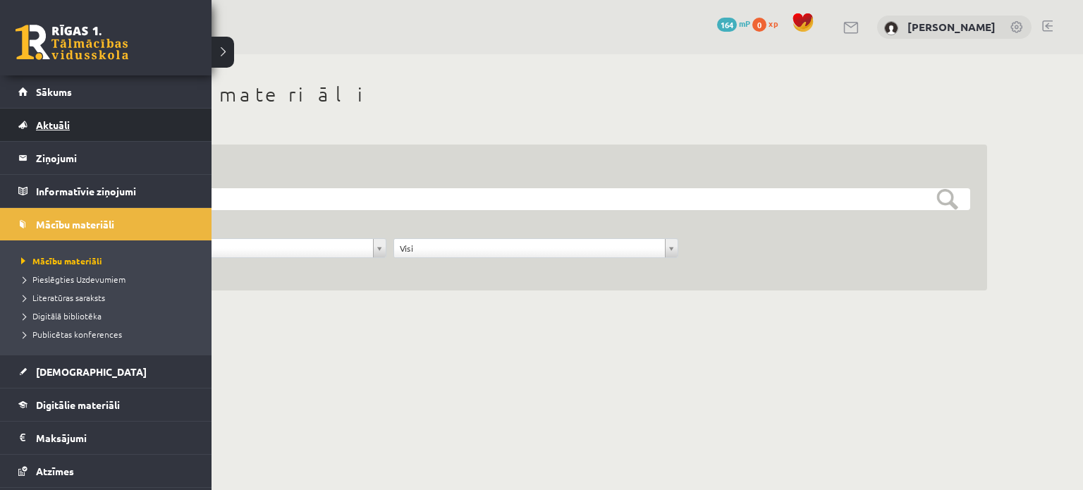
click at [52, 135] on link "Aktuāli" at bounding box center [106, 125] width 176 height 32
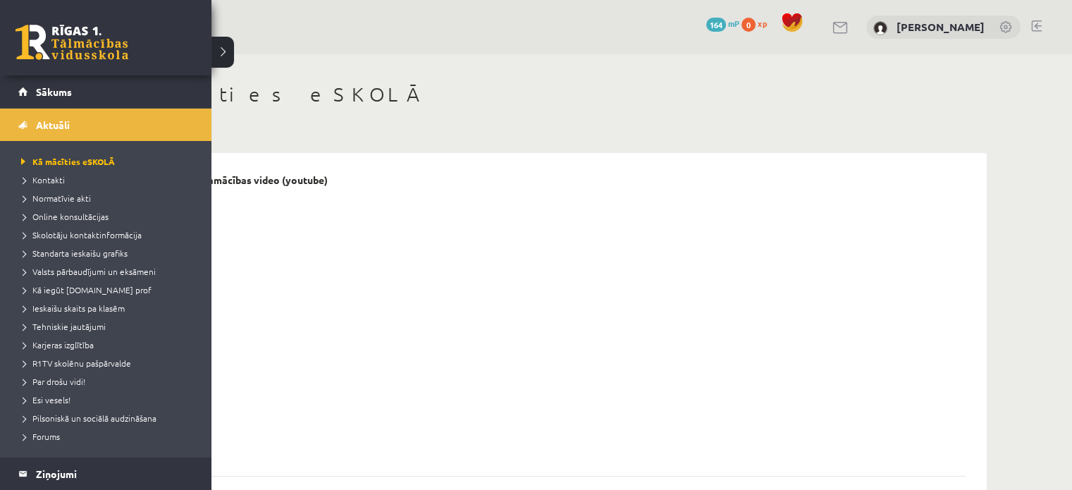
scroll to position [296, 0]
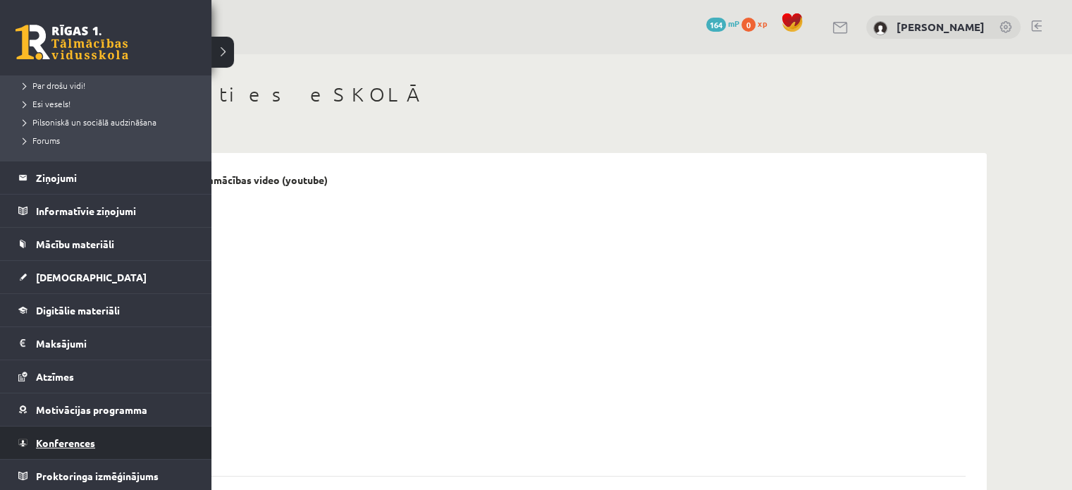
click at [47, 436] on span "Konferences" at bounding box center [65, 442] width 59 height 13
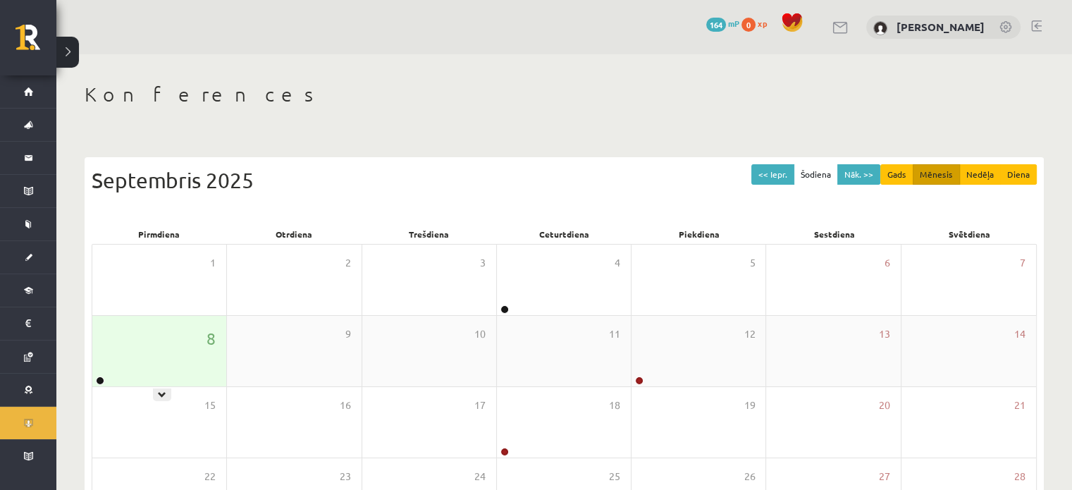
click at [180, 364] on div "8" at bounding box center [159, 351] width 134 height 70
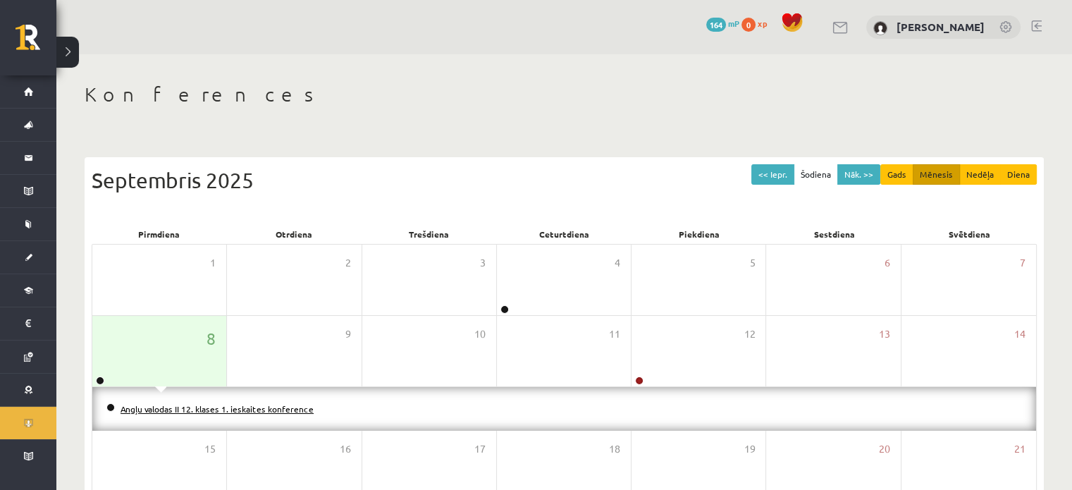
click at [178, 409] on link "Angļu valodas II 12. klases 1. ieskaites konference" at bounding box center [217, 408] width 193 height 11
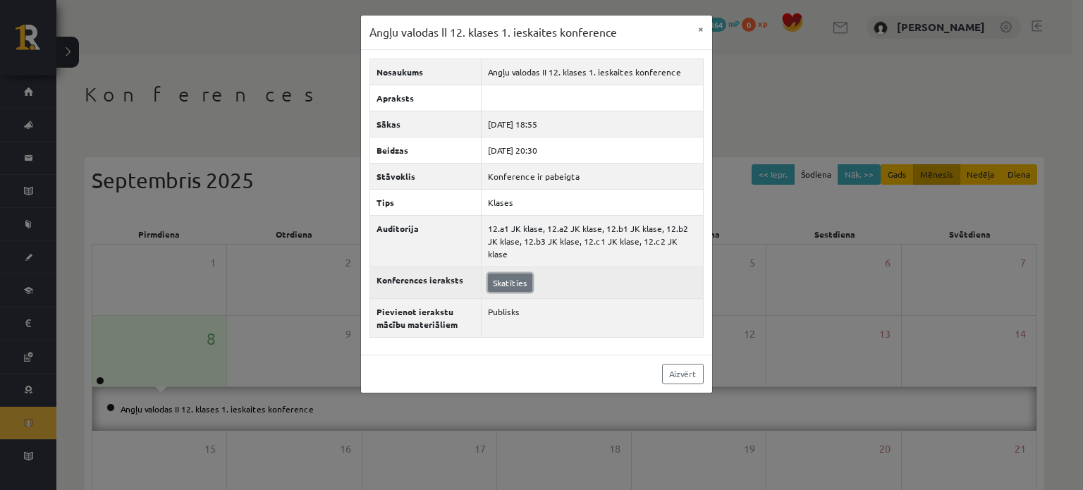
click at [505, 274] on link "Skatīties" at bounding box center [510, 283] width 44 height 18
